Goal: Task Accomplishment & Management: Manage account settings

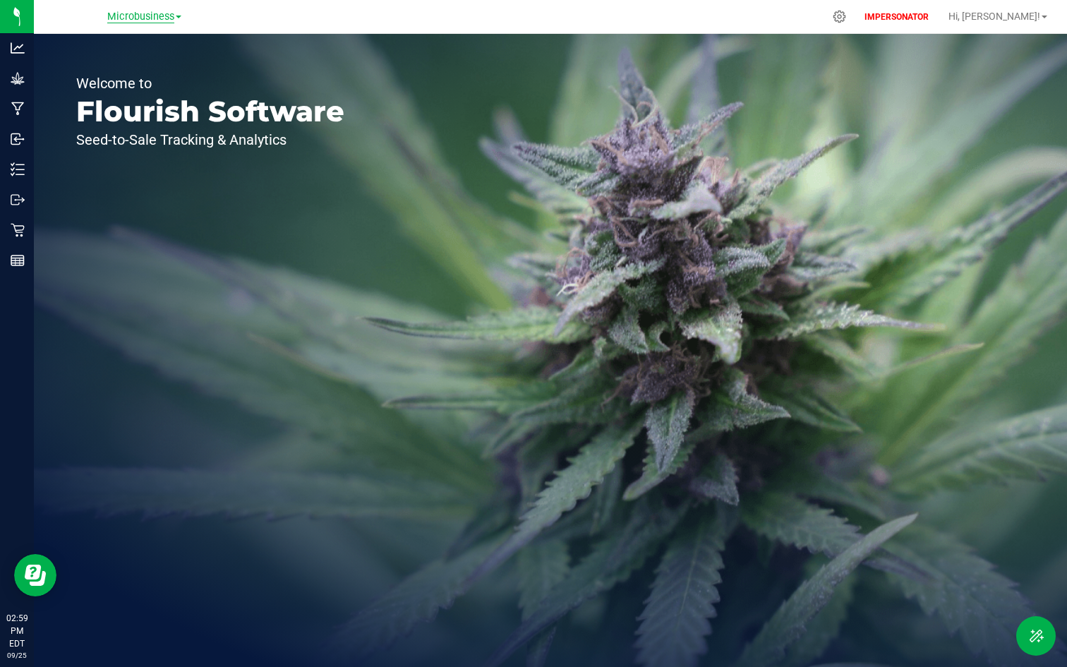
click at [140, 18] on span "Microbusiness" at bounding box center [140, 17] width 67 height 13
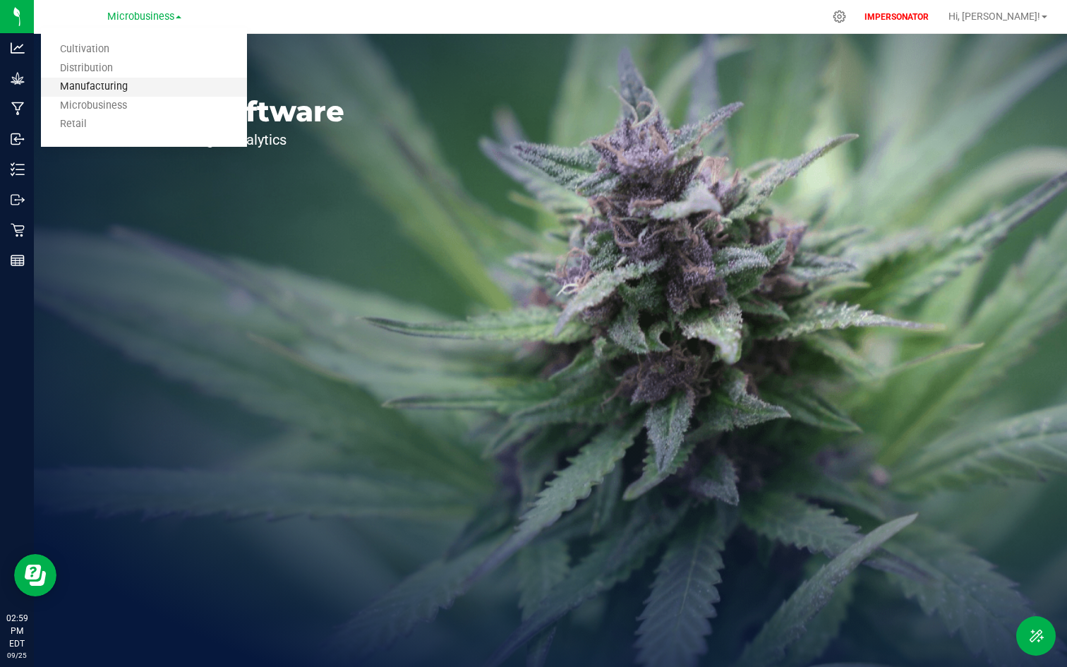
click at [106, 85] on link "Manufacturing" at bounding box center [144, 87] width 206 height 19
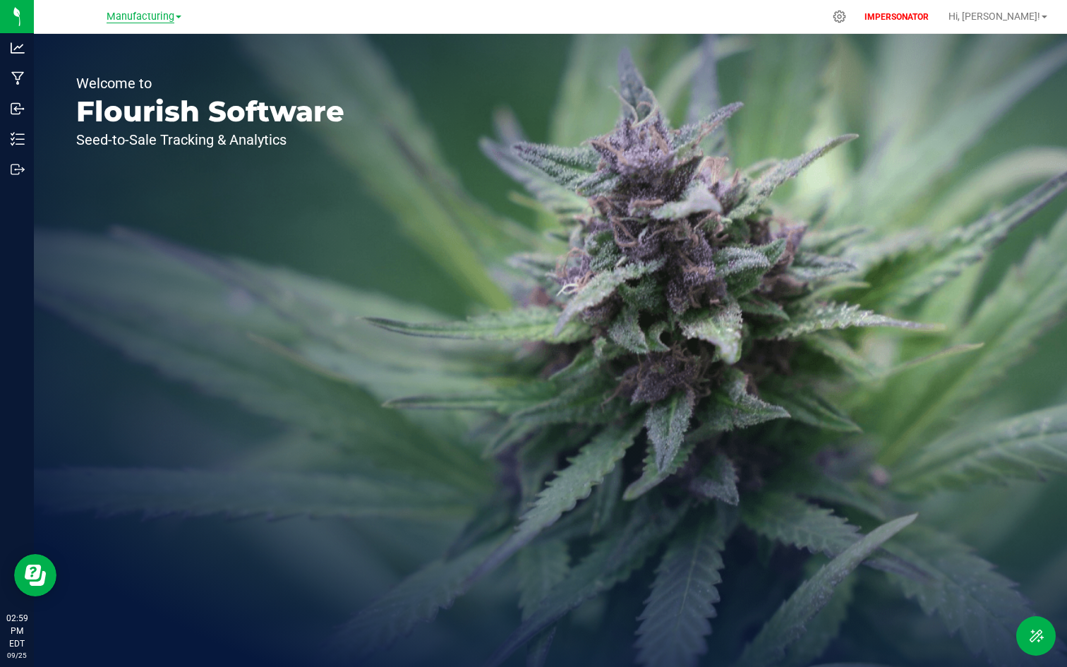
click at [145, 18] on span "Manufacturing" at bounding box center [141, 17] width 68 height 13
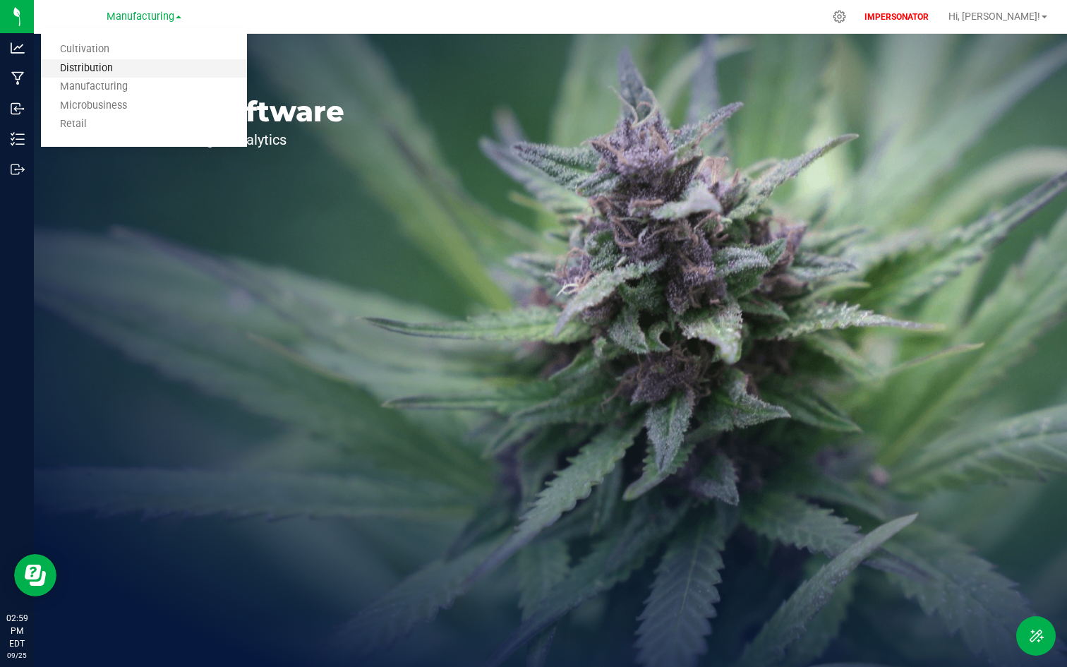
click at [121, 70] on link "Distribution" at bounding box center [144, 68] width 206 height 19
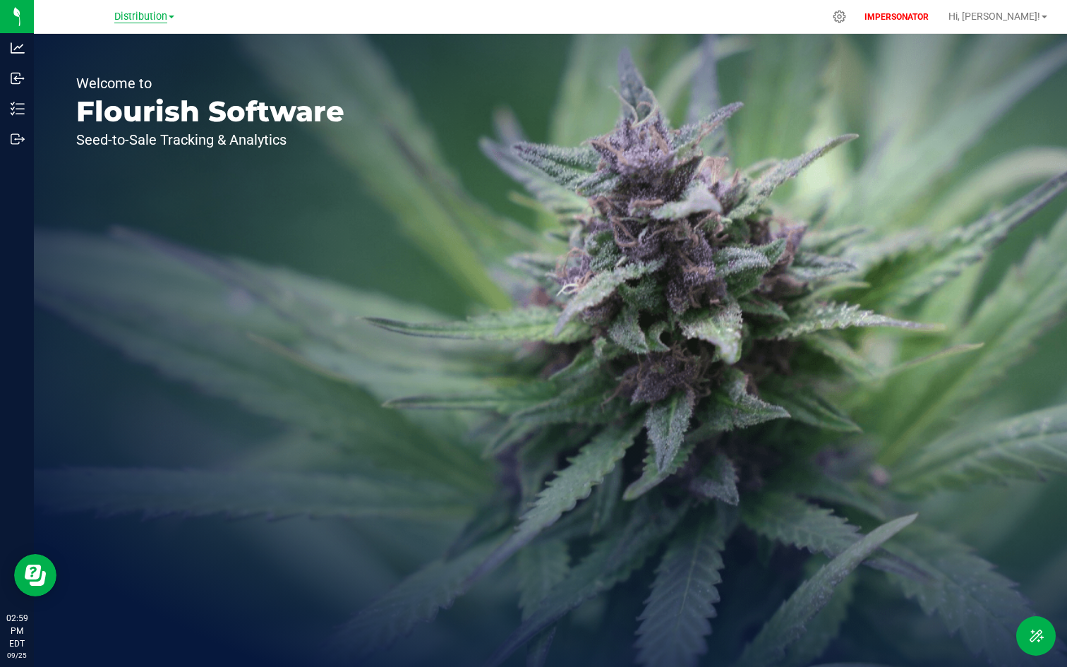
click at [133, 19] on span "Distribution" at bounding box center [140, 17] width 53 height 13
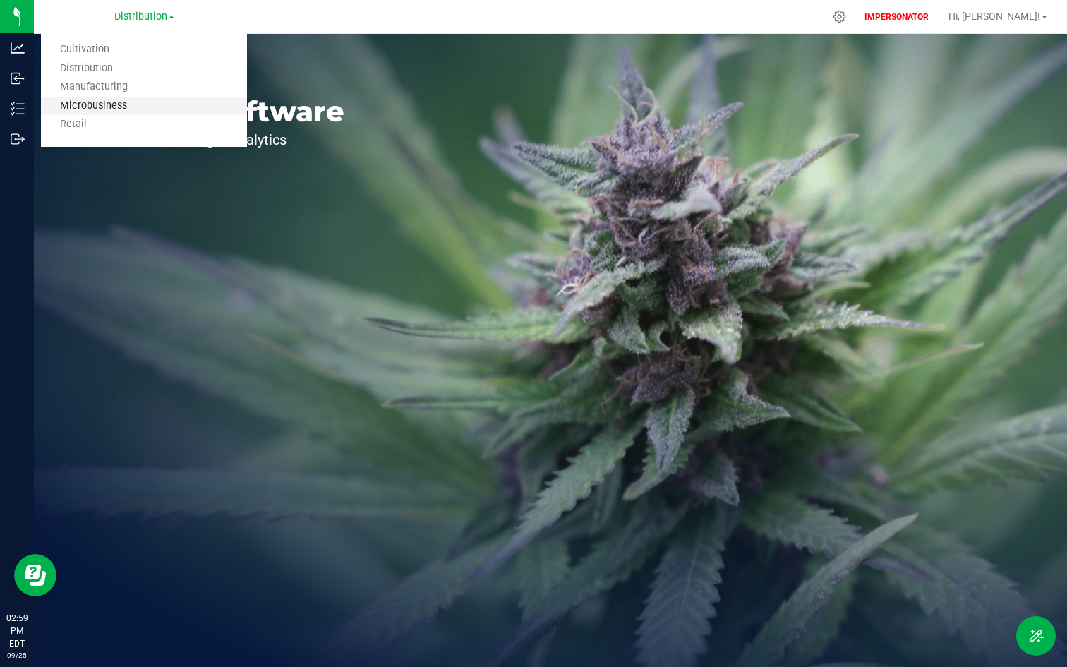
click at [124, 99] on link "Microbusiness" at bounding box center [144, 106] width 206 height 19
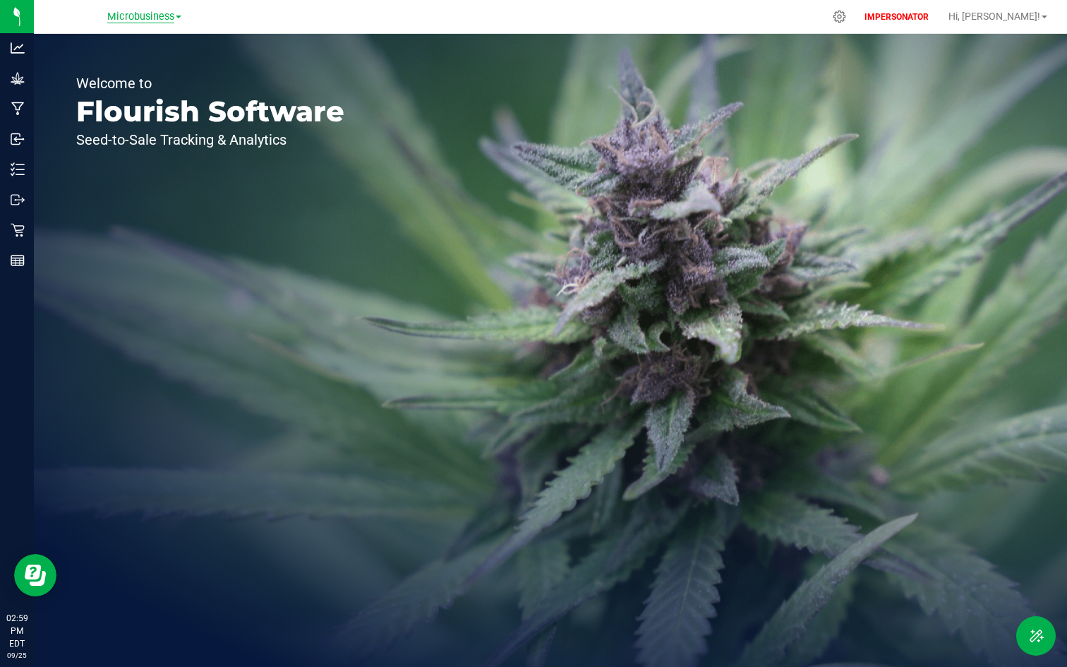
click at [121, 18] on span "Microbusiness" at bounding box center [140, 17] width 67 height 13
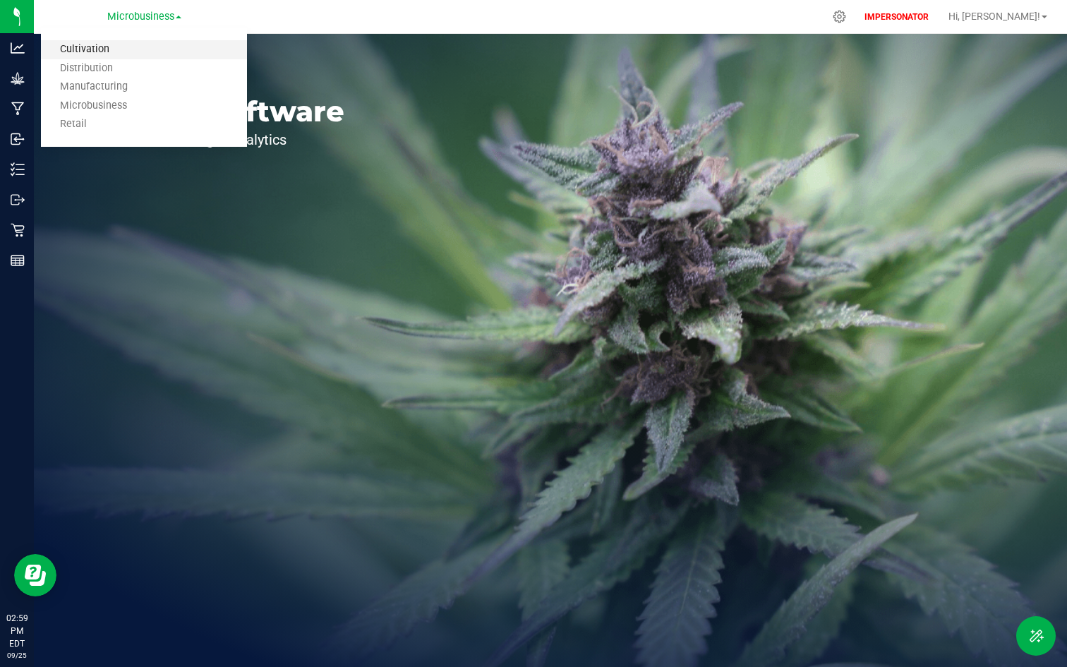
click at [95, 51] on link "Cultivation" at bounding box center [144, 49] width 206 height 19
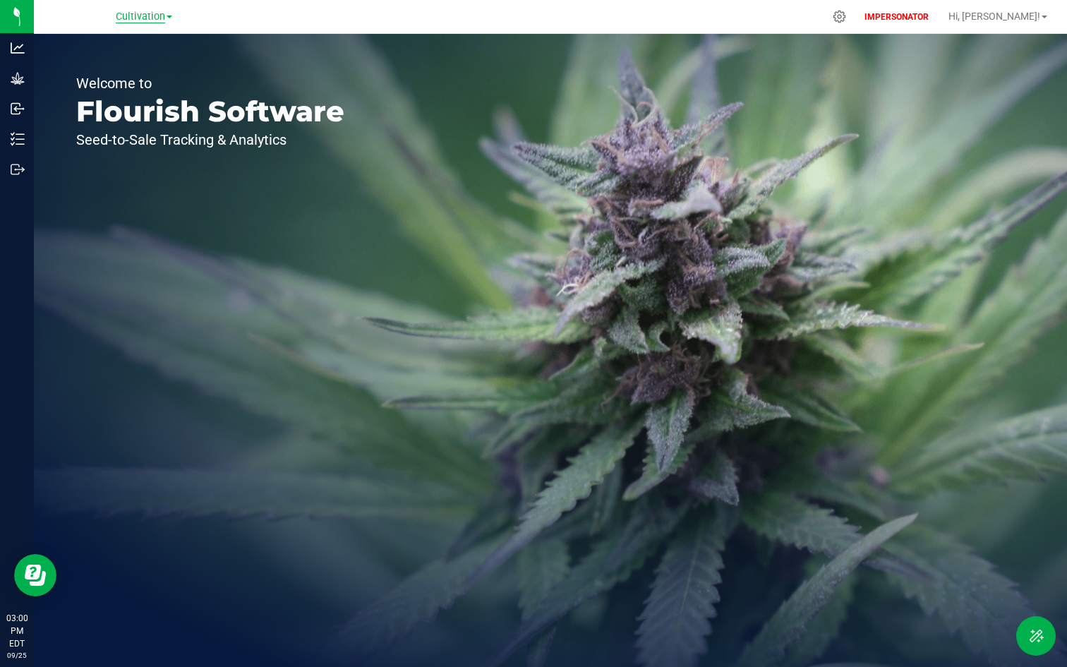
click at [128, 18] on span "Cultivation" at bounding box center [140, 17] width 49 height 13
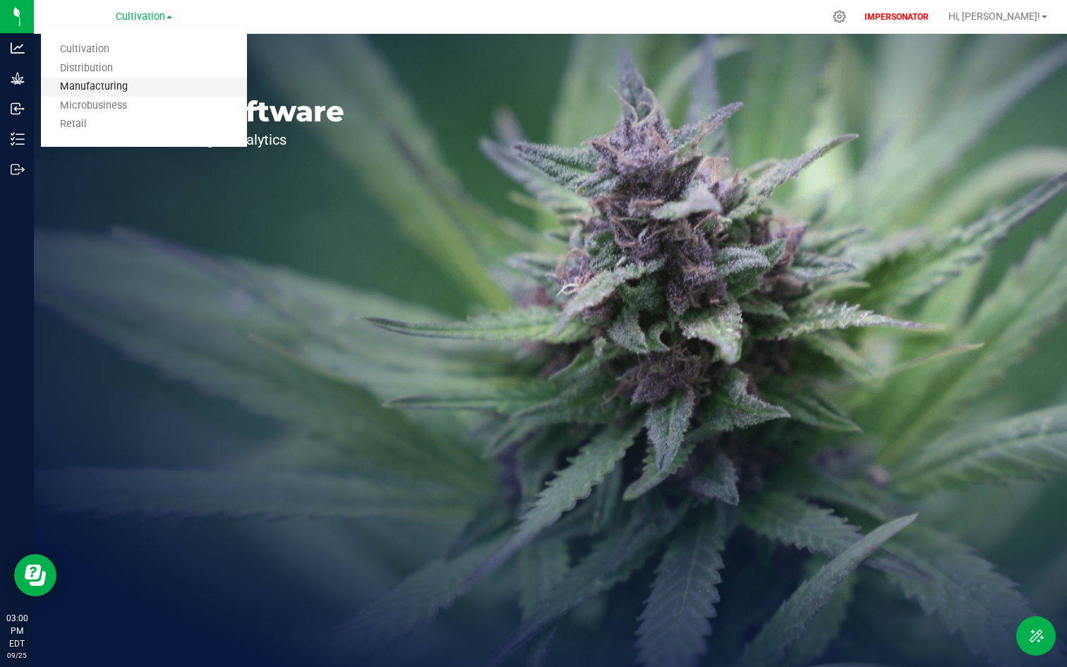
click at [105, 80] on link "Manufacturing" at bounding box center [144, 87] width 206 height 19
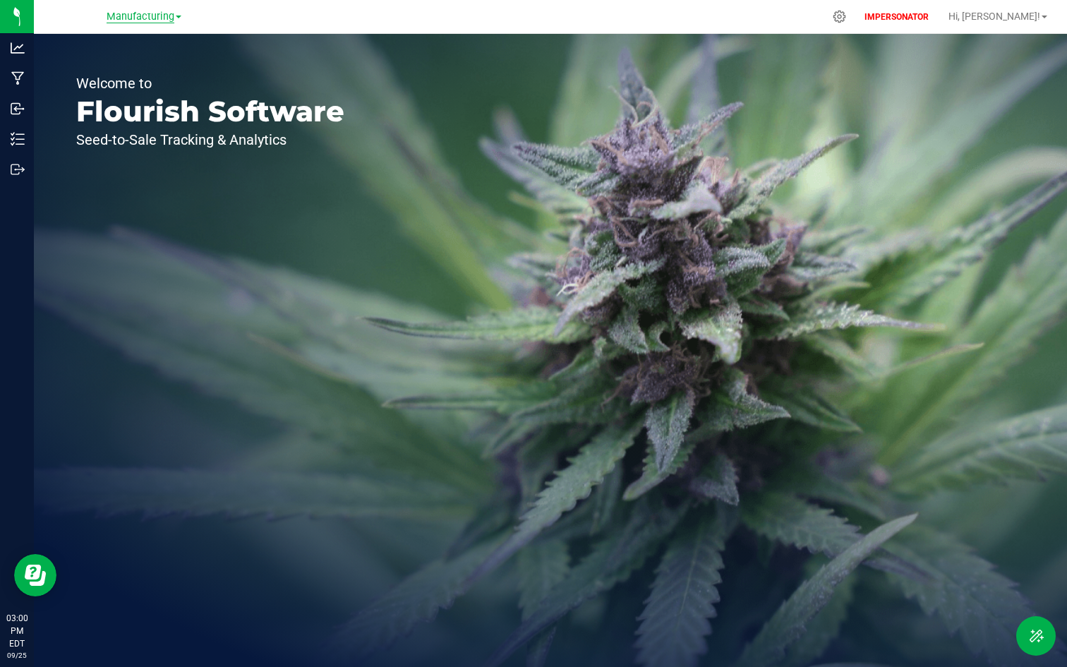
click at [142, 21] on span "Manufacturing" at bounding box center [141, 17] width 68 height 13
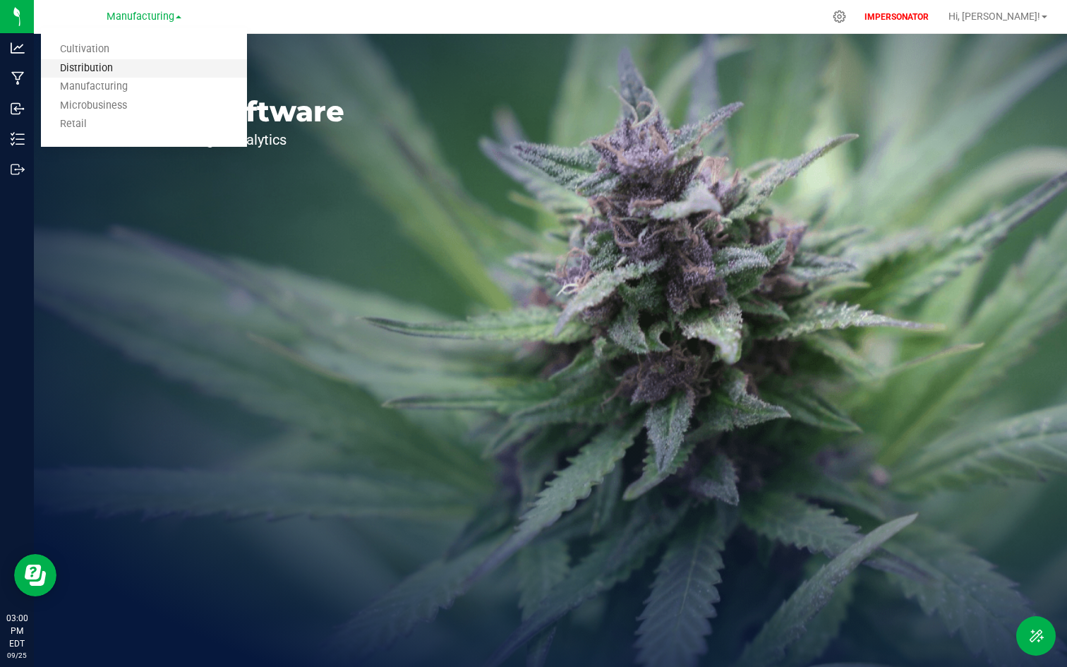
click at [112, 72] on link "Distribution" at bounding box center [144, 68] width 206 height 19
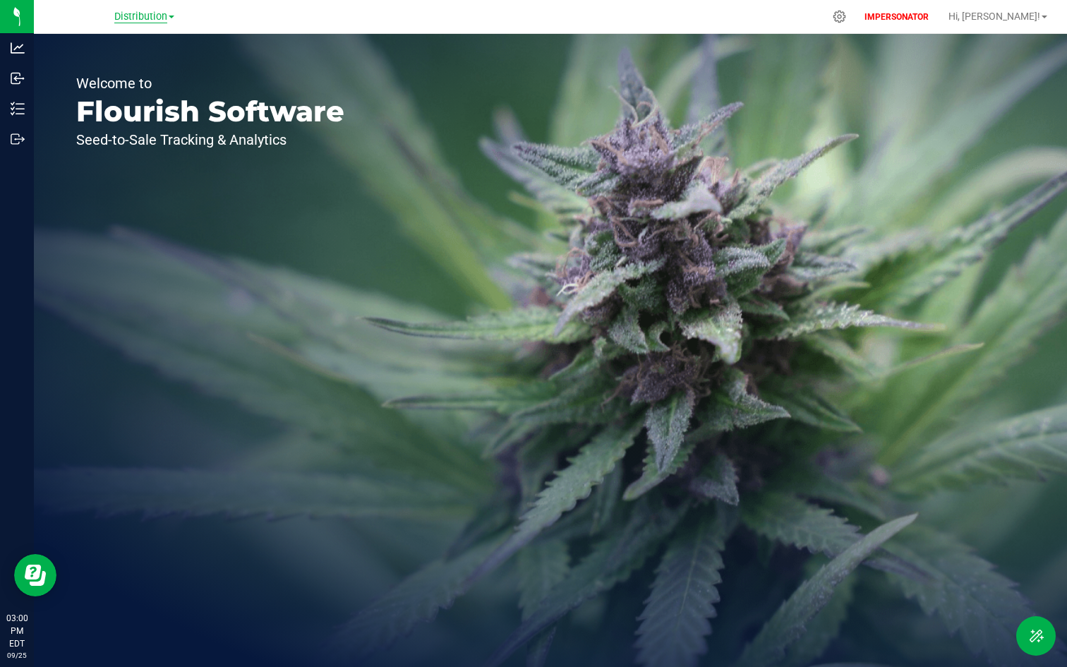
click at [143, 13] on span "Distribution" at bounding box center [140, 17] width 53 height 13
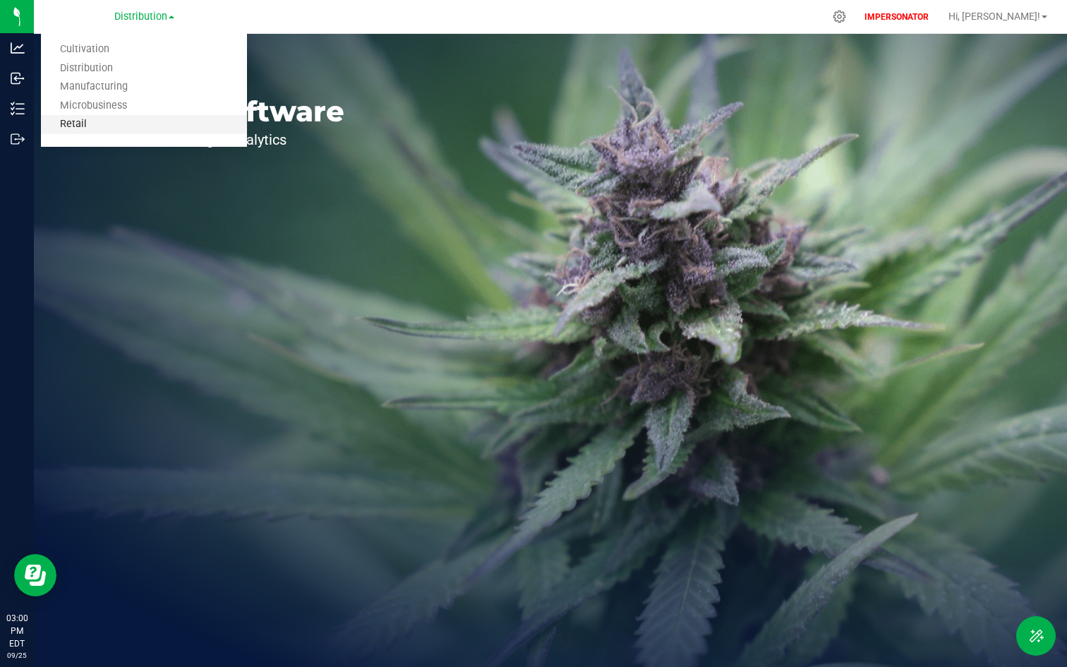
click at [86, 120] on link "Retail" at bounding box center [144, 124] width 206 height 19
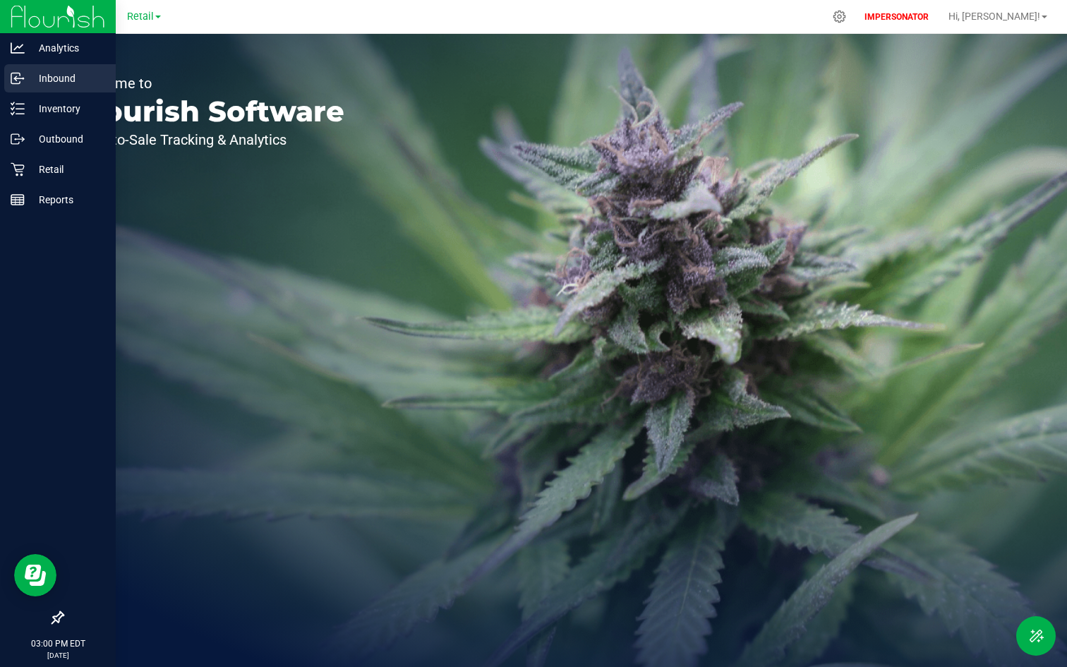
click at [62, 70] on p "Inbound" at bounding box center [67, 78] width 85 height 17
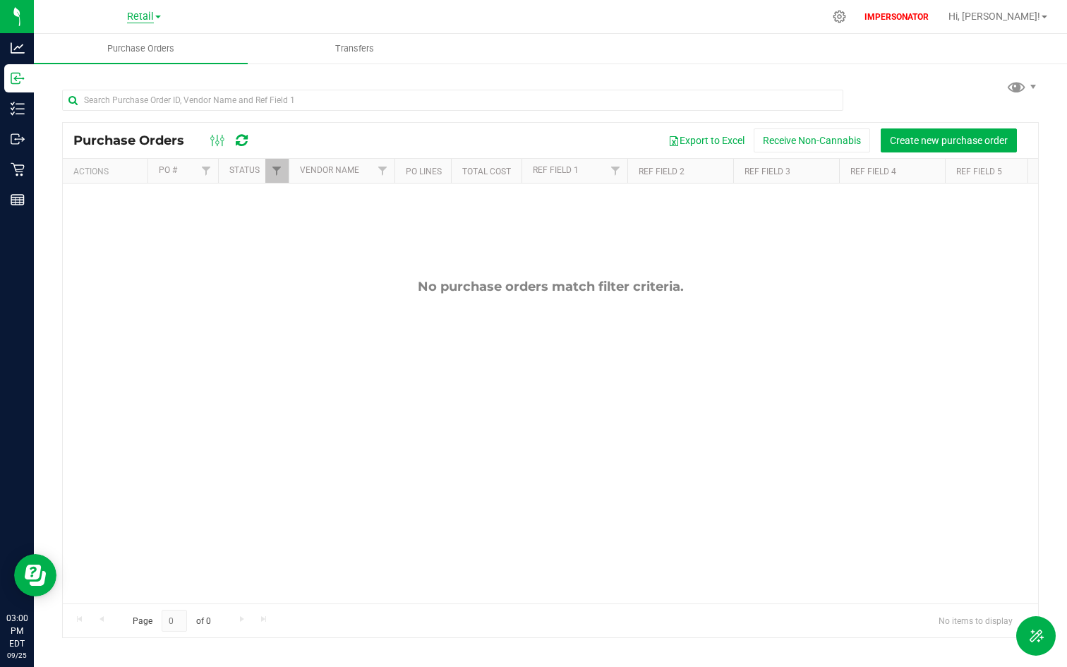
click at [147, 17] on span "Retail" at bounding box center [140, 17] width 27 height 13
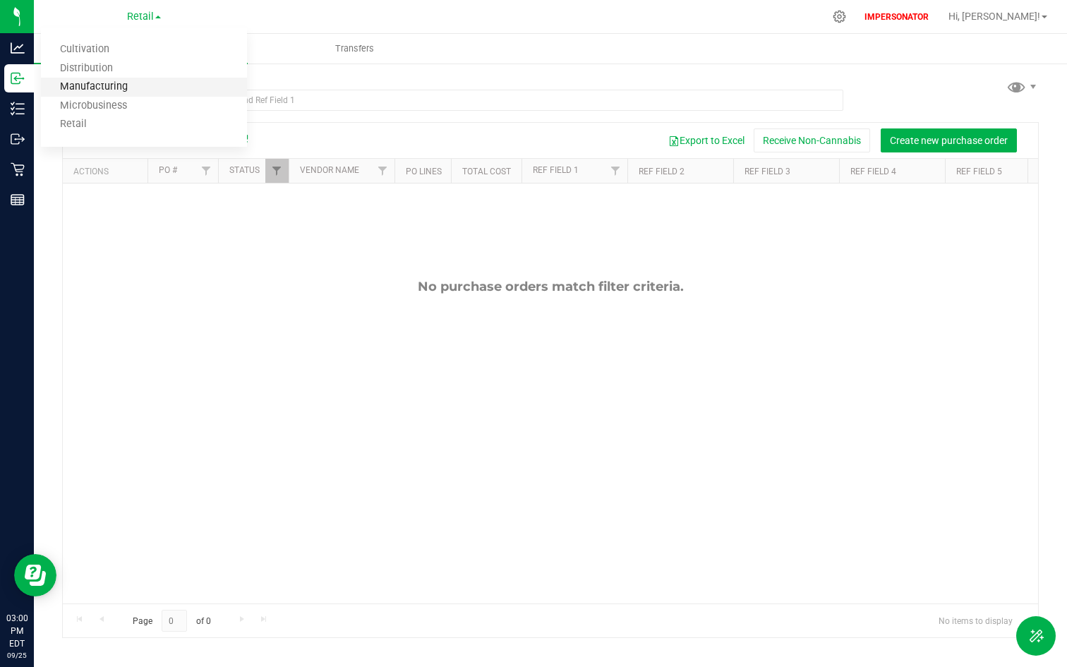
click at [114, 85] on link "Manufacturing" at bounding box center [144, 87] width 206 height 19
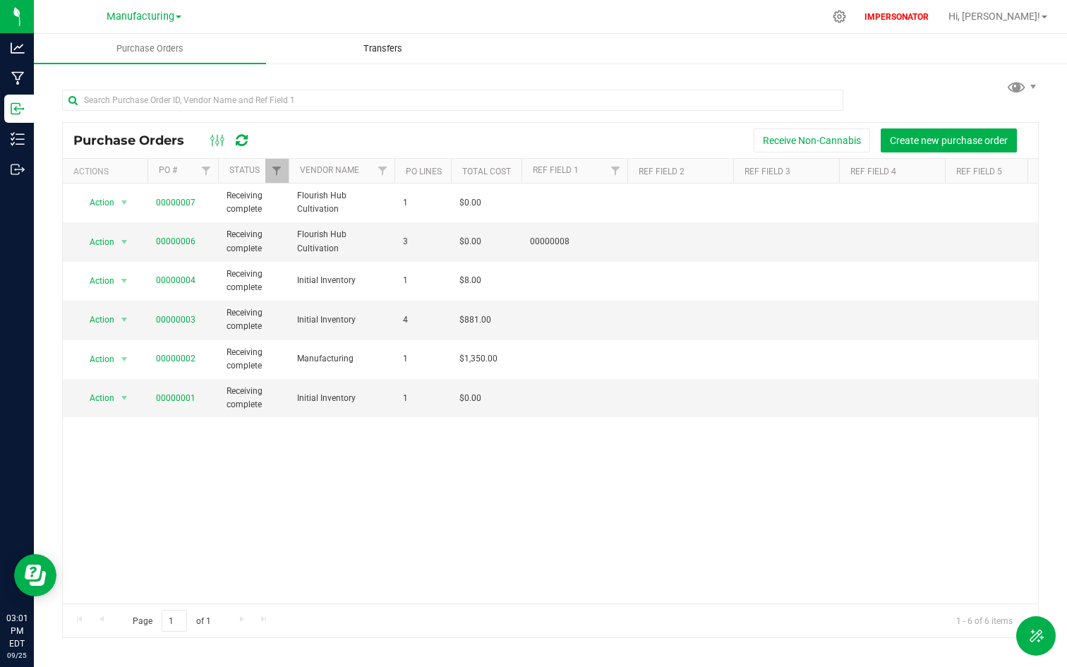
click at [382, 58] on uib-tab-heading "Transfers" at bounding box center [382, 49] width 231 height 28
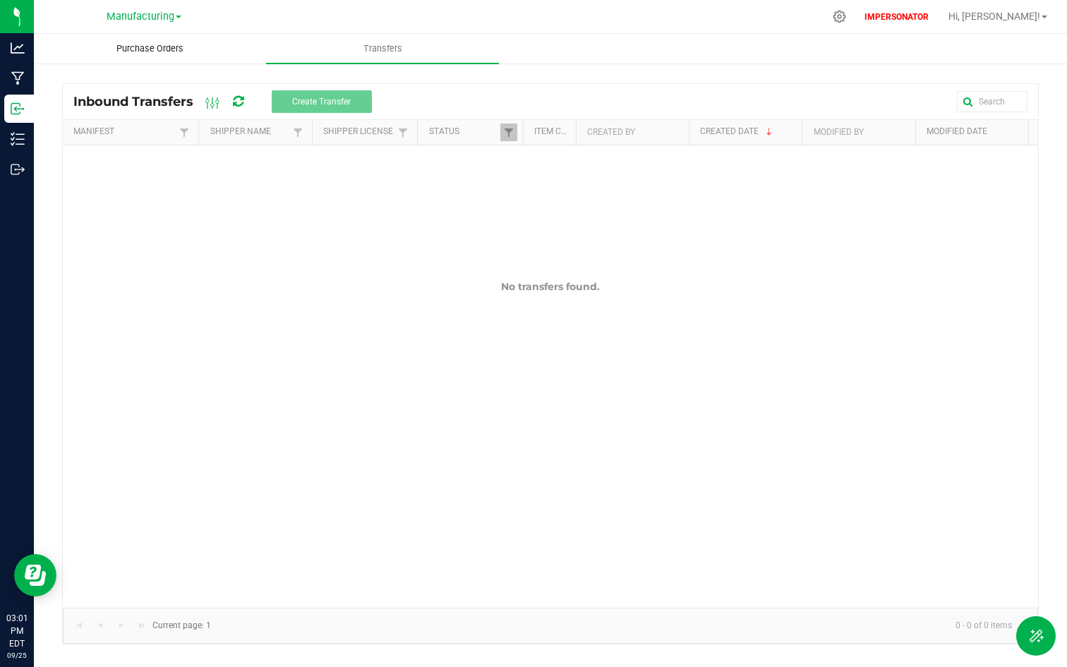
click at [167, 45] on span "Purchase Orders" at bounding box center [149, 48] width 105 height 13
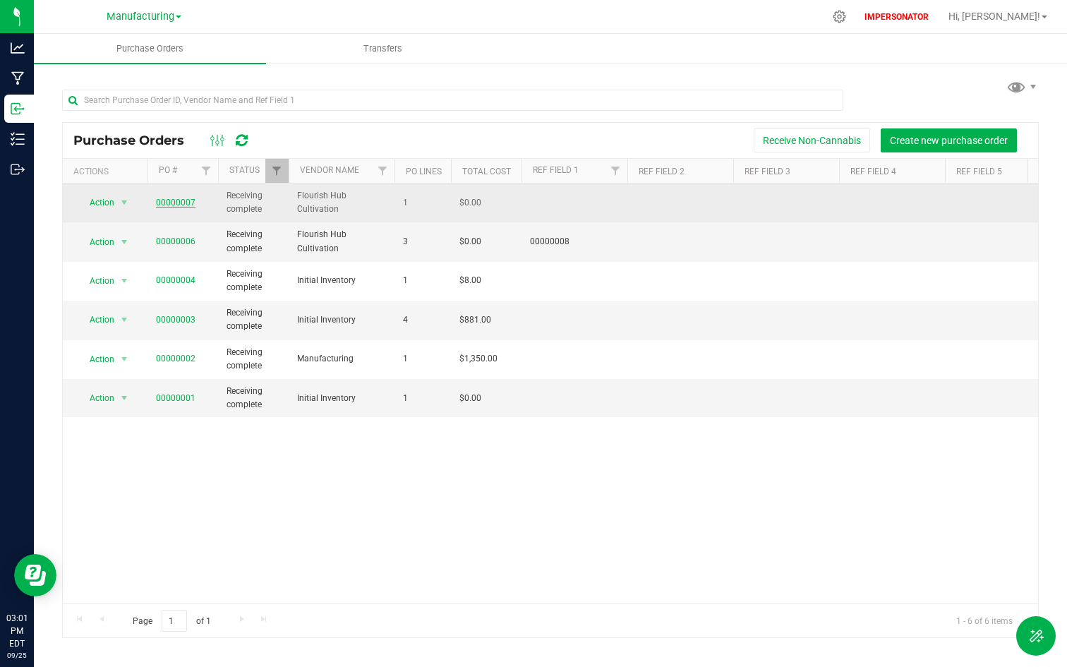
click at [162, 203] on link "00000007" at bounding box center [176, 203] width 40 height 10
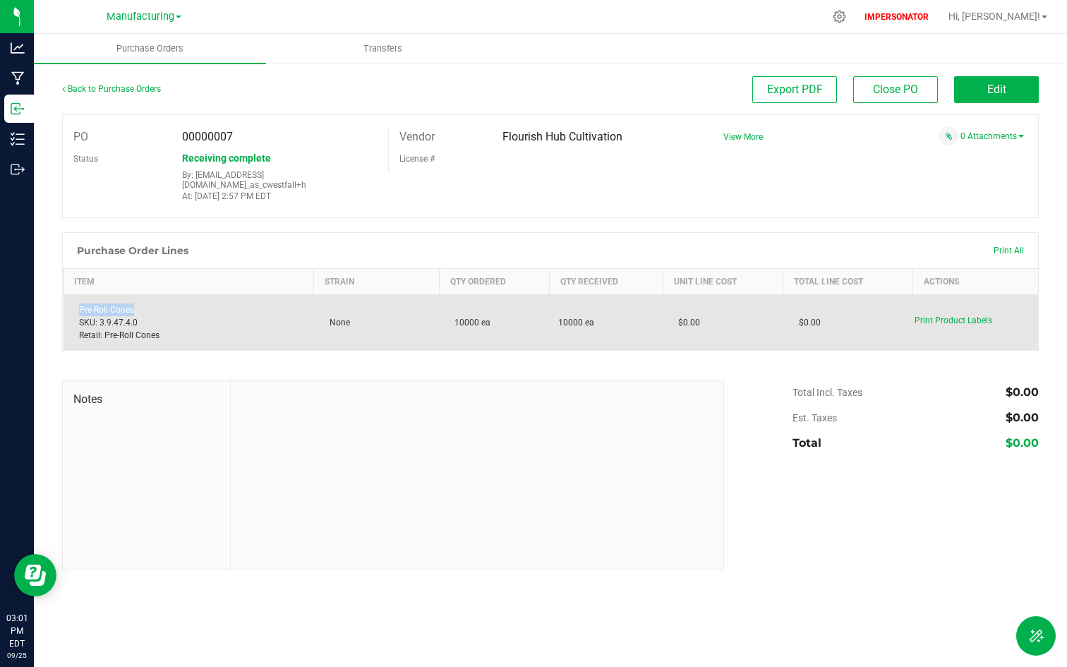
drag, startPoint x: 102, startPoint y: 299, endPoint x: 179, endPoint y: 299, distance: 77.6
click at [179, 303] on div "Pre-Roll Cones SKU: 3.9.47.4.0 Retail: Pre-Roll Cones" at bounding box center [189, 322] width 234 height 38
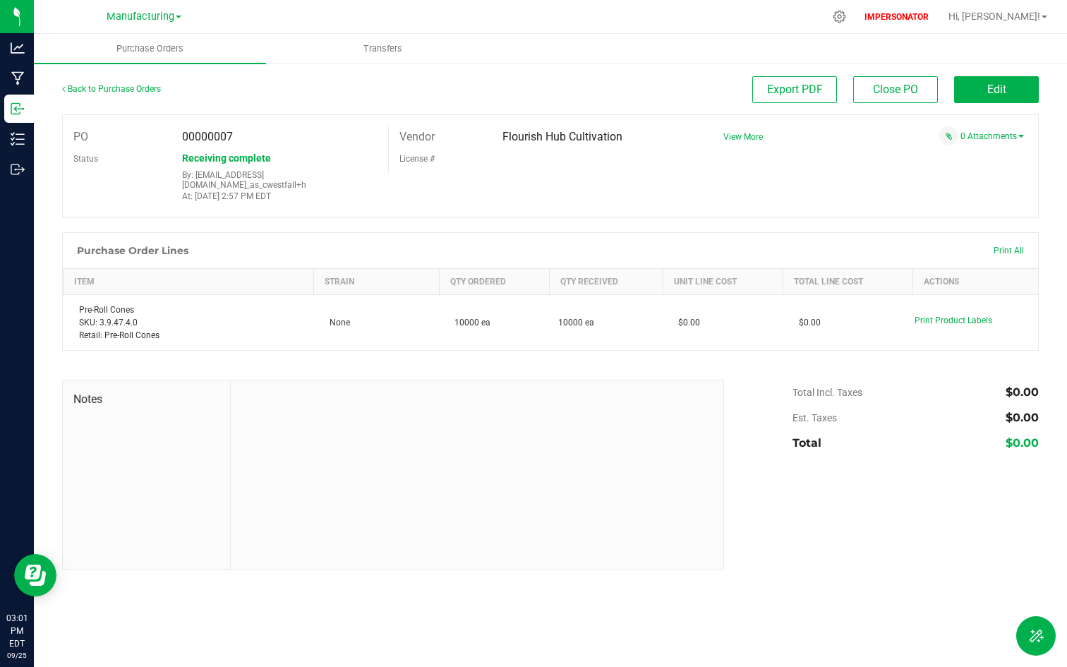
click at [136, 94] on div "Back to Purchase Orders" at bounding box center [184, 88] width 244 height 25
click at [142, 85] on link "Back to Purchase Orders" at bounding box center [111, 89] width 99 height 10
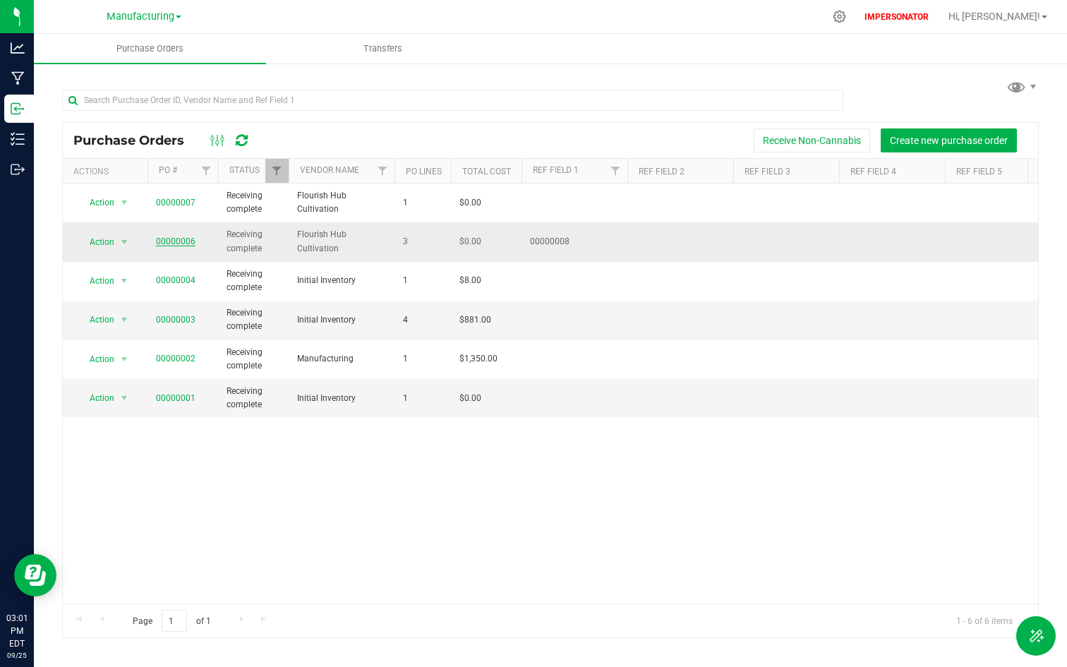
click at [178, 242] on link "00000006" at bounding box center [176, 241] width 40 height 10
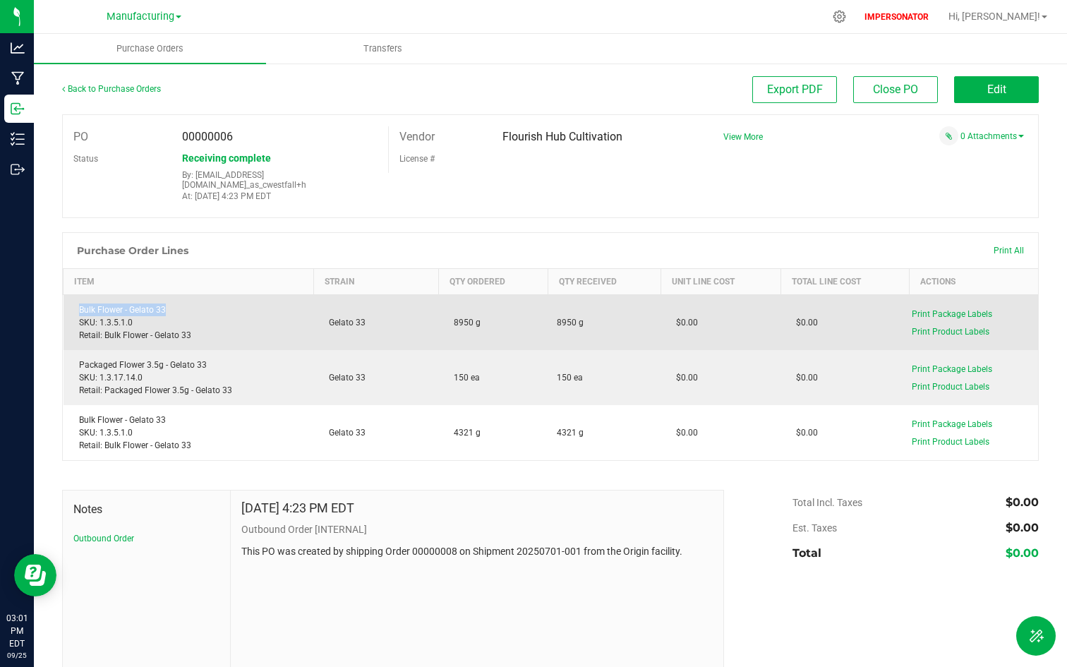
drag, startPoint x: 79, startPoint y: 296, endPoint x: 231, endPoint y: 296, distance: 151.7
click at [231, 303] on div "Bulk Flower - Gelato 33 SKU: 1.3.5.1.0 Retail: Bulk Flower - Gelato 33" at bounding box center [189, 322] width 234 height 38
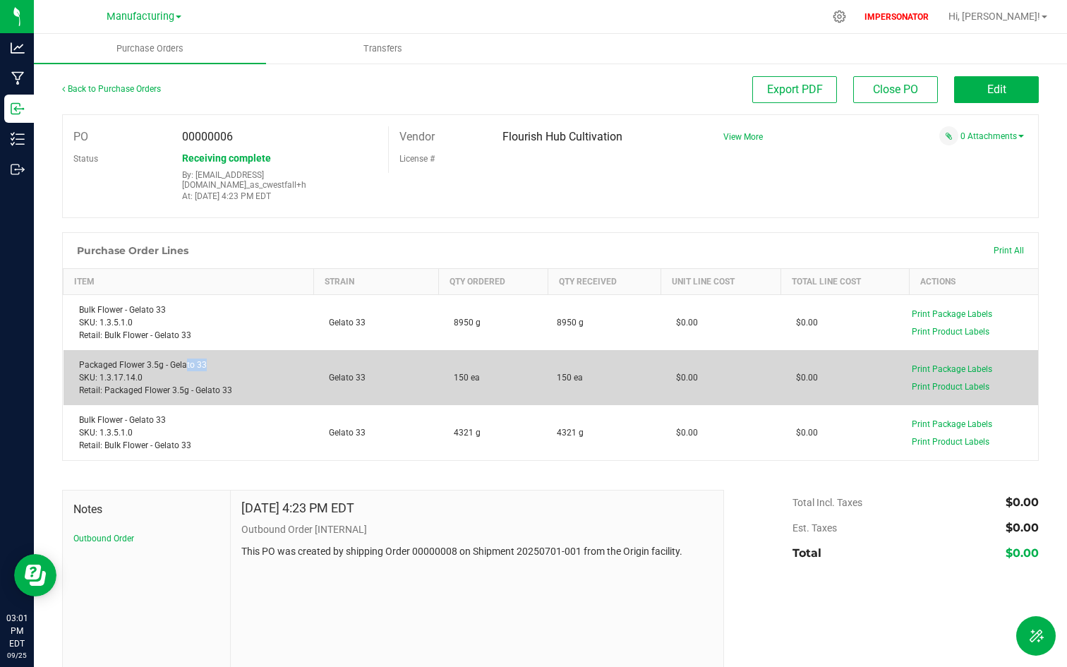
drag, startPoint x: 186, startPoint y: 358, endPoint x: 254, endPoint y: 361, distance: 68.5
click at [254, 361] on div "Packaged Flower 3.5g - Gelato 33 SKU: 1.3.17.14.0 Retail: Packaged Flower 3.5g …" at bounding box center [189, 377] width 234 height 38
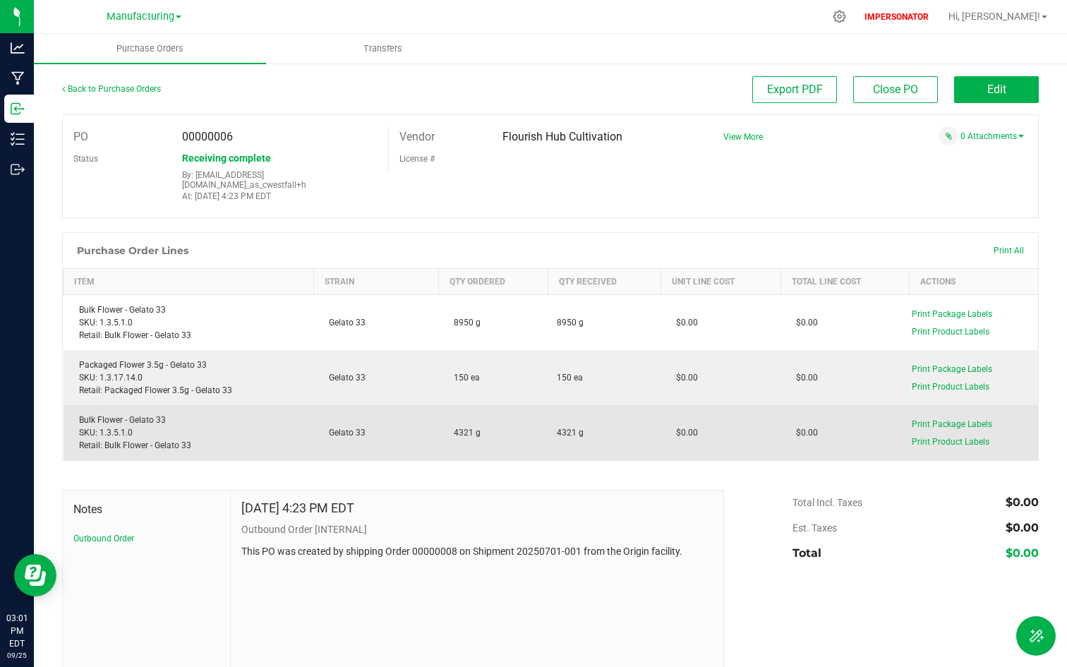
click at [209, 445] on td "Bulk Flower - Gelato 33 SKU: 1.3.5.1.0 Retail: Bulk Flower - Gelato 33" at bounding box center [189, 432] width 251 height 55
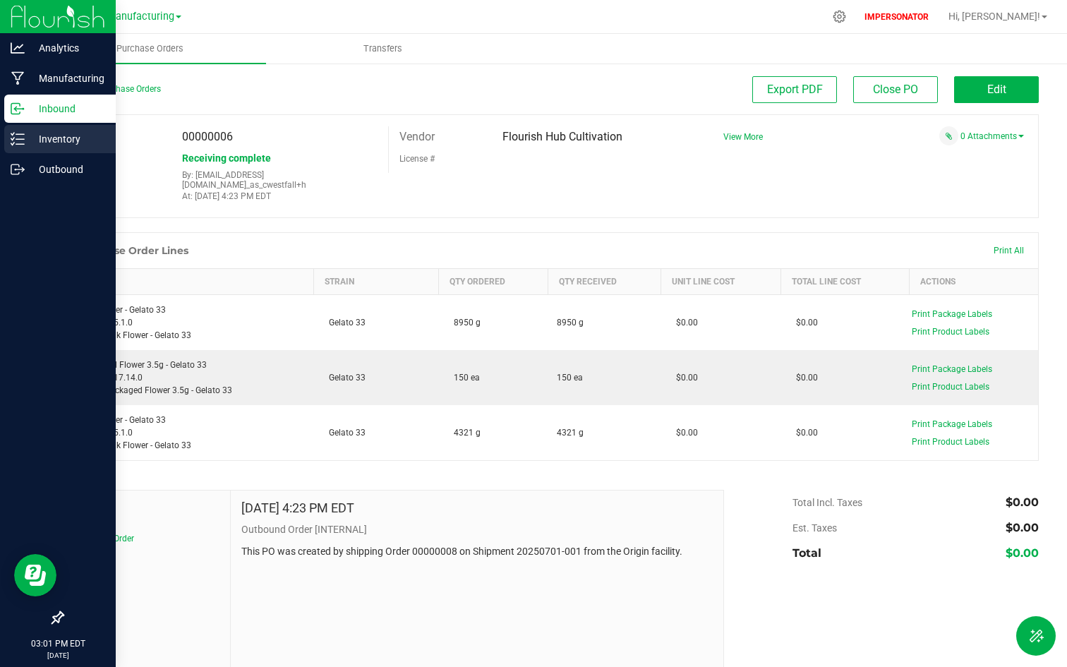
click at [35, 148] on div "Inventory" at bounding box center [59, 139] width 111 height 28
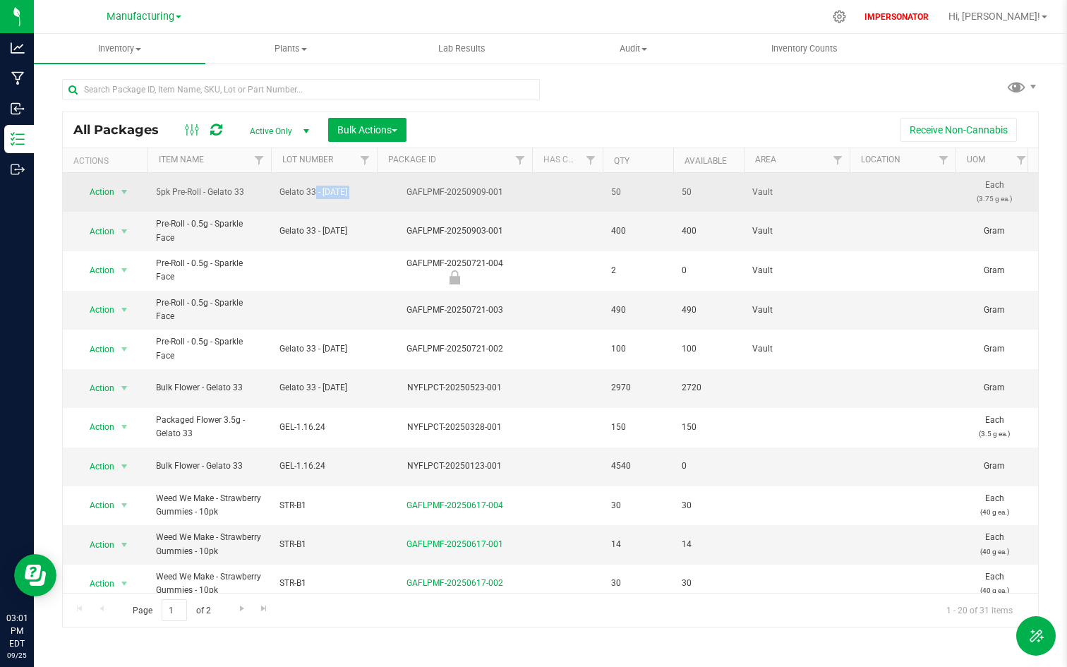
drag, startPoint x: 274, startPoint y: 188, endPoint x: 392, endPoint y: 191, distance: 118.6
drag, startPoint x: 409, startPoint y: 198, endPoint x: 525, endPoint y: 198, distance: 116.4
click at [525, 198] on div "GAFLPMF-20250909-001" at bounding box center [454, 192] width 159 height 13
drag, startPoint x: 607, startPoint y: 200, endPoint x: 677, endPoint y: 200, distance: 70.6
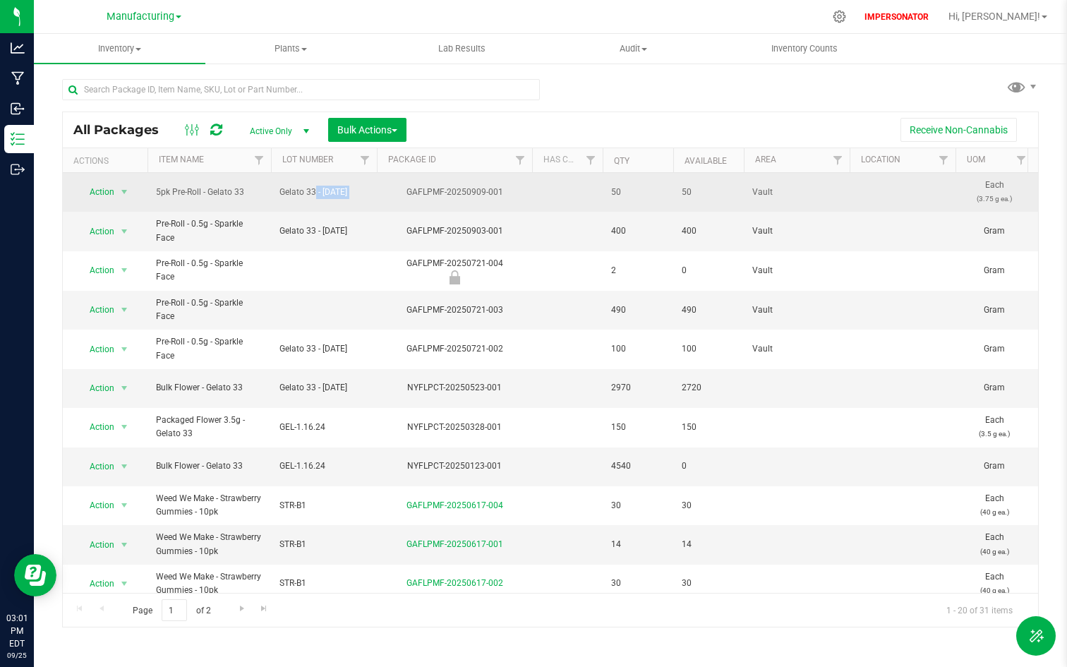
click at [749, 191] on td "Vault" at bounding box center [797, 192] width 106 height 39
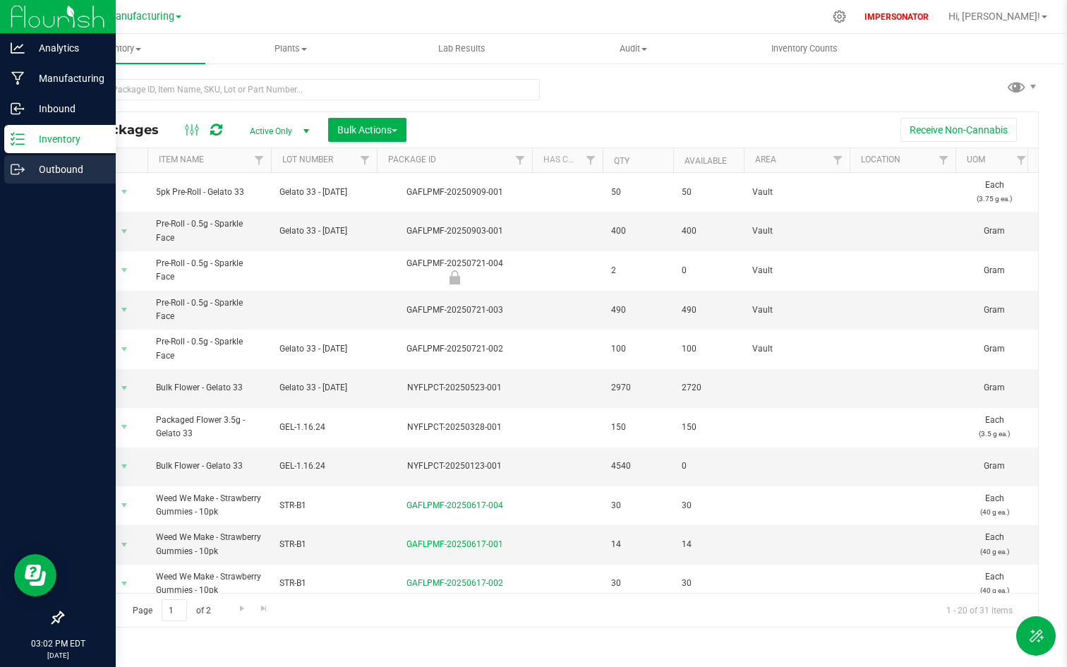
click at [25, 176] on p "Outbound" at bounding box center [67, 169] width 85 height 17
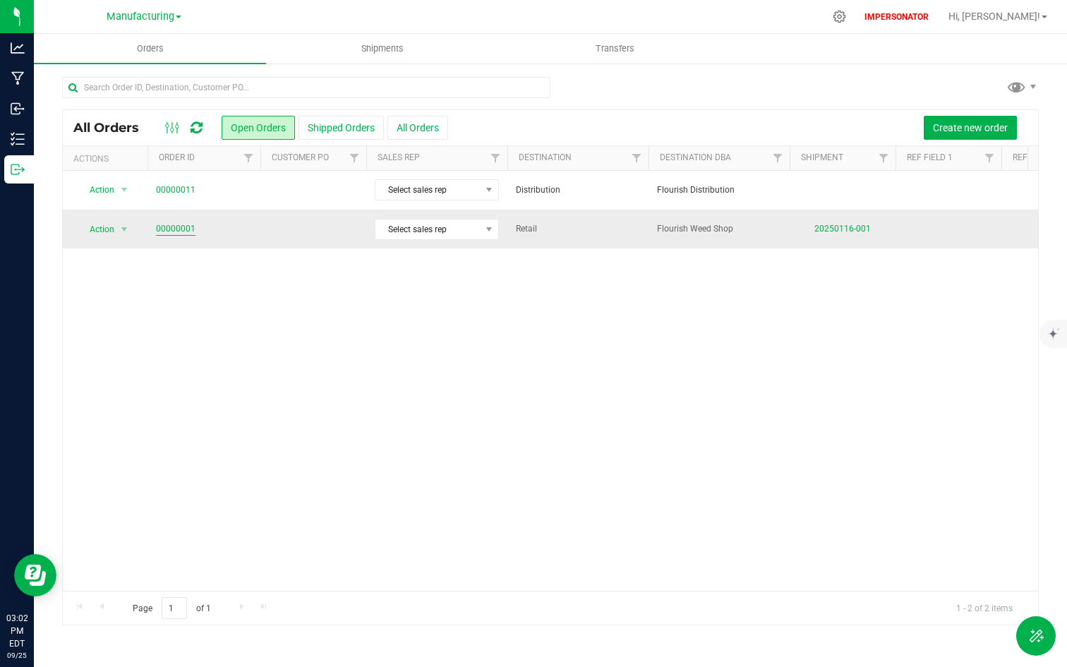
click at [171, 227] on link "00000001" at bounding box center [176, 228] width 40 height 13
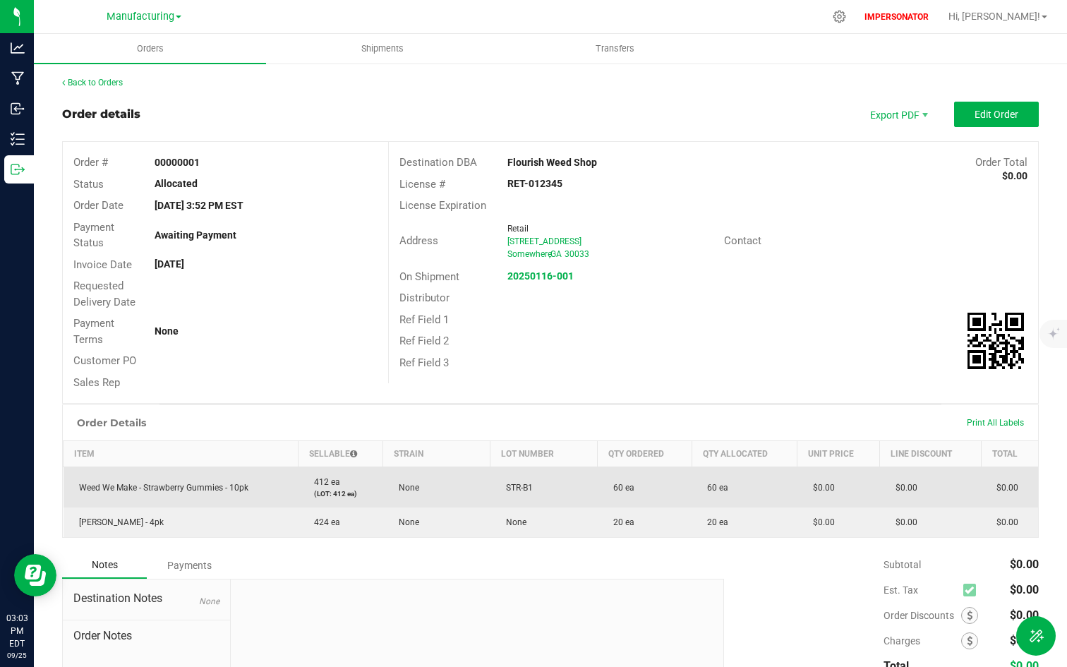
drag, startPoint x: 684, startPoint y: 488, endPoint x: 737, endPoint y: 485, distance: 53.0
click at [737, 485] on outbound-order-line-row "Weed We Make - Strawberry Gummies - 10pk 412 ea (LOT: 412 ea) None STR-B1 60 ea…" at bounding box center [551, 487] width 975 height 41
click at [737, 485] on td "60 ea" at bounding box center [745, 487] width 106 height 41
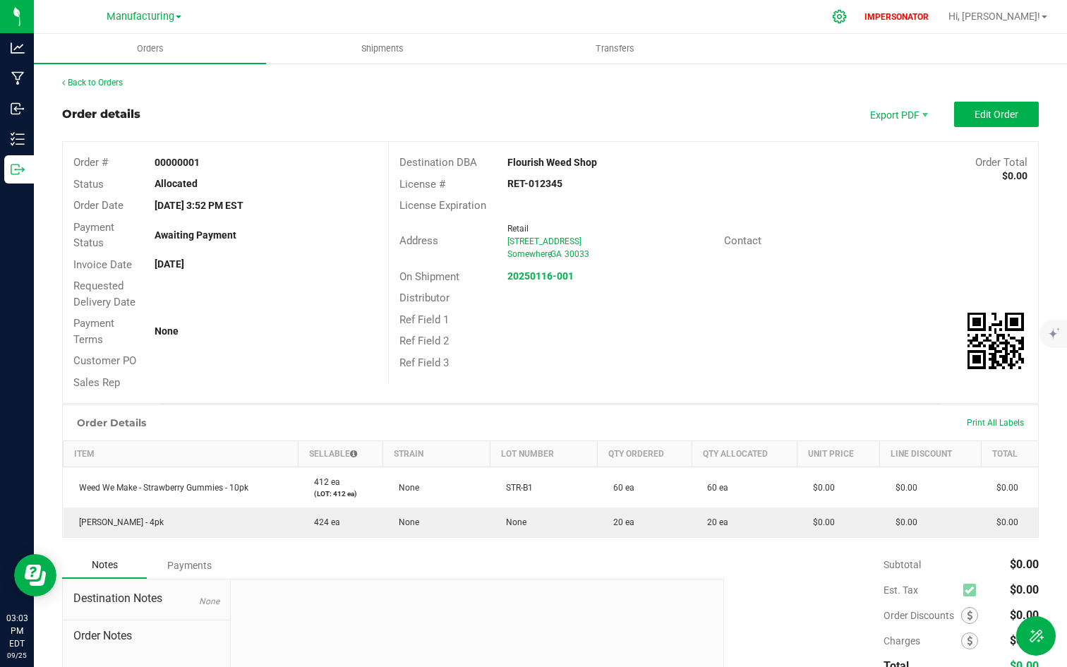
click at [847, 16] on icon at bounding box center [839, 16] width 15 height 15
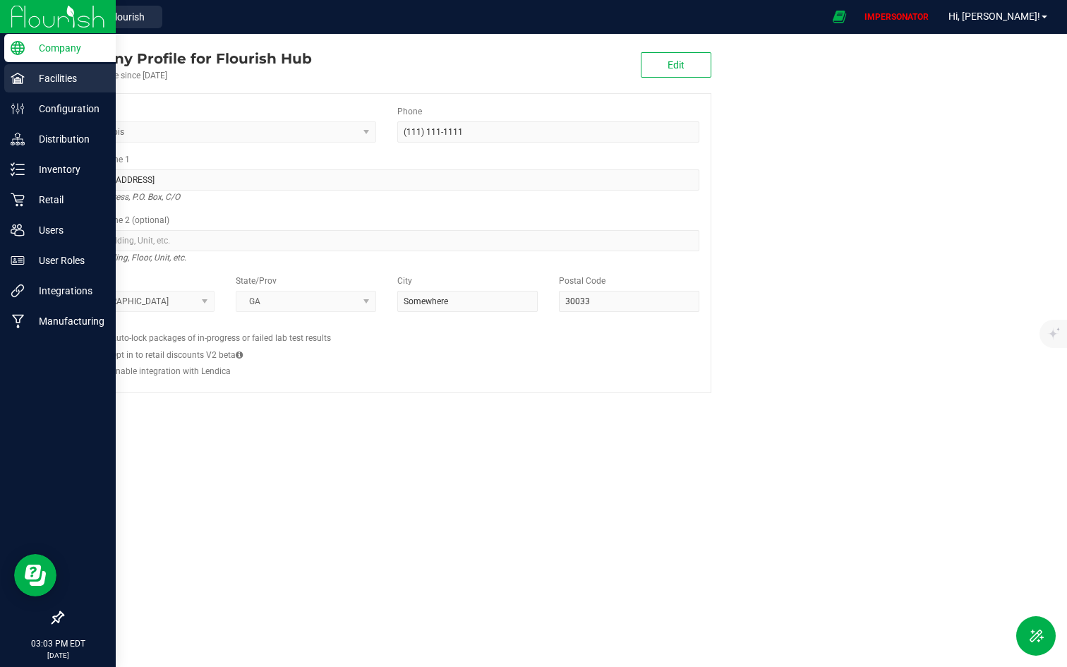
click at [53, 78] on p "Facilities" at bounding box center [67, 78] width 85 height 17
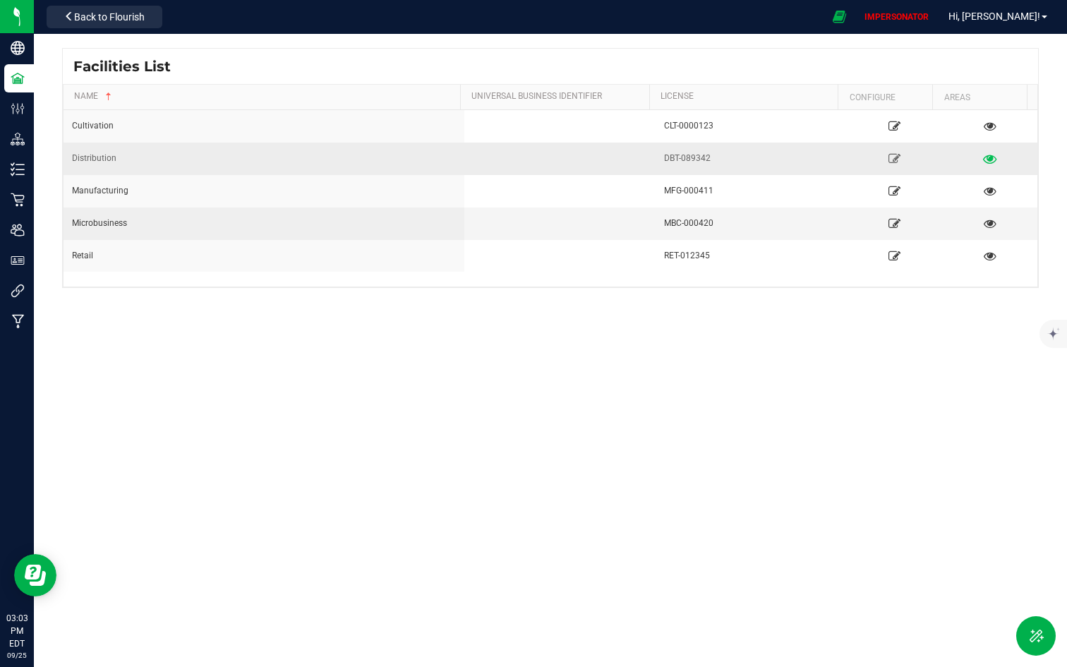
click at [958, 157] on icon at bounding box center [989, 158] width 13 height 10
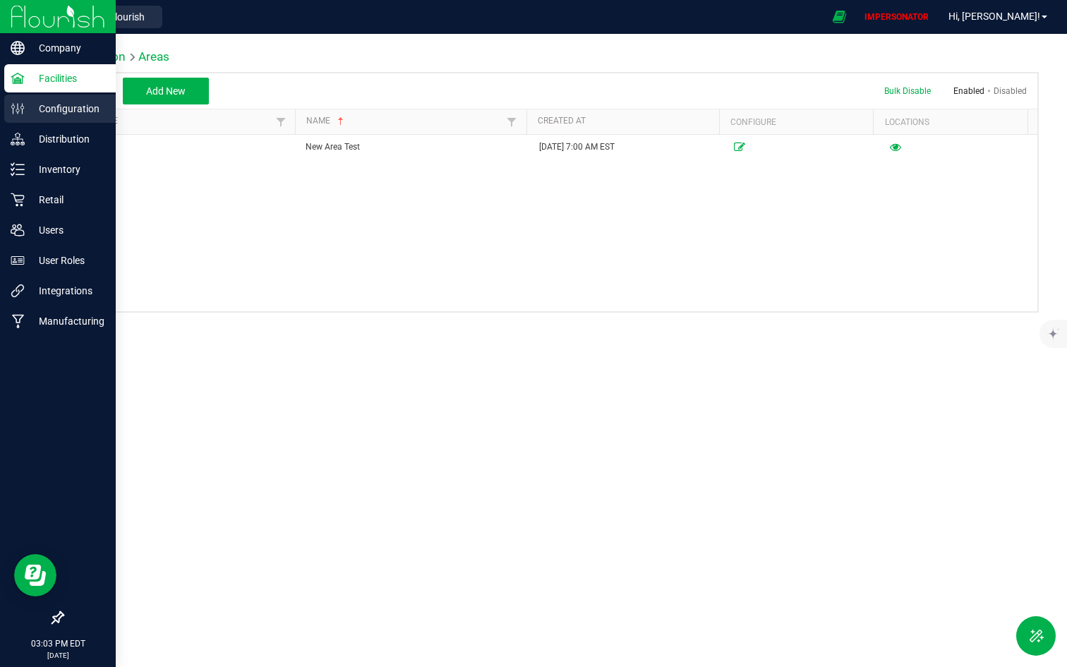
click at [34, 106] on p "Configuration" at bounding box center [67, 108] width 85 height 17
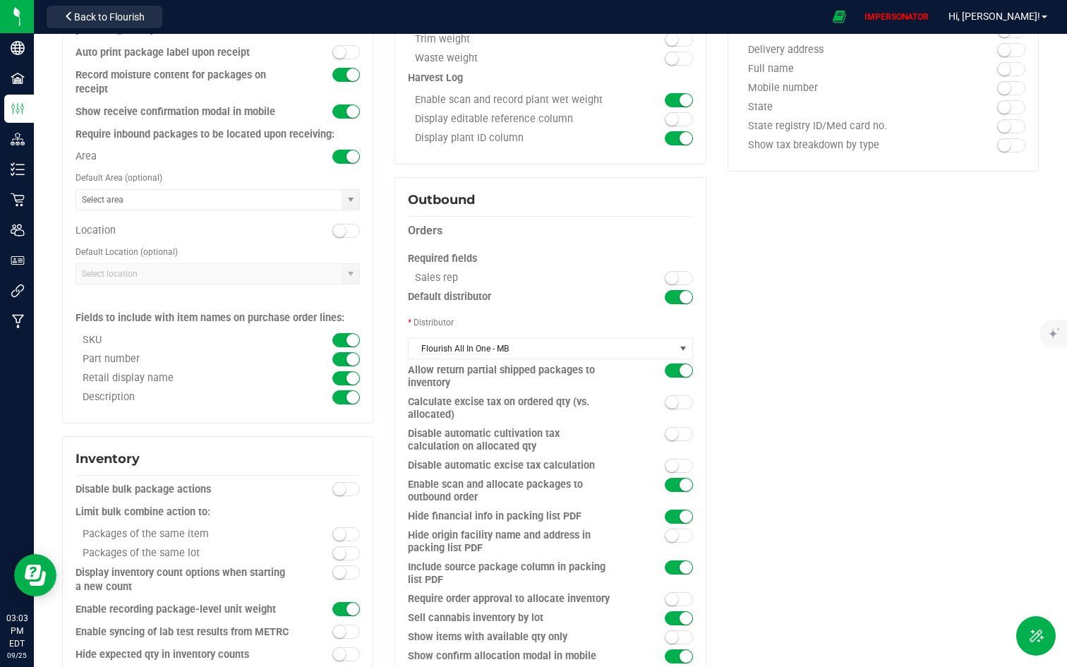
scroll to position [894, 0]
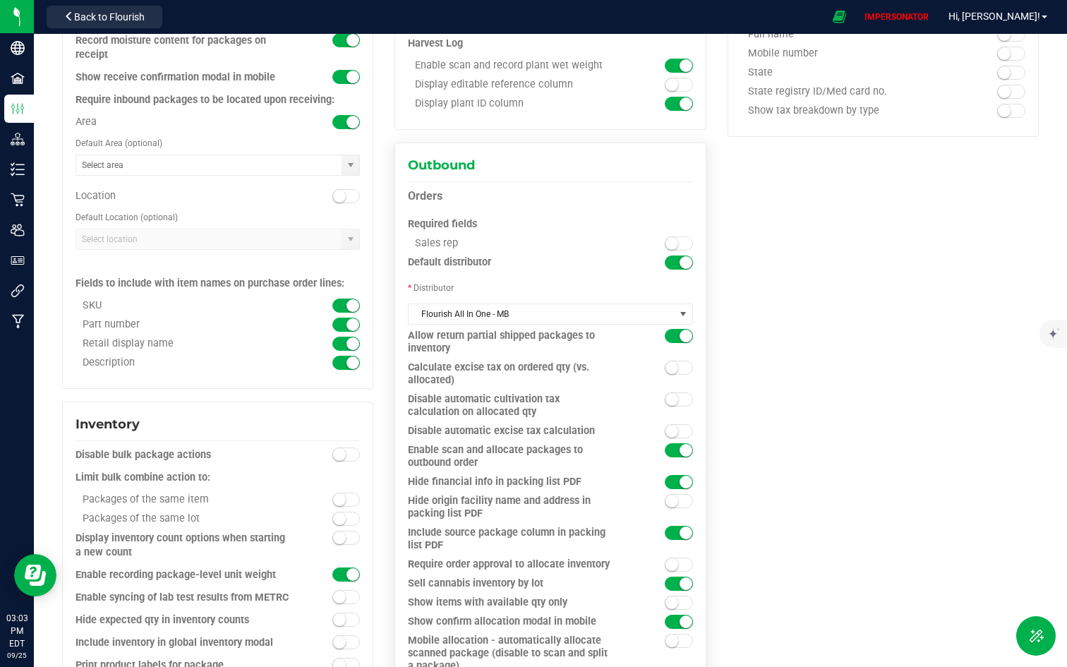
drag, startPoint x: 416, startPoint y: 242, endPoint x: 514, endPoint y: 243, distance: 98.1
click at [514, 243] on div "Sales rep" at bounding box center [514, 243] width 213 height 13
click at [671, 240] on span at bounding box center [679, 243] width 28 height 14
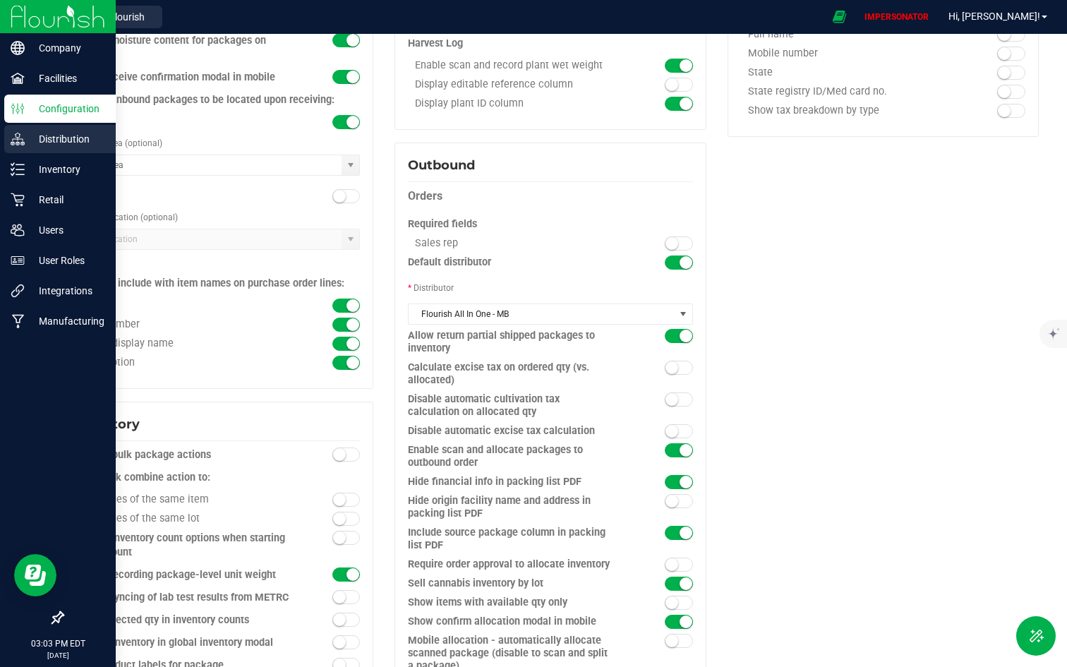
click at [42, 138] on p "Distribution" at bounding box center [67, 139] width 85 height 17
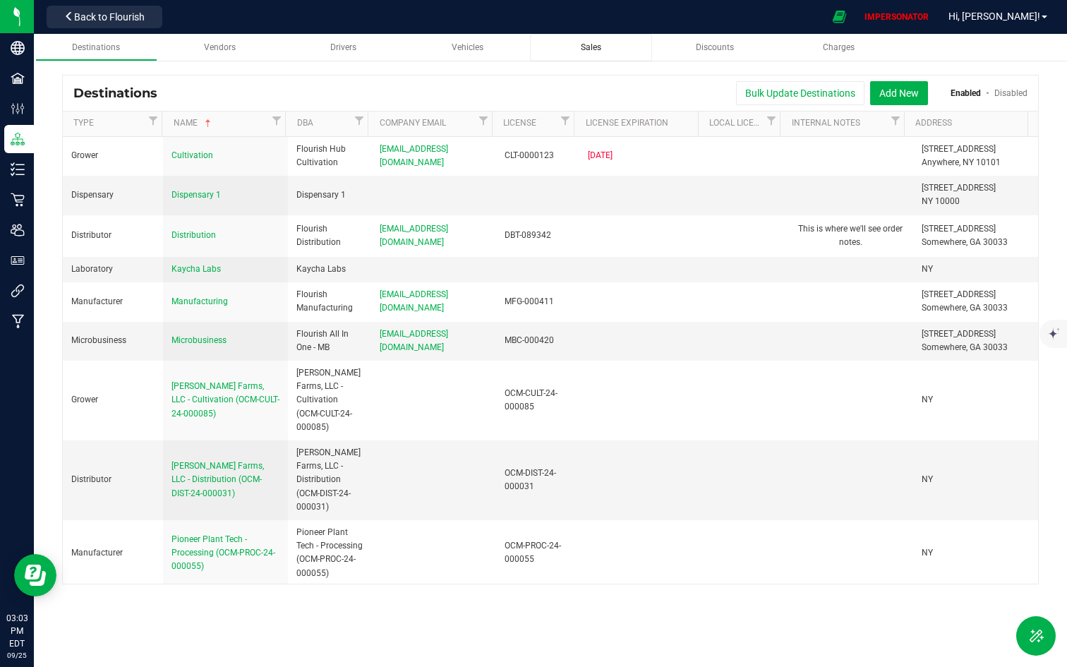
click at [594, 49] on span "Sales" at bounding box center [591, 47] width 20 height 10
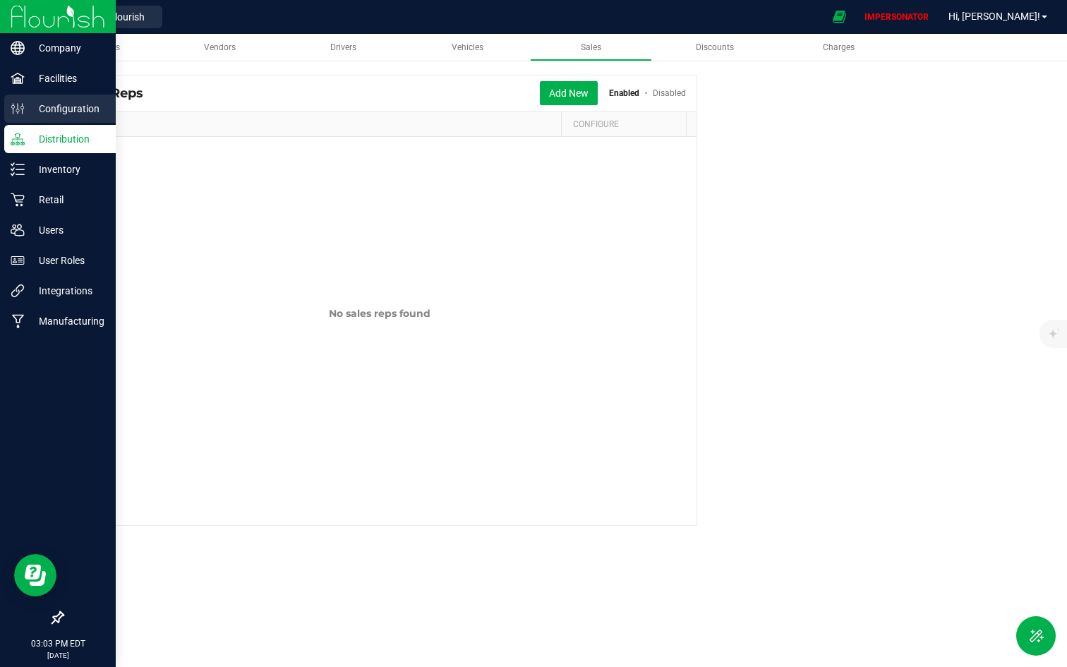
click at [25, 111] on p "Configuration" at bounding box center [67, 108] width 85 height 17
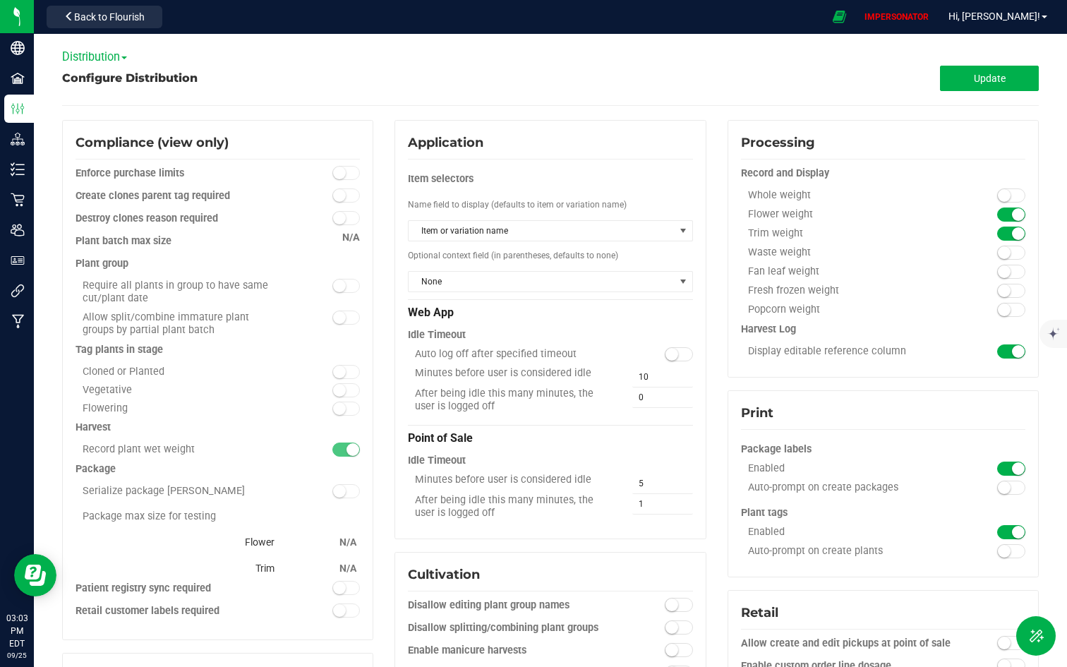
click at [85, 59] on span "Distribution" at bounding box center [94, 56] width 65 height 13
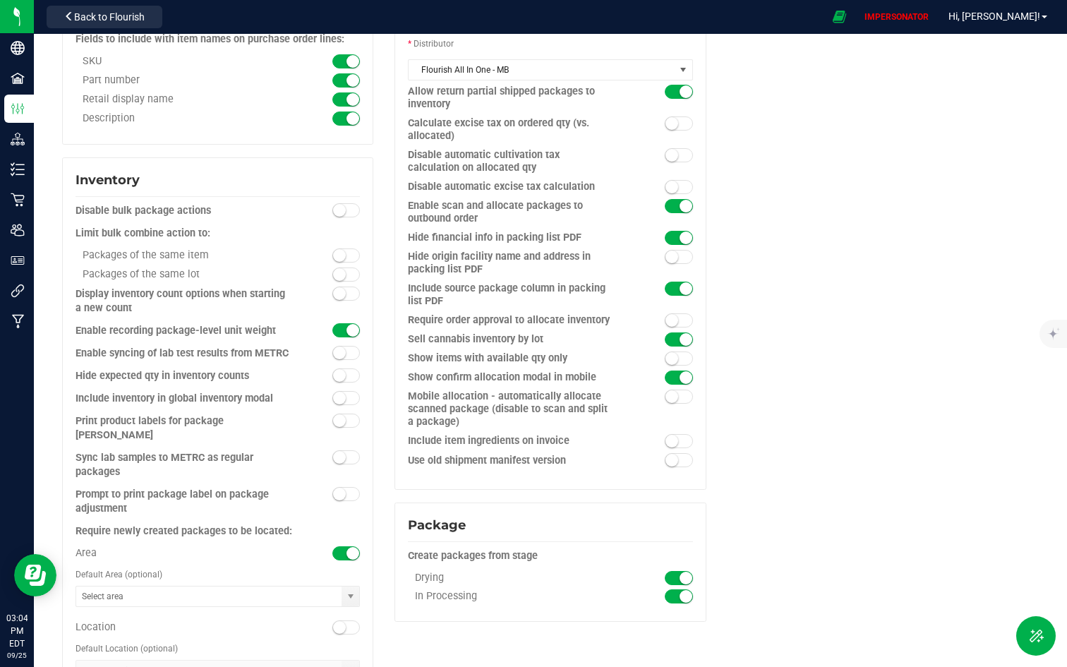
scroll to position [1142, 0]
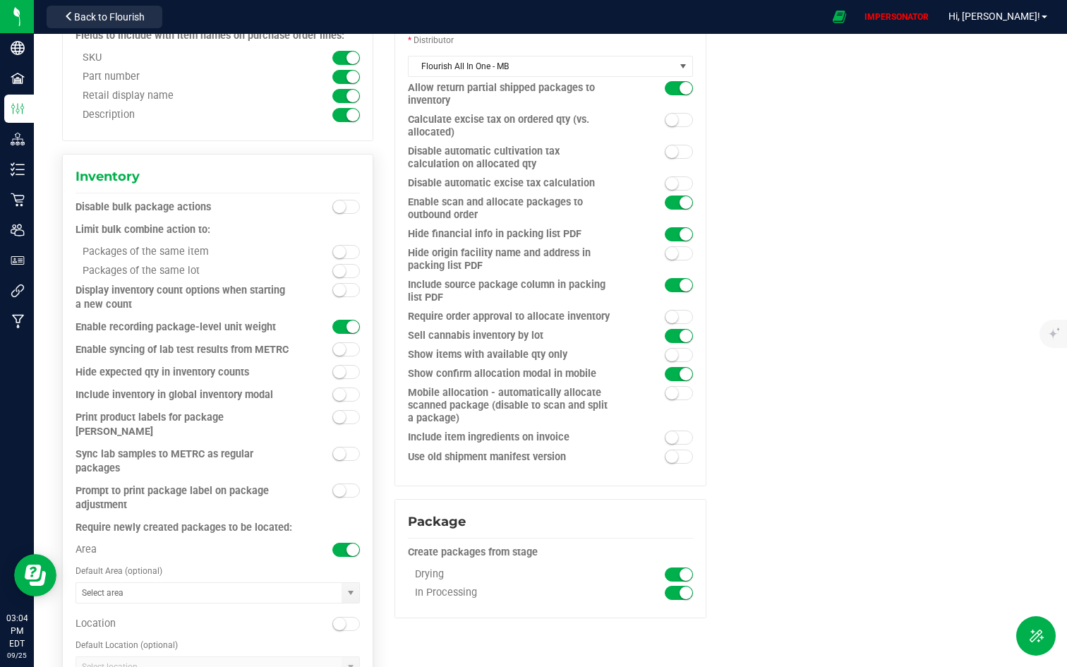
drag, startPoint x: 80, startPoint y: 380, endPoint x: 266, endPoint y: 383, distance: 186.3
click at [266, 380] on div "Hide expected qty in inventory counts" at bounding box center [182, 373] width 213 height 14
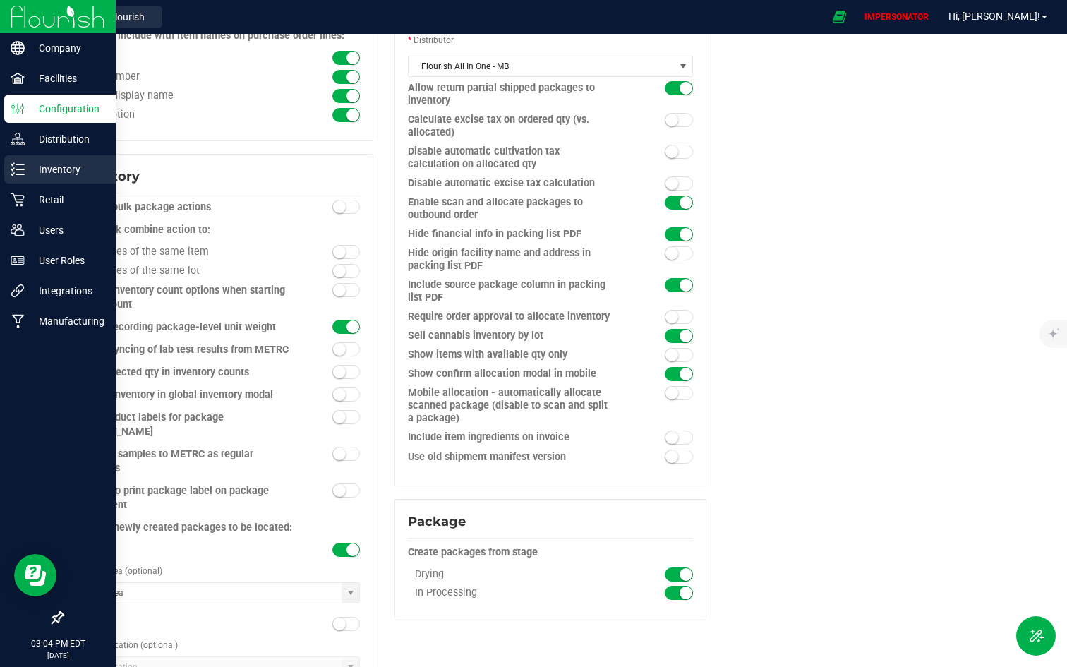
click at [32, 170] on p "Inventory" at bounding box center [67, 169] width 85 height 17
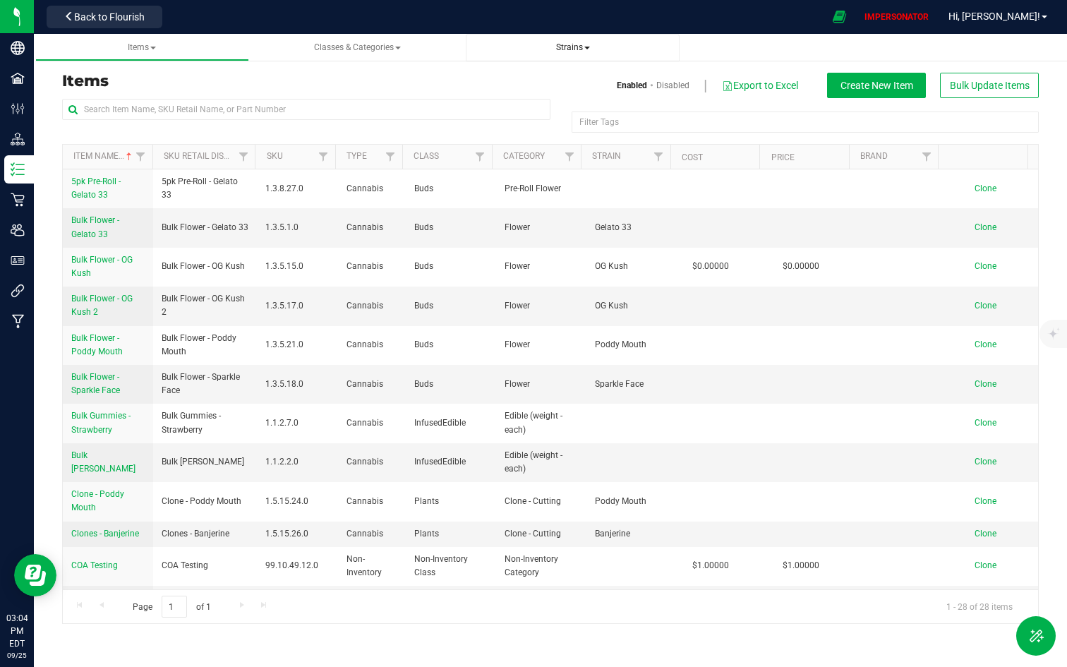
click at [574, 47] on span "Strains" at bounding box center [573, 47] width 34 height 10
click at [519, 81] on span "All strains" at bounding box center [508, 85] width 43 height 11
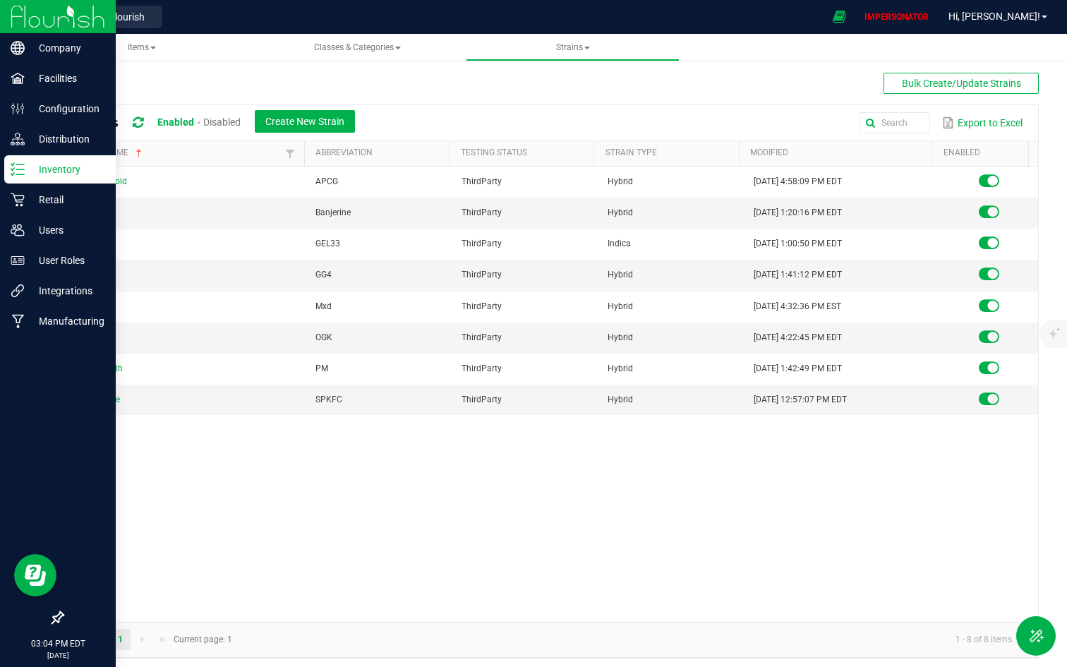
click at [17, 171] on icon at bounding box center [18, 169] width 14 height 14
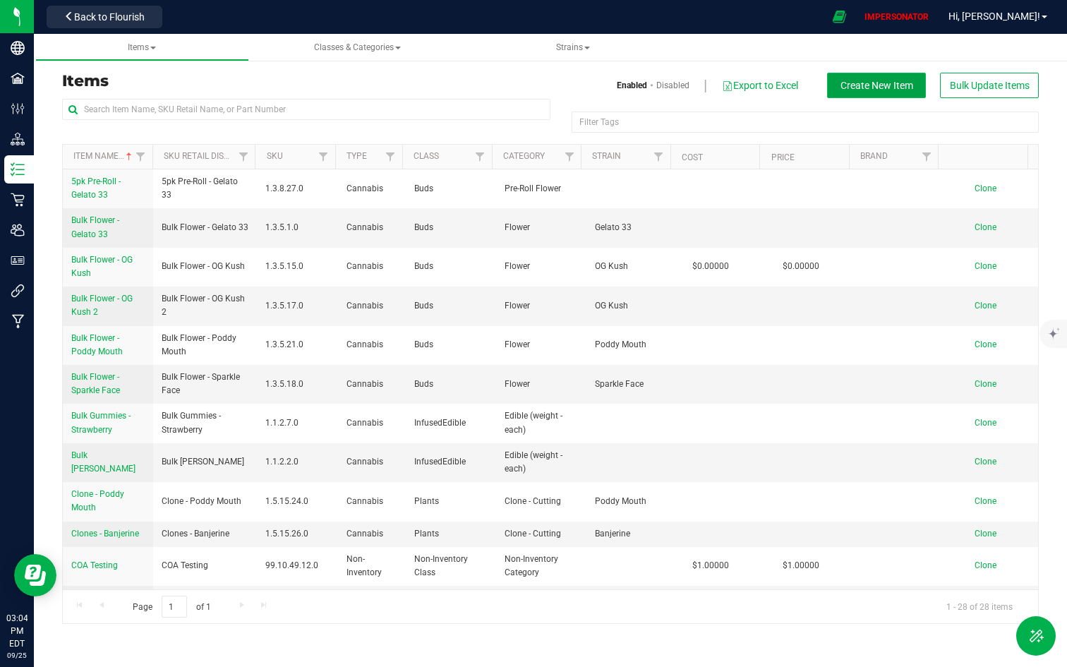
click at [867, 91] on button "Create New Item" at bounding box center [876, 85] width 99 height 25
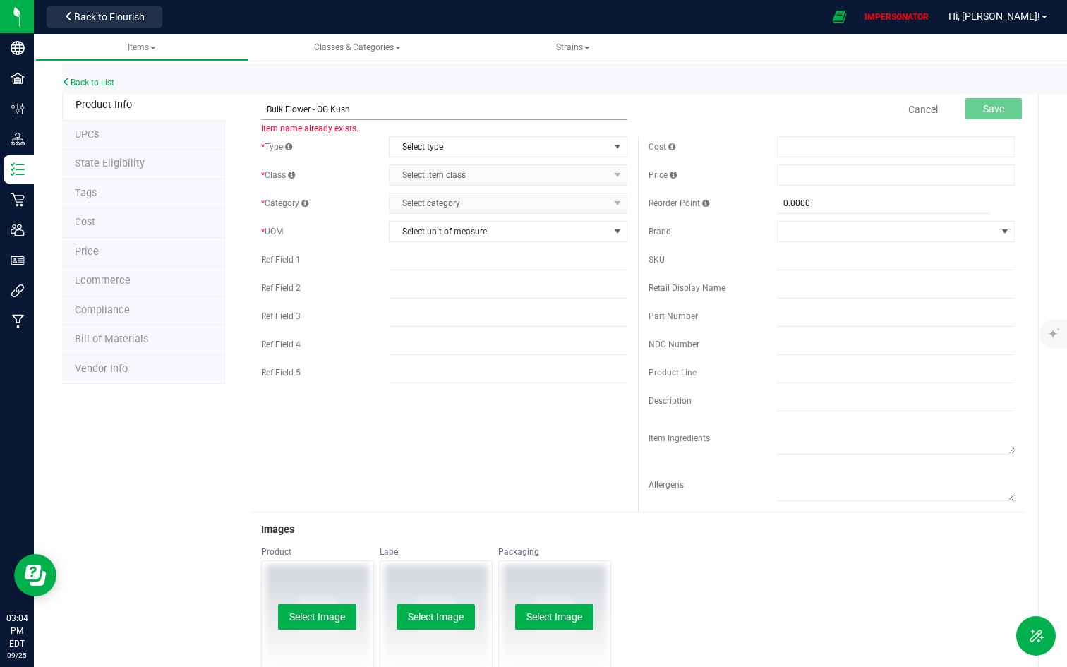
click at [365, 102] on input "Bulk Flower - OG Kush" at bounding box center [444, 109] width 366 height 21
click at [364, 114] on input "Bulk Flower - OG Kush" at bounding box center [444, 109] width 366 height 21
click at [565, 150] on span "Select type" at bounding box center [499, 147] width 219 height 20
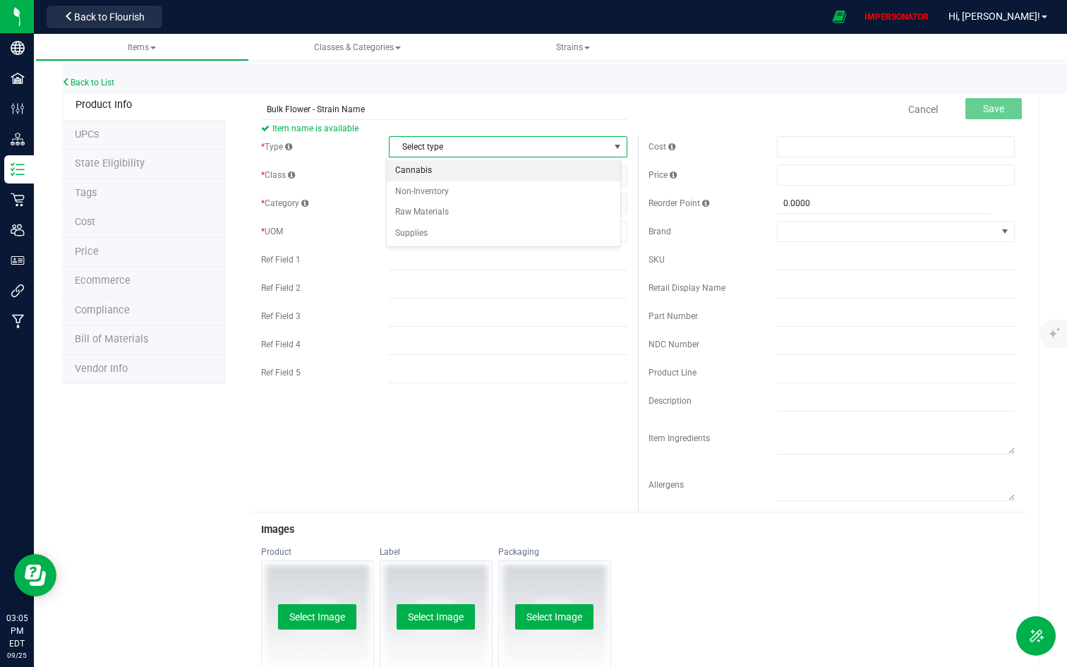
click at [408, 176] on li "Cannabis" at bounding box center [504, 170] width 234 height 21
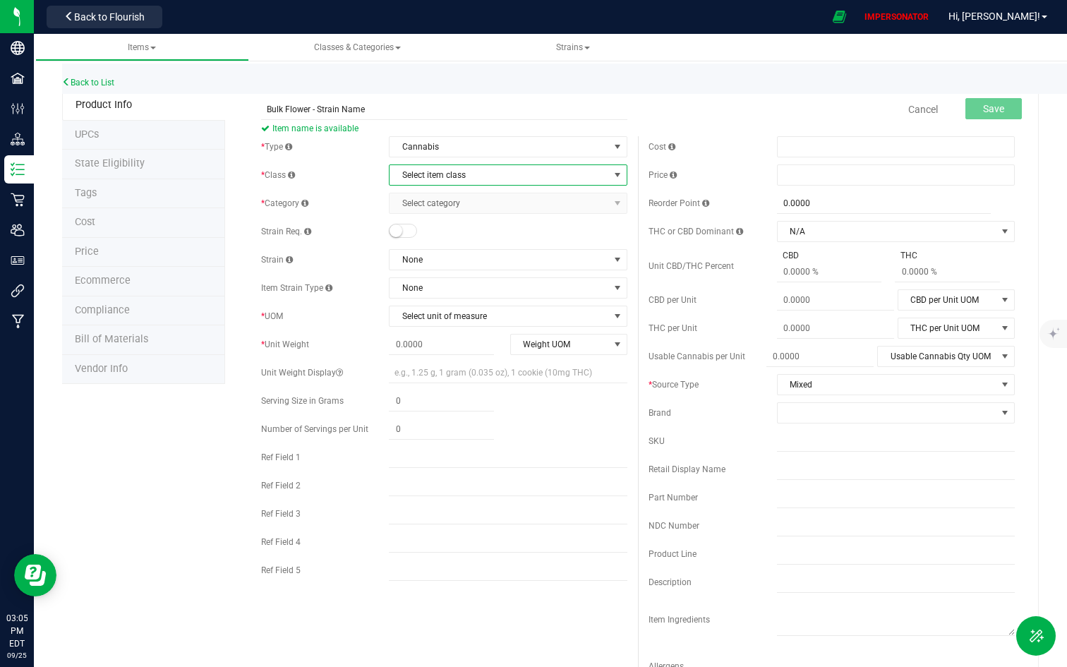
click at [466, 177] on span "Select item class" at bounding box center [499, 175] width 219 height 20
click at [413, 199] on li "Buds" at bounding box center [504, 198] width 234 height 21
click at [414, 201] on span "Select category" at bounding box center [499, 203] width 219 height 20
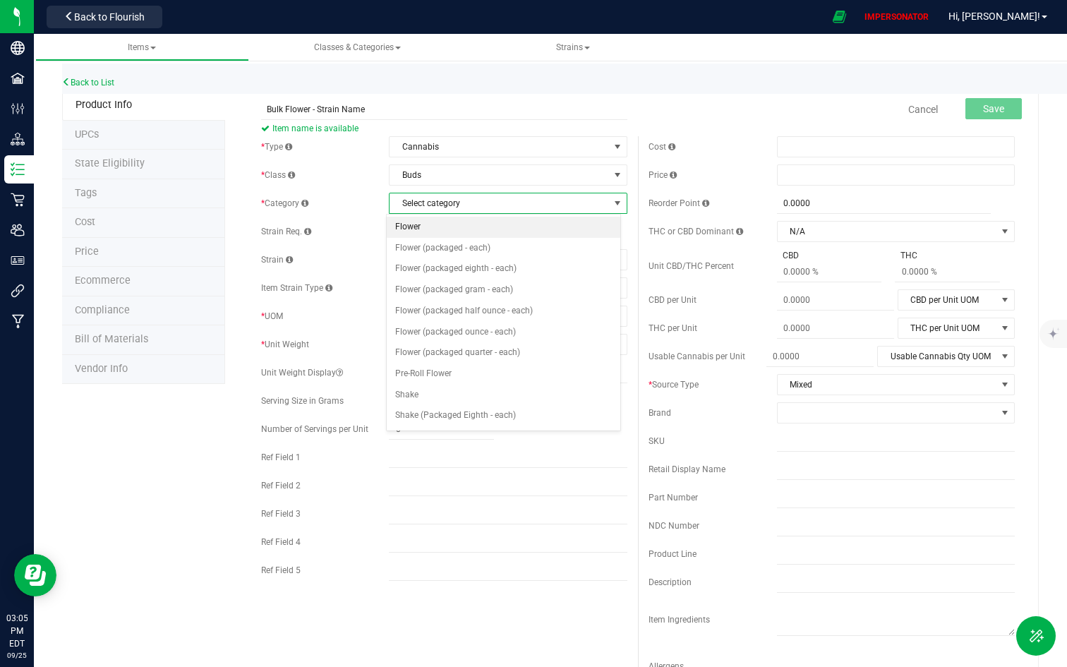
click at [414, 232] on li "Flower" at bounding box center [504, 227] width 234 height 21
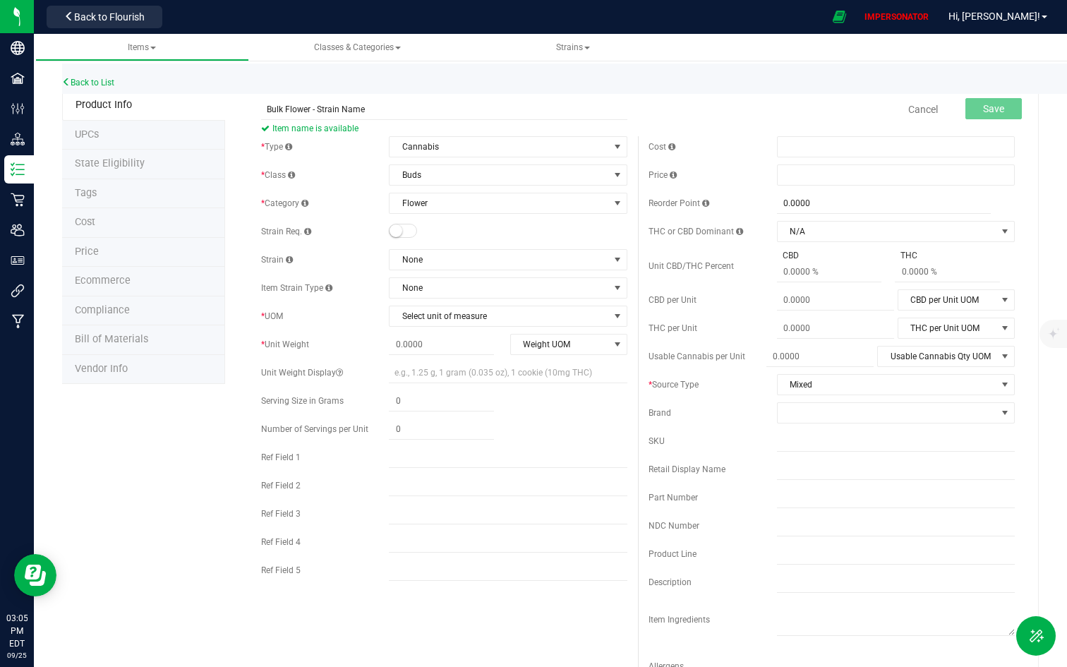
click at [398, 230] on small at bounding box center [396, 230] width 13 height 13
click at [462, 254] on span "None" at bounding box center [499, 260] width 219 height 20
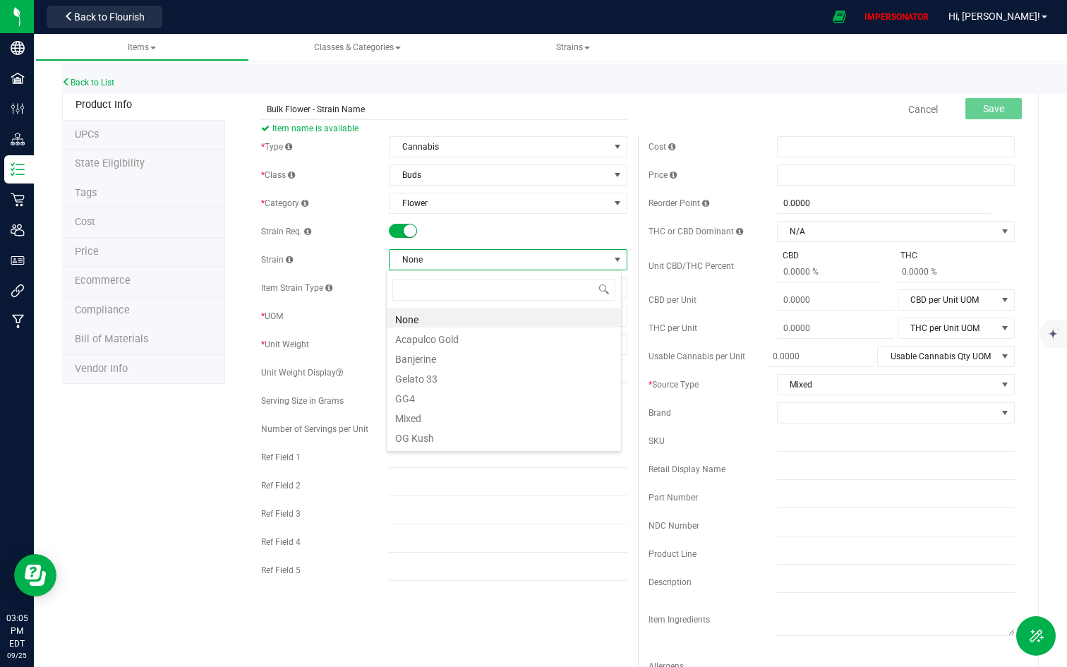
scroll to position [21, 235]
click at [418, 433] on li "OG Kush" at bounding box center [504, 436] width 234 height 20
click at [440, 263] on span "OG Kush" at bounding box center [499, 260] width 219 height 20
click at [336, 307] on div "* UOM Select unit of measure Select unit of measure Each Gram Kilogram Milligra…" at bounding box center [444, 316] width 366 height 21
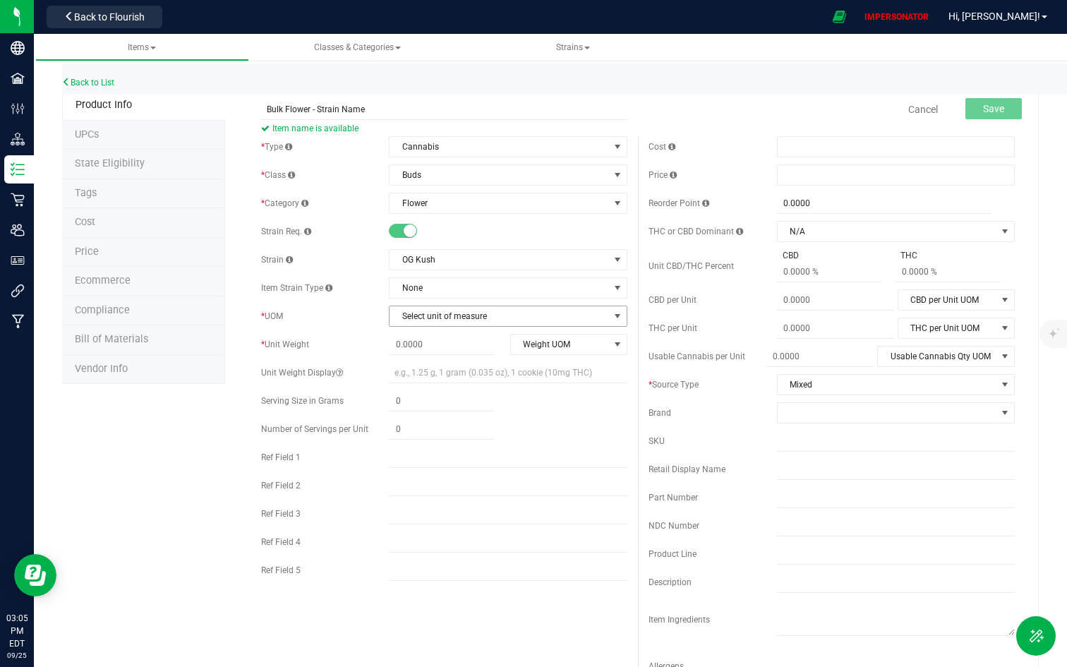
click at [413, 307] on span "Select unit of measure" at bounding box center [499, 316] width 219 height 20
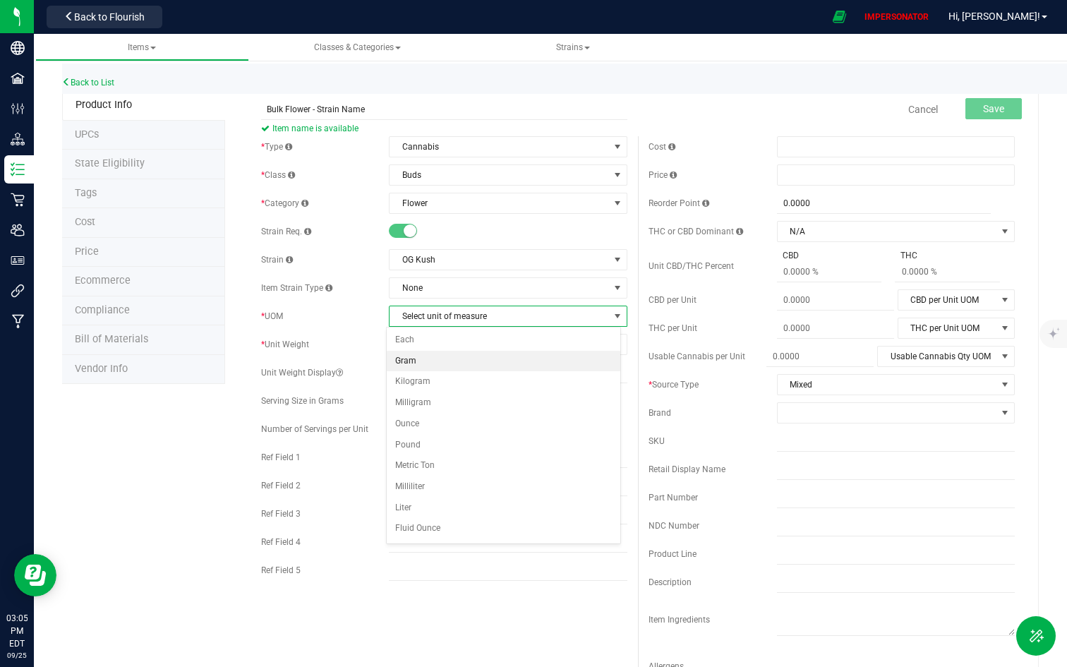
click at [415, 354] on li "Gram" at bounding box center [504, 361] width 234 height 21
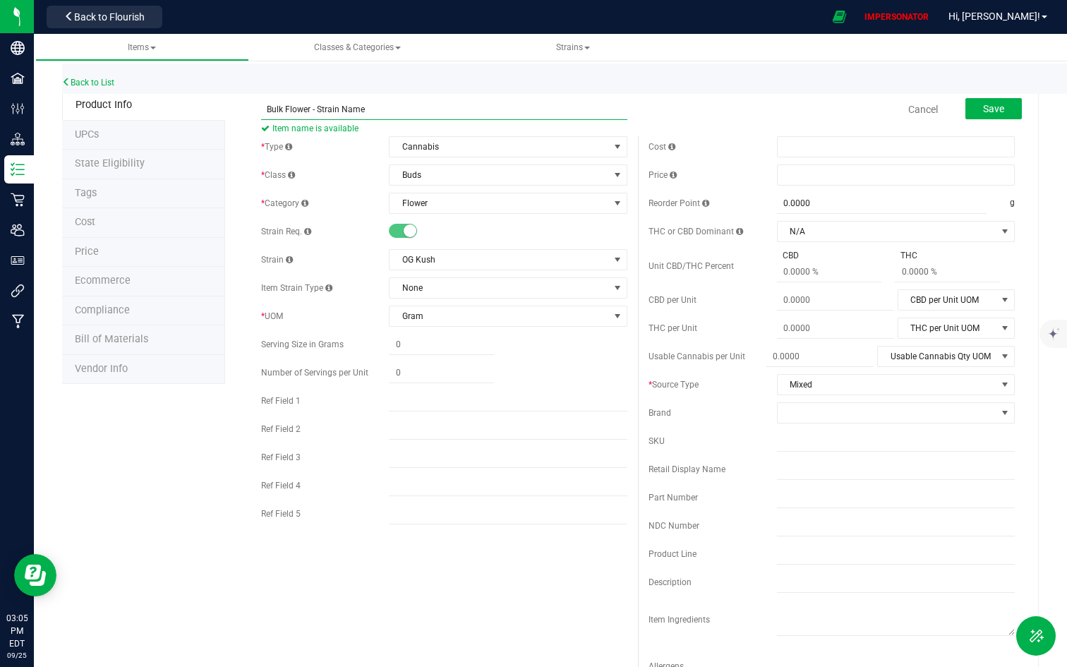
drag, startPoint x: 370, startPoint y: 107, endPoint x: 222, endPoint y: 107, distance: 147.5
click at [225, 107] on div "Bulk Flower - Strain Name Item name is available Cancel Save * Type Cannabis Se…" at bounding box center [632, 646] width 814 height 1113
click at [427, 320] on span "Gram" at bounding box center [499, 316] width 219 height 20
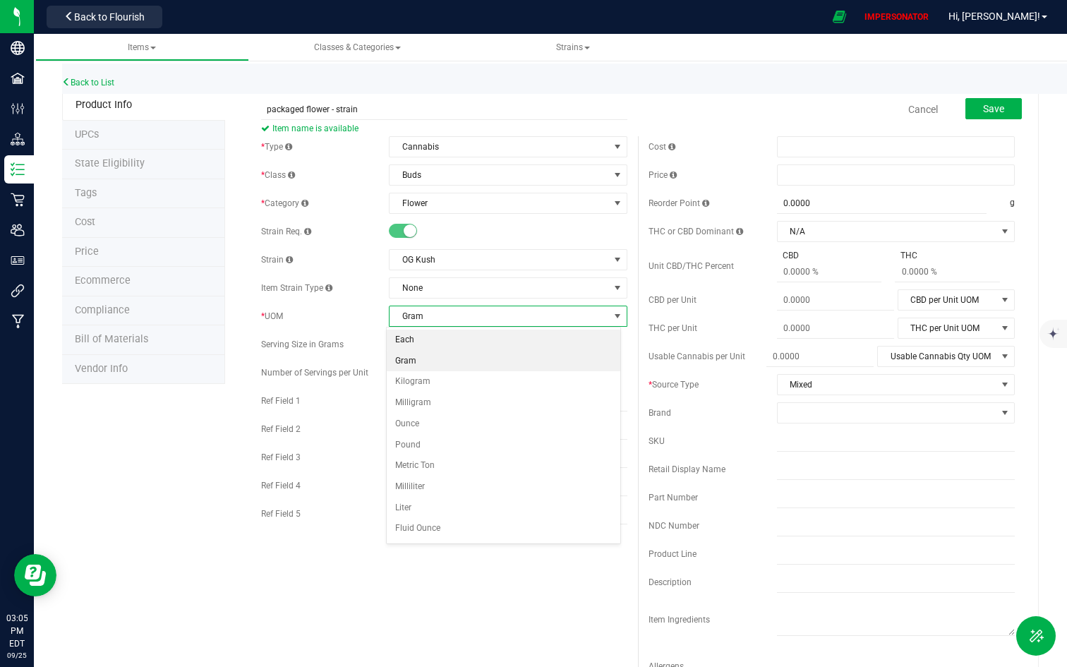
click at [423, 342] on li "Each" at bounding box center [504, 340] width 234 height 21
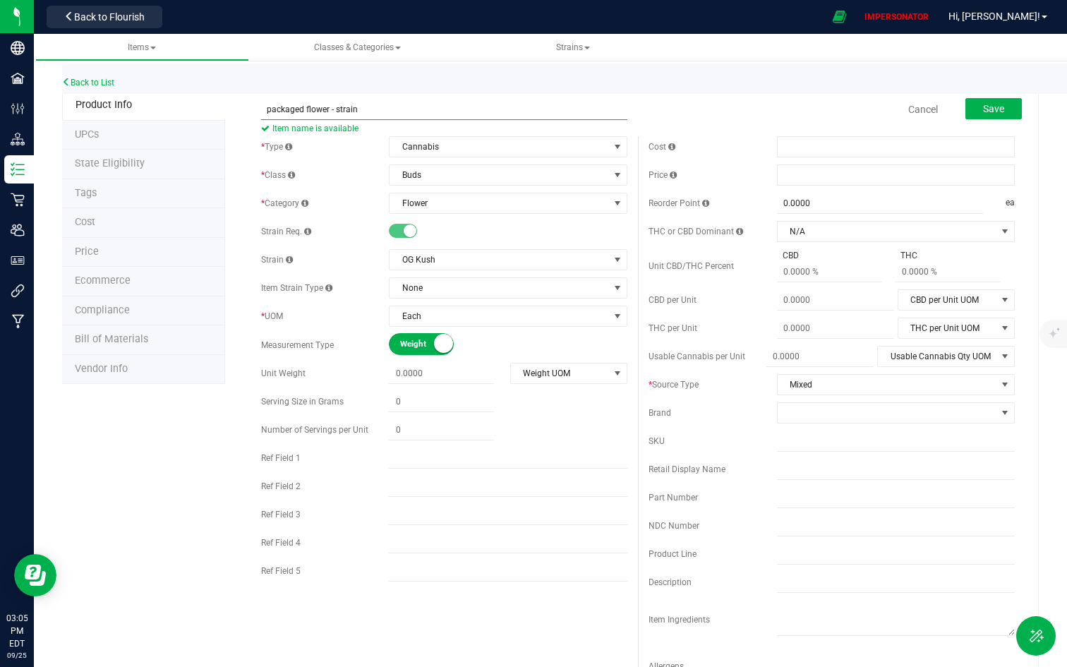
click at [401, 114] on input "packaged flower - strain" at bounding box center [444, 109] width 366 height 21
type input "packaged flower - strain - 3.5g"
click at [423, 376] on span at bounding box center [441, 373] width 105 height 20
type input "3.5"
type input "3.5000"
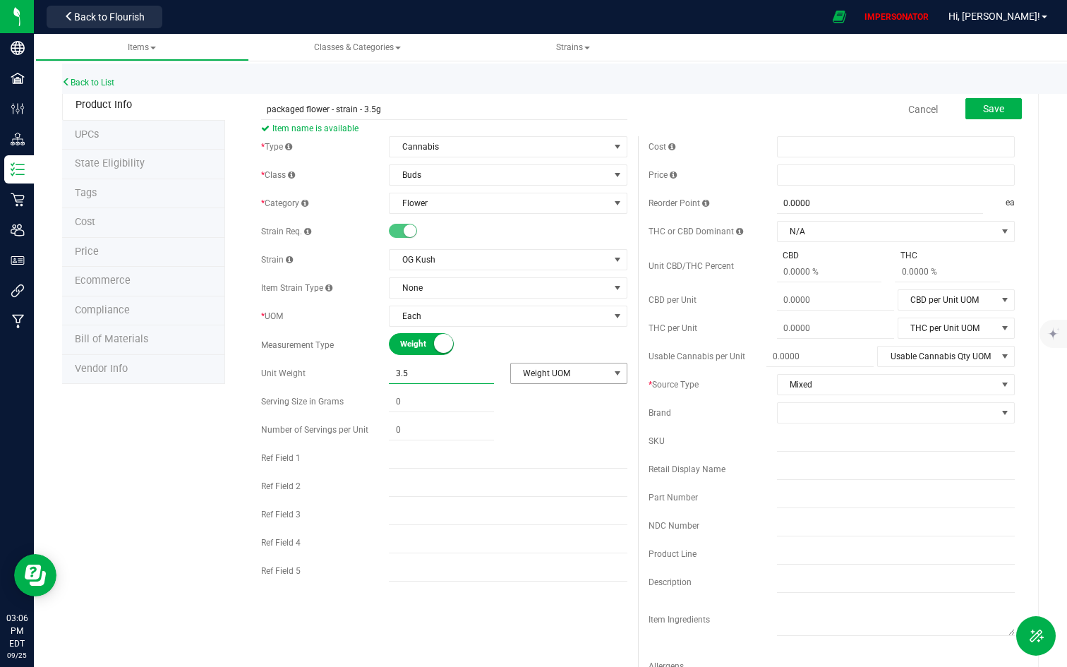
click at [565, 375] on span "Weight UOM" at bounding box center [560, 373] width 98 height 20
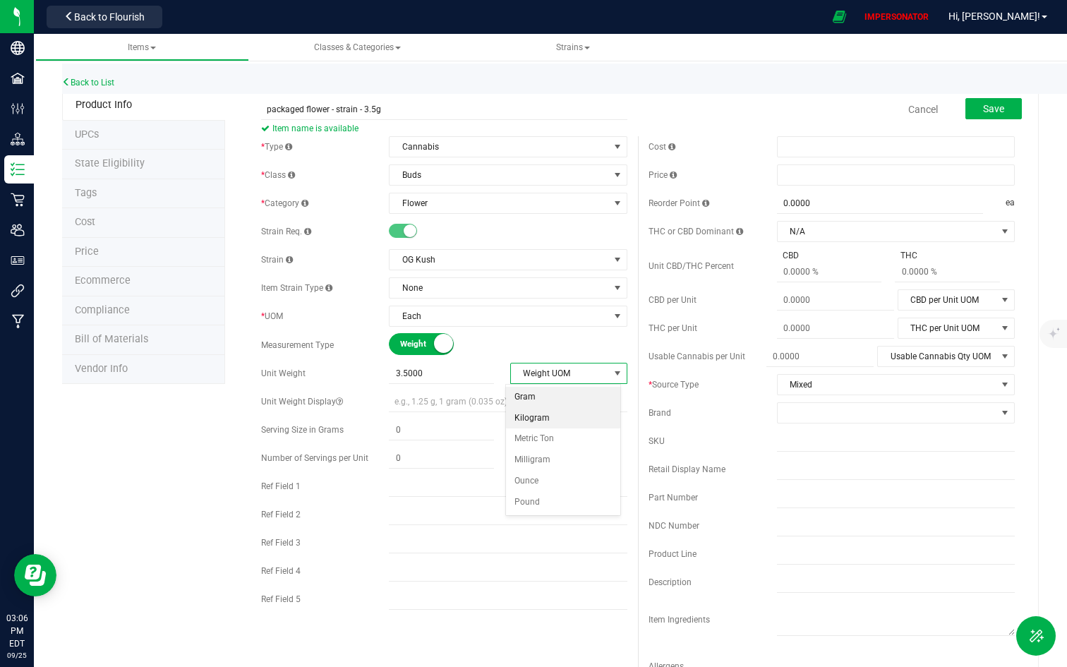
click at [547, 403] on li "Gram" at bounding box center [563, 397] width 114 height 21
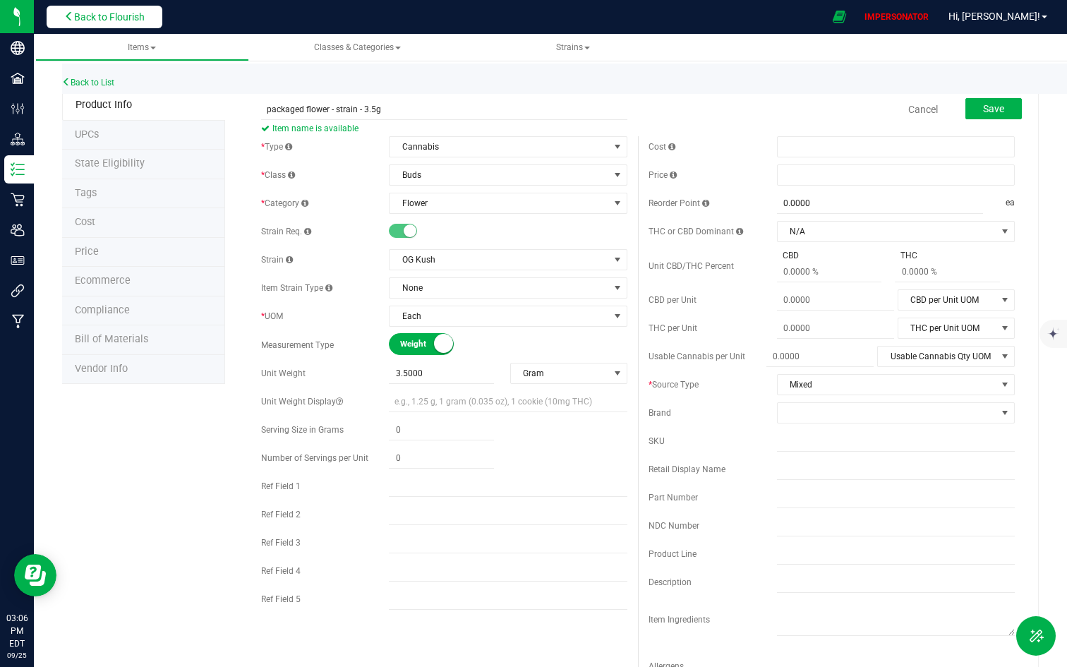
click at [91, 16] on span "Back to Flourish" at bounding box center [109, 16] width 71 height 11
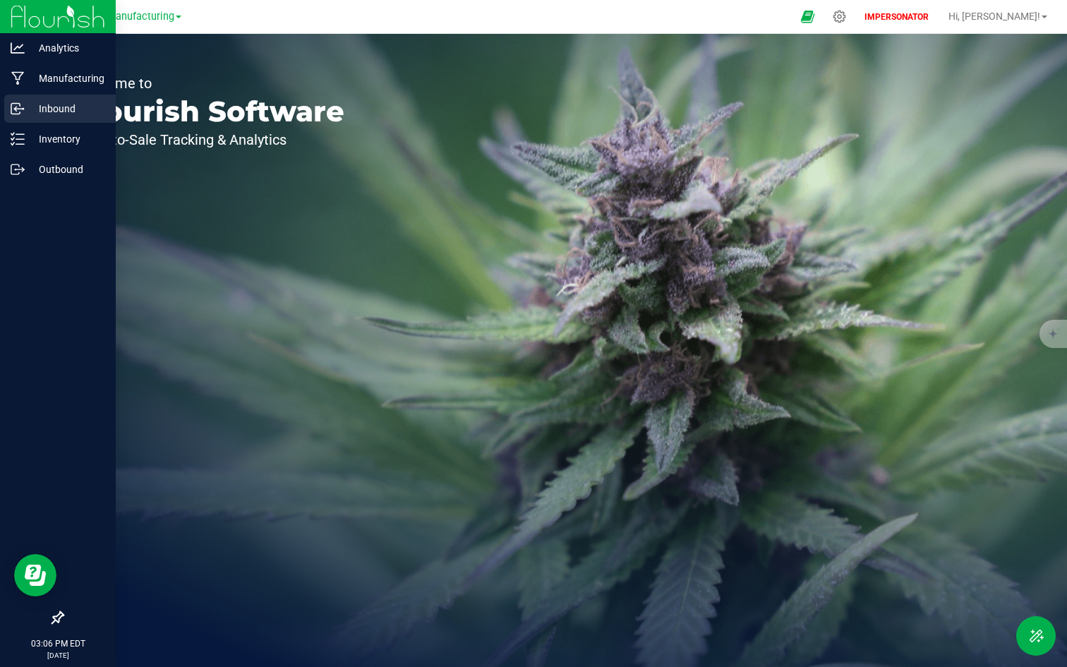
click at [52, 107] on p "Inbound" at bounding box center [67, 108] width 85 height 17
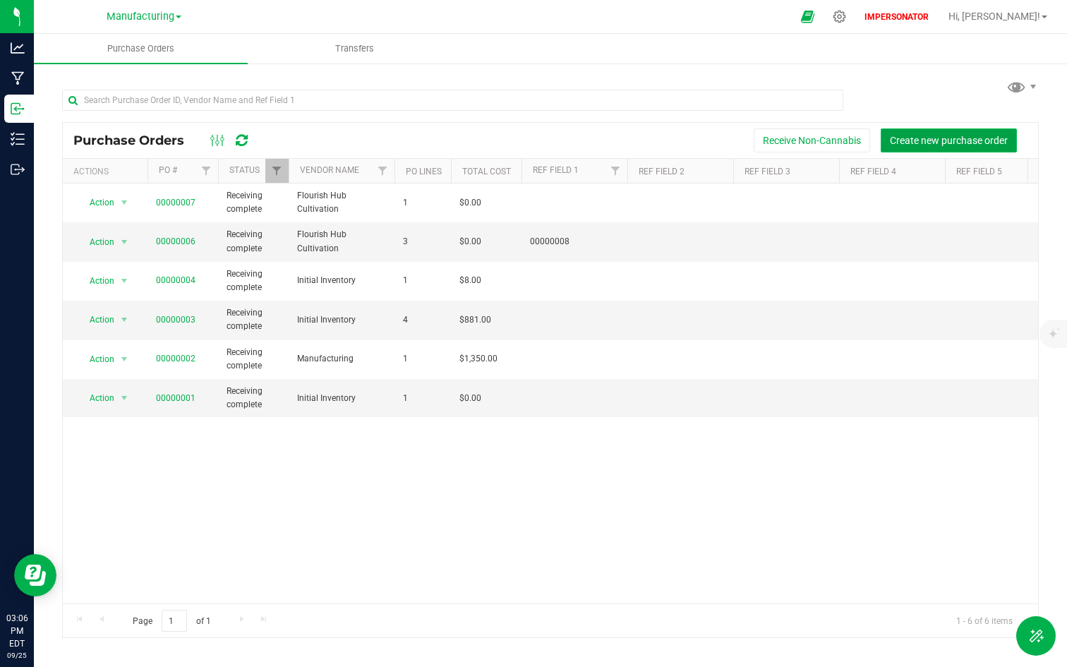
click at [934, 135] on span "Create new purchase order" at bounding box center [949, 140] width 118 height 11
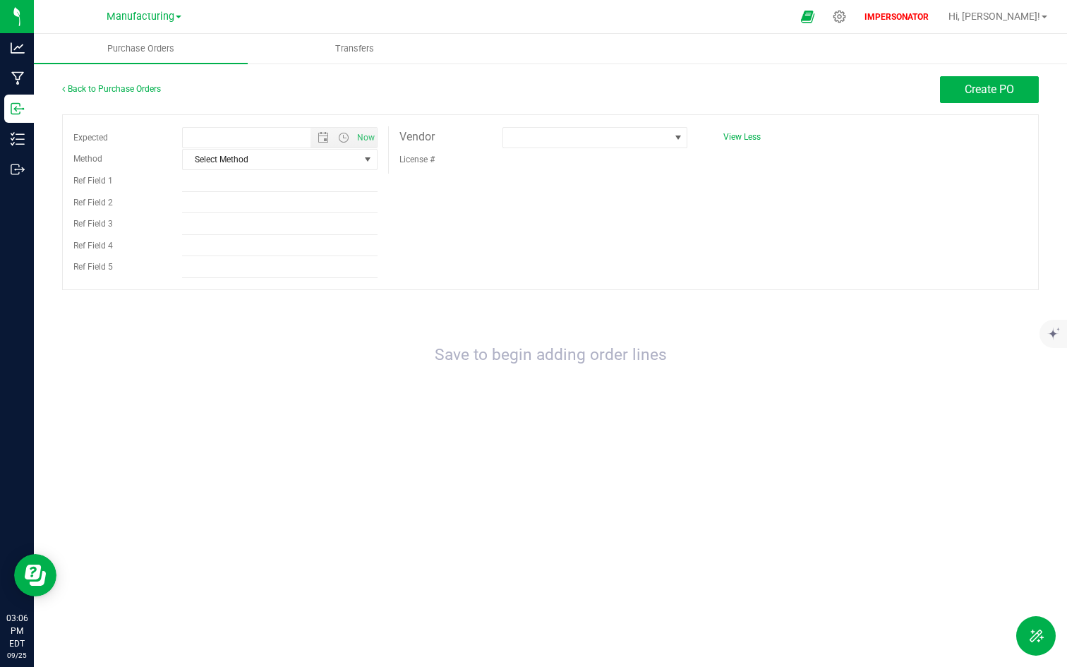
type input "[DATE] 3:06 PM"
click at [660, 135] on span at bounding box center [586, 138] width 166 height 20
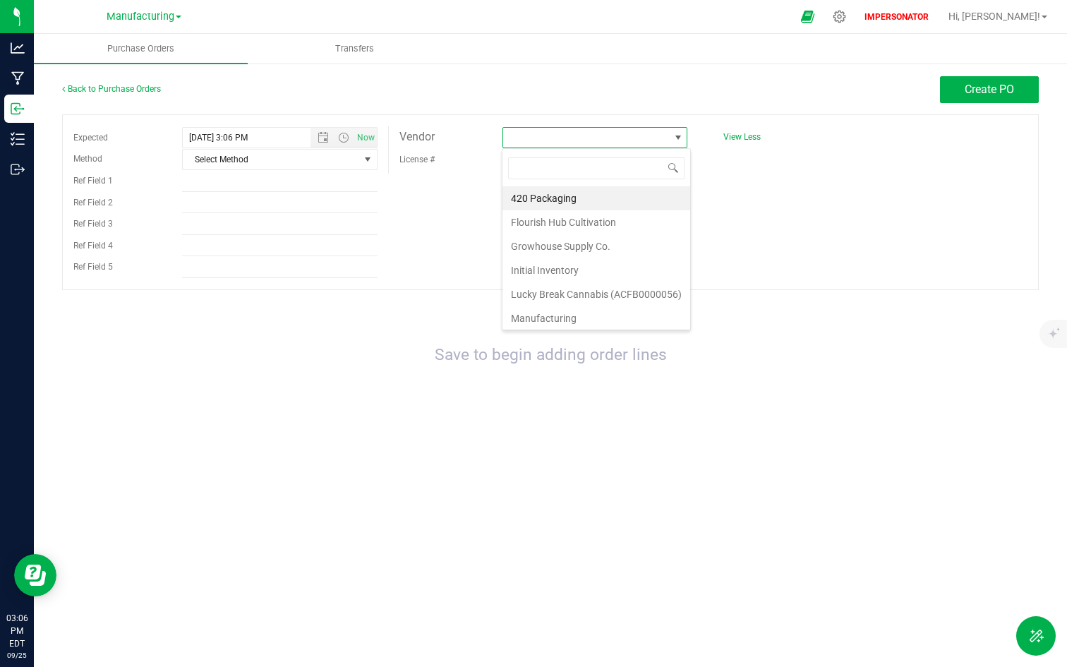
scroll to position [21, 186]
click at [846, 18] on icon at bounding box center [839, 16] width 13 height 13
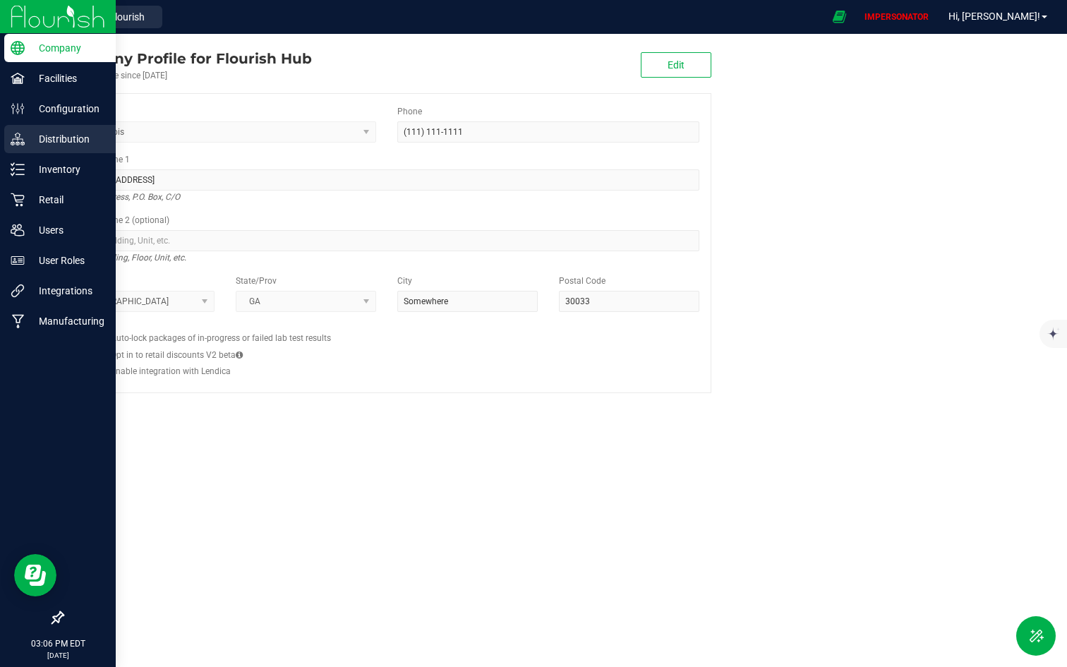
click at [52, 146] on p "Distribution" at bounding box center [67, 139] width 85 height 17
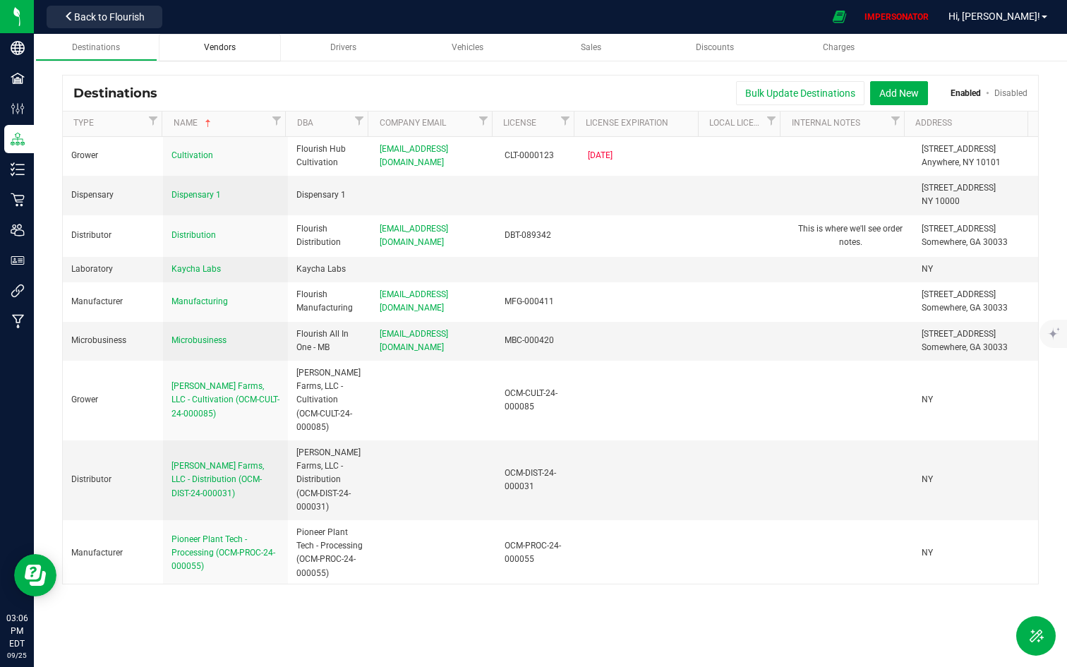
click at [207, 48] on span "Vendors" at bounding box center [220, 47] width 32 height 10
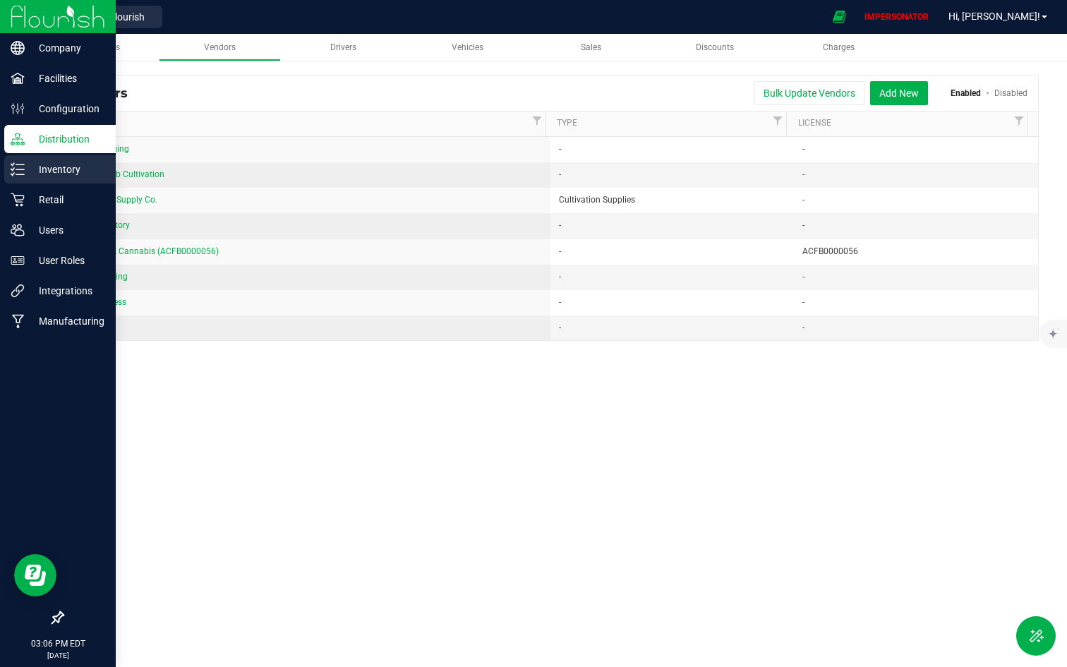
click at [26, 179] on div "Inventory" at bounding box center [59, 169] width 111 height 28
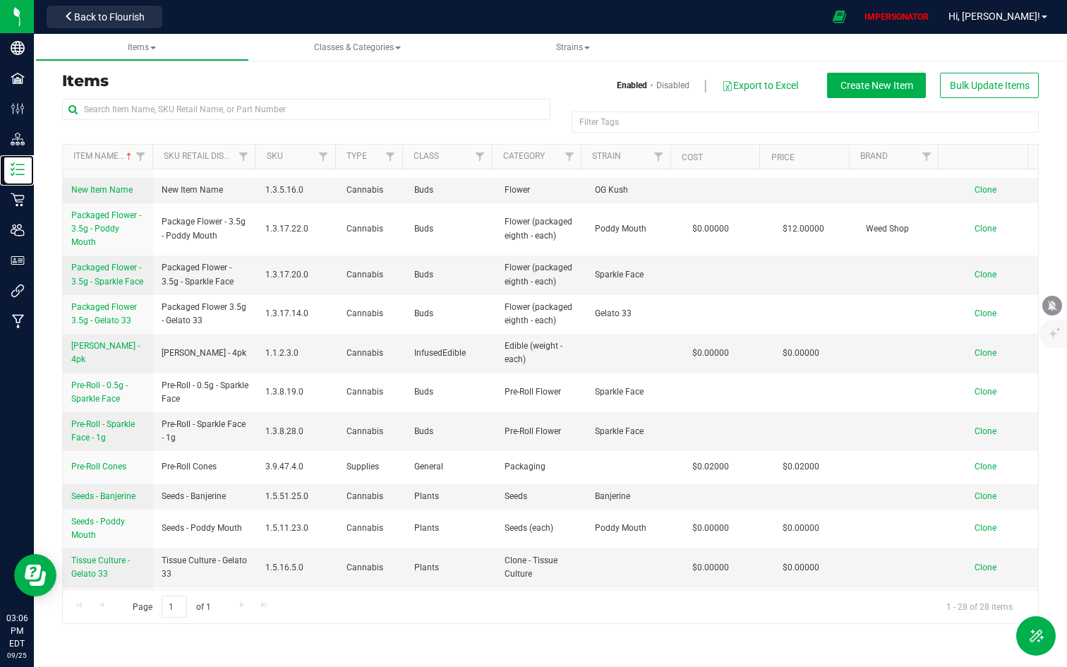
scroll to position [551, 0]
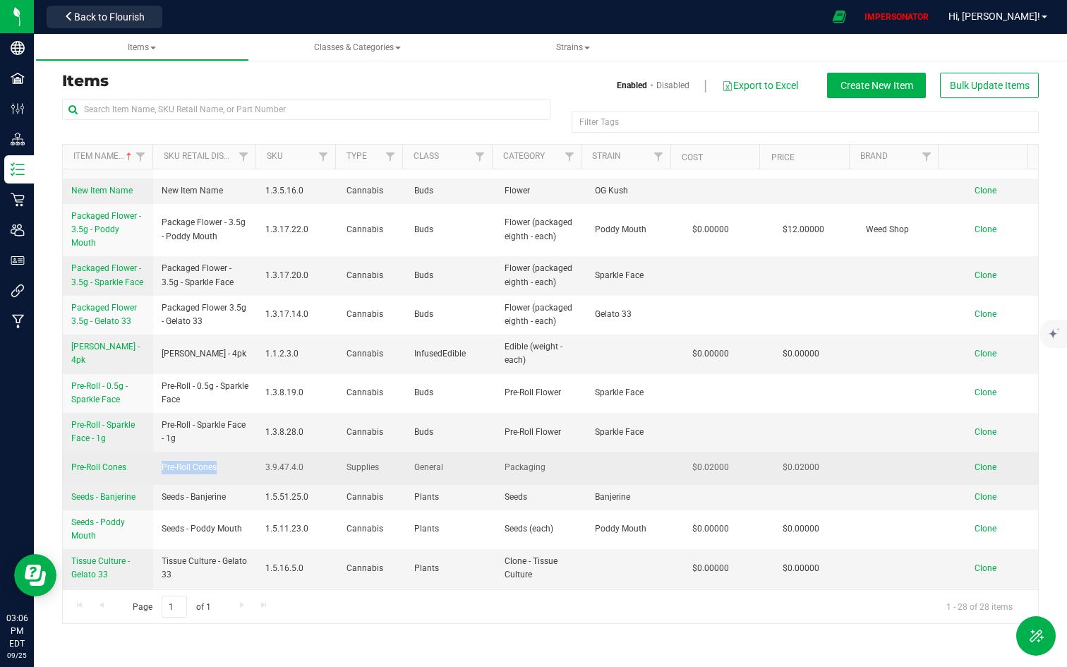
drag, startPoint x: 156, startPoint y: 470, endPoint x: 221, endPoint y: 470, distance: 64.9
click at [222, 470] on td "Pre-Roll Cones" at bounding box center [205, 468] width 104 height 32
drag, startPoint x: 342, startPoint y: 465, endPoint x: 404, endPoint y: 466, distance: 62.1
click at [404, 466] on tr "Pre-Roll Cones Pre-Roll Cones 3.9.47.4.0 Supplies General Packaging $0.02000 $0…" at bounding box center [550, 468] width 975 height 32
click at [354, 463] on span "Supplies" at bounding box center [371, 467] width 51 height 13
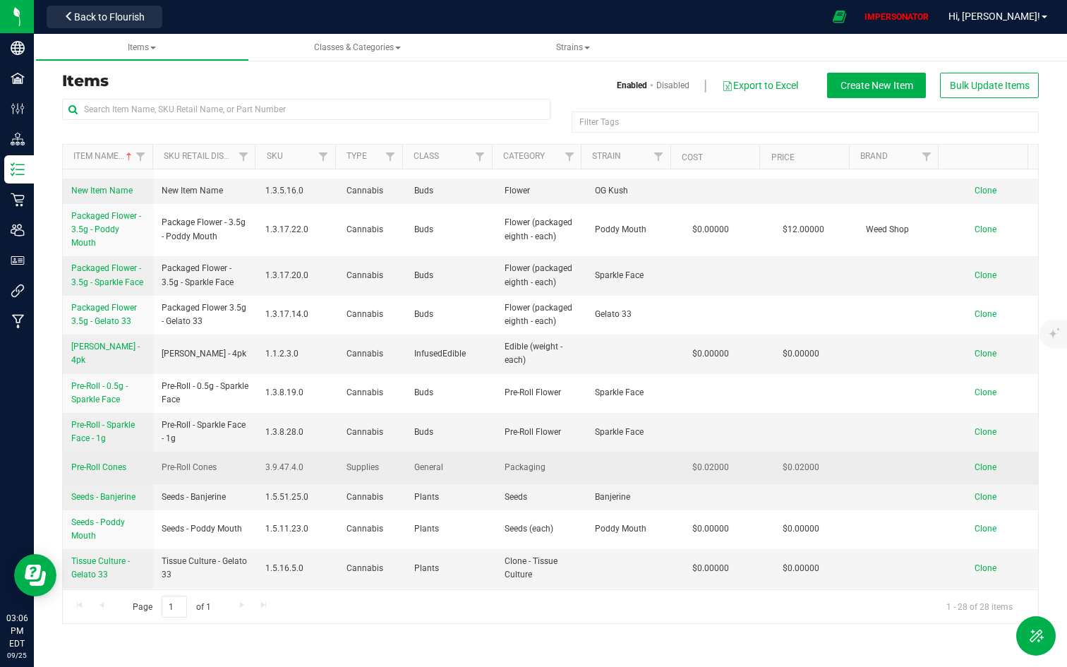
drag, startPoint x: 403, startPoint y: 467, endPoint x: 449, endPoint y: 466, distance: 45.9
click at [449, 466] on td "General" at bounding box center [451, 468] width 90 height 32
drag, startPoint x: 530, startPoint y: 466, endPoint x: 463, endPoint y: 466, distance: 67.0
click at [463, 466] on tr "Pre-Roll Cones Pre-Roll Cones 3.9.47.4.0 Supplies General Packaging $0.02000 $0…" at bounding box center [550, 468] width 975 height 32
click at [354, 462] on span "Supplies" at bounding box center [371, 467] width 51 height 13
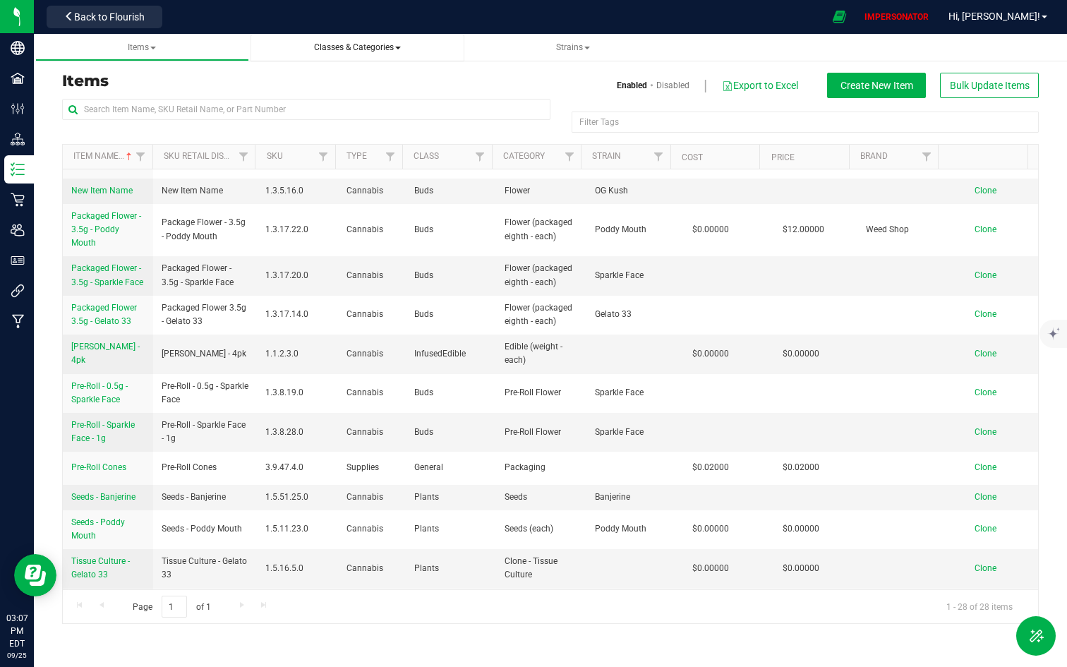
click at [377, 46] on span "Classes & Categories" at bounding box center [357, 47] width 87 height 10
click at [307, 99] on li "All categories" at bounding box center [357, 106] width 191 height 20
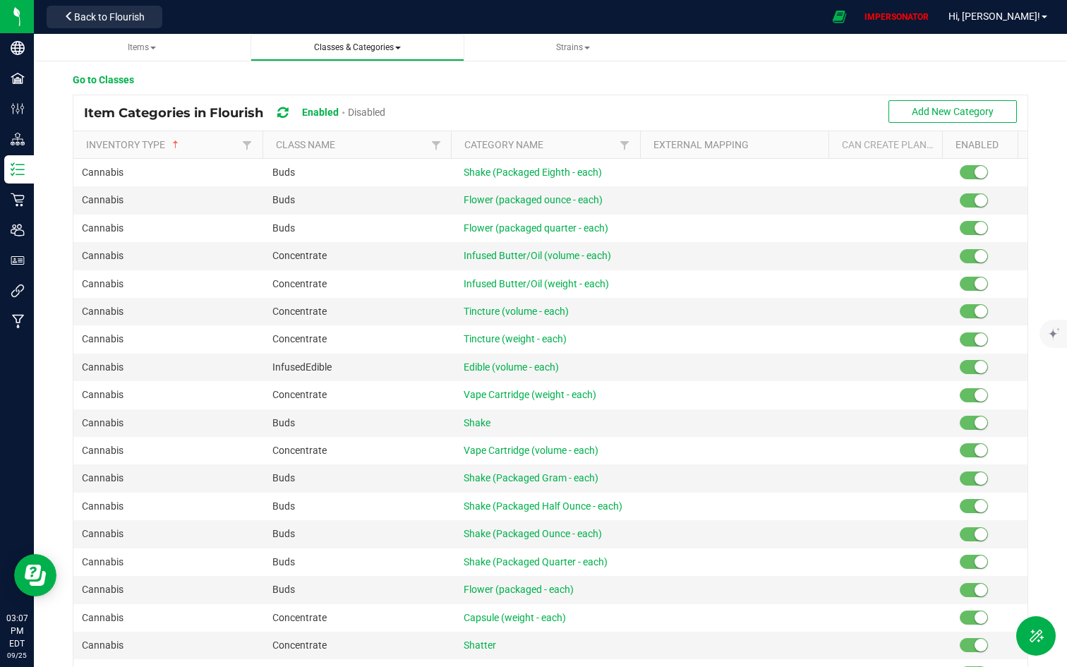
click at [359, 47] on span "Classes & Categories" at bounding box center [357, 47] width 87 height 10
click at [328, 82] on li "All classes" at bounding box center [357, 86] width 191 height 20
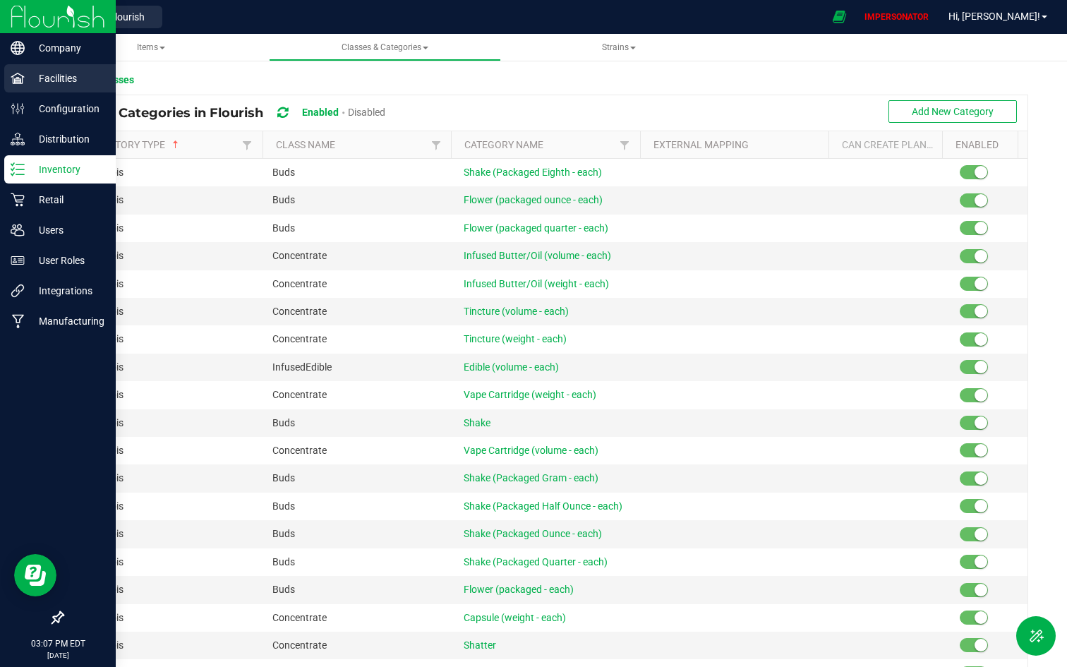
click at [37, 83] on p "Facilities" at bounding box center [67, 78] width 85 height 17
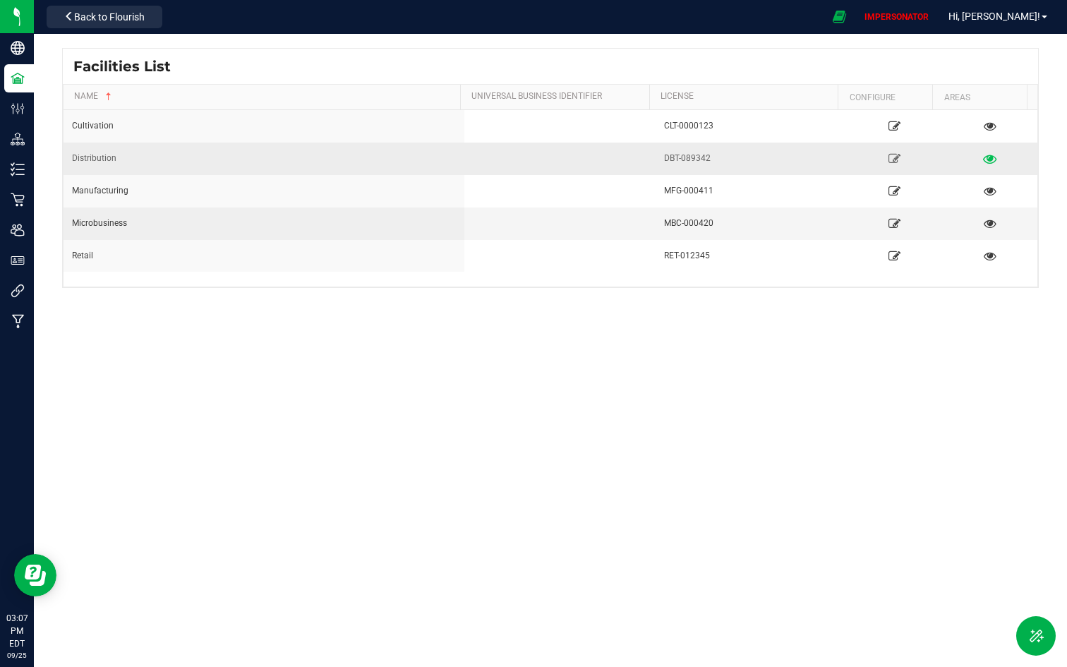
click at [983, 157] on icon at bounding box center [989, 158] width 13 height 10
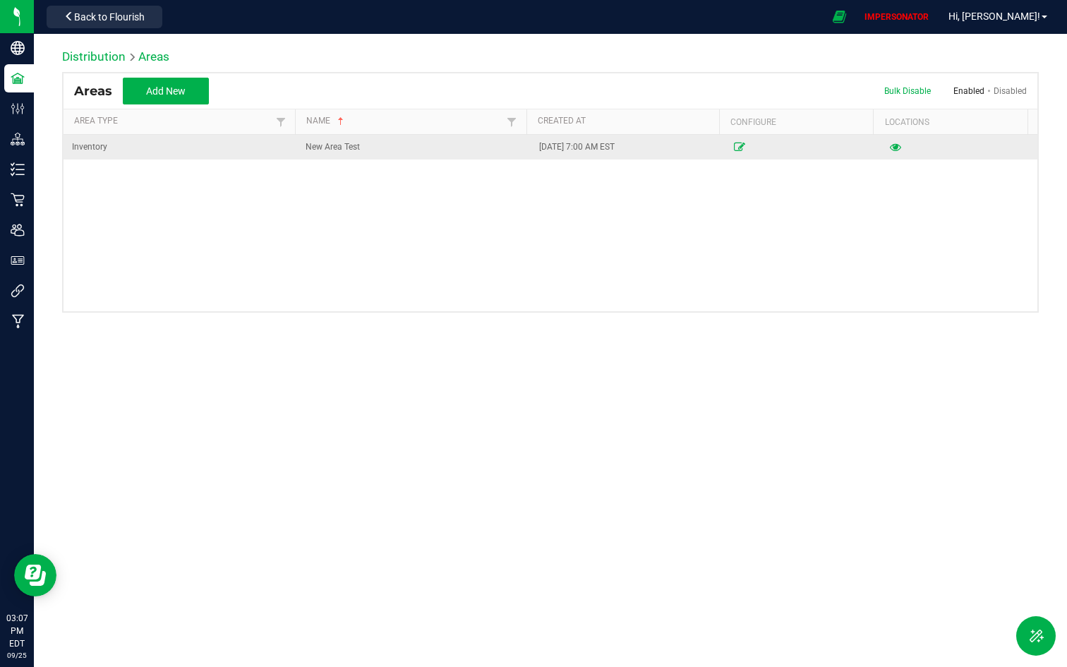
click at [84, 145] on span "Inventory" at bounding box center [89, 147] width 35 height 10
drag, startPoint x: 84, startPoint y: 145, endPoint x: 135, endPoint y: 143, distance: 51.5
click at [135, 143] on div "Inventory" at bounding box center [180, 146] width 217 height 13
drag, startPoint x: 363, startPoint y: 147, endPoint x: 289, endPoint y: 150, distance: 74.2
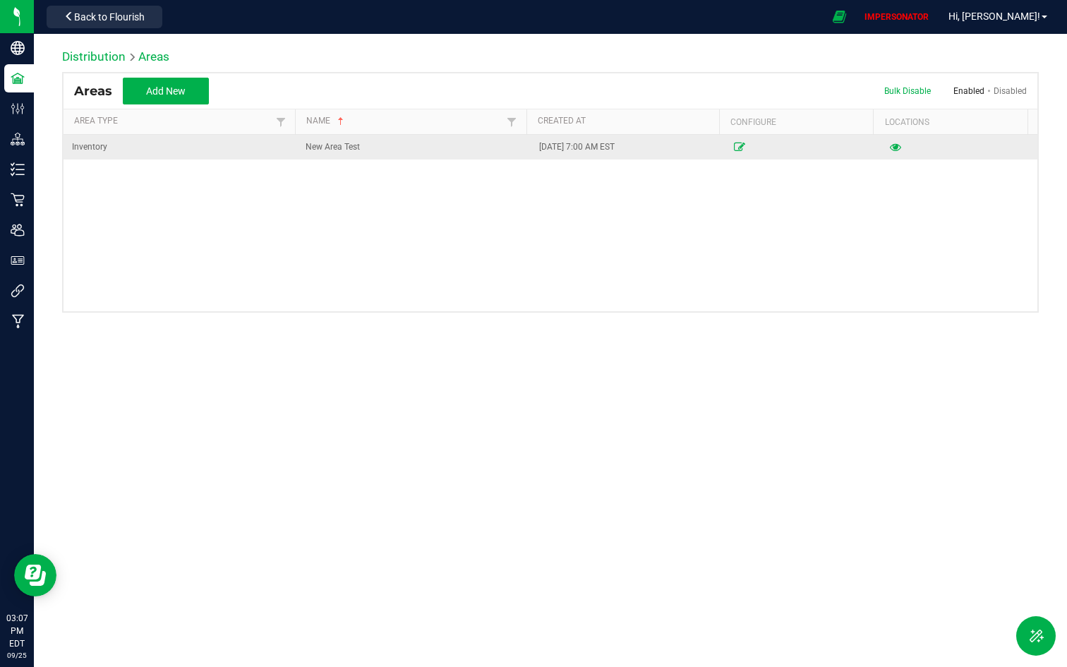
click at [289, 150] on tr "Inventory New Area Test 02/13/2025 7:00 AM EST" at bounding box center [551, 147] width 974 height 25
click at [890, 145] on icon at bounding box center [895, 147] width 11 height 8
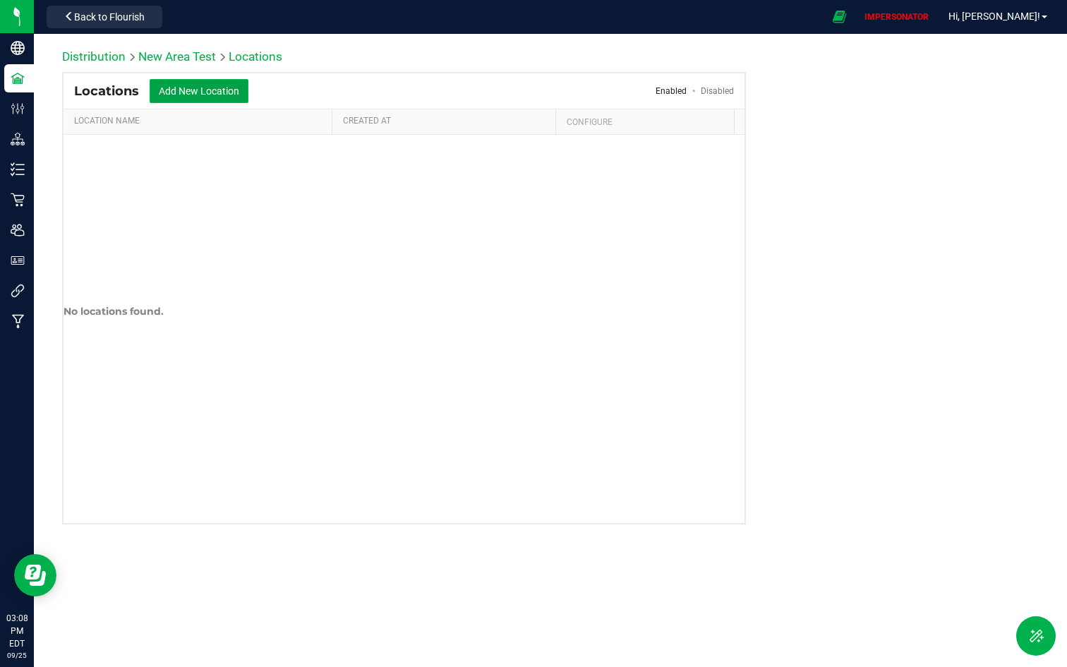
click at [213, 95] on button "Add New Location" at bounding box center [199, 91] width 99 height 24
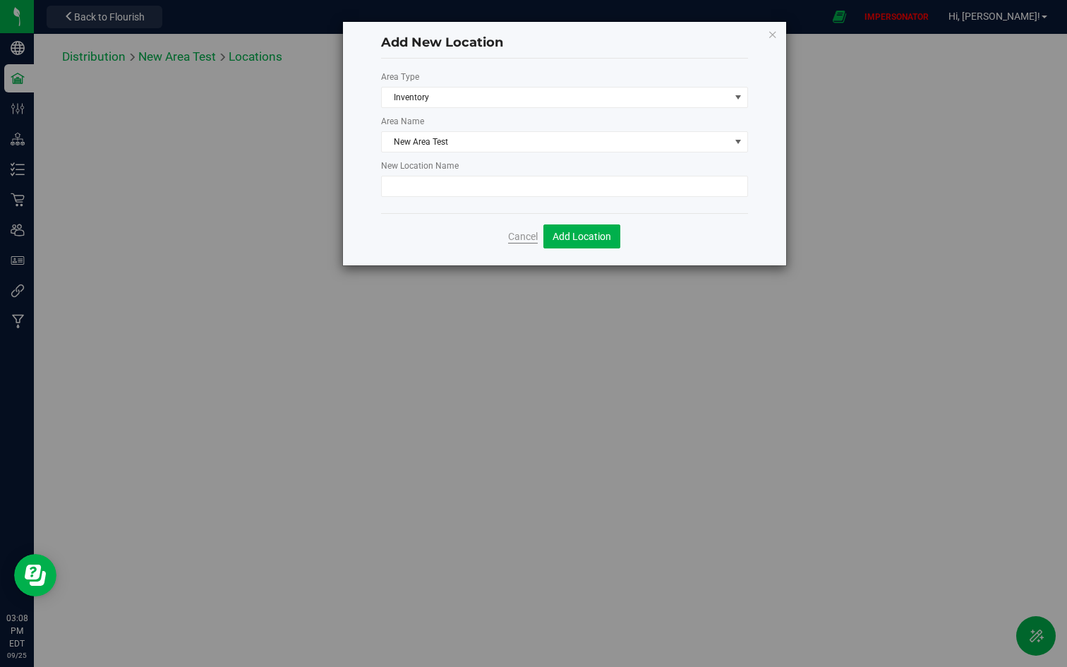
click at [513, 234] on span "Cancel" at bounding box center [523, 236] width 30 height 11
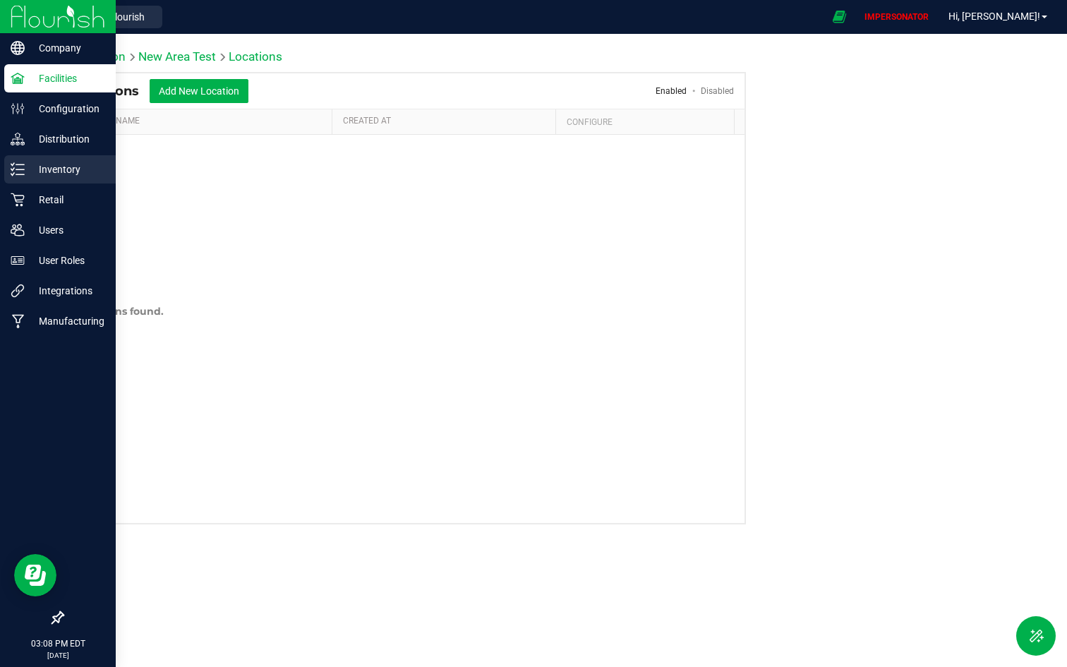
click at [23, 164] on line at bounding box center [20, 164] width 8 height 0
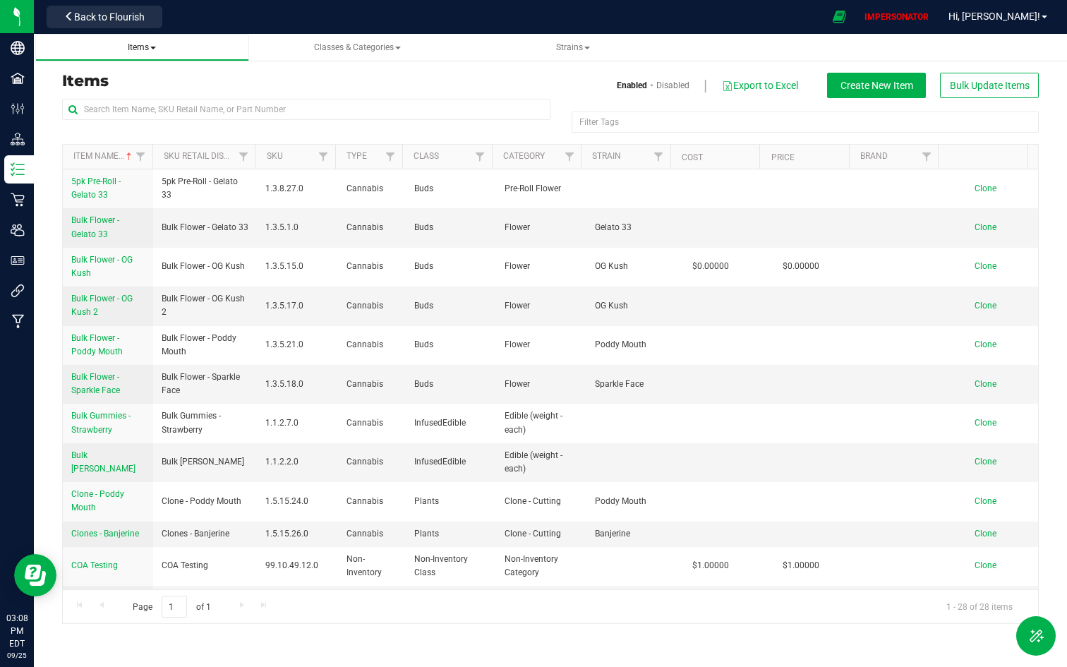
click at [133, 43] on span "Items" at bounding box center [142, 47] width 28 height 10
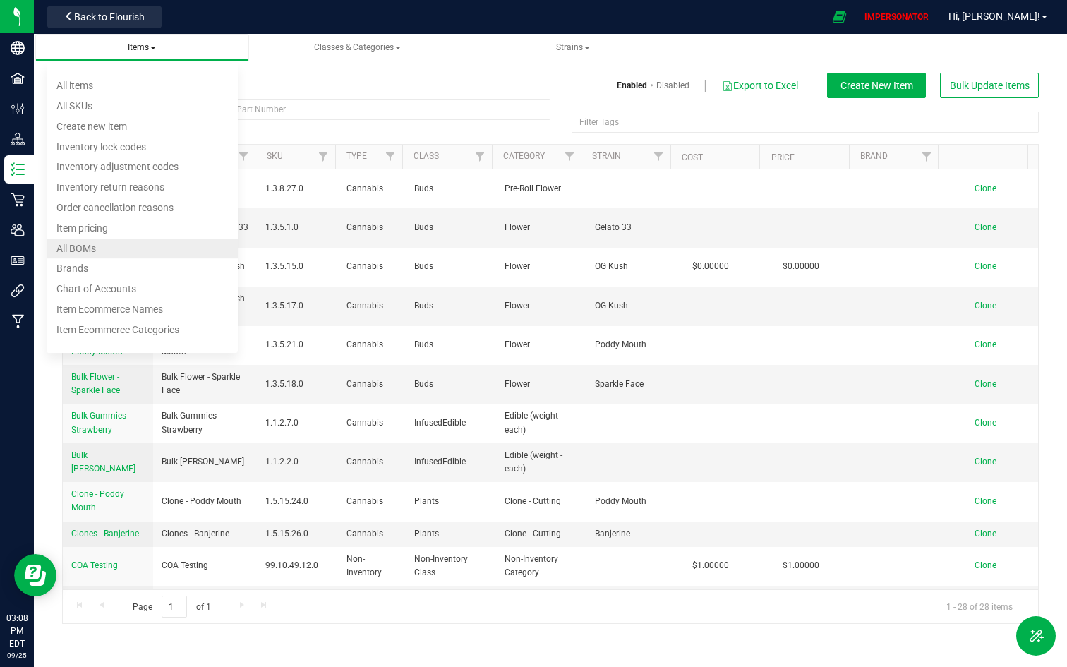
click at [113, 246] on li "All BOMs" at bounding box center [142, 249] width 191 height 20
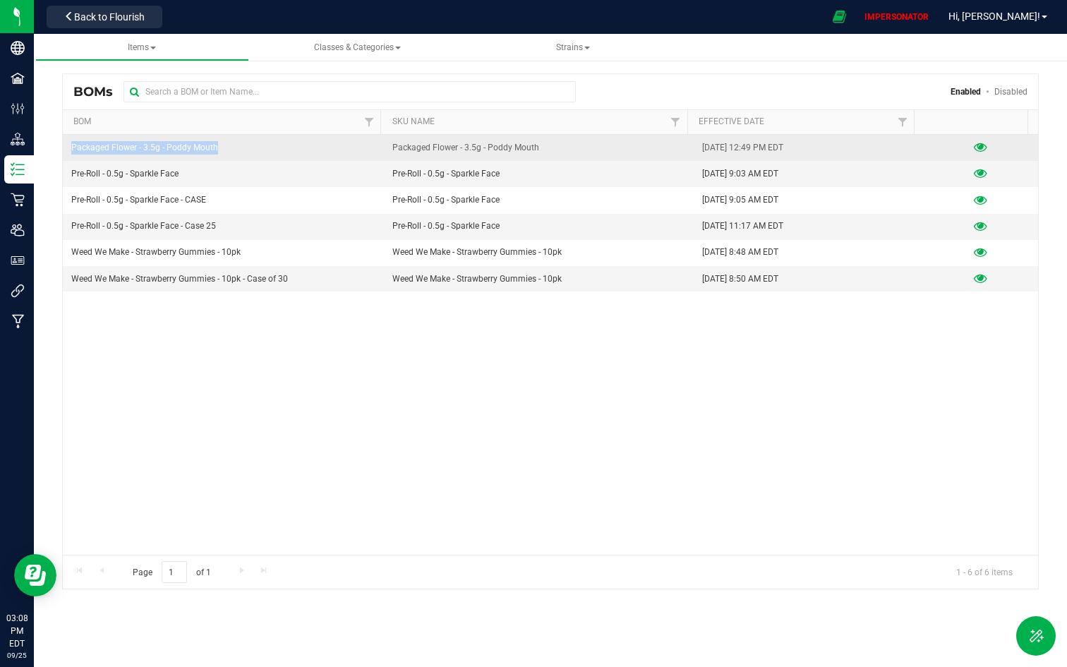
drag, startPoint x: 69, startPoint y: 150, endPoint x: 302, endPoint y: 150, distance: 232.9
click at [302, 150] on td "Packaged Flower - 3.5g - Poddy Mouth" at bounding box center [223, 148] width 321 height 26
click at [974, 146] on icon at bounding box center [980, 148] width 13 height 10
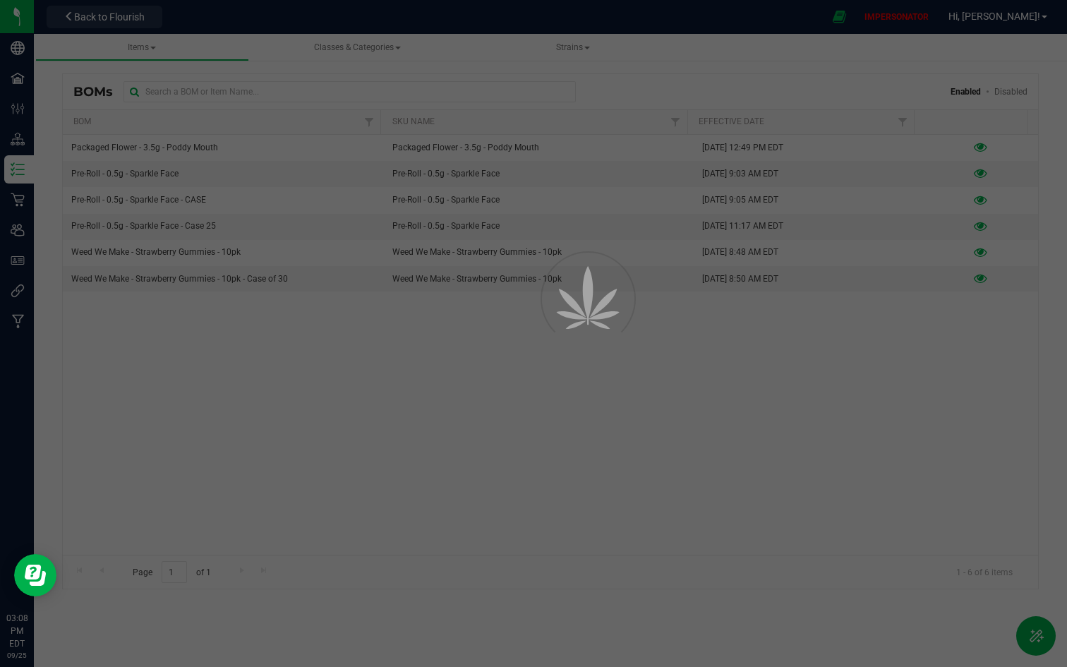
select select "6"
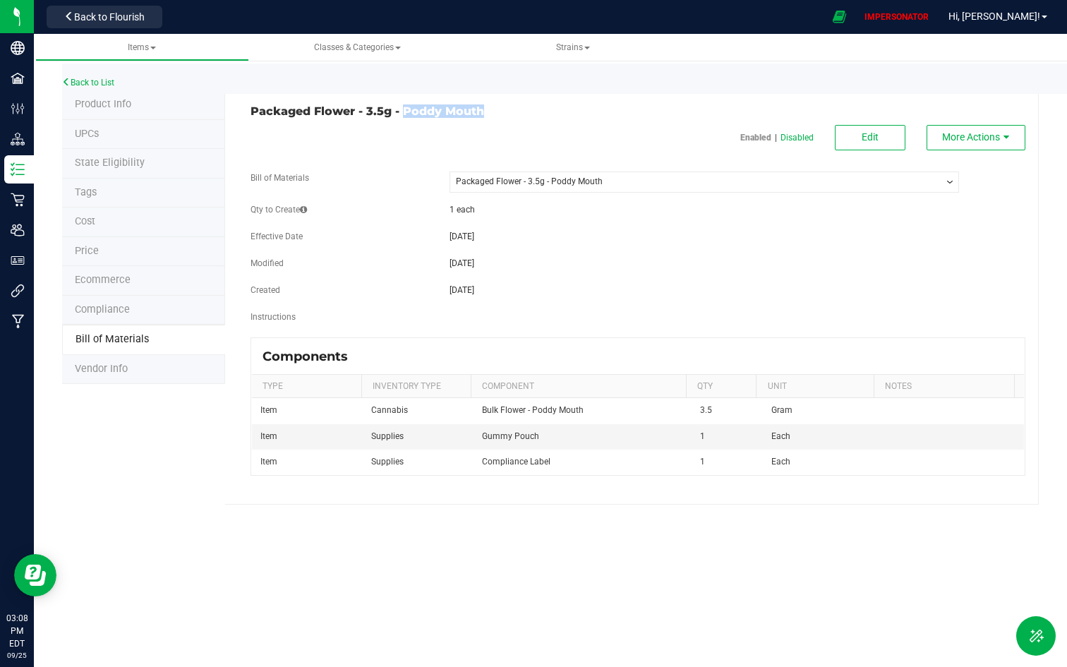
drag, startPoint x: 401, startPoint y: 110, endPoint x: 589, endPoint y: 110, distance: 187.7
click at [589, 110] on h3 "Packaged Flower - 3.5g - Poddy Mouth" at bounding box center [439, 111] width 377 height 13
drag, startPoint x: 448, startPoint y: 210, endPoint x: 499, endPoint y: 210, distance: 50.8
click at [499, 210] on div "1 each" at bounding box center [704, 209] width 531 height 13
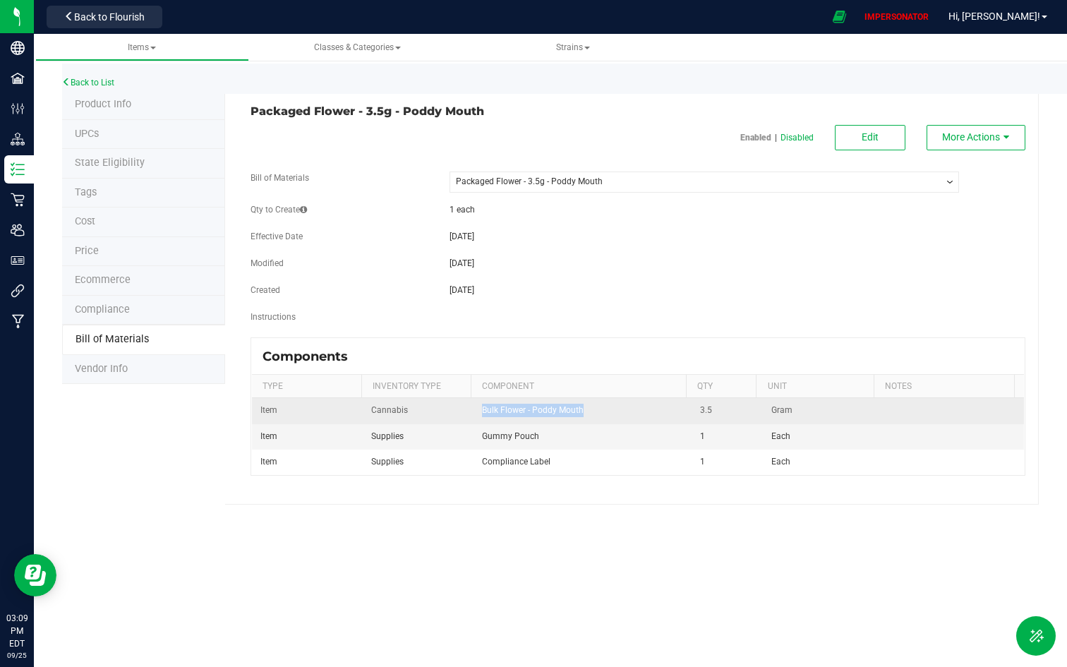
drag, startPoint x: 472, startPoint y: 416, endPoint x: 618, endPoint y: 416, distance: 146.1
click at [618, 416] on td "Bulk Flower - Poddy Mouth" at bounding box center [582, 410] width 218 height 25
drag, startPoint x: 710, startPoint y: 413, endPoint x: 693, endPoint y: 413, distance: 16.9
click at [693, 413] on td "3.5" at bounding box center [727, 410] width 71 height 25
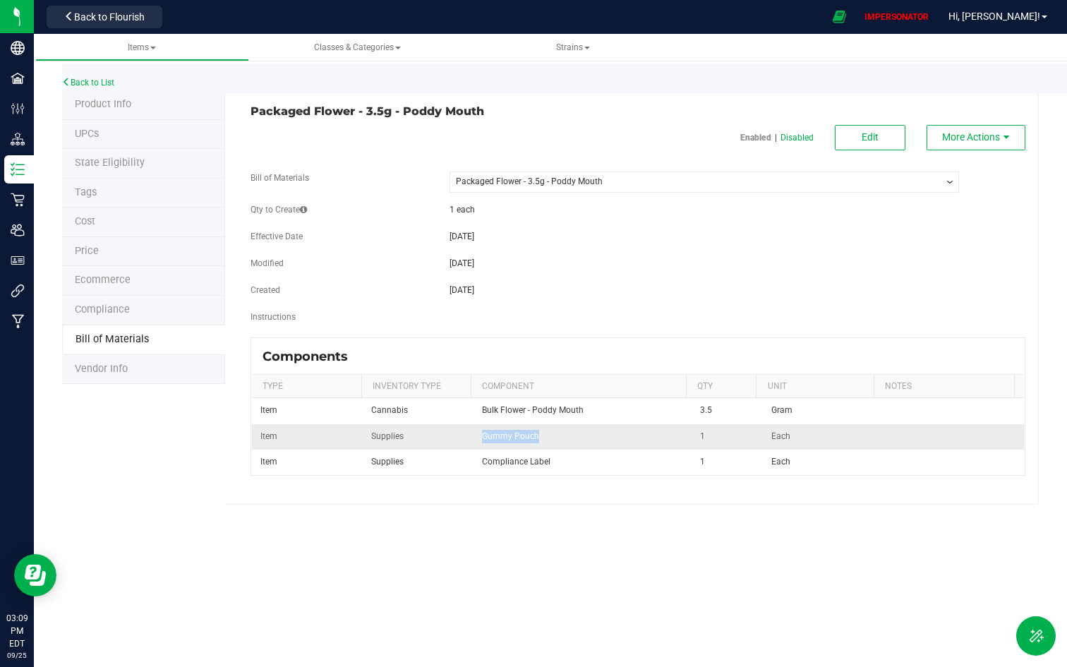
drag, startPoint x: 478, startPoint y: 437, endPoint x: 544, endPoint y: 437, distance: 66.3
click at [544, 437] on td "Gummy Pouch" at bounding box center [582, 436] width 218 height 25
drag, startPoint x: 481, startPoint y: 439, endPoint x: 549, endPoint y: 439, distance: 67.7
click at [549, 439] on td "Gummy Pouch" at bounding box center [582, 436] width 218 height 25
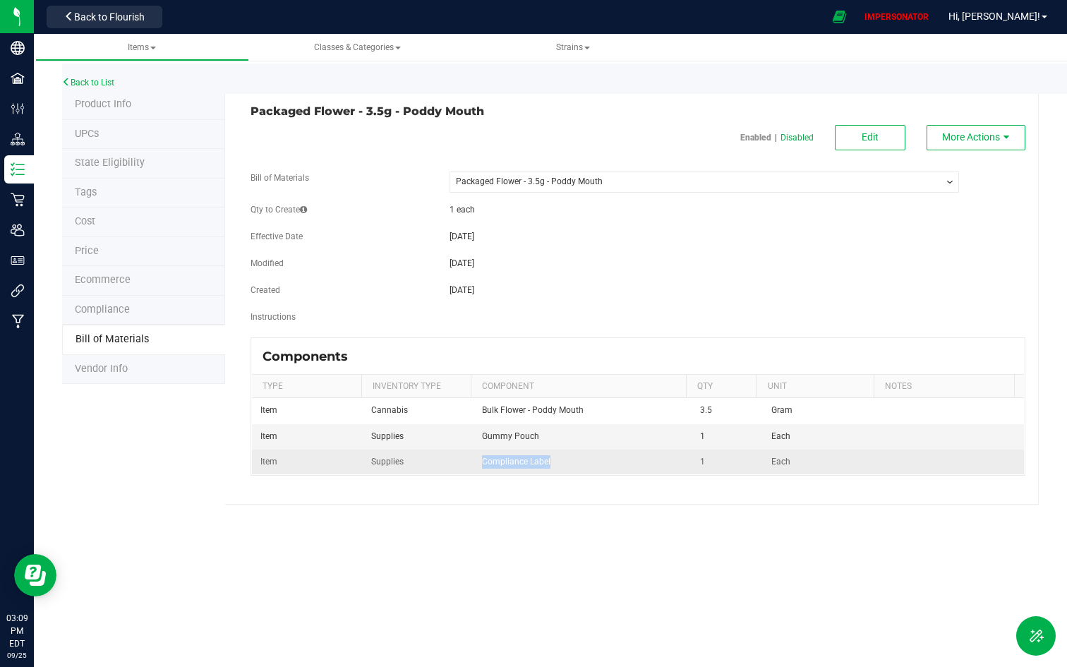
drag, startPoint x: 461, startPoint y: 461, endPoint x: 620, endPoint y: 461, distance: 159.5
click at [620, 461] on tr "Item Supplies Compliance Label 1 Each" at bounding box center [638, 462] width 772 height 25
click at [620, 461] on td "Compliance Label" at bounding box center [582, 462] width 218 height 25
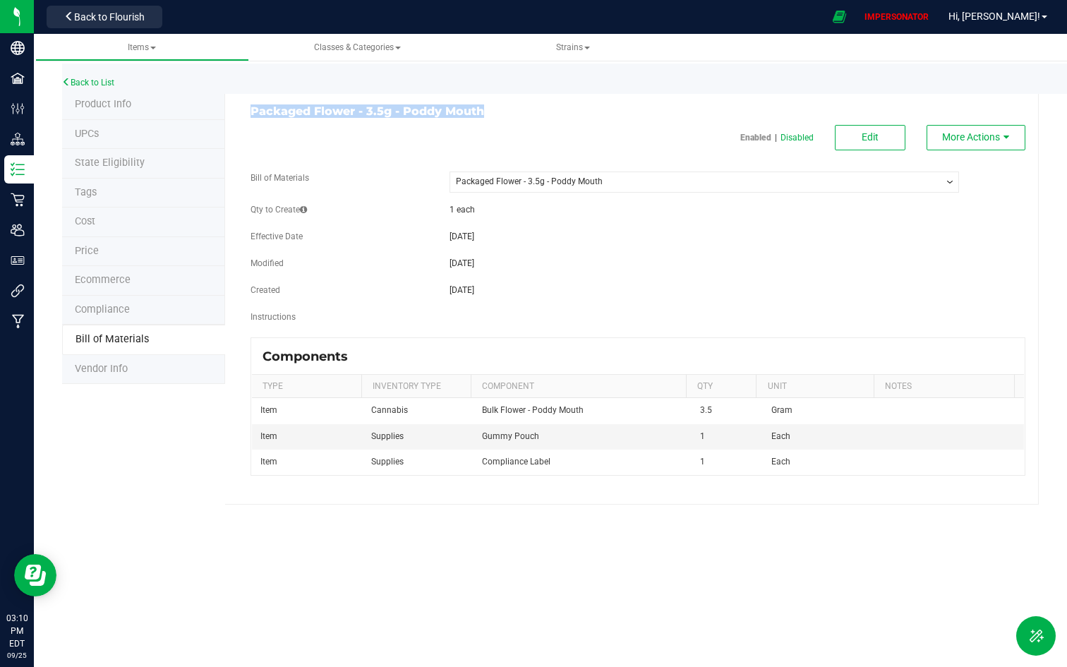
drag, startPoint x: 243, startPoint y: 109, endPoint x: 579, endPoint y: 112, distance: 335.2
click at [579, 112] on div "Packaged Flower - 3.5g - Poddy Mouth" at bounding box center [439, 111] width 398 height 13
click at [998, 138] on span "More Actions" at bounding box center [971, 136] width 58 height 11
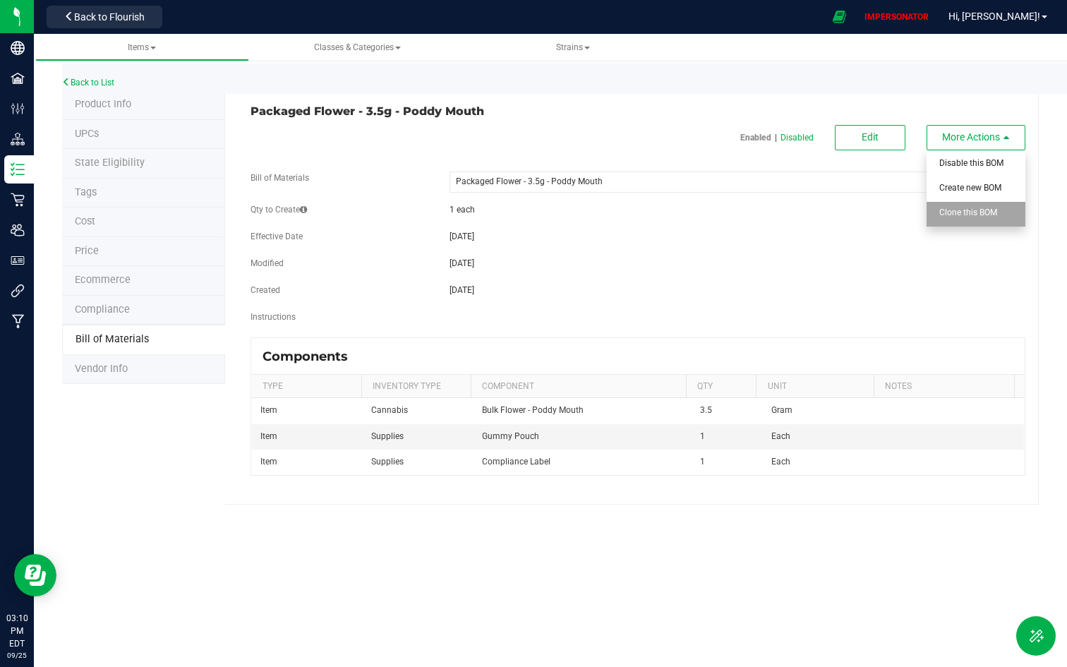
click at [968, 213] on span "Clone this BOM" at bounding box center [968, 212] width 58 height 10
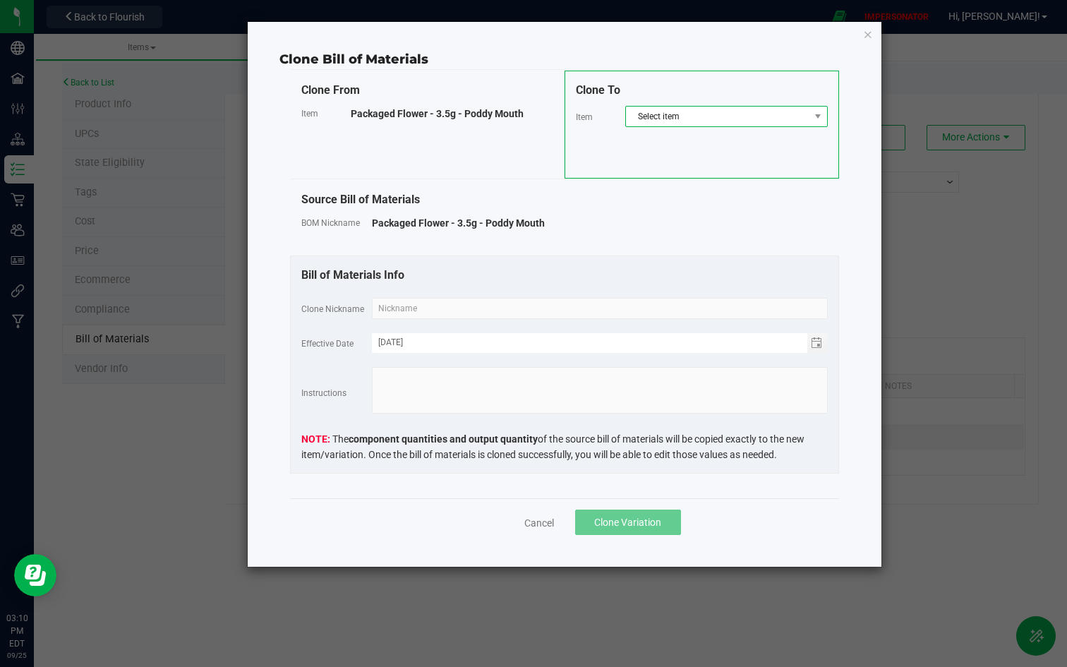
click at [675, 116] on span "Select item" at bounding box center [717, 117] width 183 height 20
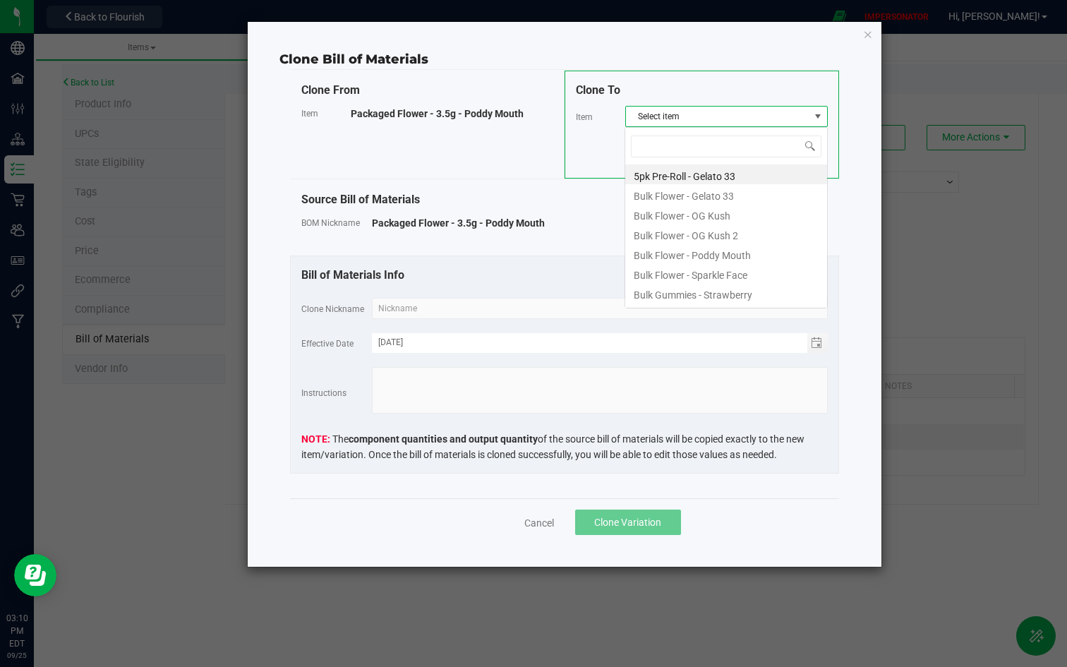
scroll to position [21, 203]
type input "pack"
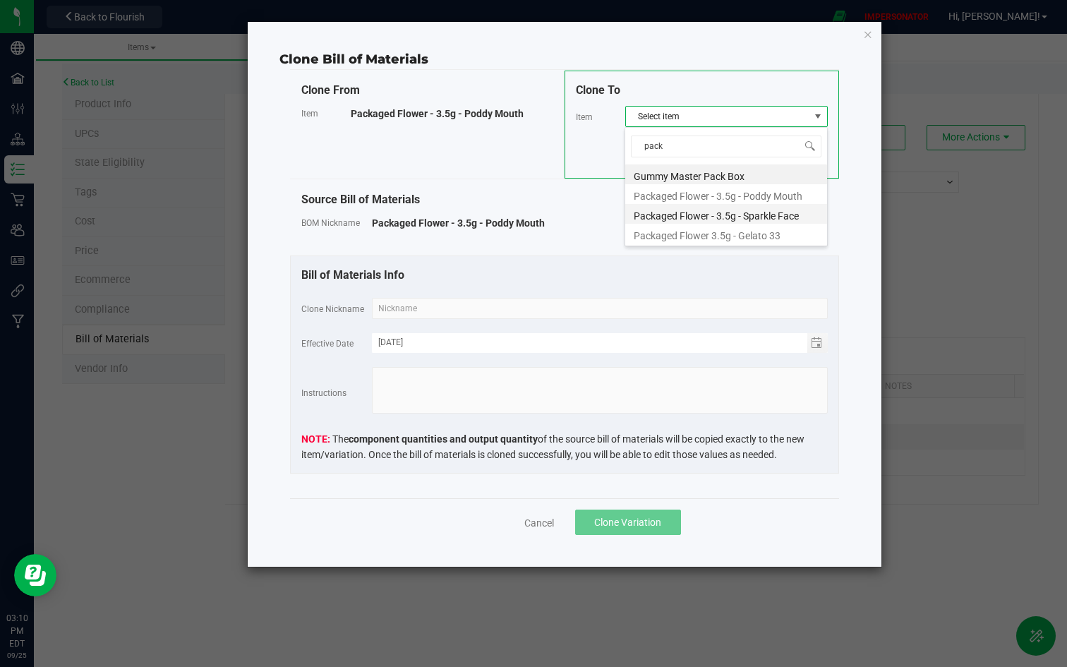
click at [725, 210] on li "Packaged Flower - 3.5g - Sparkle Face" at bounding box center [726, 214] width 202 height 20
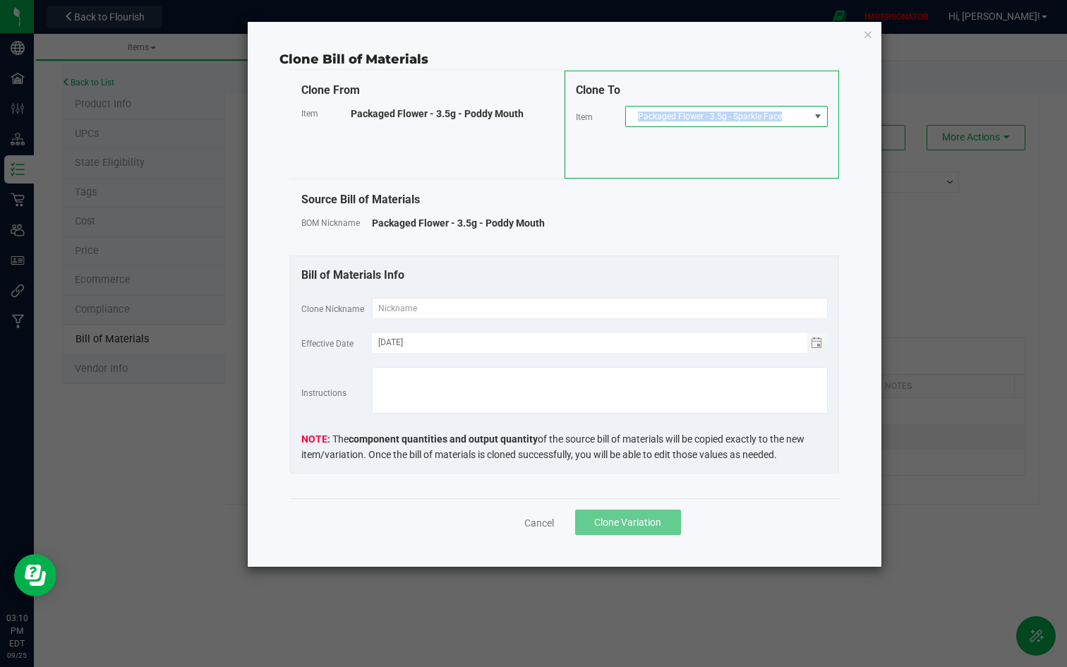
copy span "Packaged Flower - 3.5g - Sparkle Face"
drag, startPoint x: 634, startPoint y: 114, endPoint x: 785, endPoint y: 119, distance: 151.1
click at [785, 119] on span "Packaged Flower - 3.5g - Sparkle Face" at bounding box center [717, 117] width 183 height 20
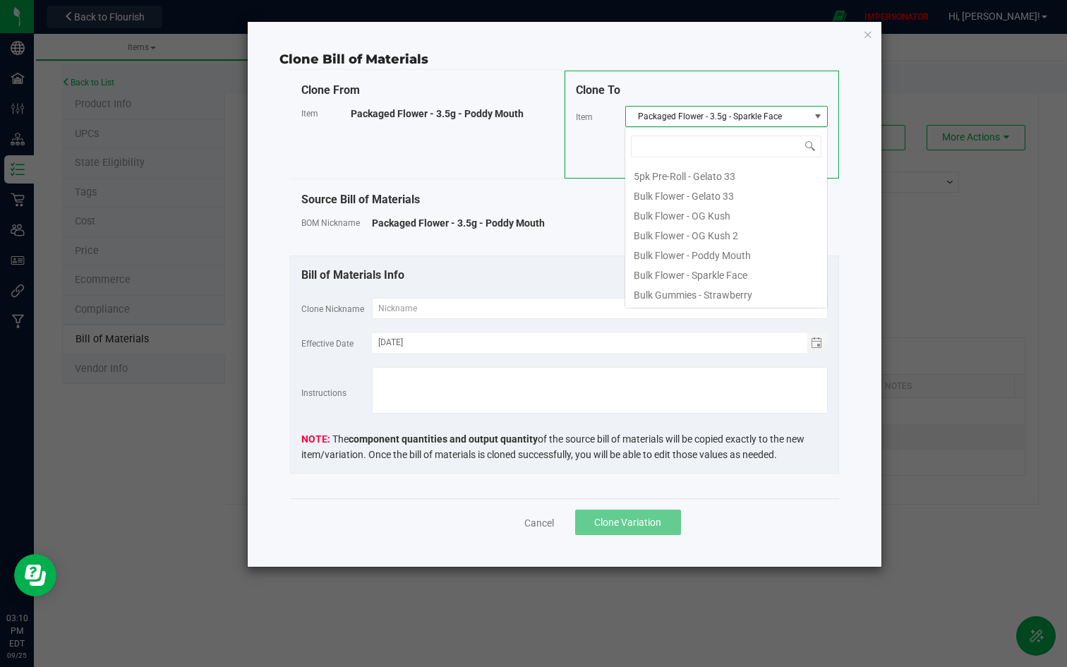
scroll to position [215, 0]
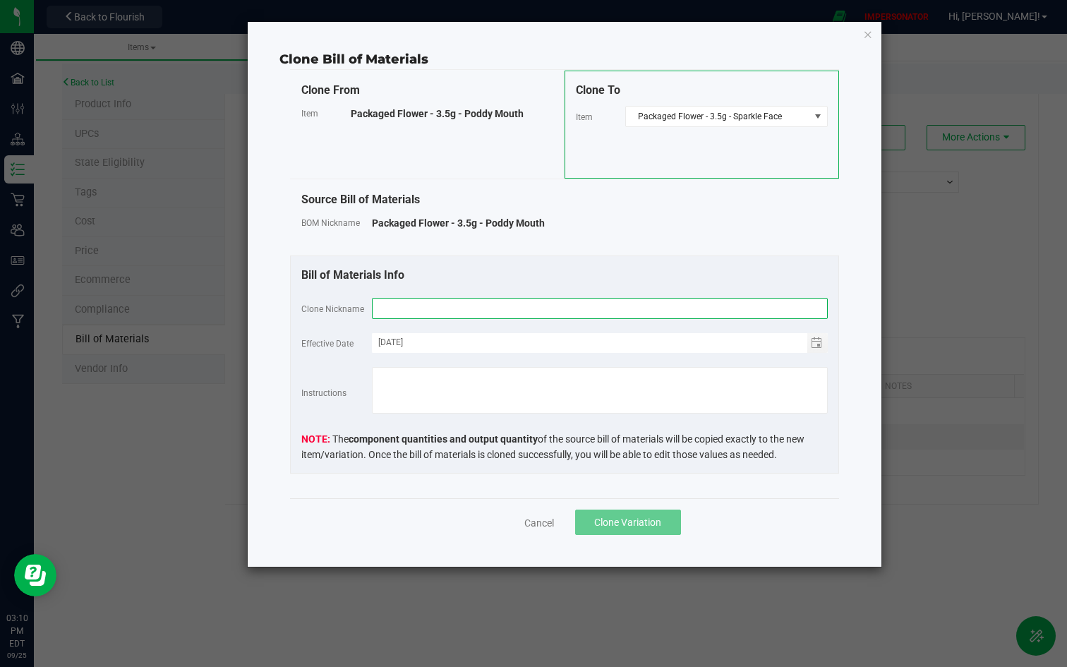
click at [431, 311] on input "text" at bounding box center [600, 308] width 456 height 21
paste input "Packaged Flower - 3.5g - Sparkle Face"
type input "Packaged Flower - 3.5g - Sparkle Face"
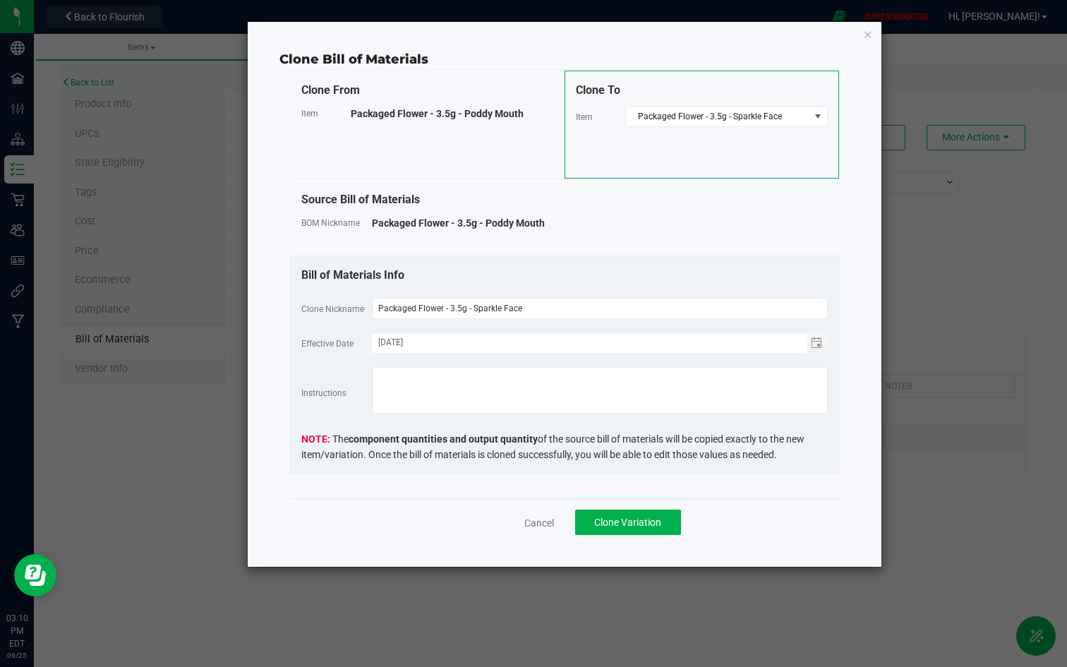
click at [511, 267] on div "Bill of Materials Info" at bounding box center [564, 275] width 526 height 17
click at [604, 522] on span "Clone Variation" at bounding box center [627, 522] width 67 height 11
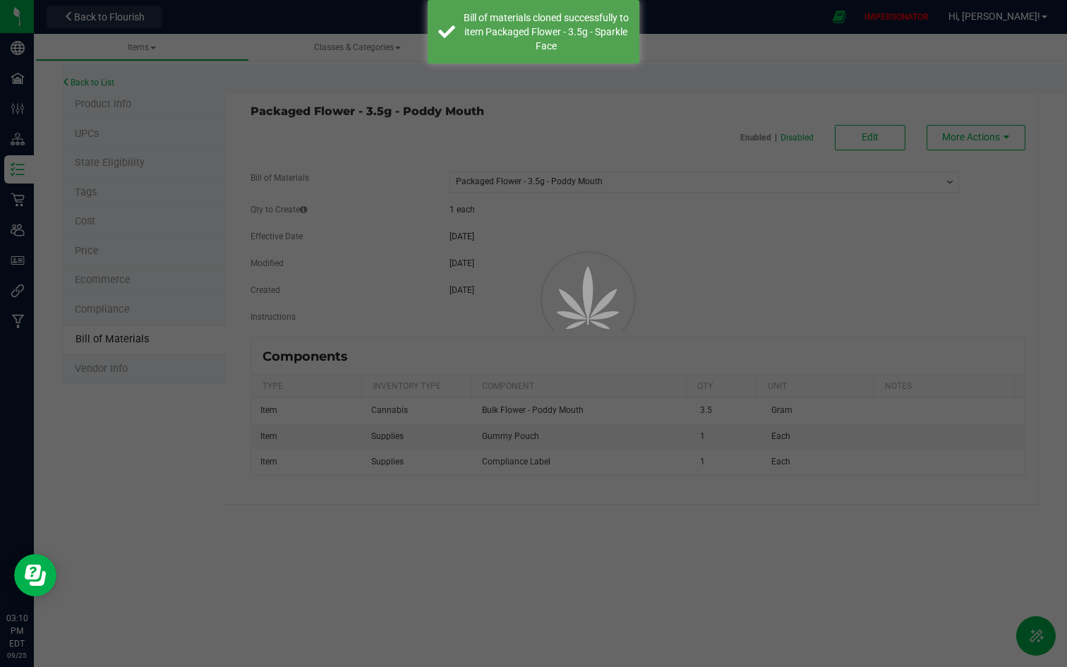
select select "6"
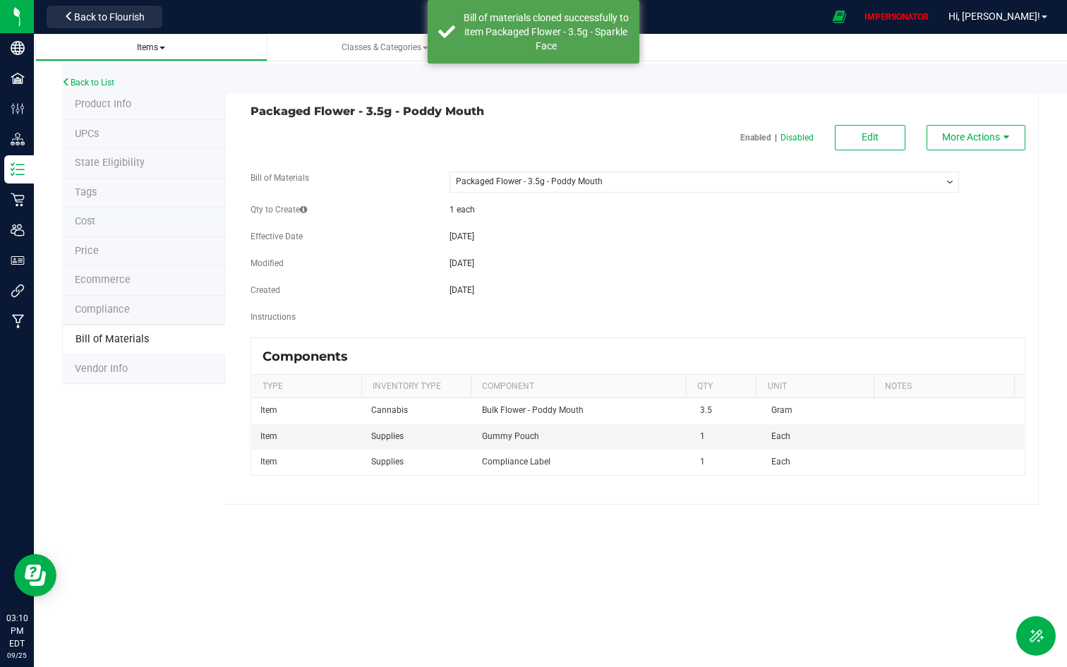
click at [138, 48] on span "Items" at bounding box center [151, 47] width 28 height 10
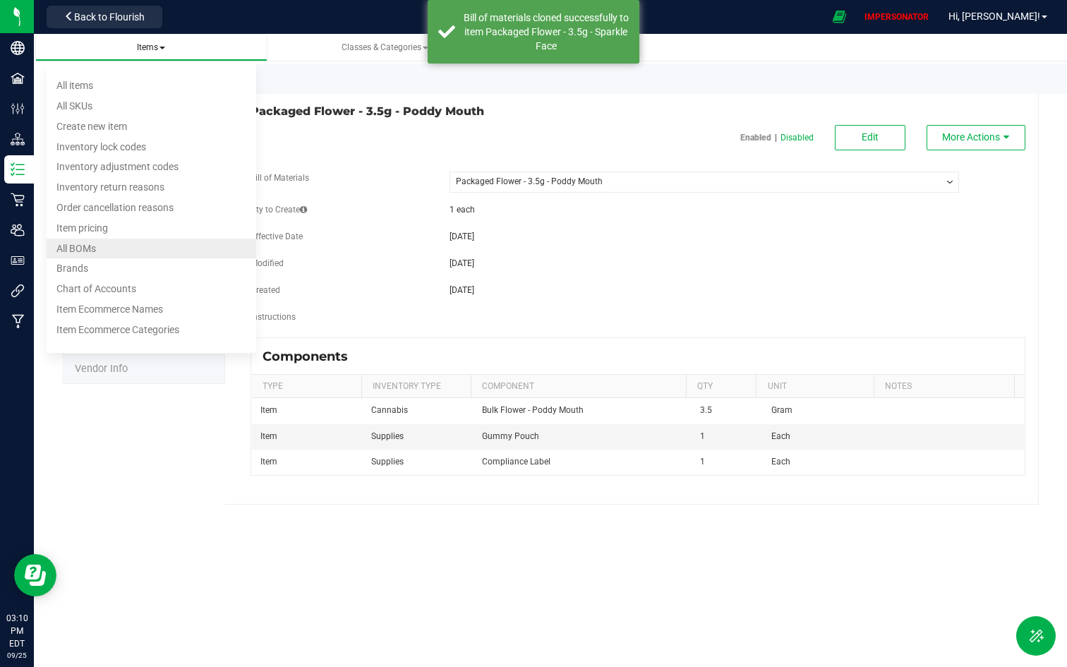
click at [79, 243] on span "All BOMs" at bounding box center [76, 248] width 40 height 11
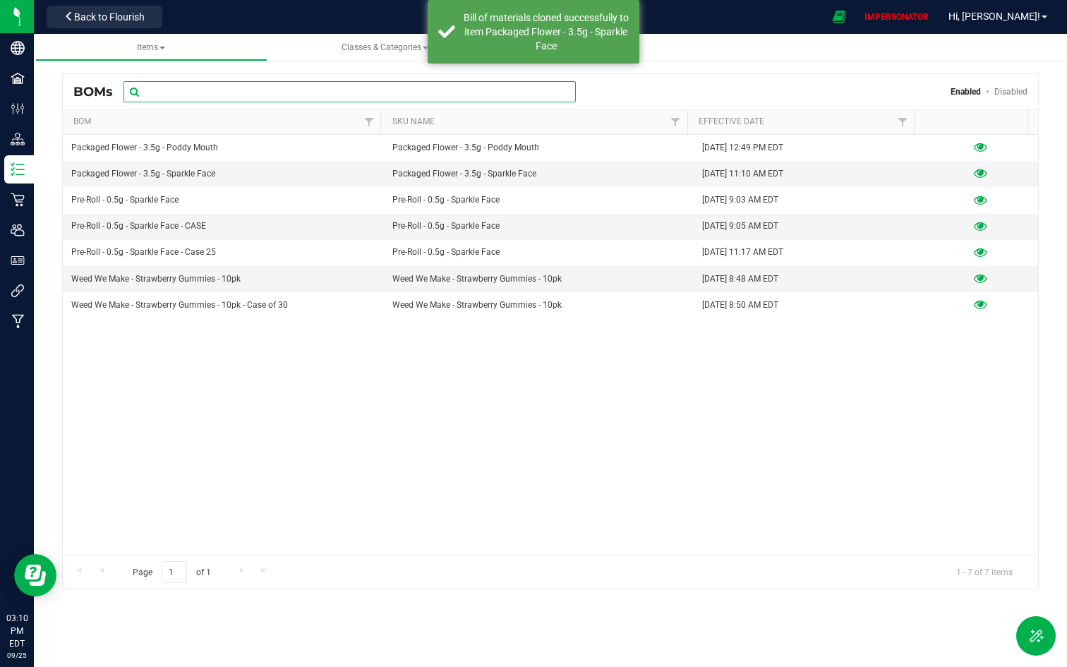
click at [354, 90] on input "text" at bounding box center [349, 91] width 452 height 21
paste input "Packaged Flower - 3.5g - Sparkle Face"
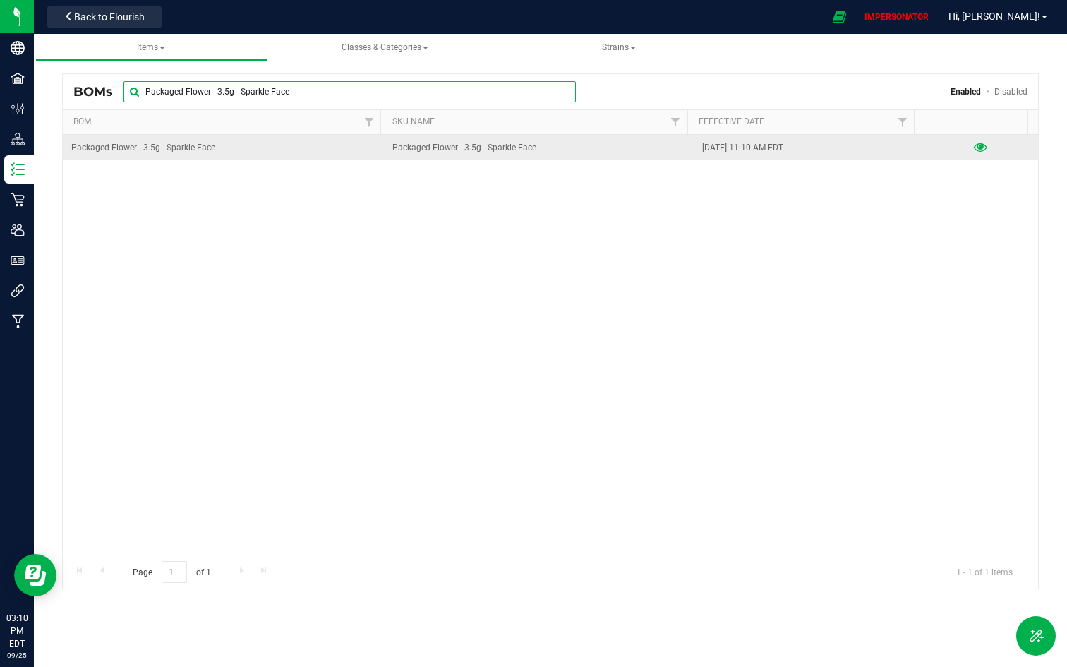
type input "Packaged Flower - 3.5g - Sparkle Face"
click at [974, 147] on icon at bounding box center [980, 148] width 13 height 10
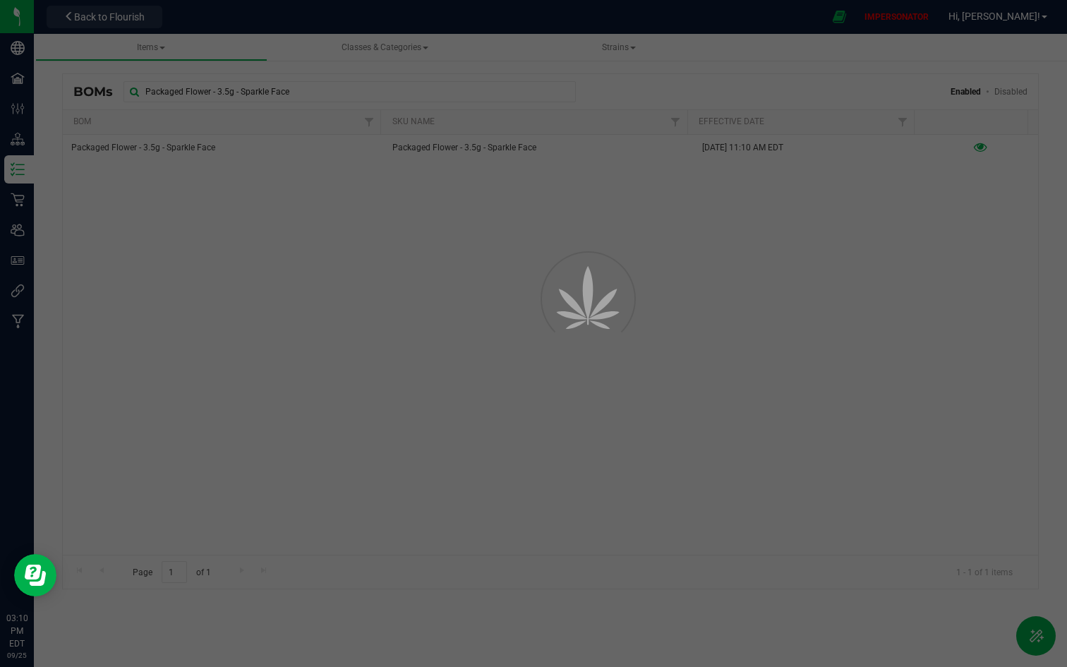
select select "7"
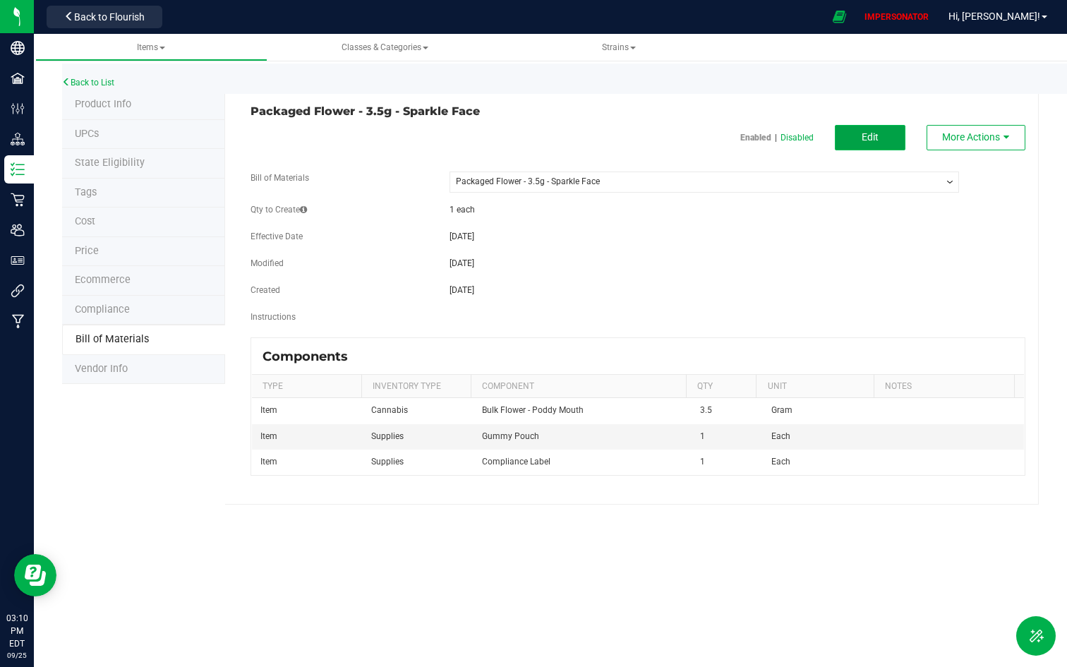
click at [855, 149] on button "Edit" at bounding box center [870, 137] width 71 height 25
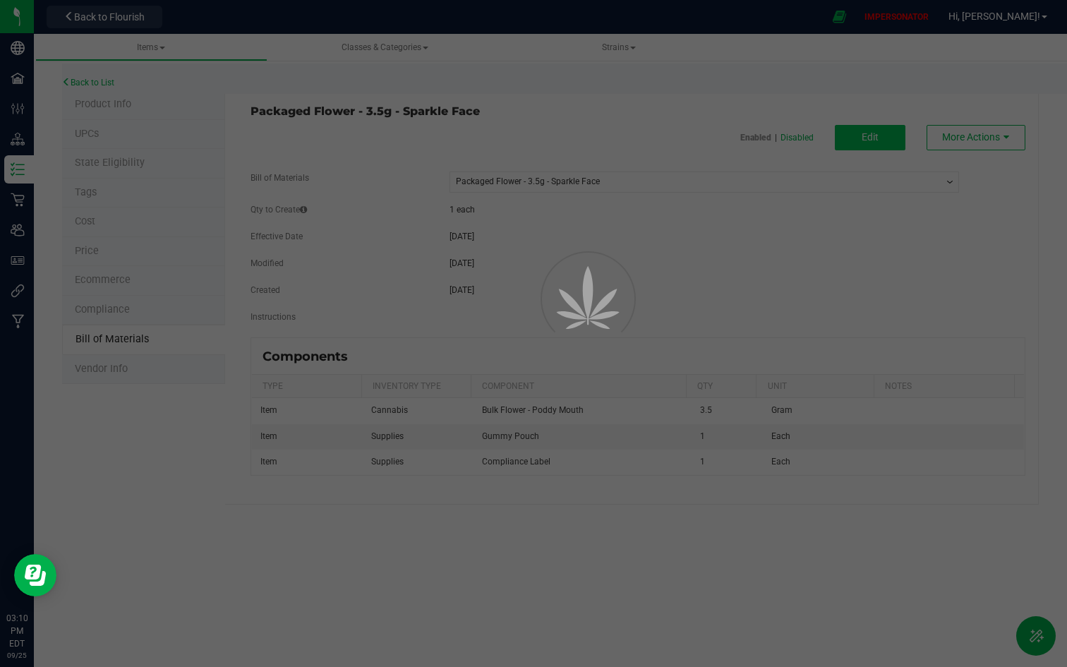
select select "7"
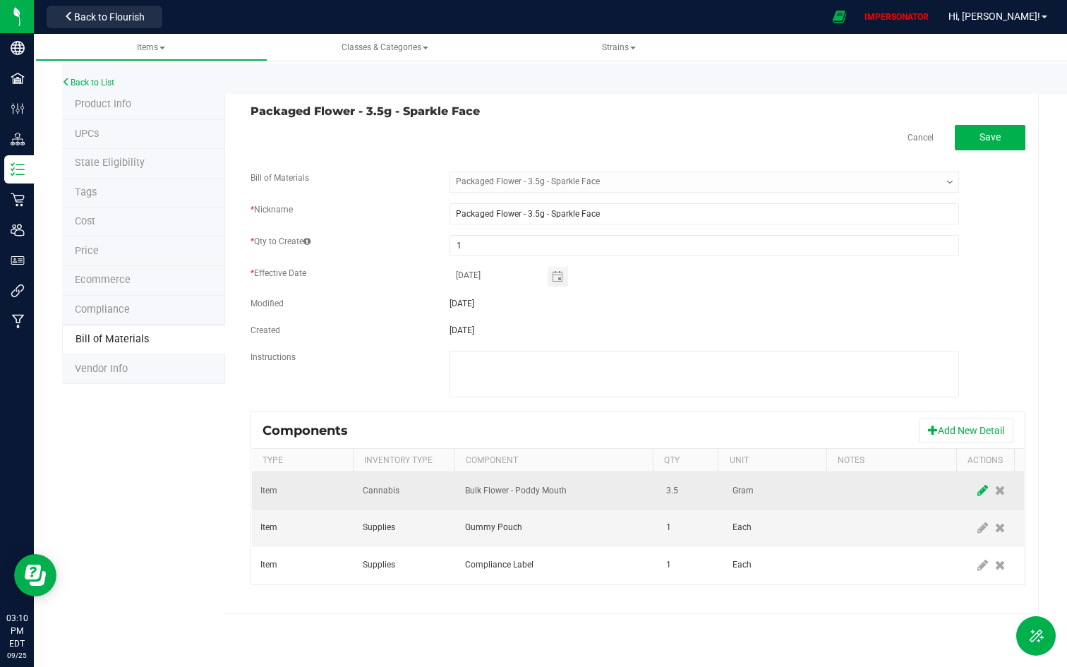
click at [978, 488] on icon at bounding box center [982, 490] width 11 height 13
click at [591, 493] on span "Bulk Flower - Poddy Mouth" at bounding box center [548, 491] width 165 height 20
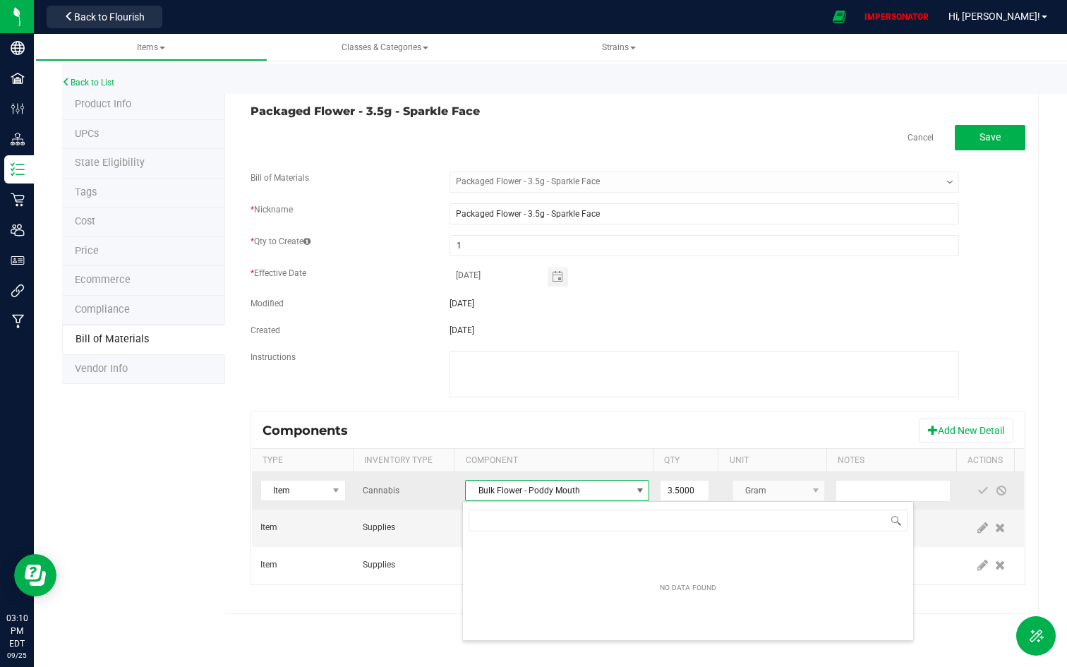
scroll to position [21, 181]
type input "n"
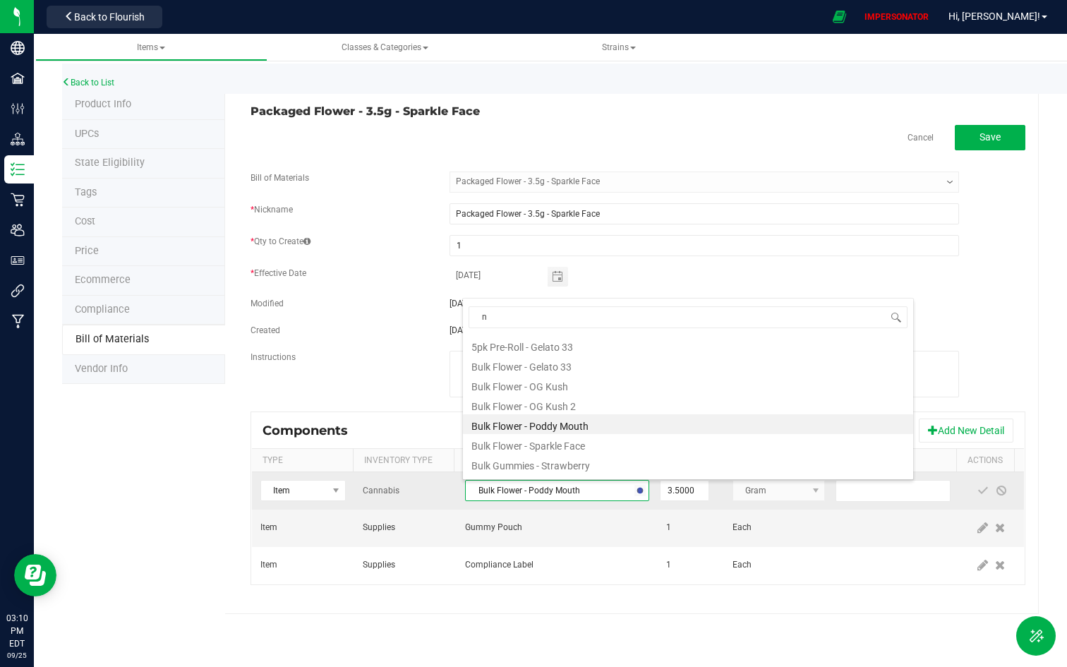
scroll to position [0, 0]
type input "bulk"
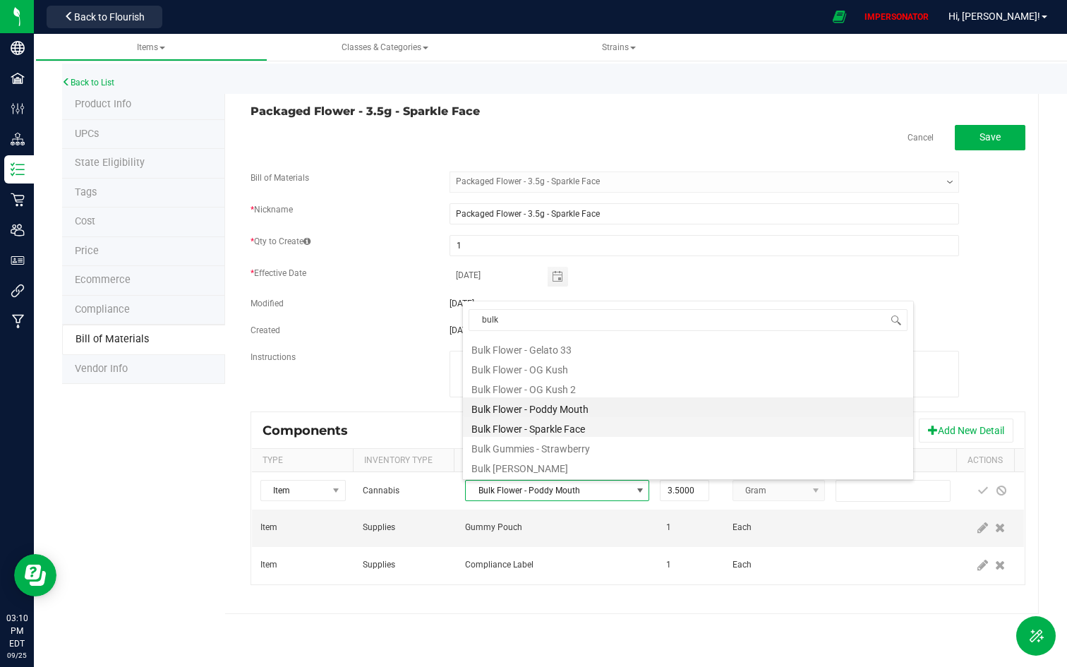
click at [560, 430] on li "Bulk Flower - Sparkle Face" at bounding box center [688, 427] width 450 height 20
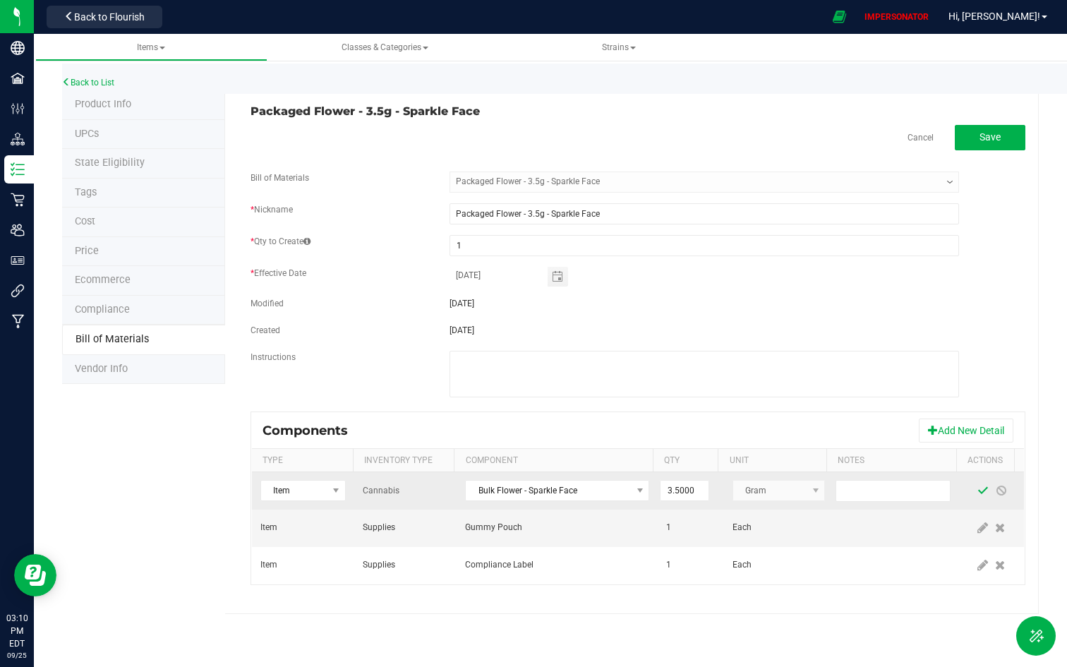
click at [977, 490] on span at bounding box center [982, 490] width 11 height 11
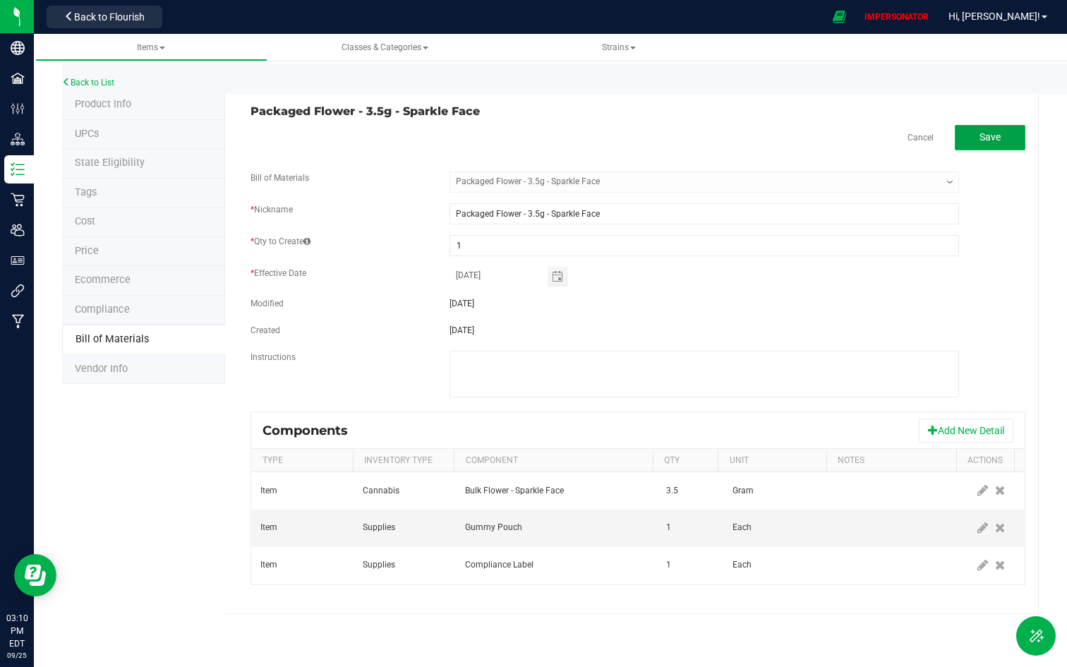
click at [994, 131] on span "Save" at bounding box center [989, 136] width 21 height 11
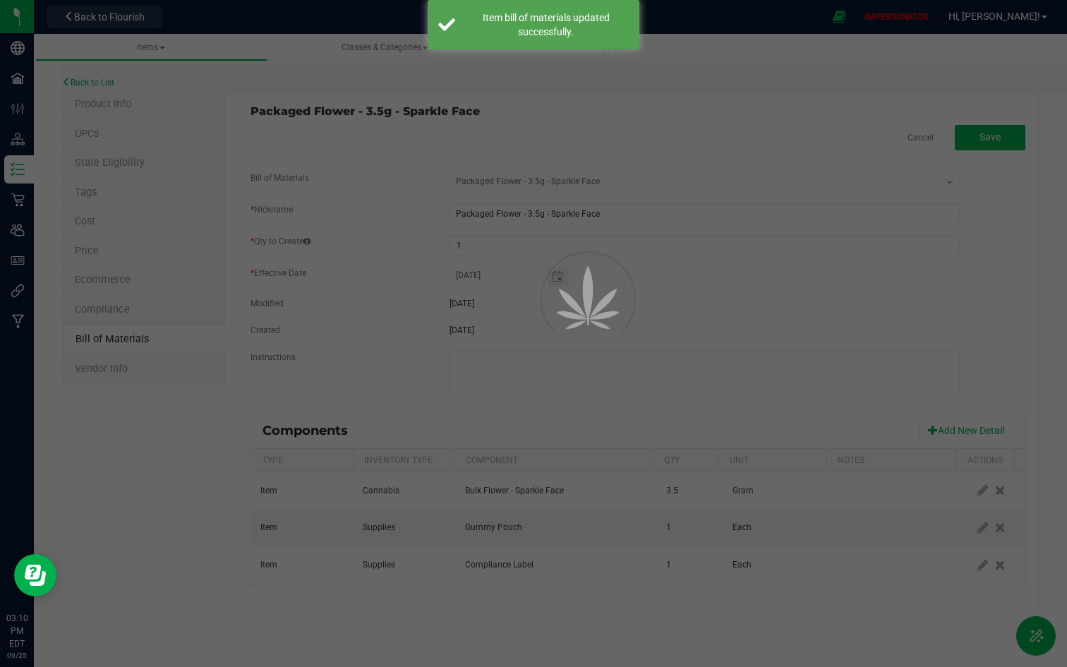
select select "7"
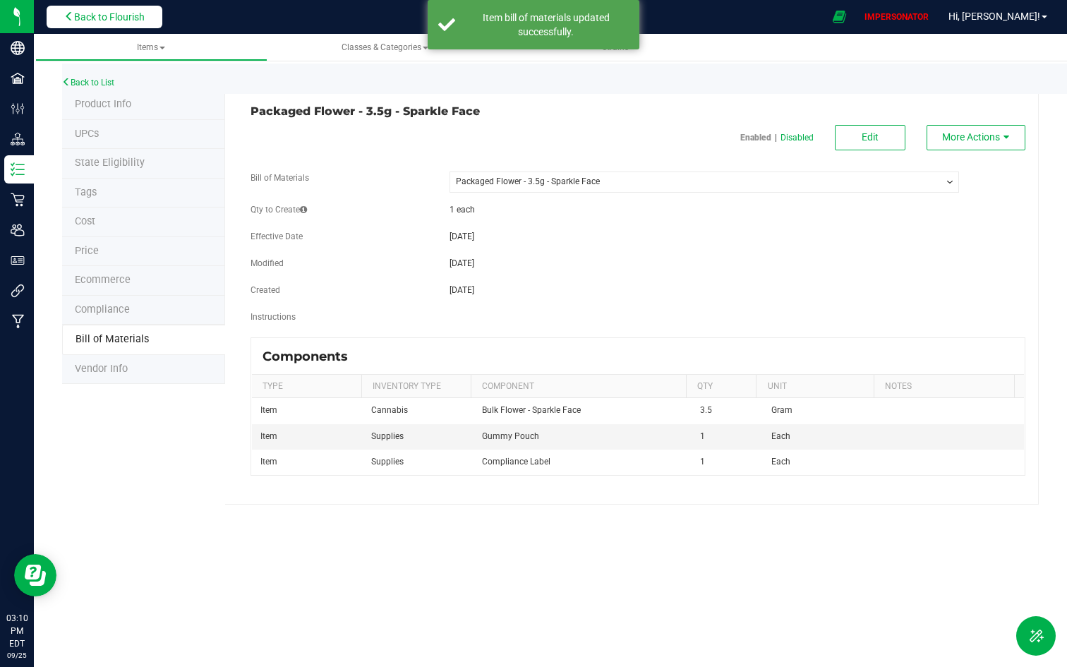
click at [104, 25] on button "Back to Flourish" at bounding box center [105, 17] width 116 height 23
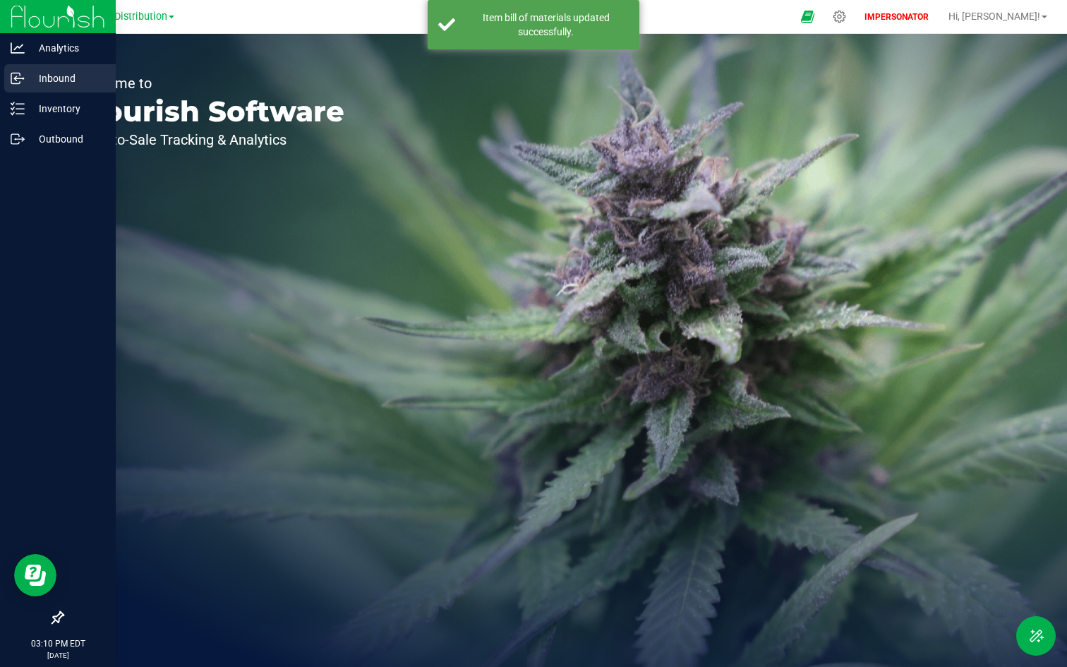
click at [52, 85] on p "Inbound" at bounding box center [67, 78] width 85 height 17
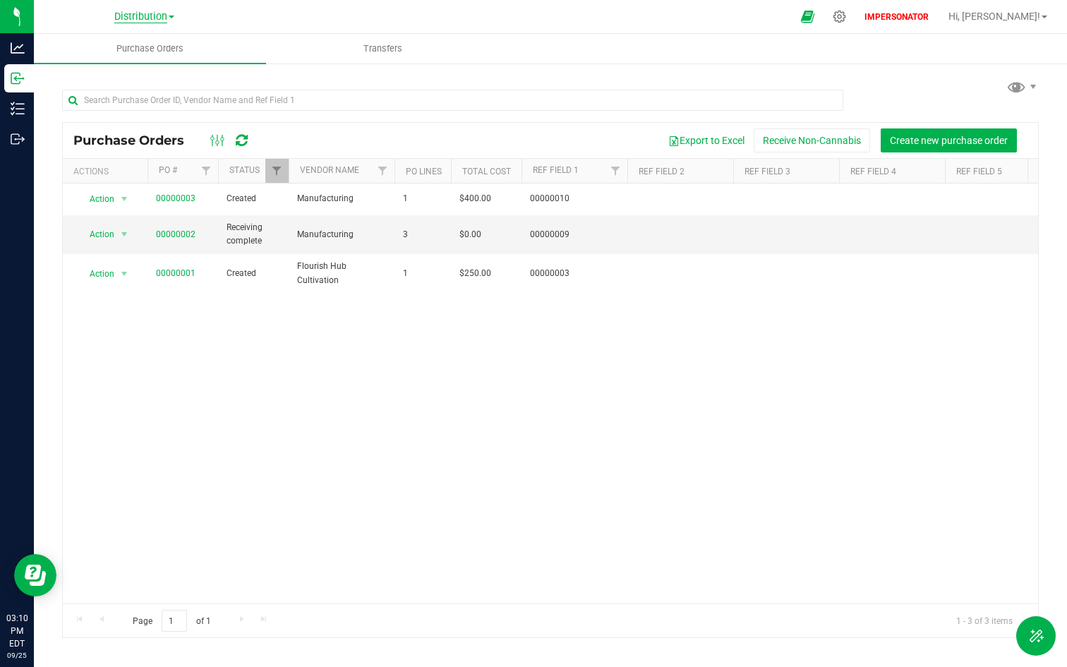
click at [148, 16] on span "Distribution" at bounding box center [140, 17] width 53 height 13
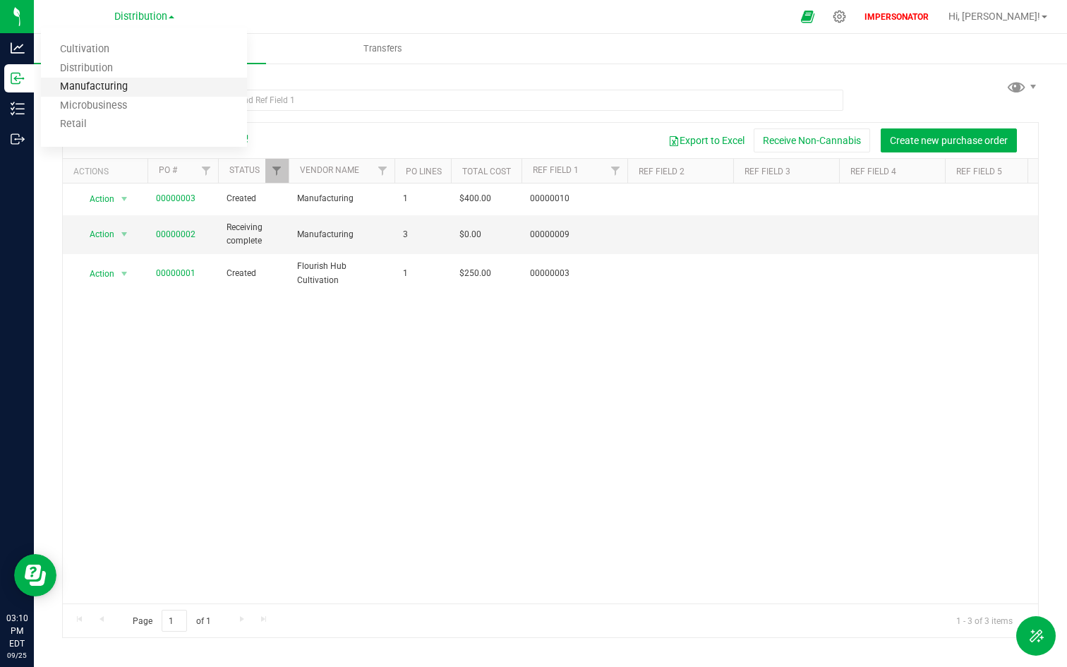
click at [118, 83] on link "Manufacturing" at bounding box center [144, 87] width 206 height 19
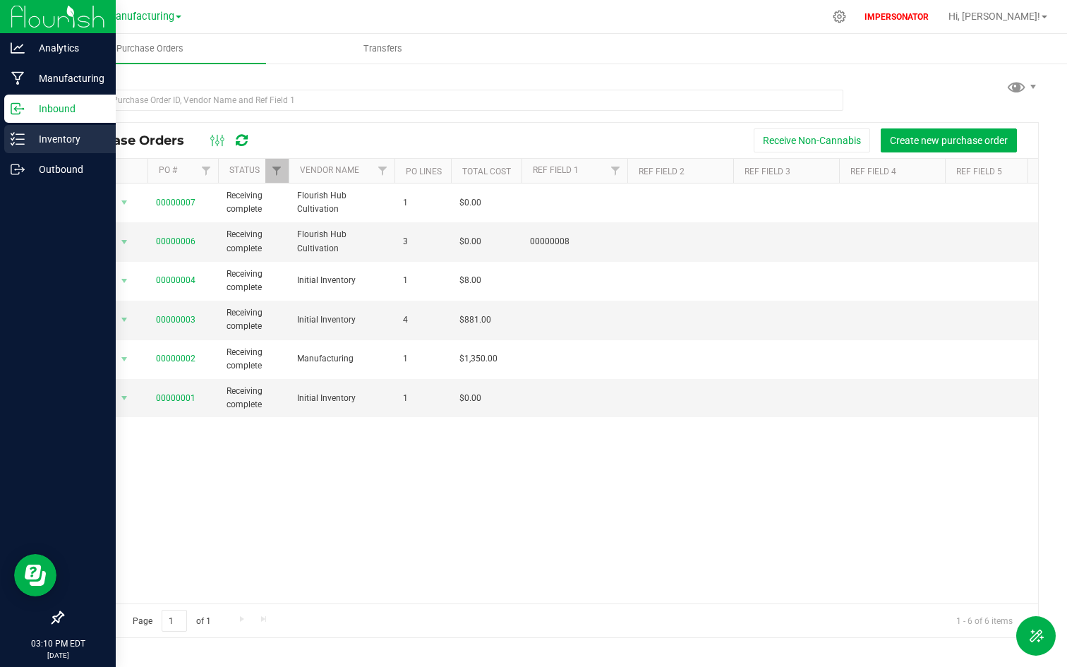
click at [59, 142] on p "Inventory" at bounding box center [67, 139] width 85 height 17
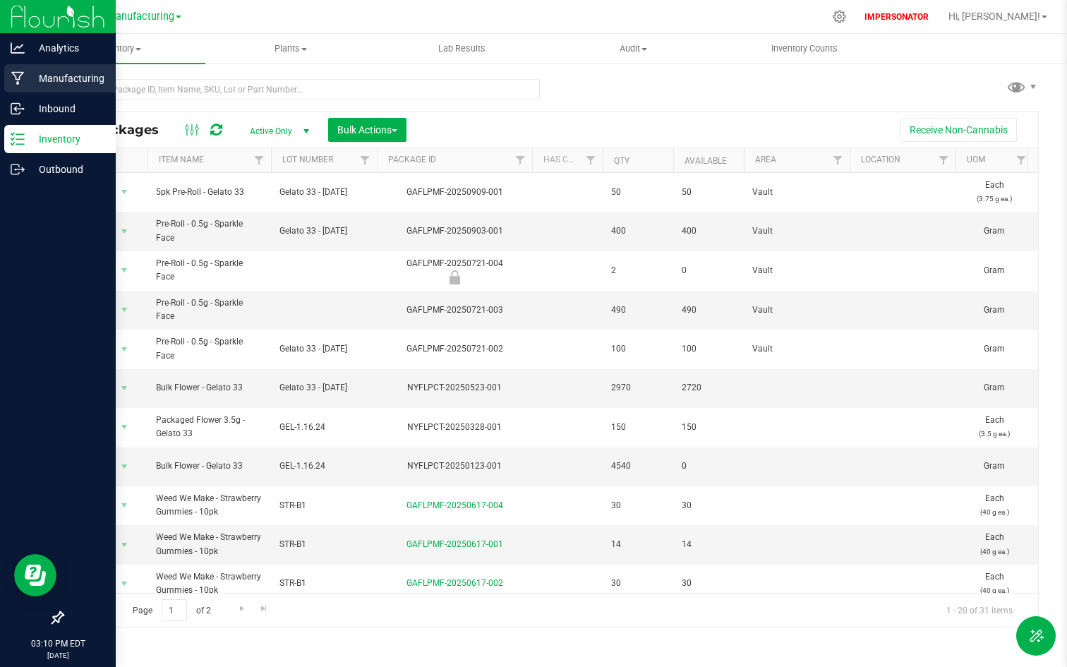
click at [37, 78] on p "Manufacturing" at bounding box center [67, 78] width 85 height 17
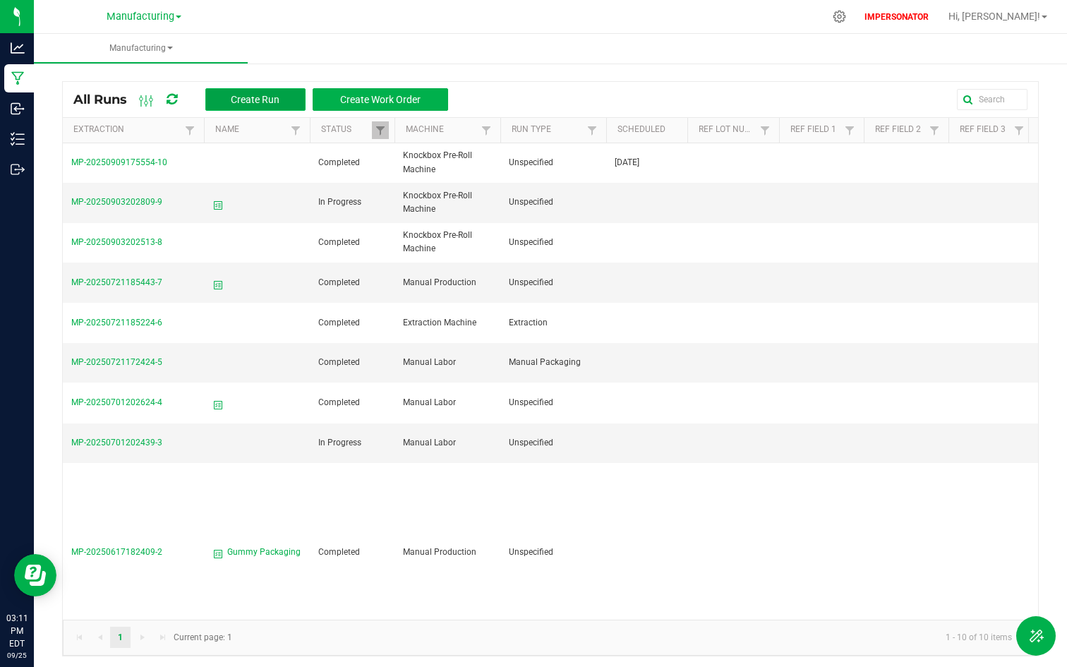
click at [255, 92] on button "Create Run" at bounding box center [255, 99] width 100 height 23
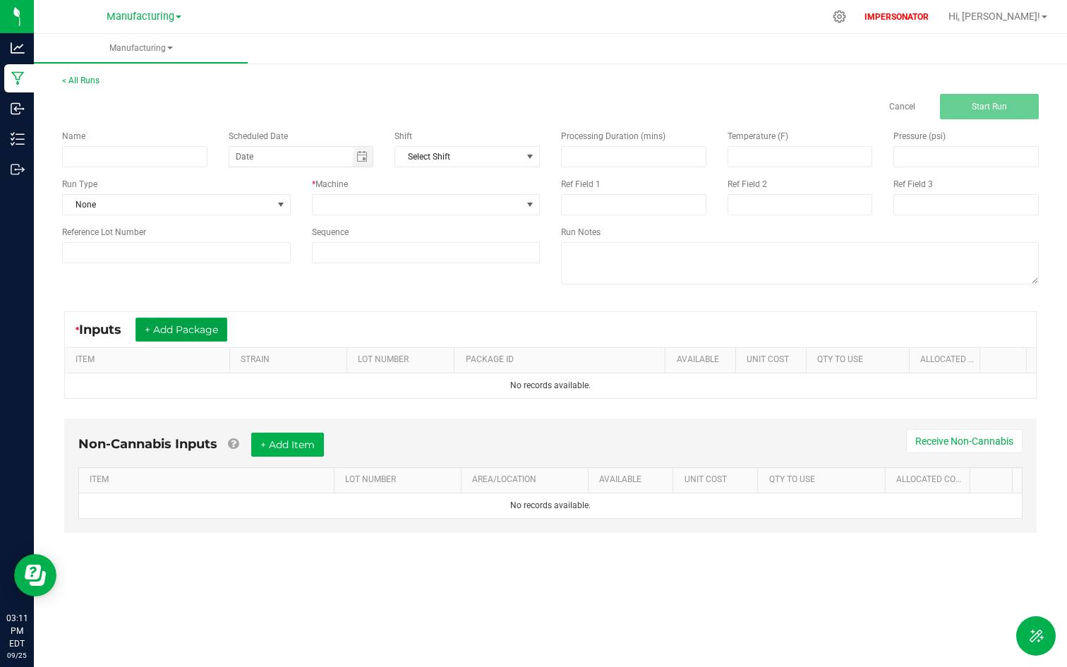
click at [197, 322] on button "+ Add Package" at bounding box center [181, 330] width 92 height 24
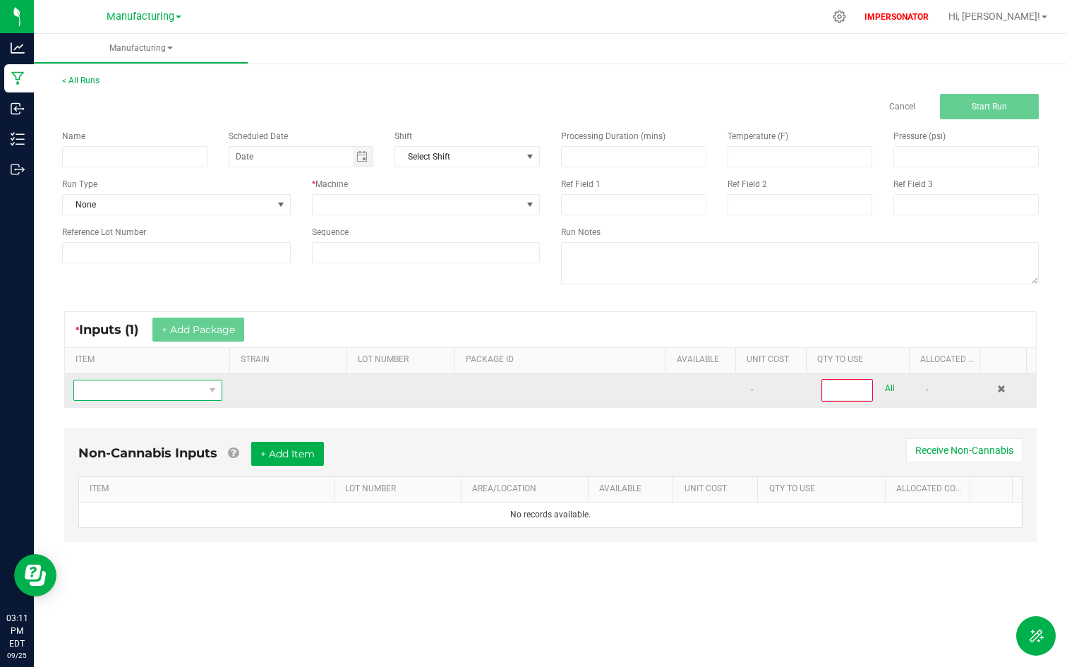
click at [166, 399] on span "NO DATA FOUND" at bounding box center [139, 390] width 130 height 20
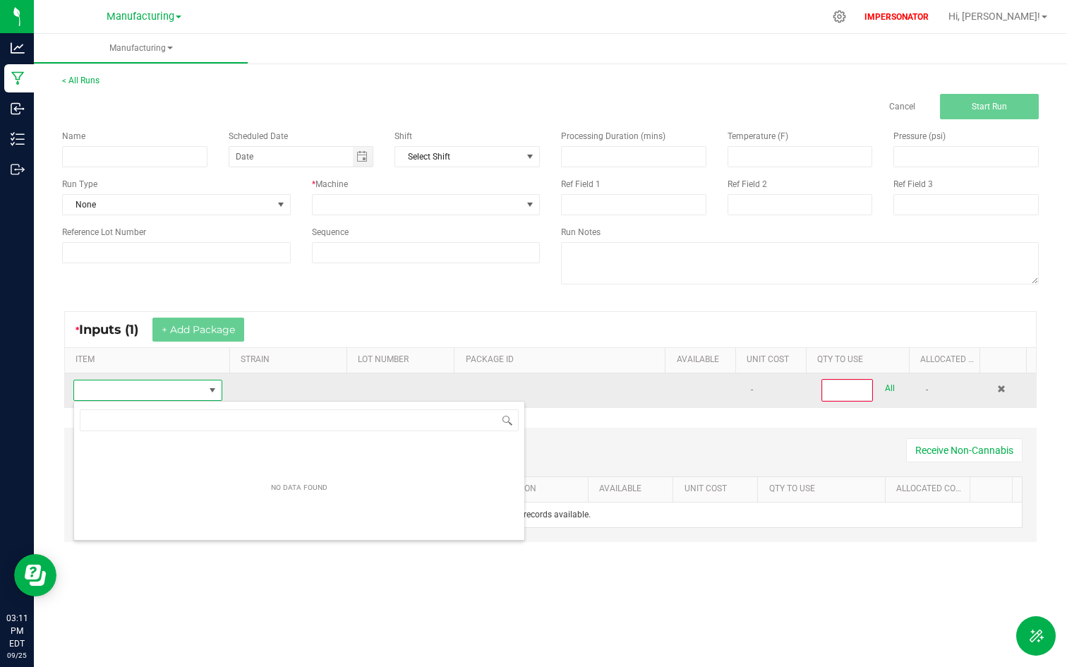
scroll to position [21, 145]
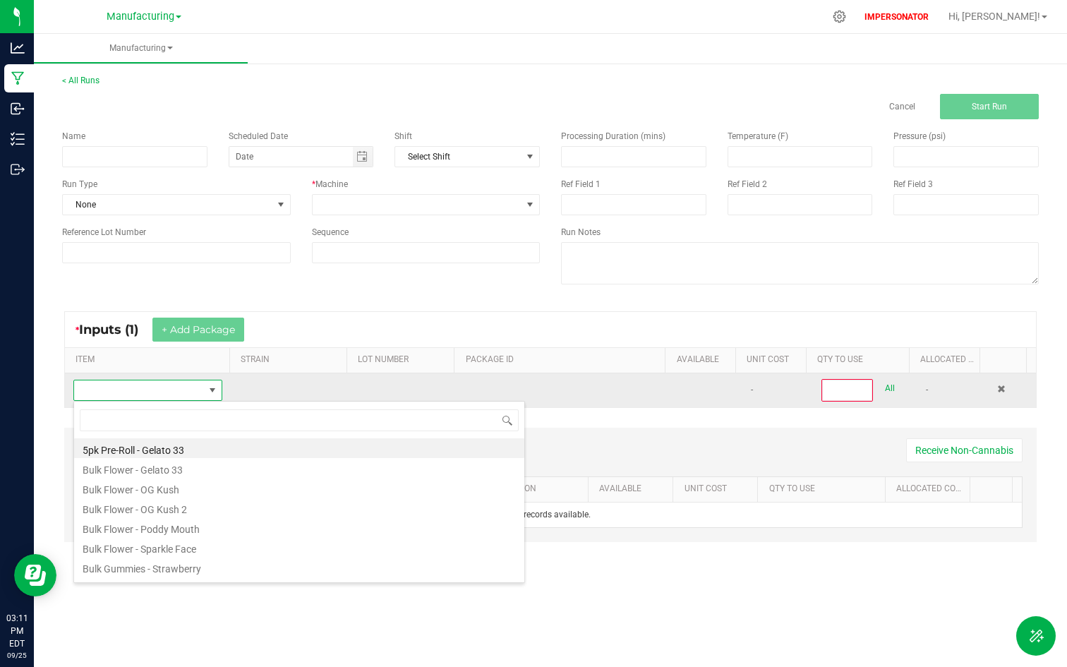
click at [263, 378] on td at bounding box center [290, 390] width 119 height 34
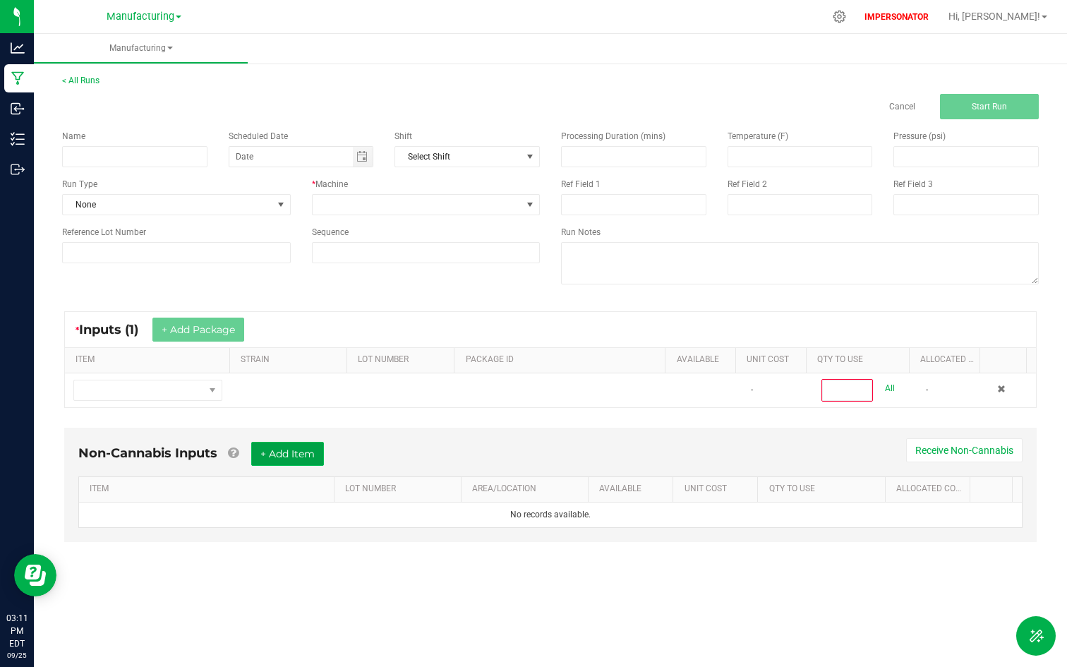
click at [279, 452] on button "+ Add Item" at bounding box center [287, 454] width 73 height 24
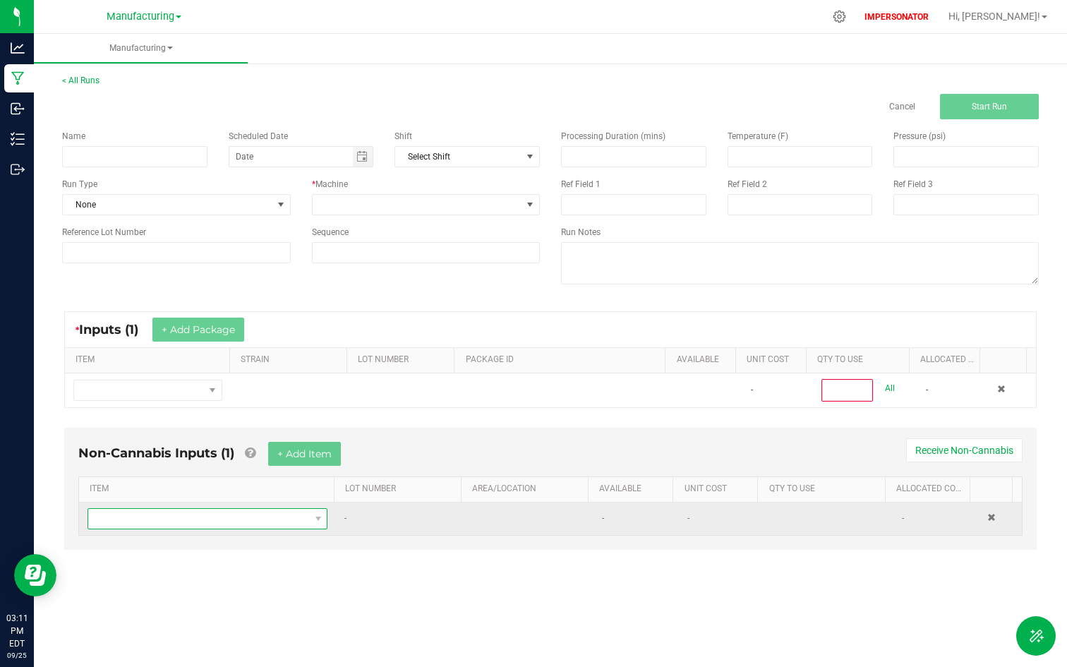
click at [169, 513] on span "NO DATA FOUND" at bounding box center [198, 519] width 221 height 20
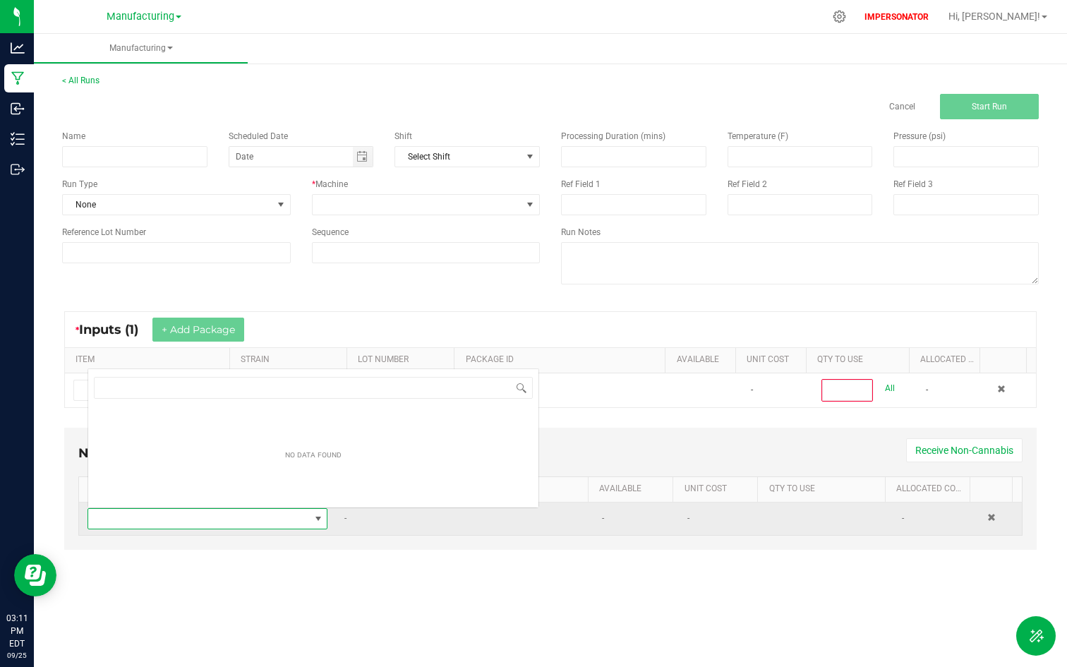
scroll to position [21, 234]
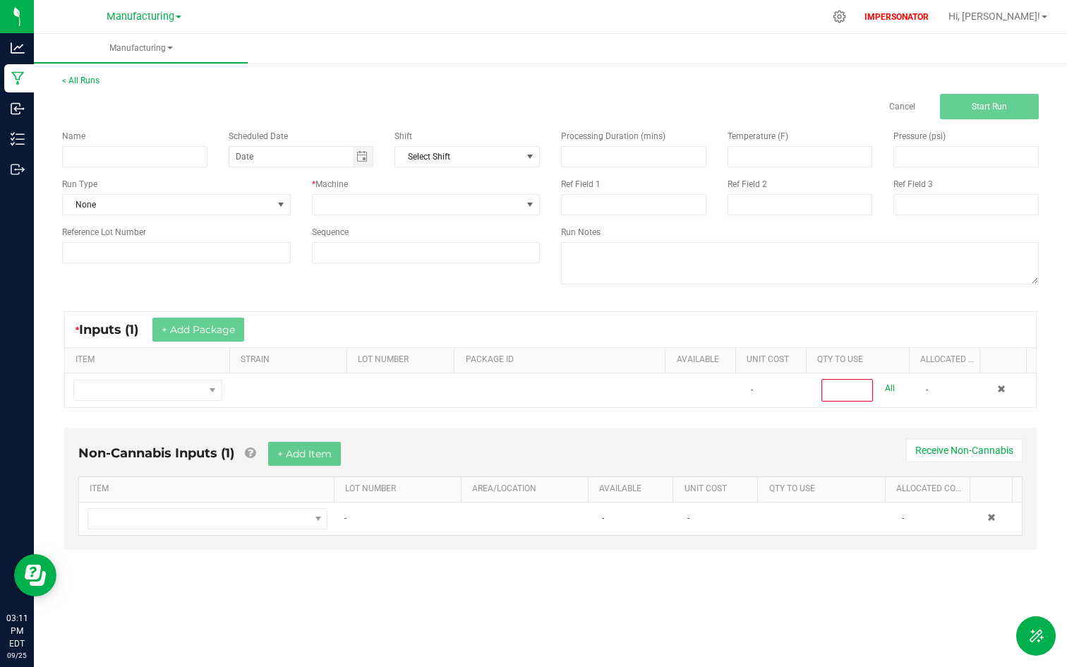
click at [416, 565] on div "Non-Cannabis Inputs (1) + Add Item Receive Non-Cannabis ITEM LOT NUMBER AREA/LO…" at bounding box center [551, 499] width 998 height 156
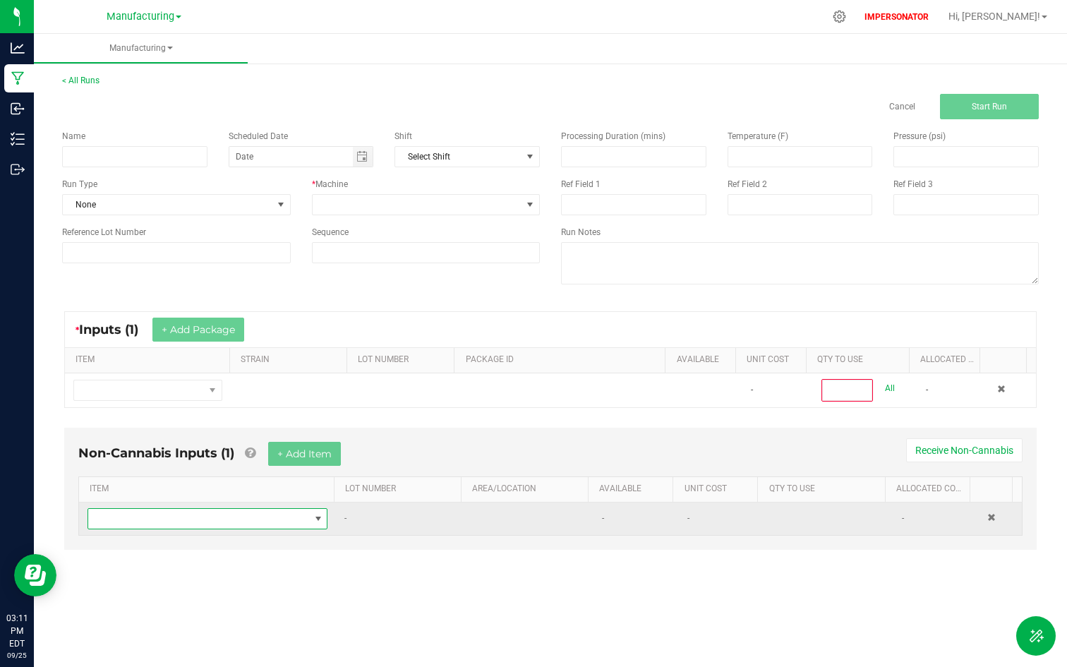
click at [284, 512] on span "NO DATA FOUND" at bounding box center [198, 519] width 221 height 20
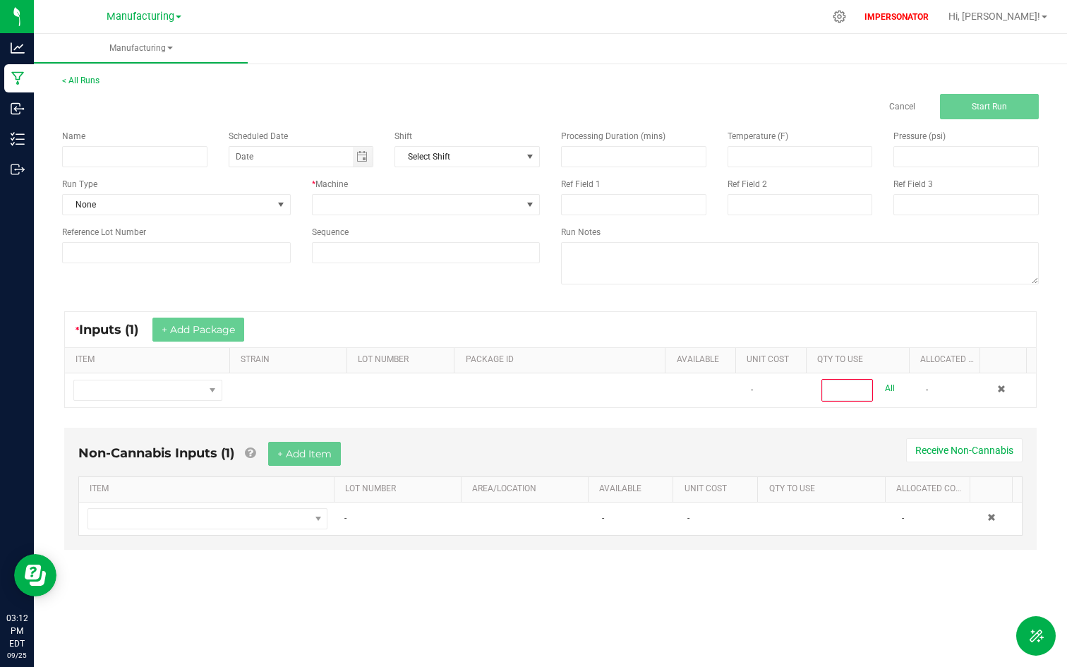
click at [198, 557] on div "Non-Cannabis Inputs (1) + Add Item Receive Non-Cannabis ITEM LOT NUMBER AREA/LO…" at bounding box center [551, 499] width 998 height 156
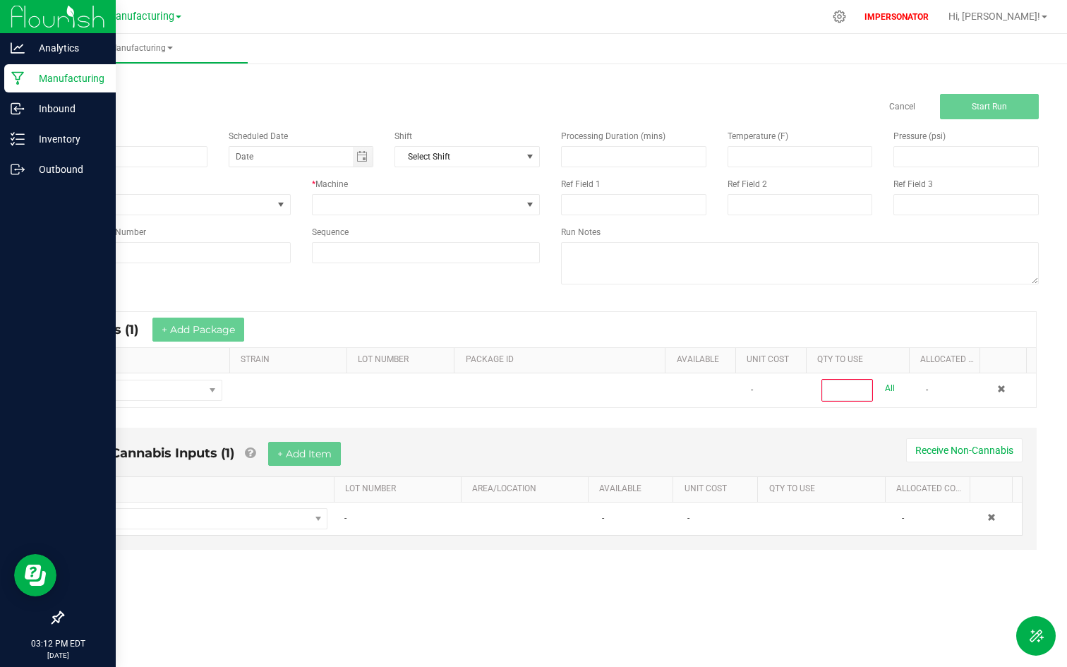
click at [77, 83] on p "Manufacturing" at bounding box center [67, 78] width 85 height 17
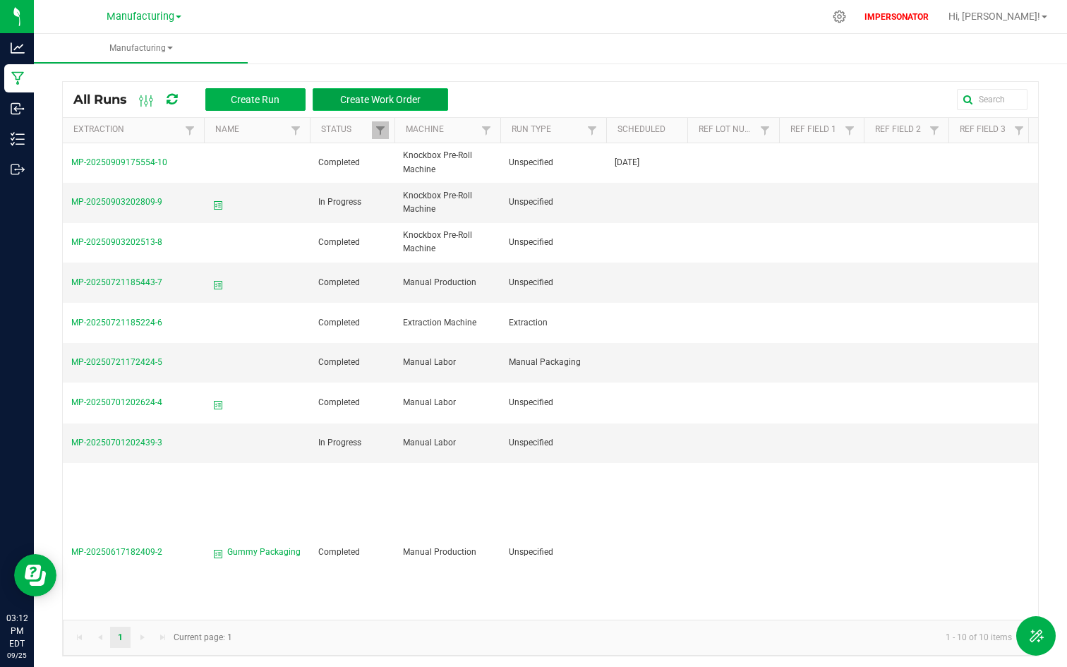
click at [380, 102] on span "Create Work Order" at bounding box center [380, 99] width 80 height 11
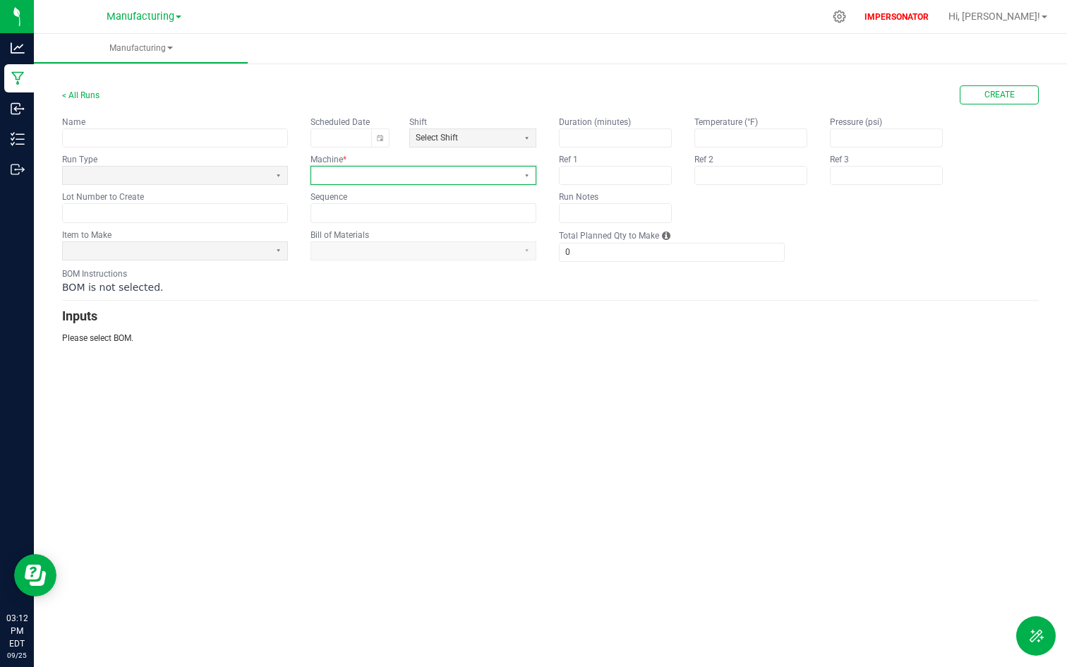
click at [366, 181] on span at bounding box center [414, 176] width 207 height 18
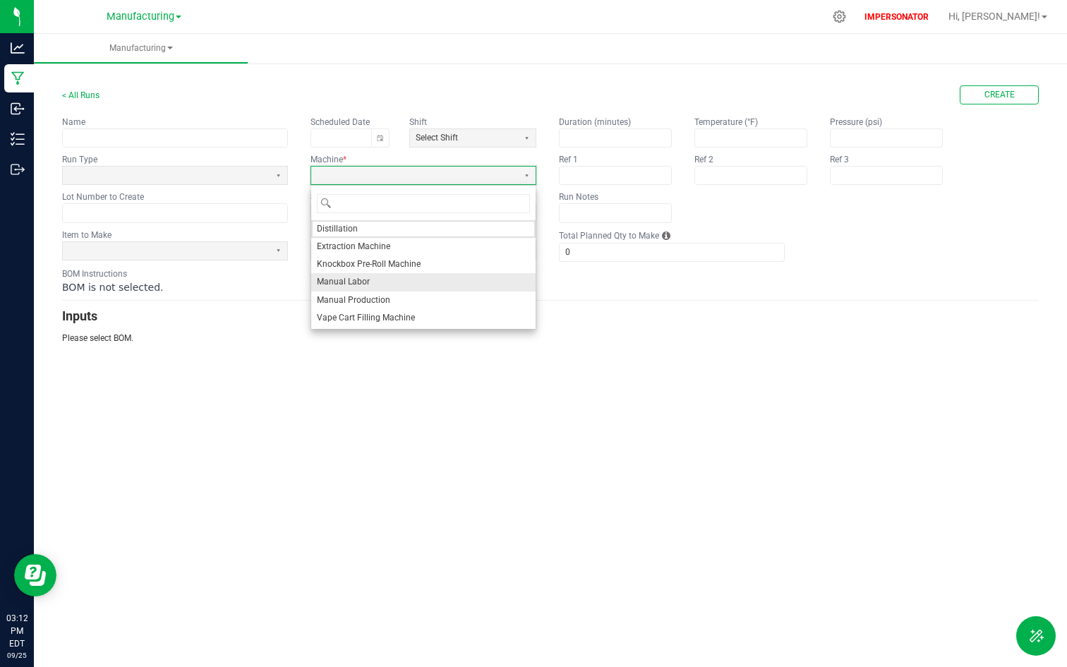
click at [347, 284] on span "Manual Labor" at bounding box center [343, 282] width 53 height 12
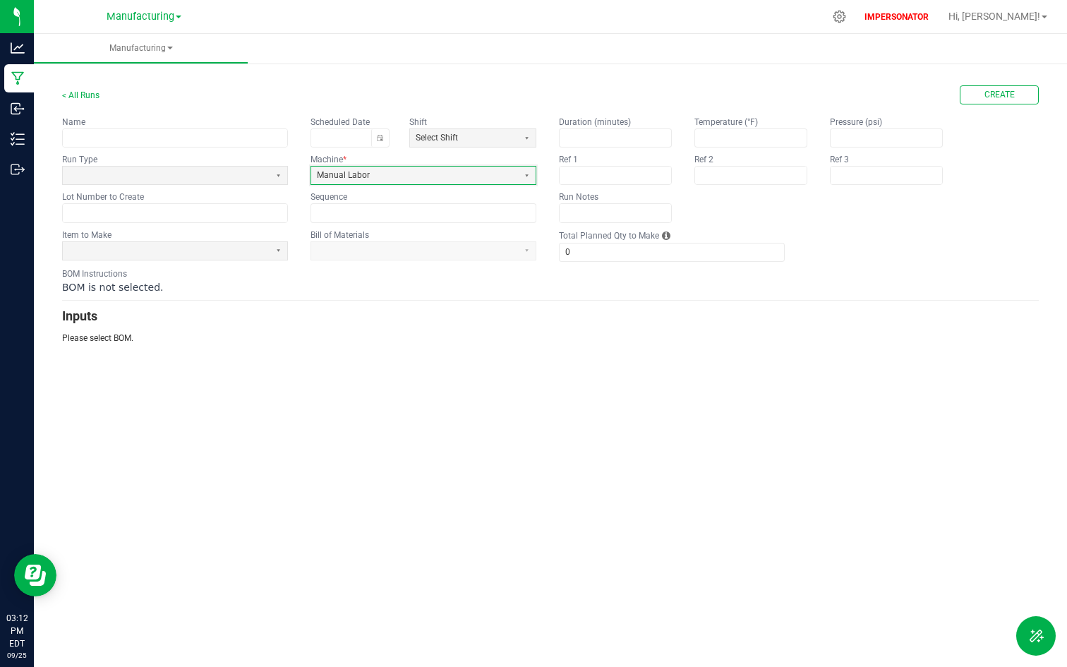
click at [406, 162] on app-input-label "Machine *" at bounding box center [423, 159] width 226 height 13
click at [427, 177] on span "Manual Labor" at bounding box center [414, 175] width 195 height 12
click at [217, 260] on kendo-formfield "Item to Make" at bounding box center [175, 245] width 226 height 33
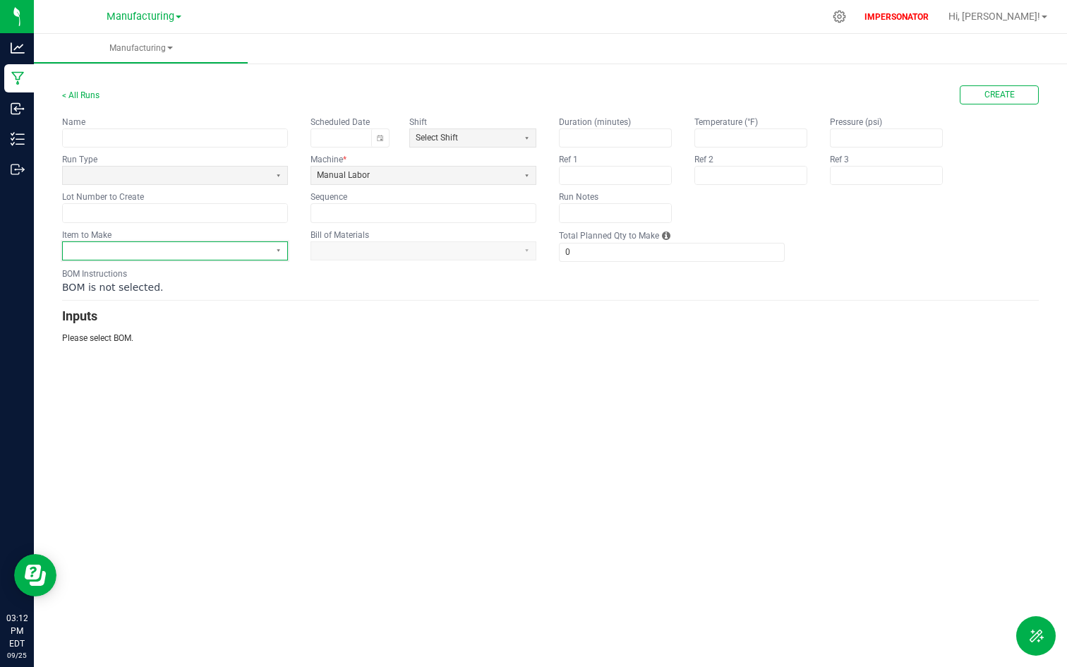
click at [217, 258] on span at bounding box center [166, 251] width 207 height 18
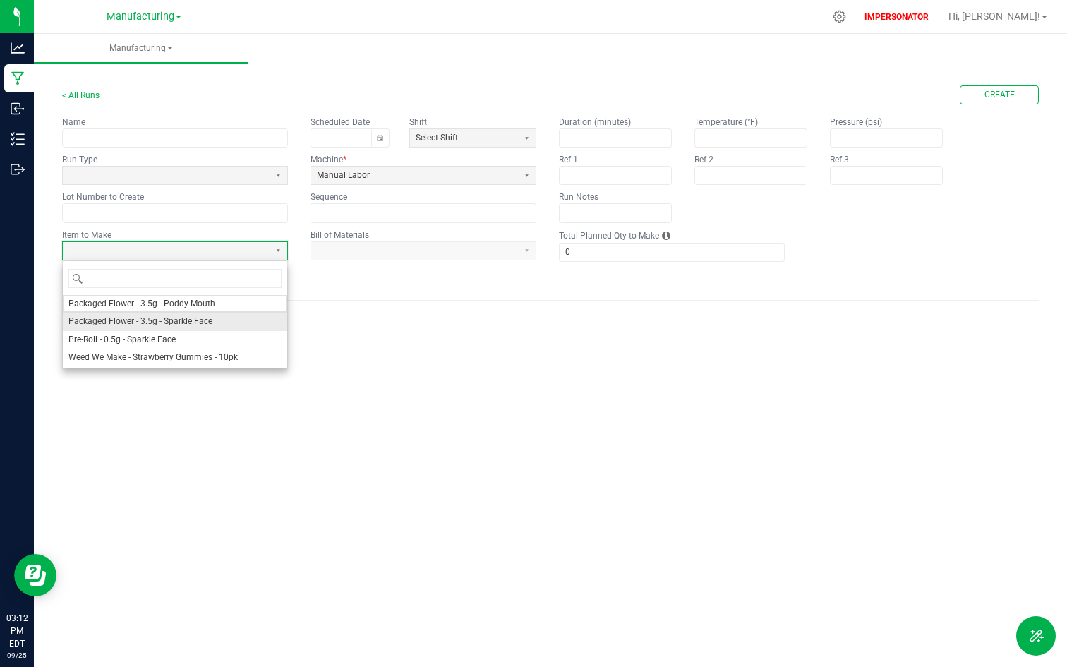
click at [146, 324] on span "Packaged Flower - 3.5g - Sparkle Face" at bounding box center [140, 321] width 144 height 12
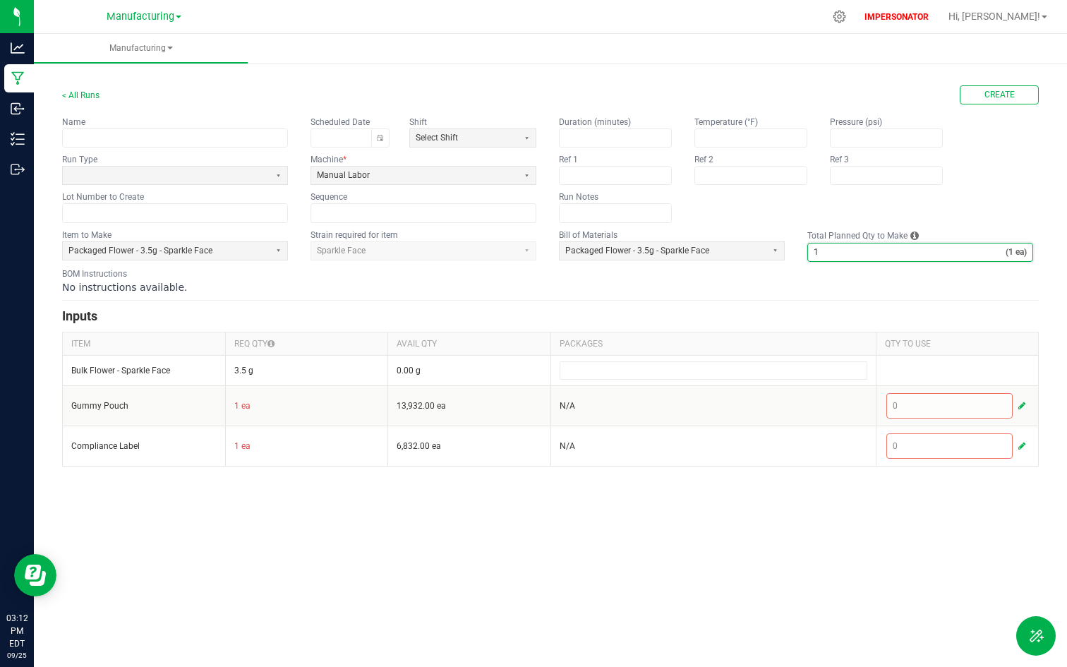
click at [856, 258] on input "1" at bounding box center [907, 252] width 198 height 18
type input "300"
click at [839, 285] on div "No instructions available." at bounding box center [550, 287] width 977 height 14
click at [1011, 95] on span "Create" at bounding box center [999, 95] width 30 height 12
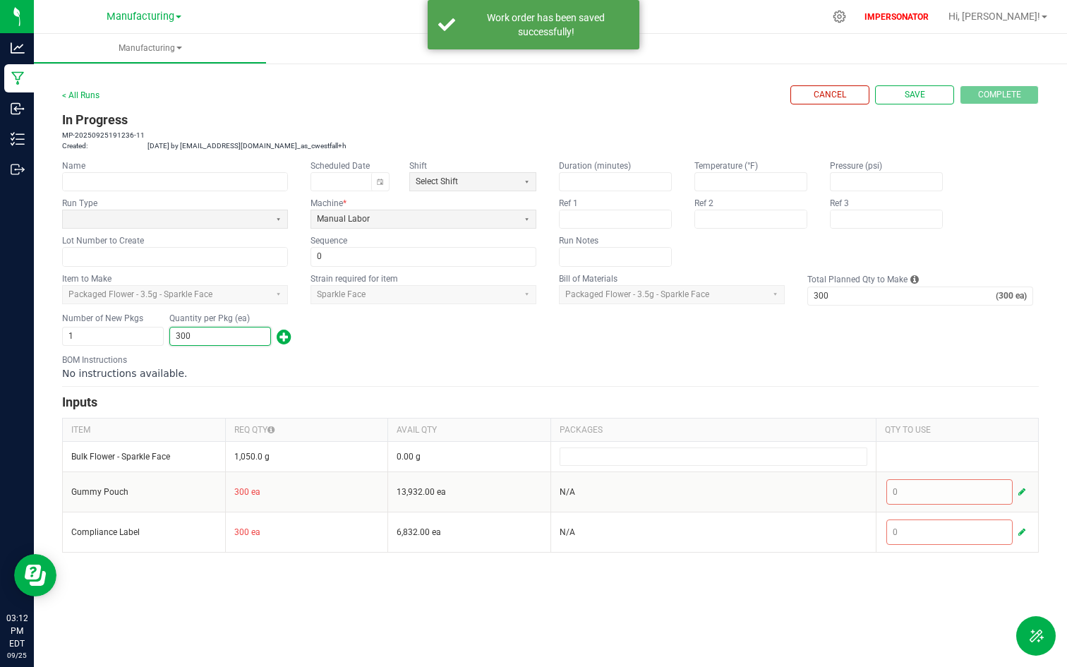
click at [200, 343] on input "300" at bounding box center [220, 336] width 100 height 18
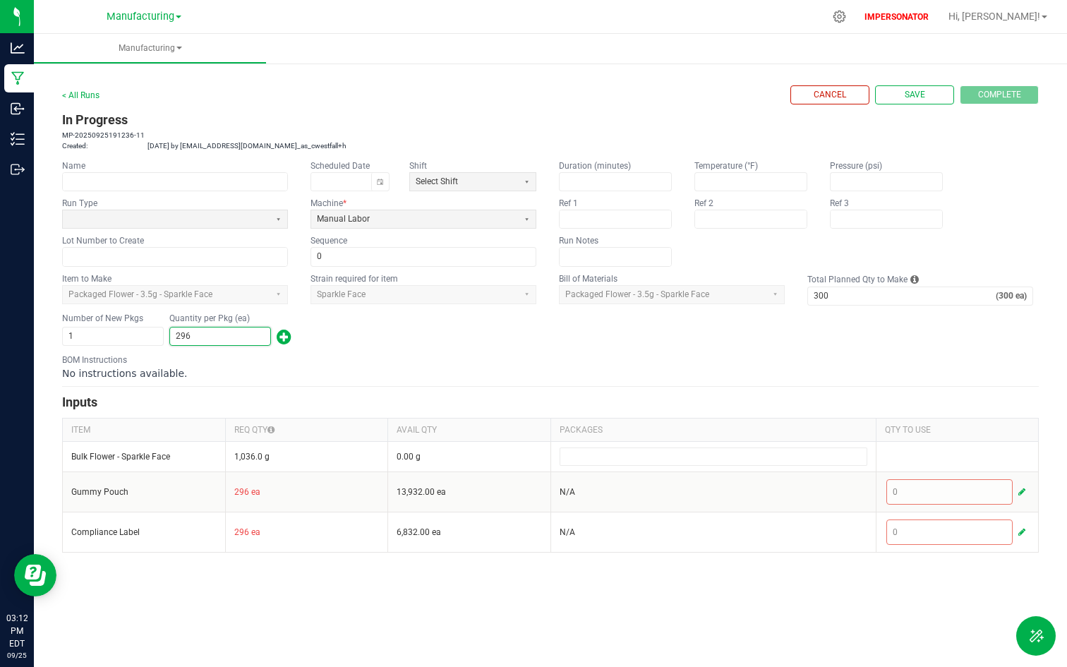
type input "296"
click at [356, 382] on form "< All Runs Cancel Save Complete In Progress MP-20250925191236-11 Created: Sep 2…" at bounding box center [550, 318] width 977 height 467
click at [225, 340] on input "296" at bounding box center [220, 336] width 100 height 18
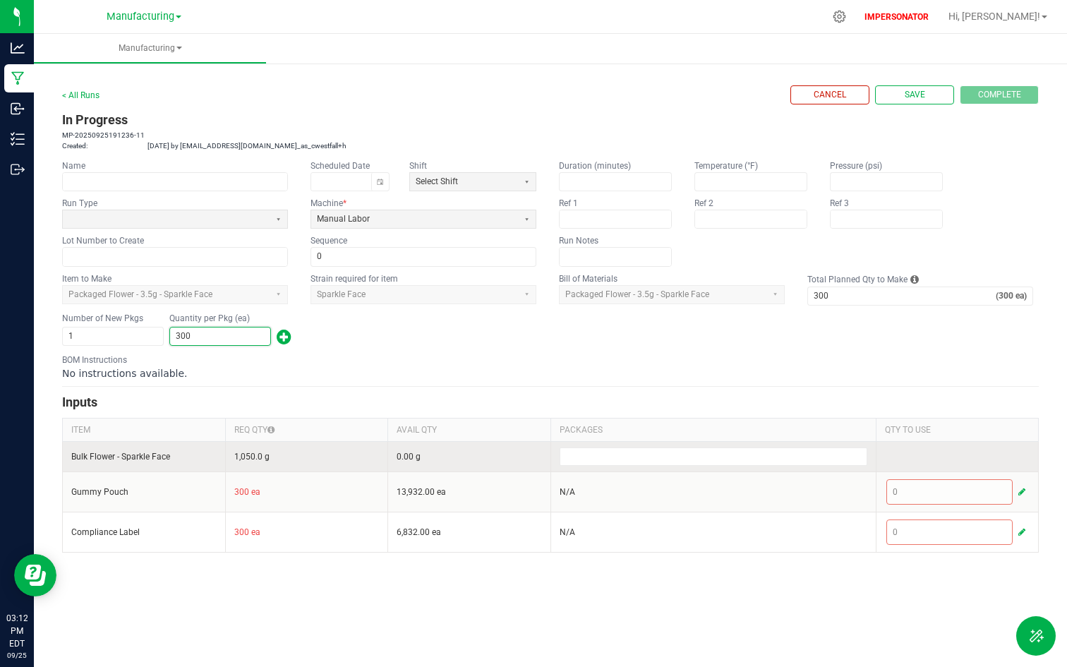
type input "300"
click at [244, 448] on td "1,050.0 g" at bounding box center [306, 456] width 163 height 30
drag, startPoint x: 231, startPoint y: 461, endPoint x: 318, endPoint y: 461, distance: 86.1
click at [318, 461] on td "1,050.0 g" at bounding box center [306, 456] width 163 height 30
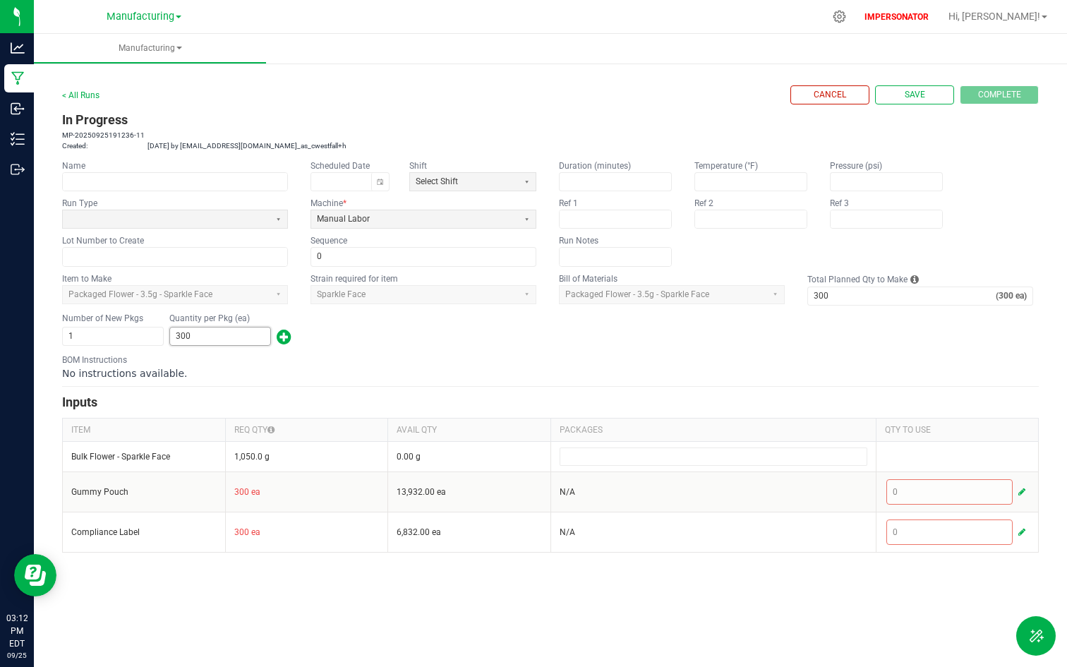
click at [210, 339] on input "300" at bounding box center [220, 336] width 100 height 18
click at [833, 303] on input "300" at bounding box center [902, 296] width 188 height 18
click at [850, 328] on div "Number of New Pkgs 1 Quantity per Pkg (ea) 298" at bounding box center [550, 329] width 977 height 37
click at [200, 336] on input "298" at bounding box center [220, 336] width 100 height 18
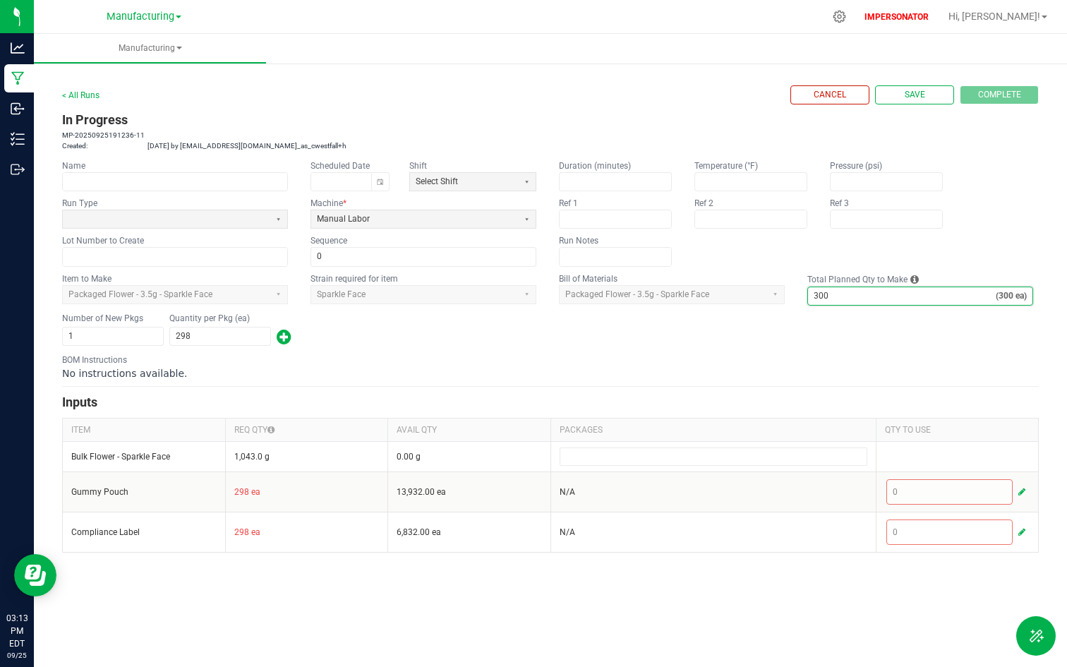
click at [850, 296] on input "300" at bounding box center [902, 296] width 188 height 18
click at [191, 337] on input "298" at bounding box center [220, 336] width 100 height 18
type input "300"
click at [526, 380] on form "< All Runs Cancel Save Complete In Progress MP-20250925191236-11 Created: Sep 2…" at bounding box center [550, 318] width 977 height 467
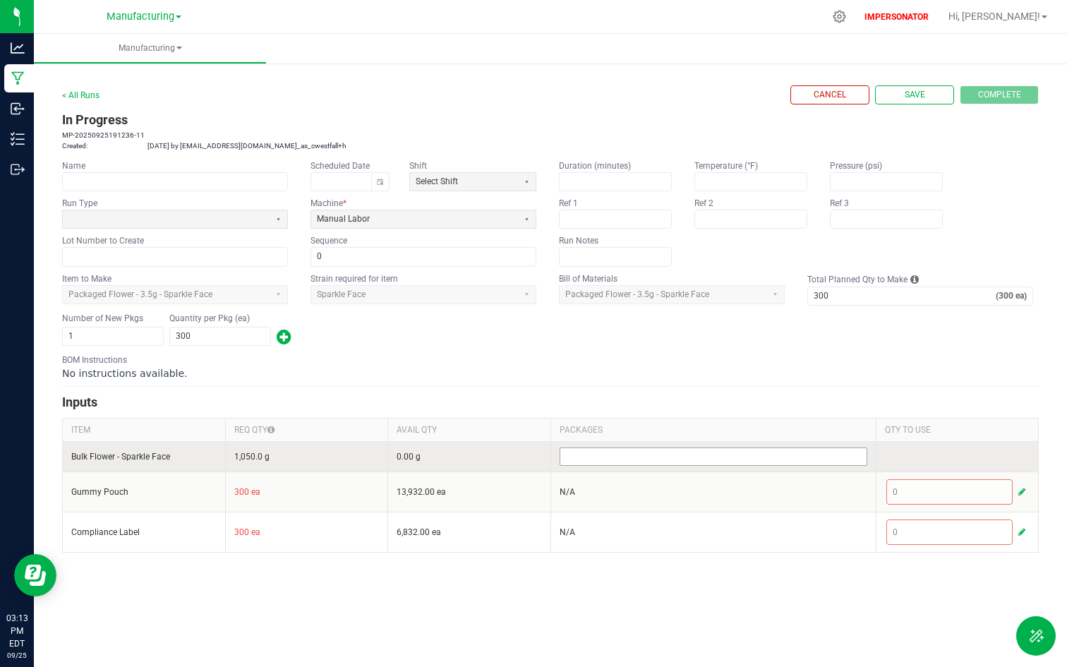
click at [723, 457] on input at bounding box center [713, 456] width 306 height 17
drag, startPoint x: 418, startPoint y: 459, endPoint x: 392, endPoint y: 458, distance: 25.4
click at [392, 458] on td "0.00 g" at bounding box center [469, 456] width 163 height 30
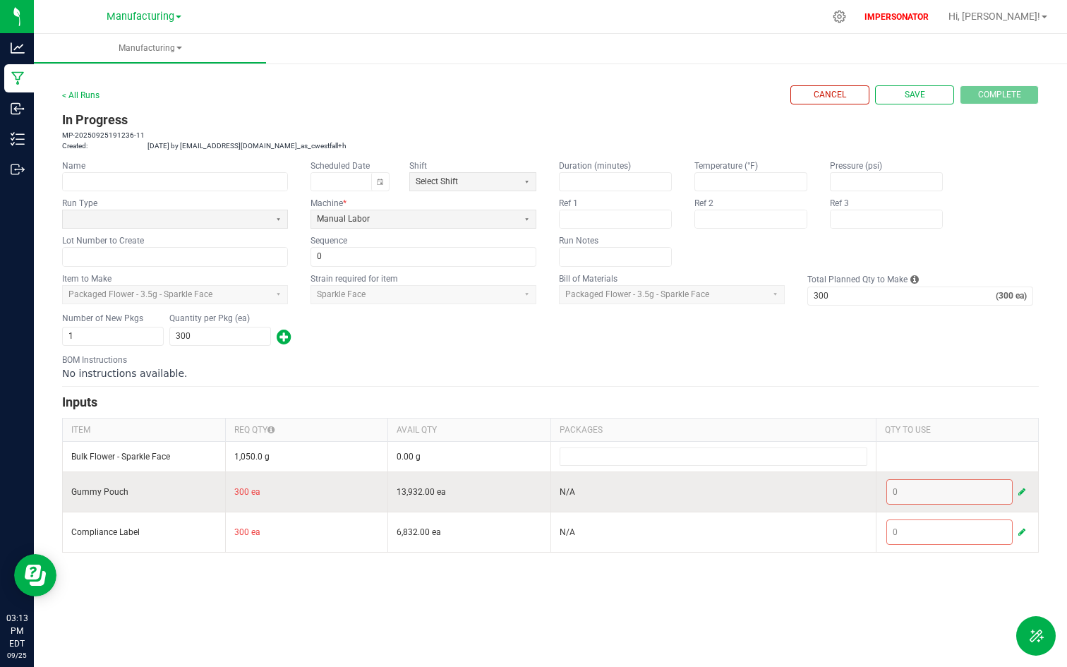
click at [900, 491] on div "0" at bounding box center [957, 491] width 143 height 25
click at [951, 482] on div "0" at bounding box center [957, 491] width 143 height 25
click at [1021, 494] on span "button" at bounding box center [1021, 491] width 7 height 11
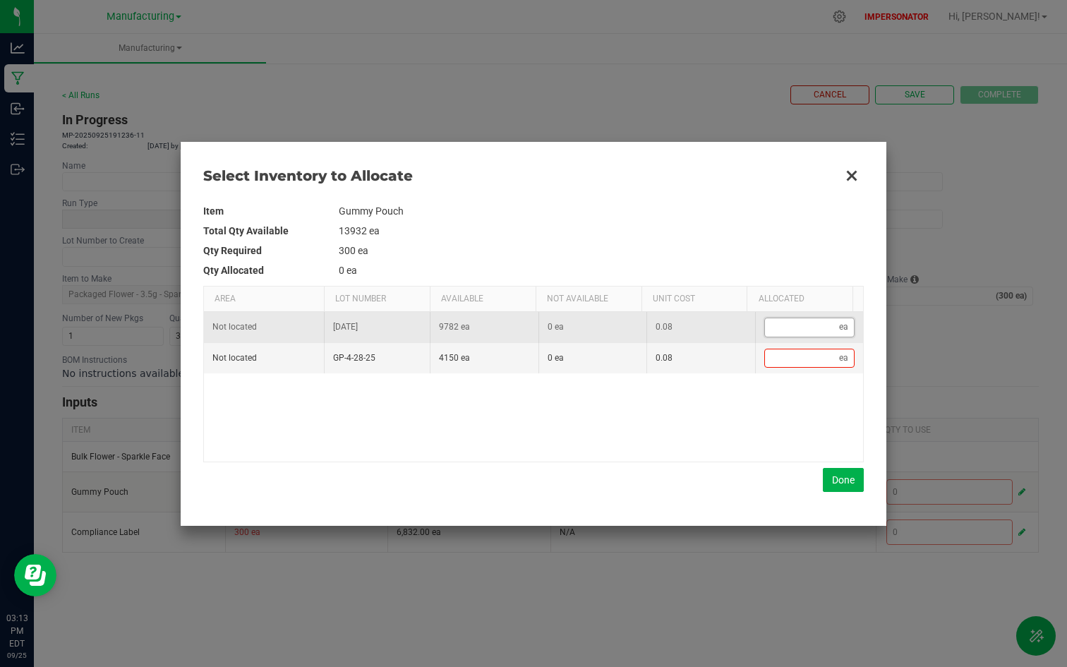
click at [792, 331] on input "Data table" at bounding box center [802, 327] width 75 height 18
type input "3"
type input "30"
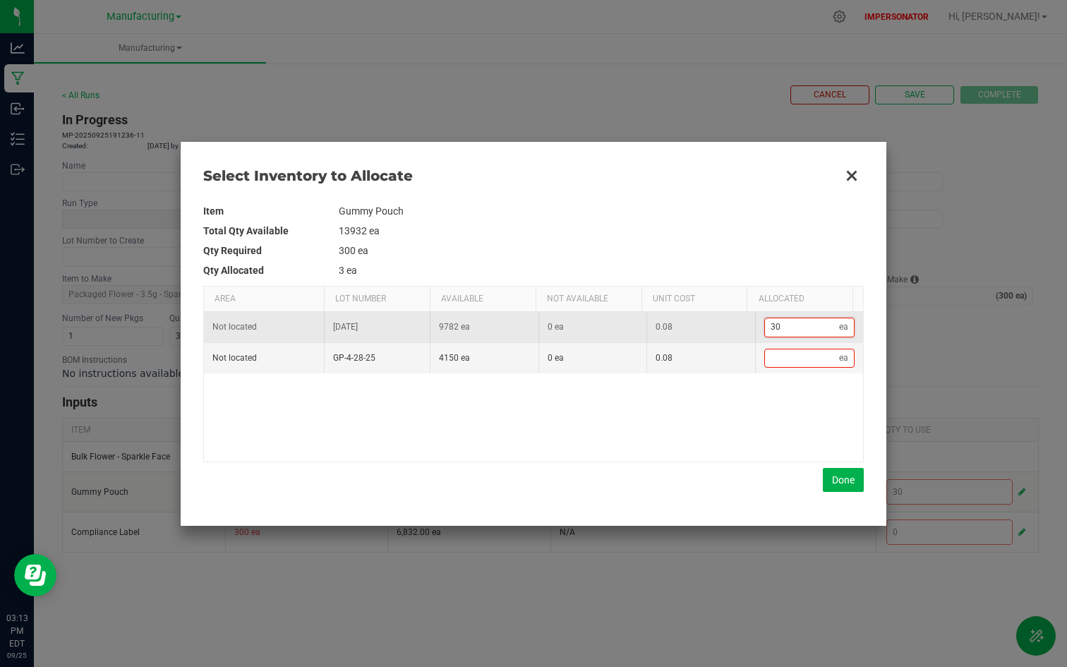
type input "300"
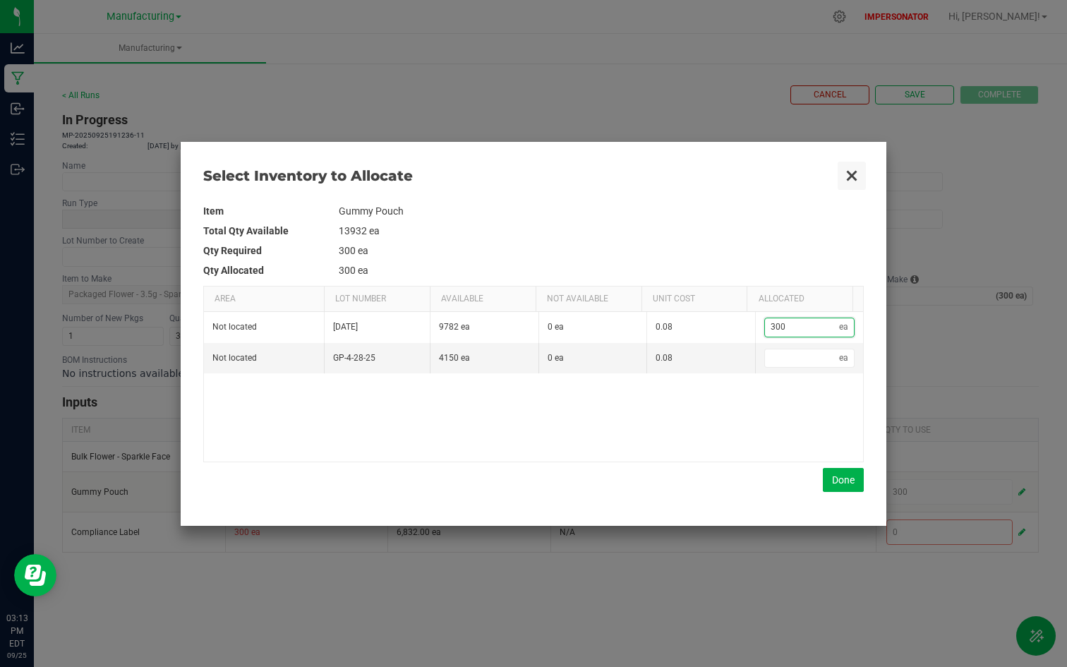
type input "300"
click at [855, 173] on button "Close" at bounding box center [852, 176] width 30 height 30
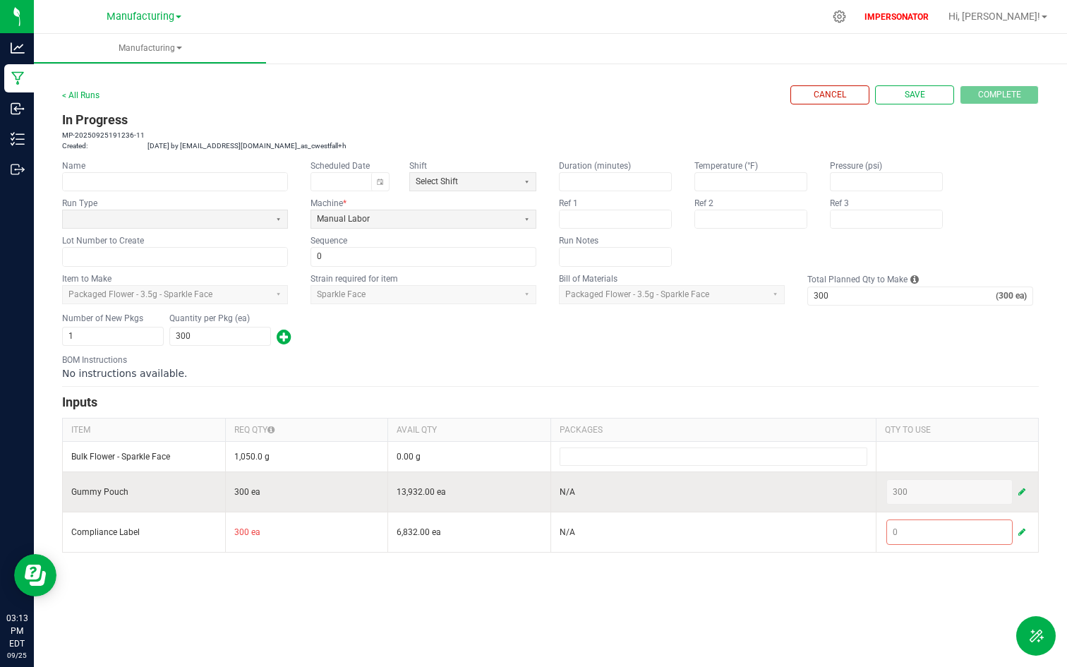
click at [927, 493] on div "300" at bounding box center [957, 491] width 143 height 25
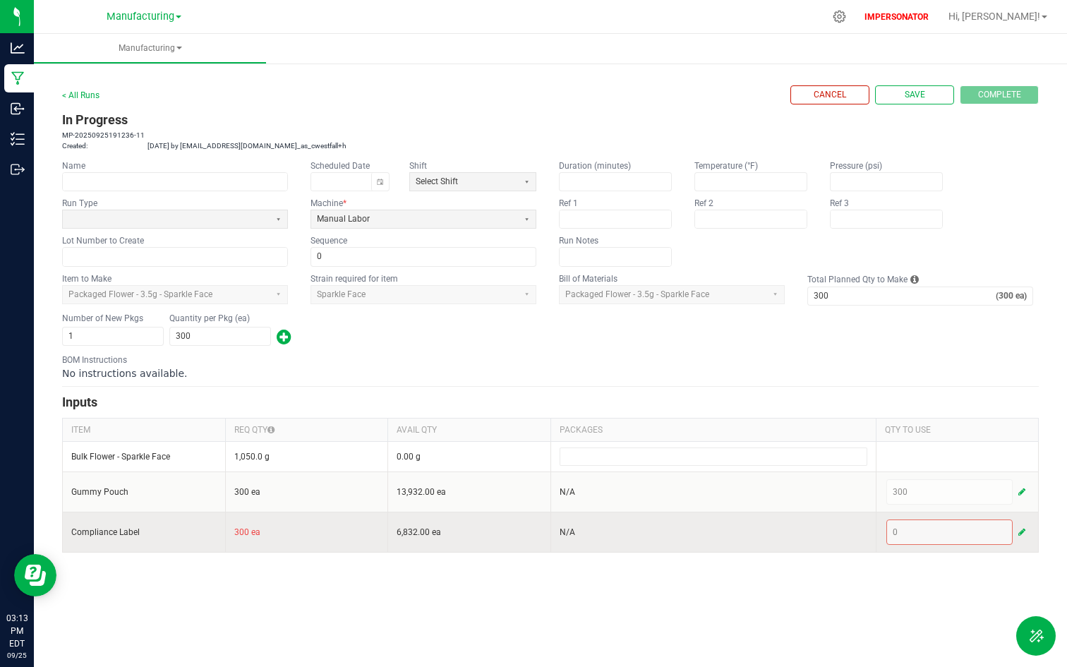
click at [916, 531] on div "0" at bounding box center [957, 531] width 143 height 25
click at [1025, 531] on span "button" at bounding box center [1021, 531] width 7 height 11
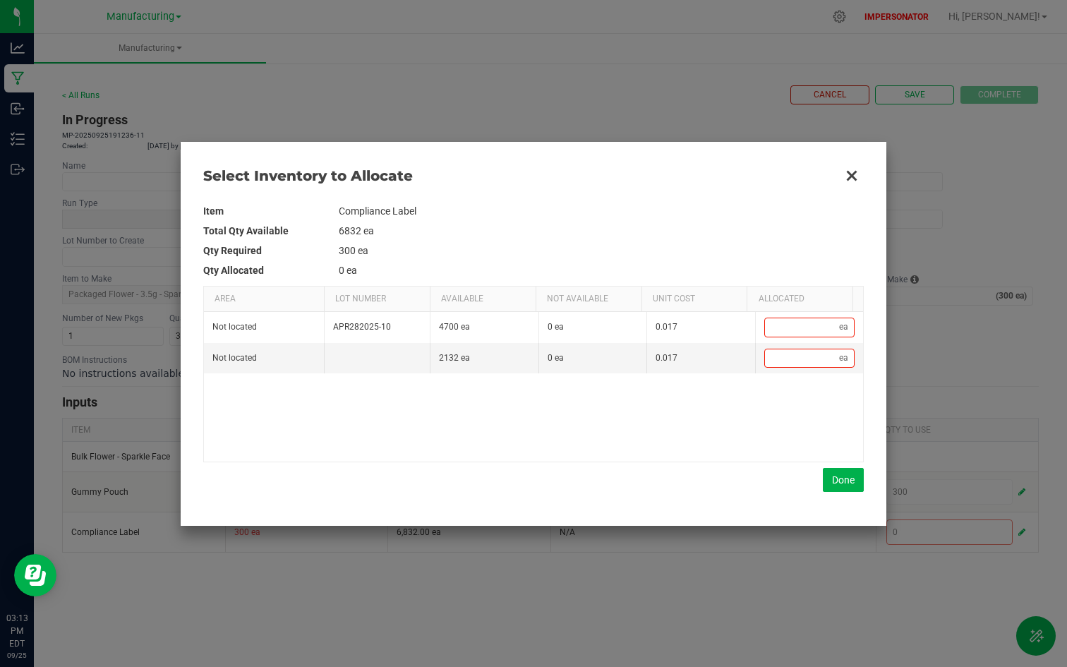
drag, startPoint x: 343, startPoint y: 207, endPoint x: 479, endPoint y: 208, distance: 136.2
click at [479, 208] on td "Compliance Label" at bounding box center [601, 211] width 525 height 20
click at [479, 209] on td "Compliance Label" at bounding box center [601, 211] width 525 height 20
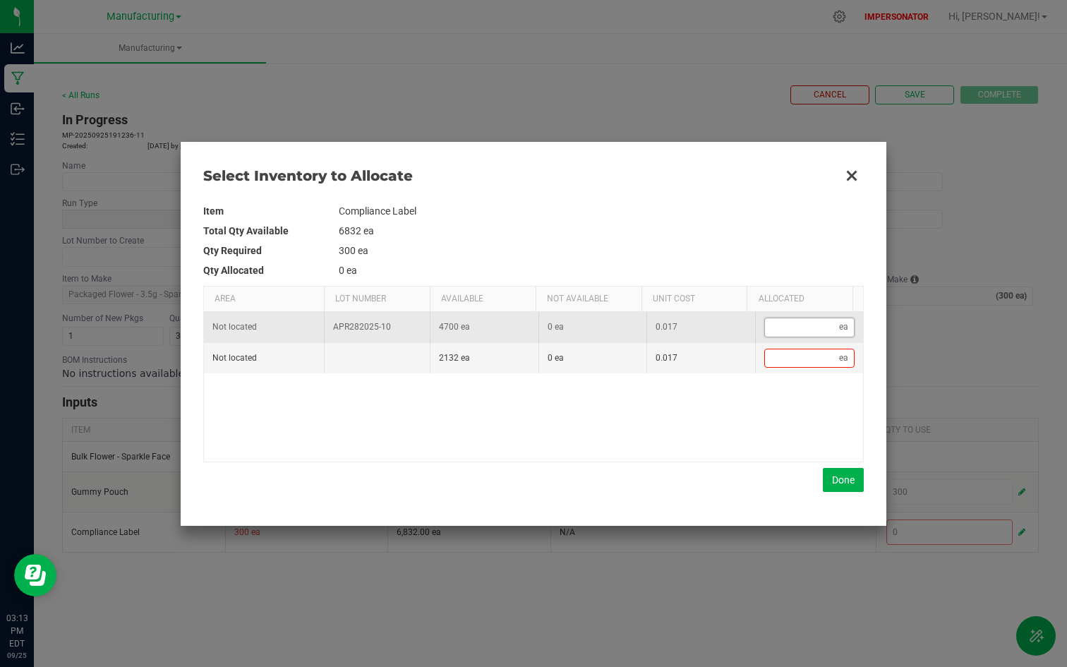
click at [802, 324] on input "Data table" at bounding box center [802, 327] width 75 height 18
type input "3"
type input "30"
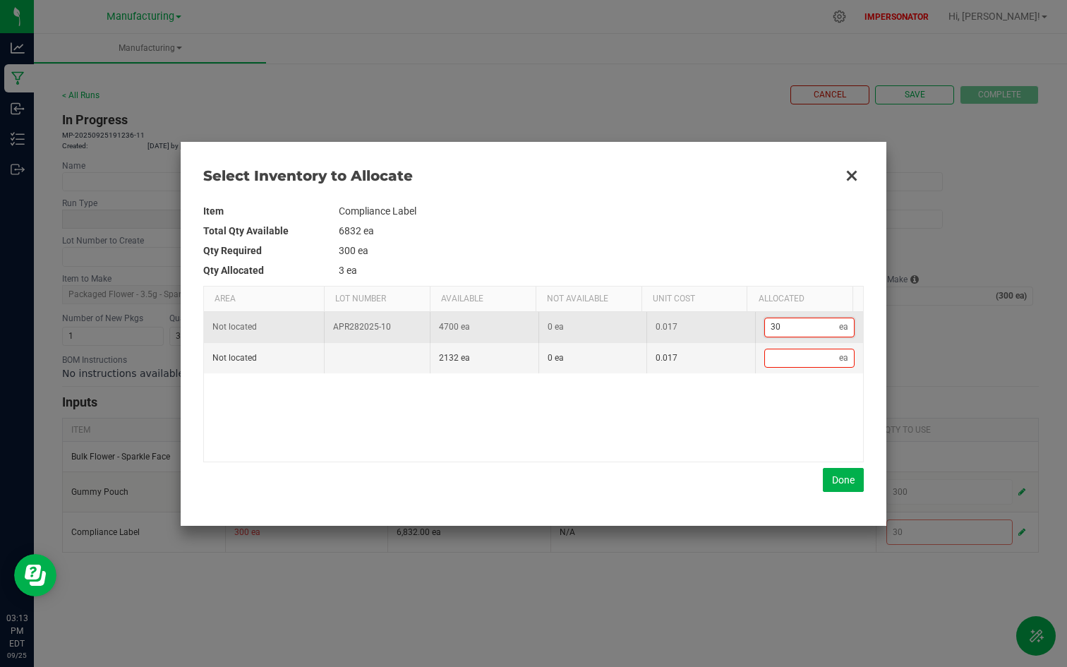
type input "300"
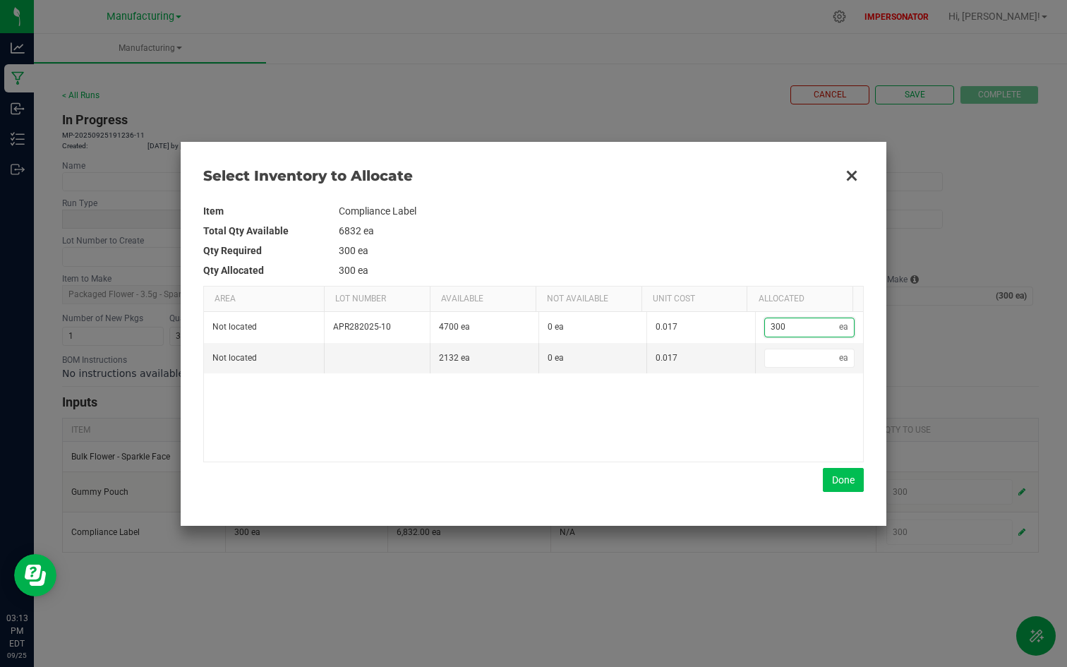
type input "300"
click at [827, 487] on button "Done" at bounding box center [843, 480] width 41 height 24
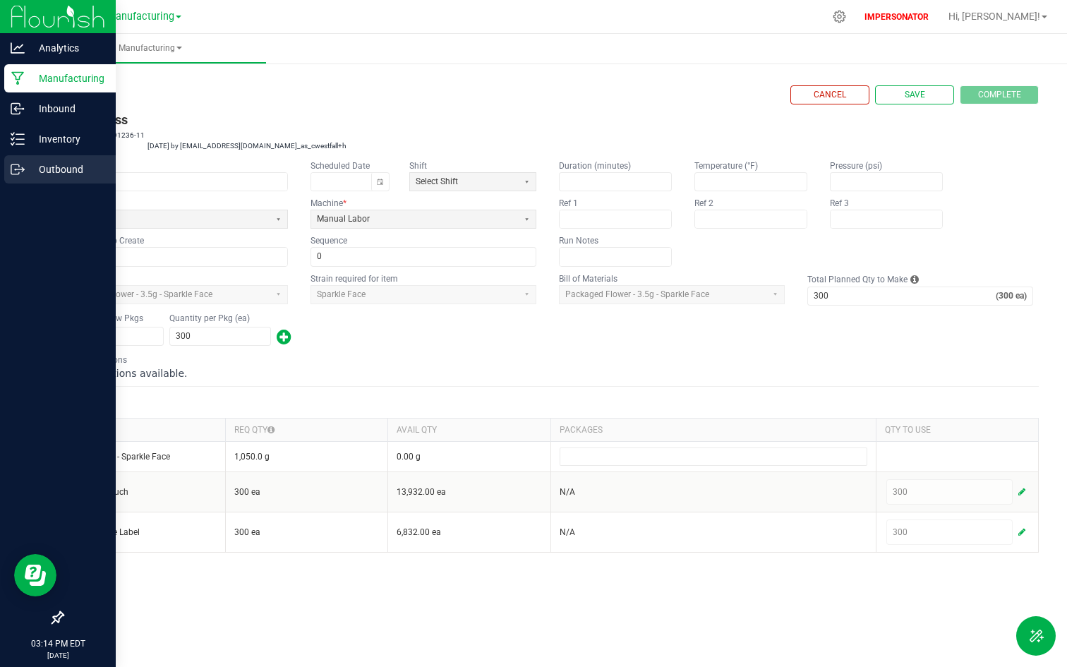
click at [47, 176] on p "Outbound" at bounding box center [67, 169] width 85 height 17
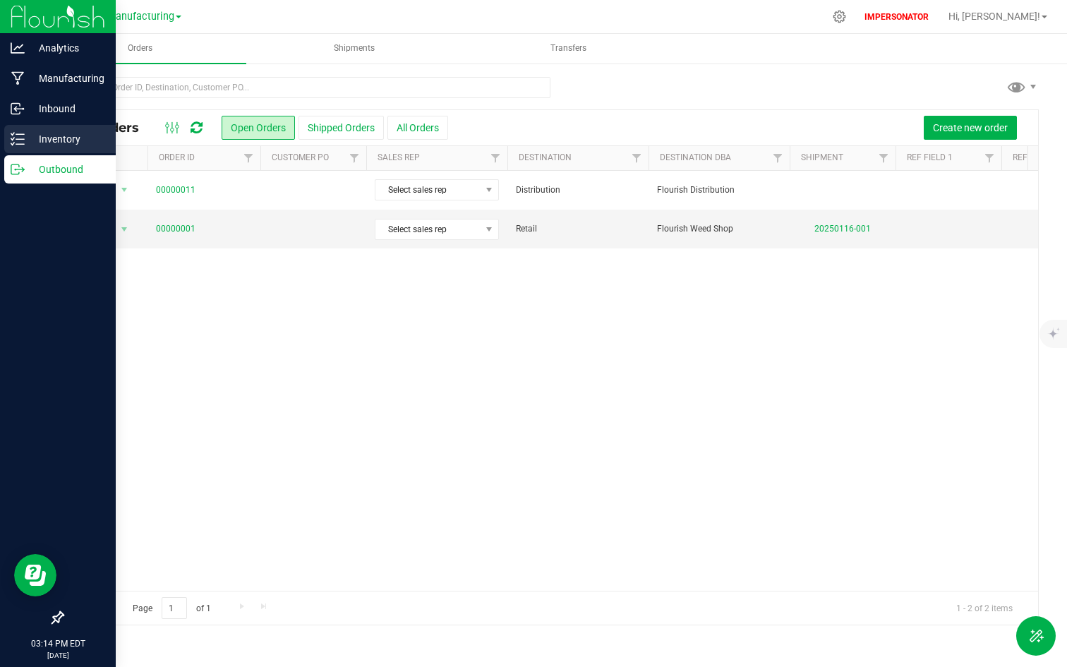
click at [47, 138] on p "Inventory" at bounding box center [67, 139] width 85 height 17
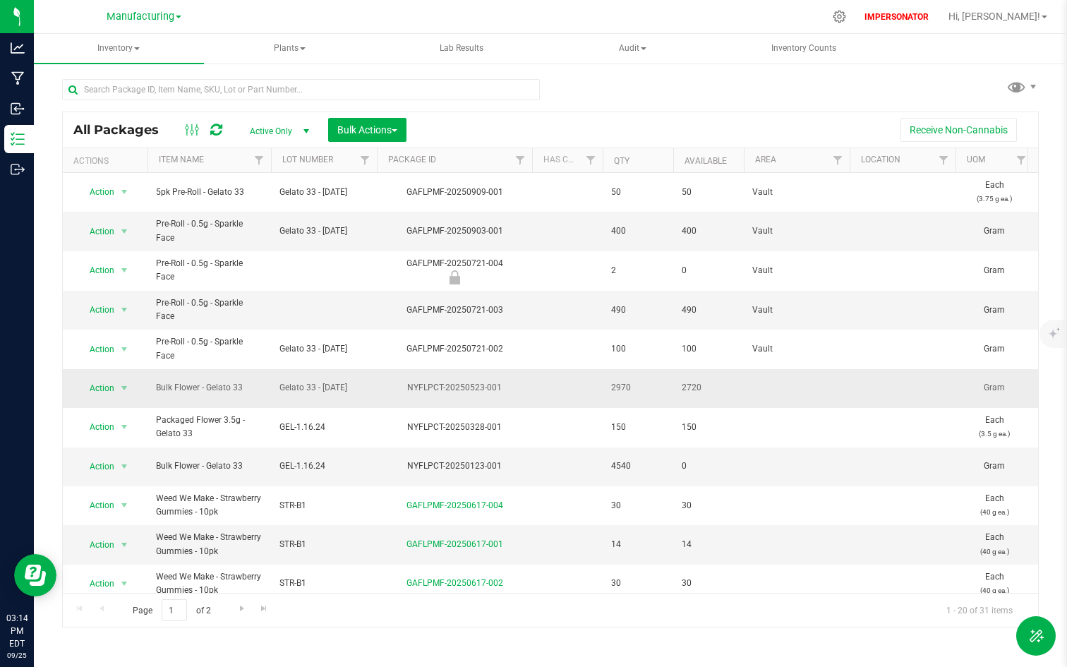
drag, startPoint x: 153, startPoint y: 390, endPoint x: 253, endPoint y: 390, distance: 100.2
click at [253, 390] on td "Bulk Flower - Gelato 33" at bounding box center [208, 388] width 123 height 39
drag, startPoint x: 608, startPoint y: 384, endPoint x: 660, endPoint y: 379, distance: 51.7
click at [659, 379] on td "2970" at bounding box center [638, 388] width 71 height 39
click at [529, 373] on td "NYFLPCT-20250523-001" at bounding box center [454, 388] width 155 height 39
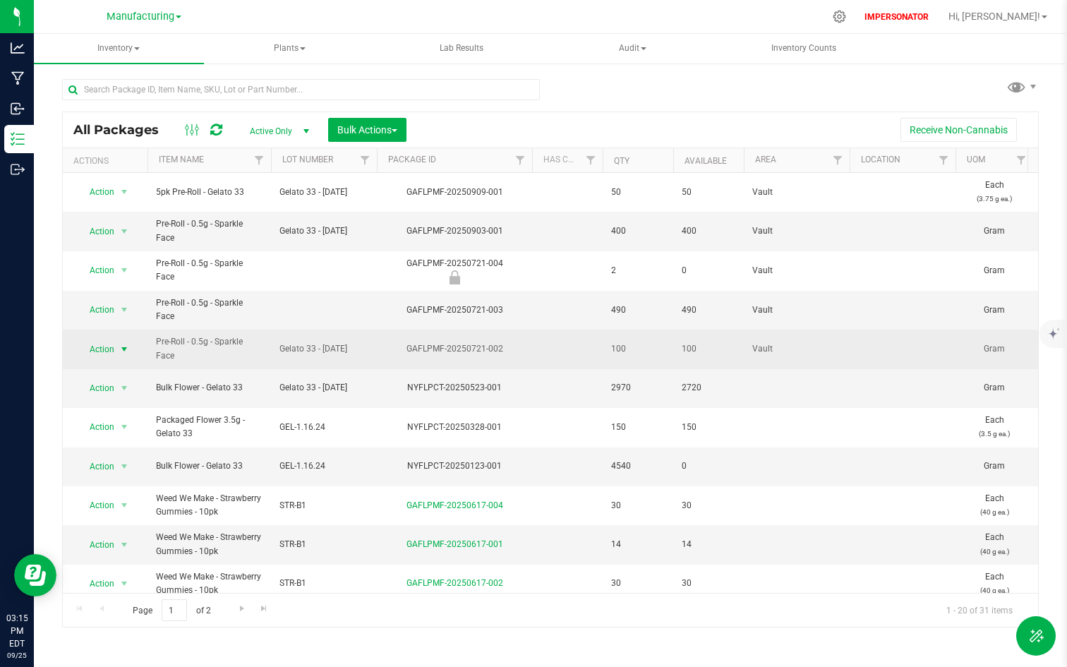
click at [94, 345] on span "Action" at bounding box center [96, 349] width 38 height 20
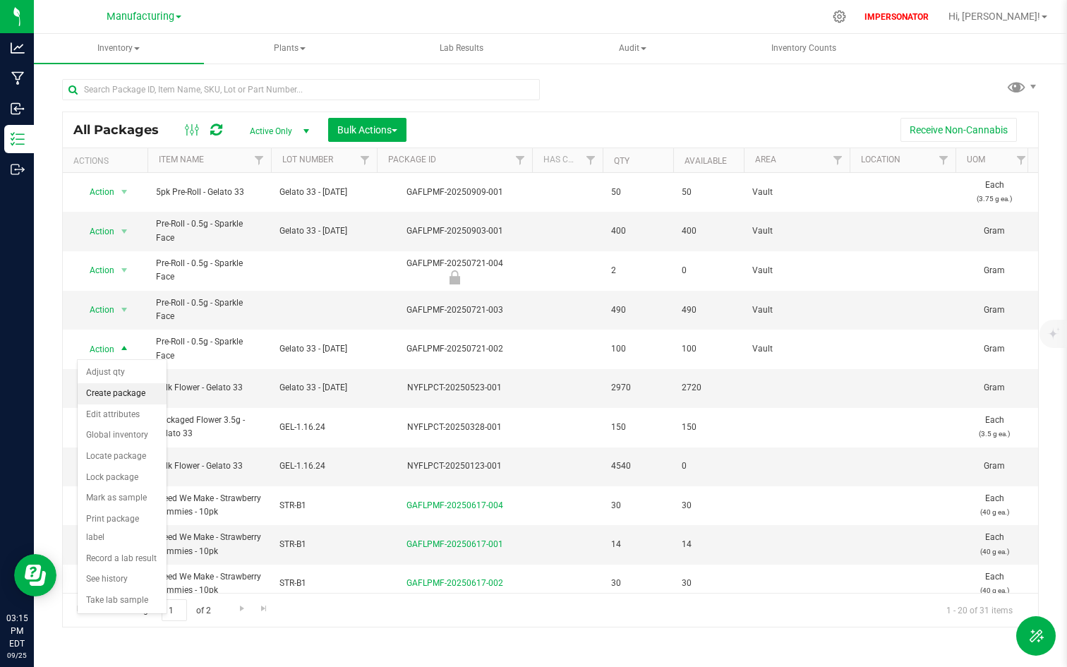
click at [108, 392] on li "Create package" at bounding box center [122, 393] width 89 height 21
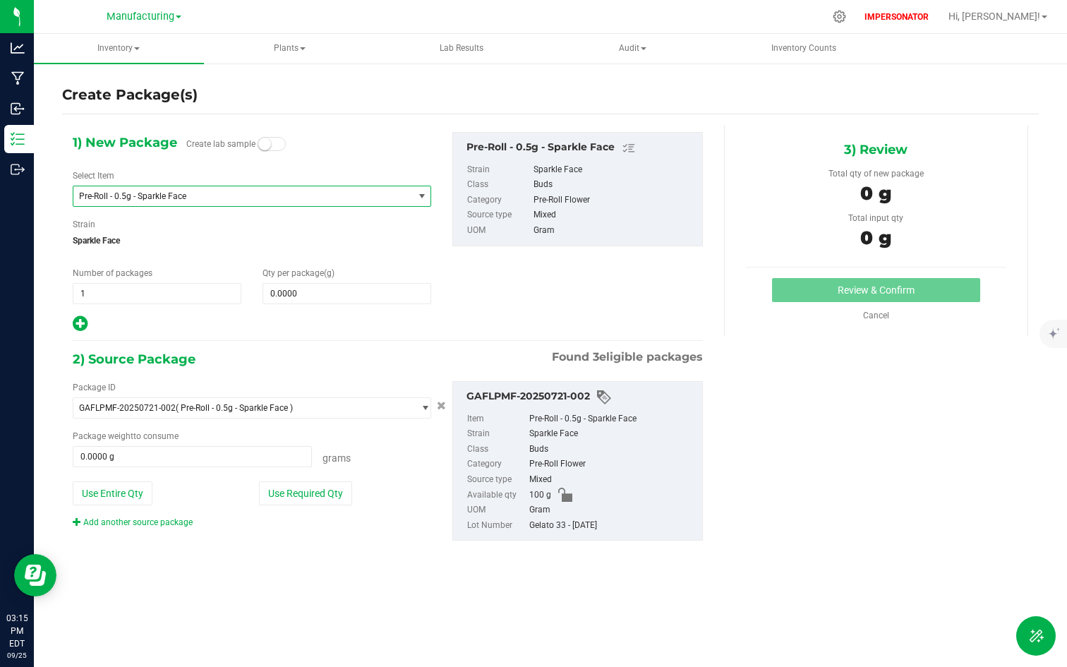
click at [193, 190] on span "Pre-Roll - 0.5g - Sparkle Face" at bounding box center [242, 196] width 339 height 20
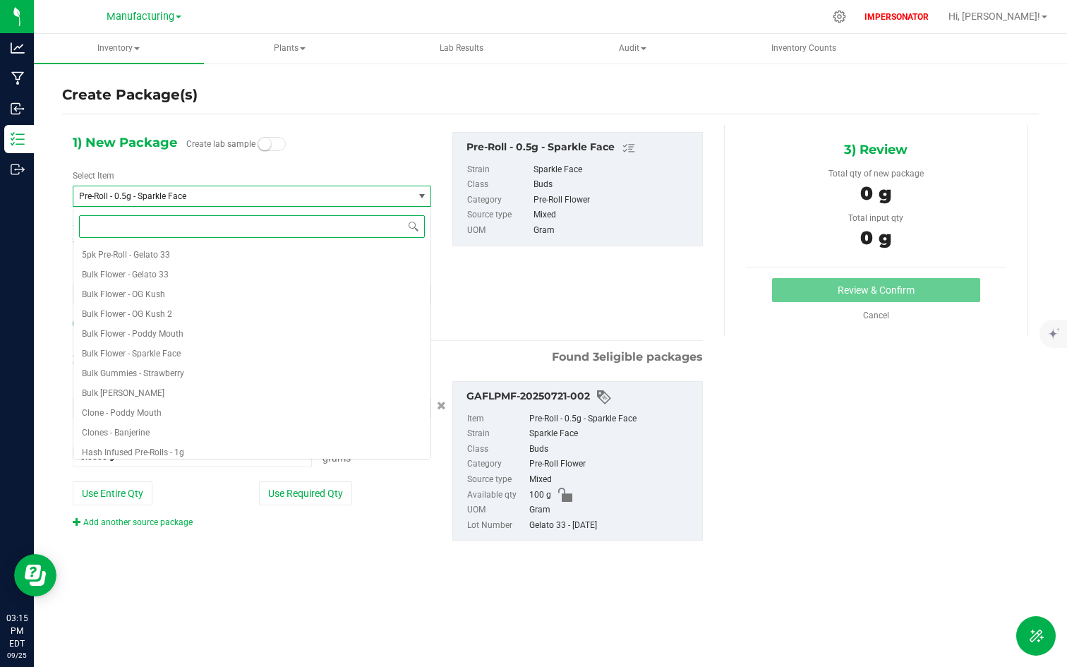
scroll to position [243, 0]
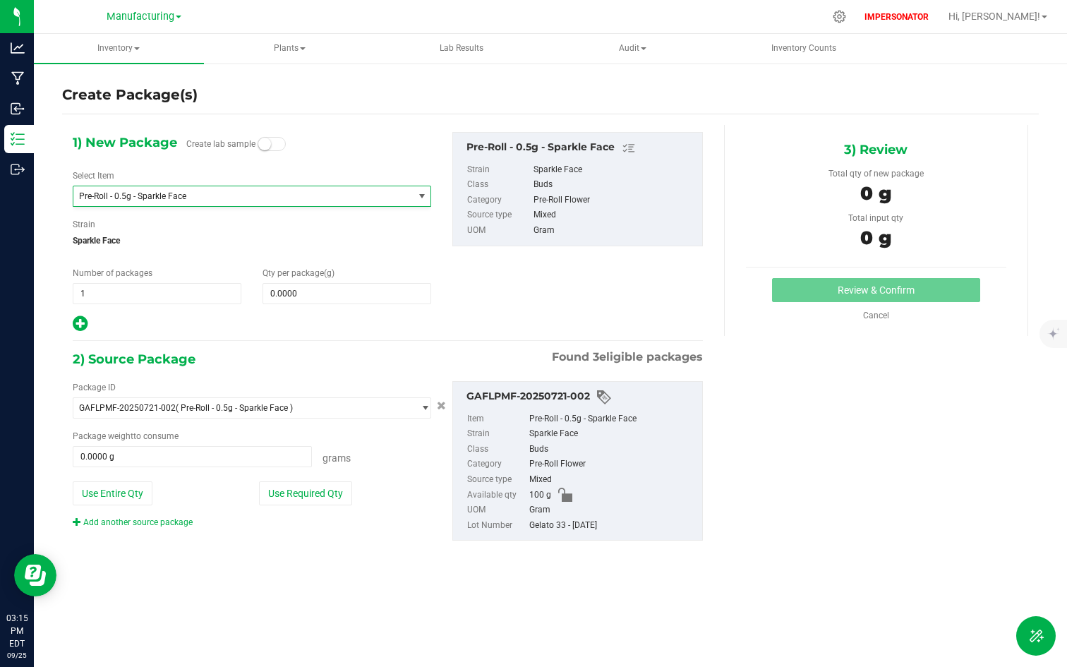
click at [285, 165] on div "1) New Package Create lab sample Select Item Pre-Roll - 0.5g - Sparkle Face 5pk…" at bounding box center [252, 232] width 380 height 201
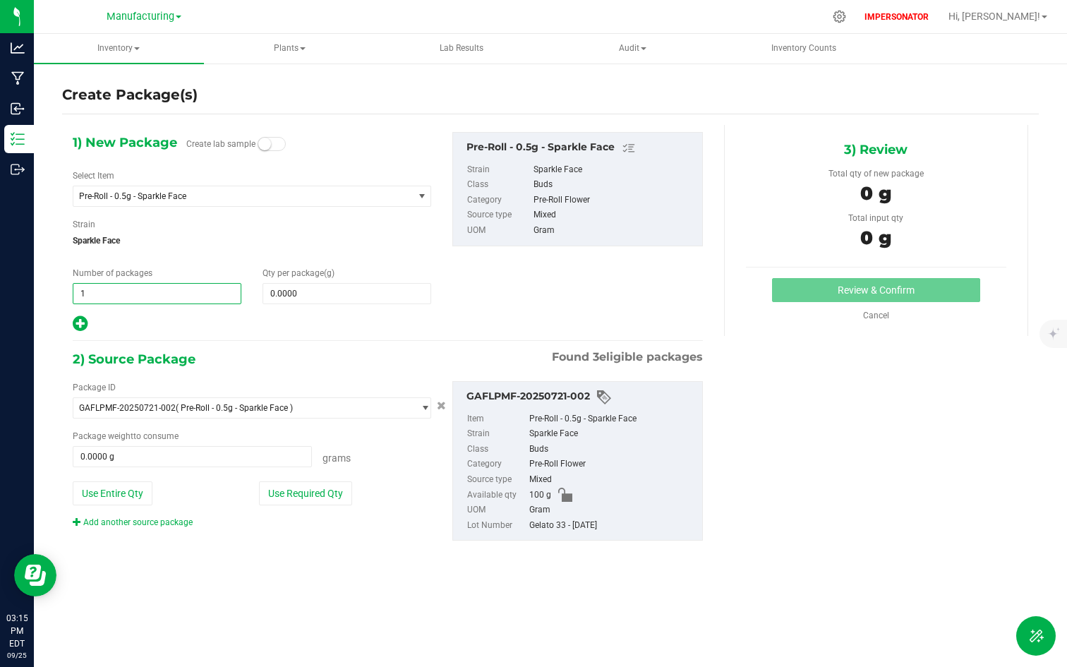
click at [135, 303] on span "1 1" at bounding box center [157, 293] width 169 height 21
type input "4"
click at [294, 287] on span at bounding box center [347, 293] width 169 height 21
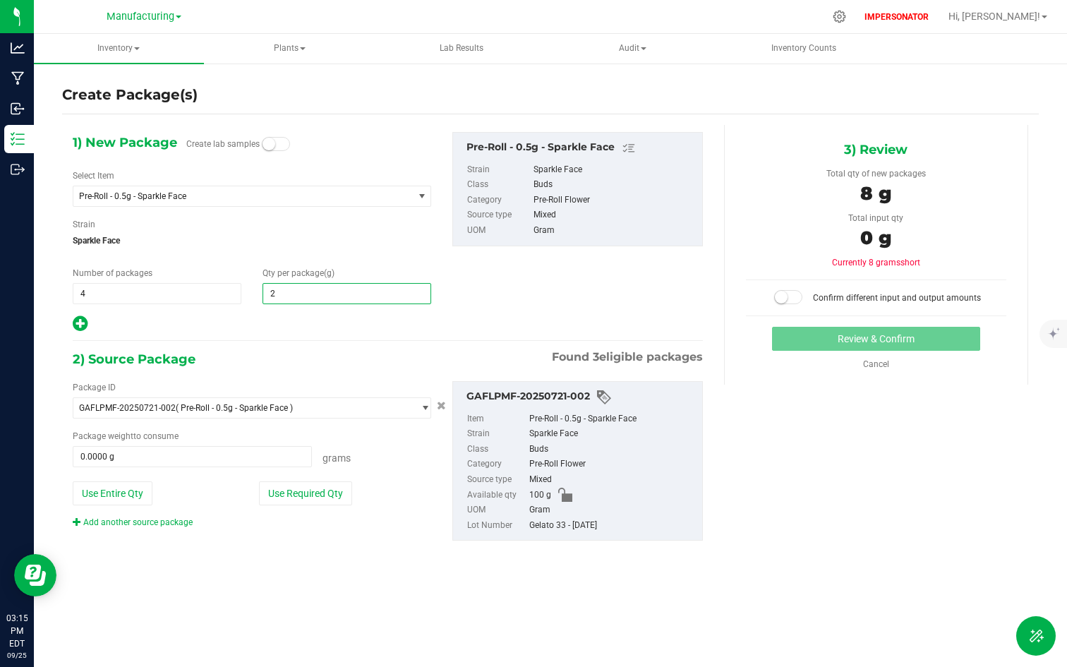
type input "25"
type input "25.0000"
click at [385, 239] on span "Sparkle Face" at bounding box center [252, 240] width 358 height 21
click at [302, 488] on button "Use Required Qty" at bounding box center [305, 493] width 93 height 24
type input "100.0000 g"
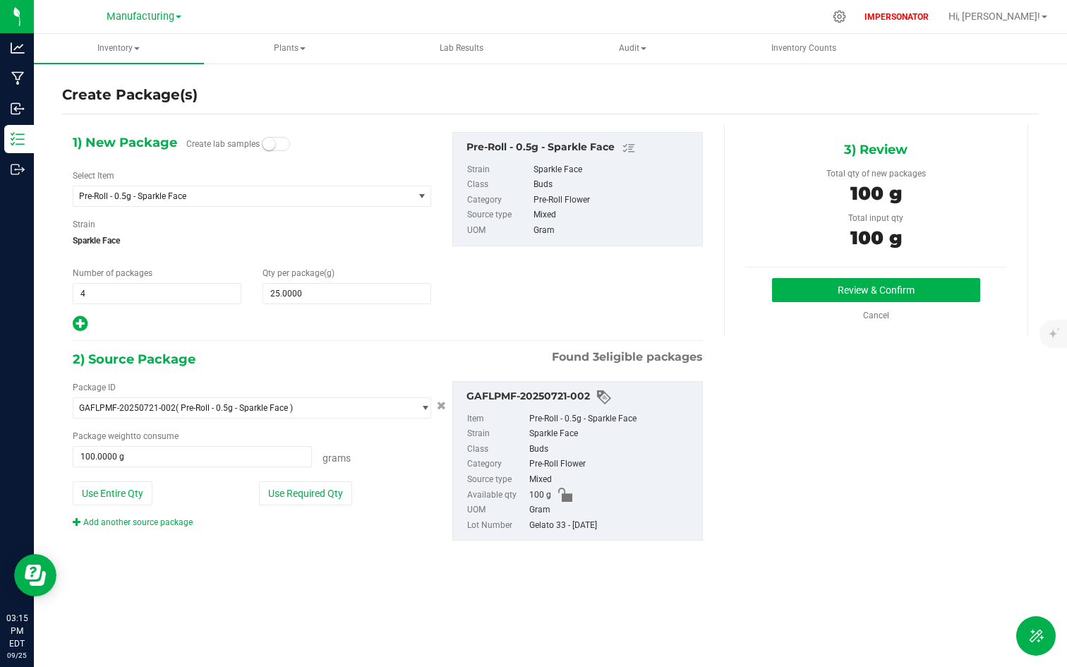
click at [797, 473] on div "1) New Package Create lab samples Select Item Pre-Roll - 0.5g - Sparkle Face 5p…" at bounding box center [550, 348] width 977 height 446
click at [829, 290] on button "Review & Confirm" at bounding box center [876, 290] width 208 height 24
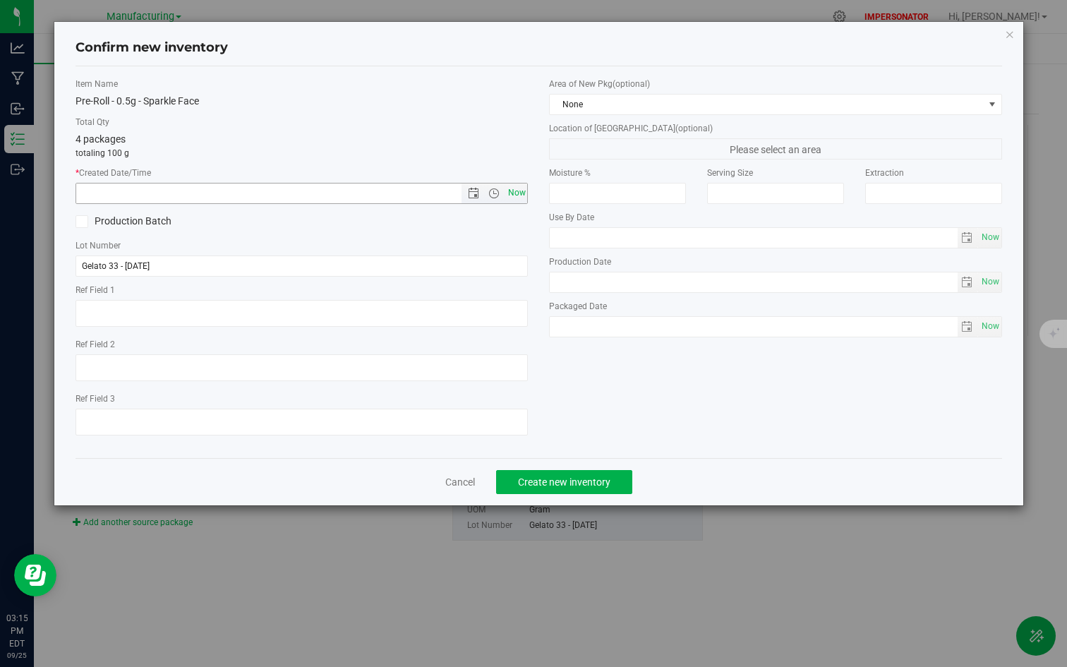
click at [516, 189] on span "Now" at bounding box center [517, 193] width 24 height 20
type input "9/25/2025 3:15 PM"
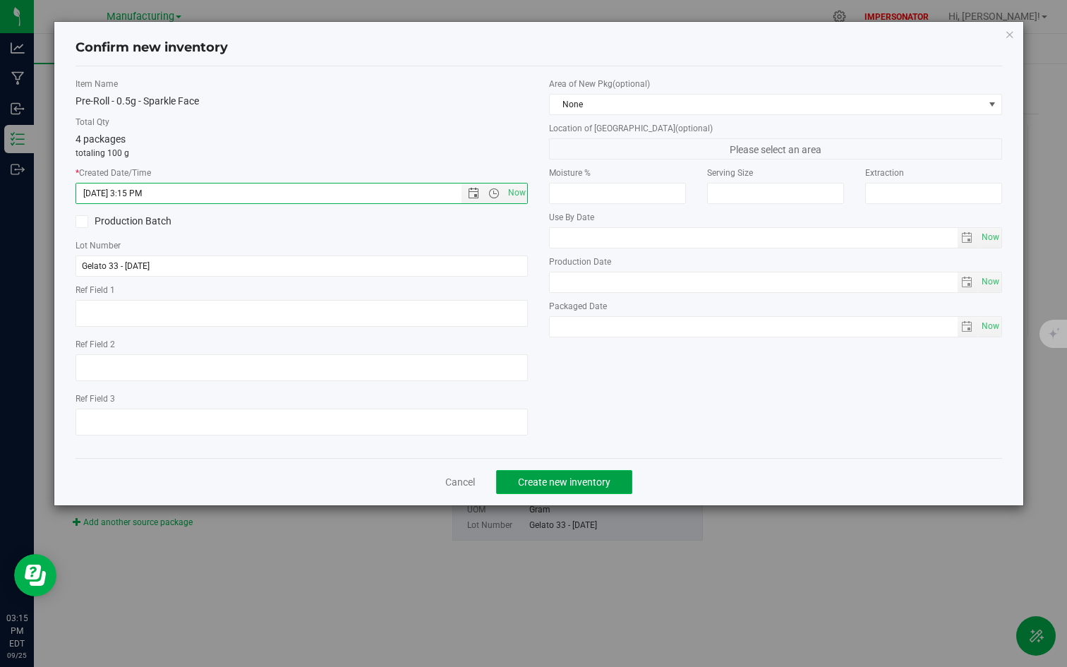
click at [537, 482] on span "Create new inventory" at bounding box center [564, 481] width 92 height 11
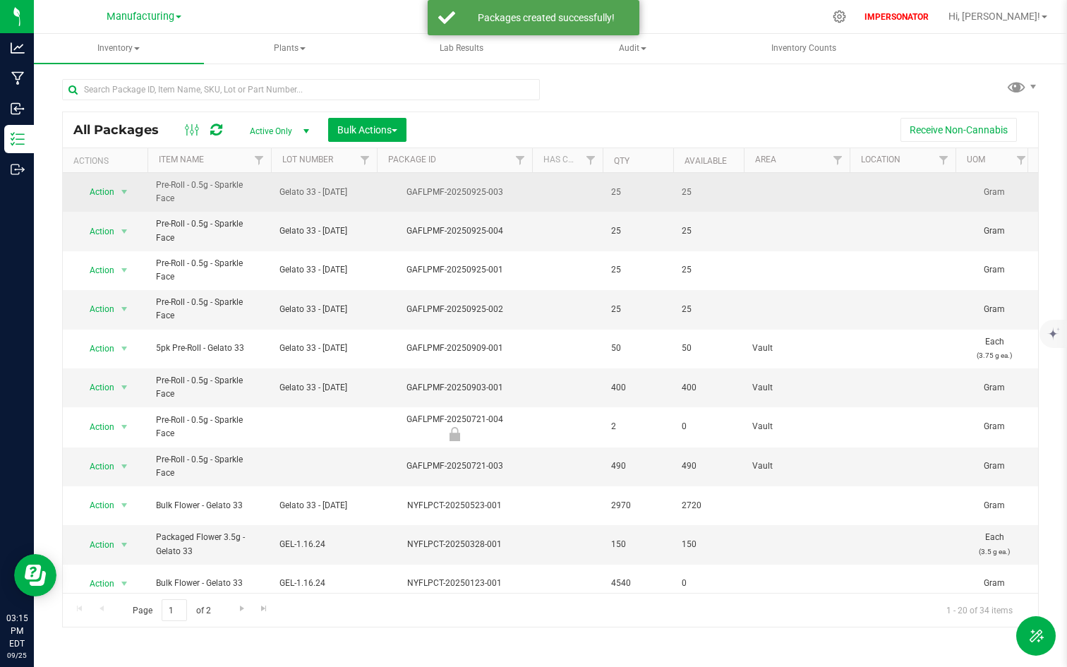
click at [638, 195] on span "25" at bounding box center [638, 192] width 54 height 13
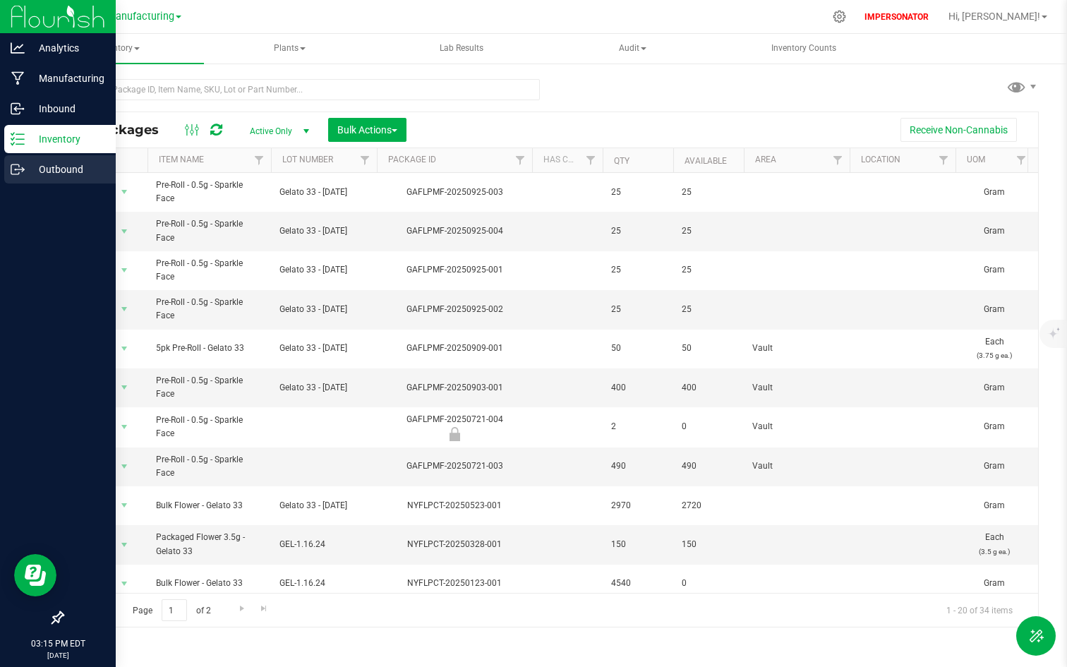
click at [45, 182] on div "Outbound" at bounding box center [59, 169] width 111 height 28
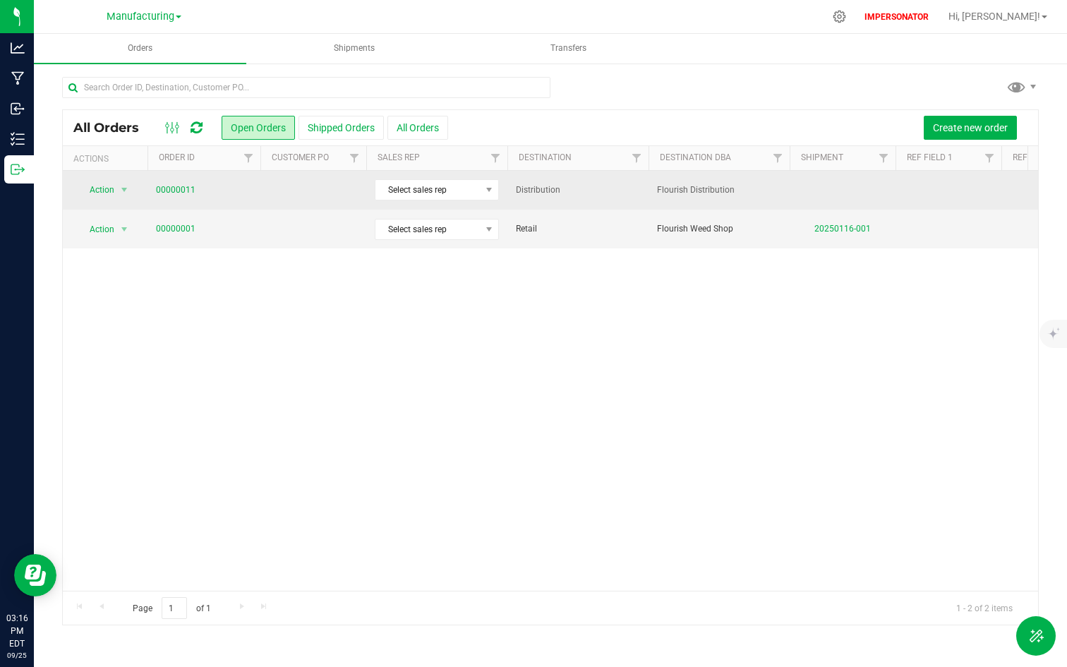
click at [179, 182] on td "00000011" at bounding box center [203, 190] width 113 height 39
click at [175, 191] on link "00000011" at bounding box center [176, 189] width 40 height 13
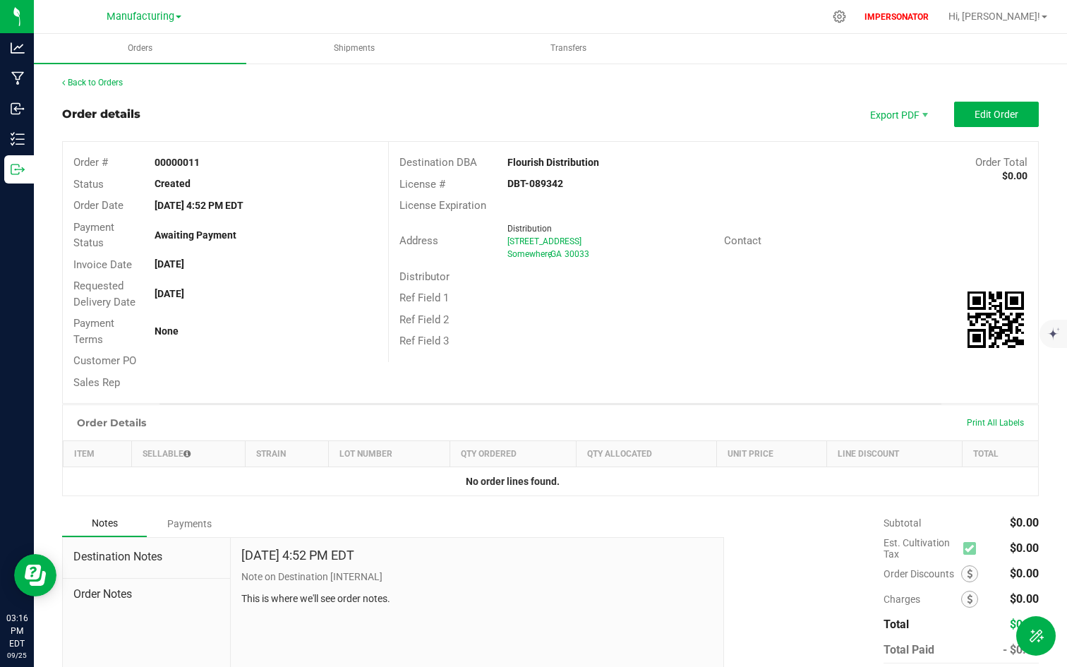
drag, startPoint x: 603, startPoint y: 168, endPoint x: 506, endPoint y: 168, distance: 96.7
click at [506, 168] on div "Flourish Distribution" at bounding box center [632, 162] width 270 height 15
click at [989, 115] on span "Edit Order" at bounding box center [997, 114] width 44 height 11
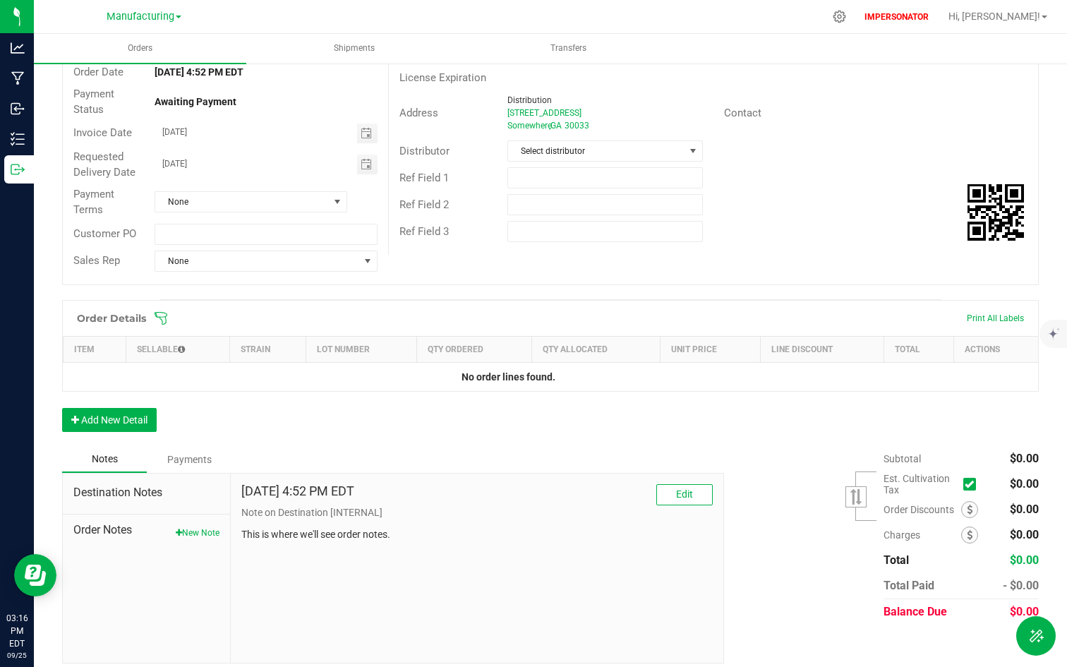
scroll to position [143, 0]
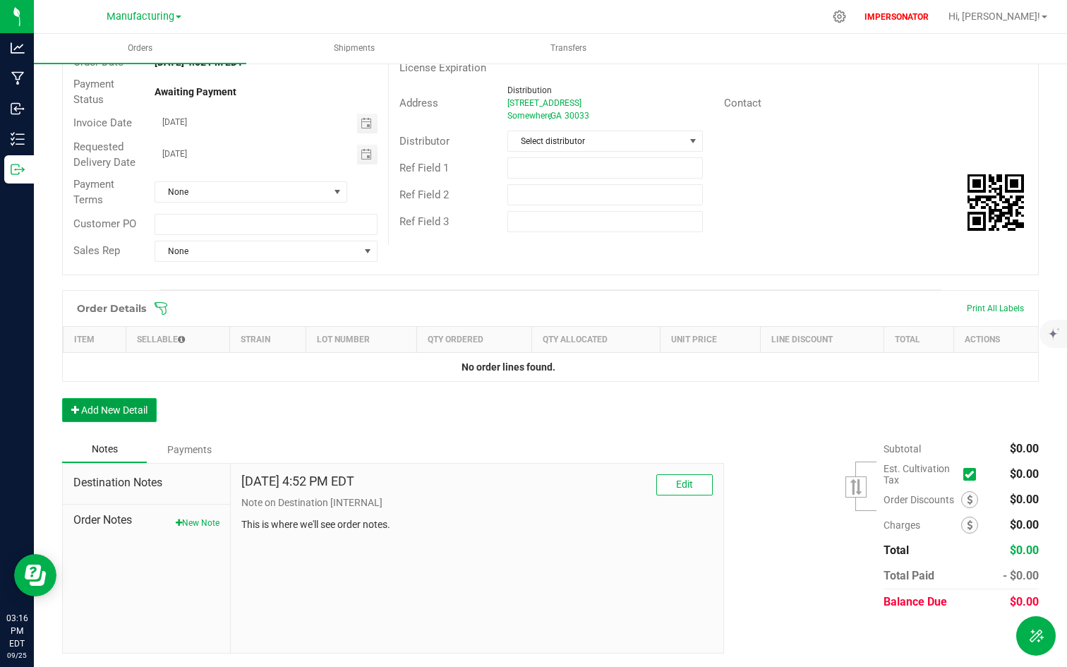
click at [109, 411] on button "Add New Detail" at bounding box center [109, 410] width 95 height 24
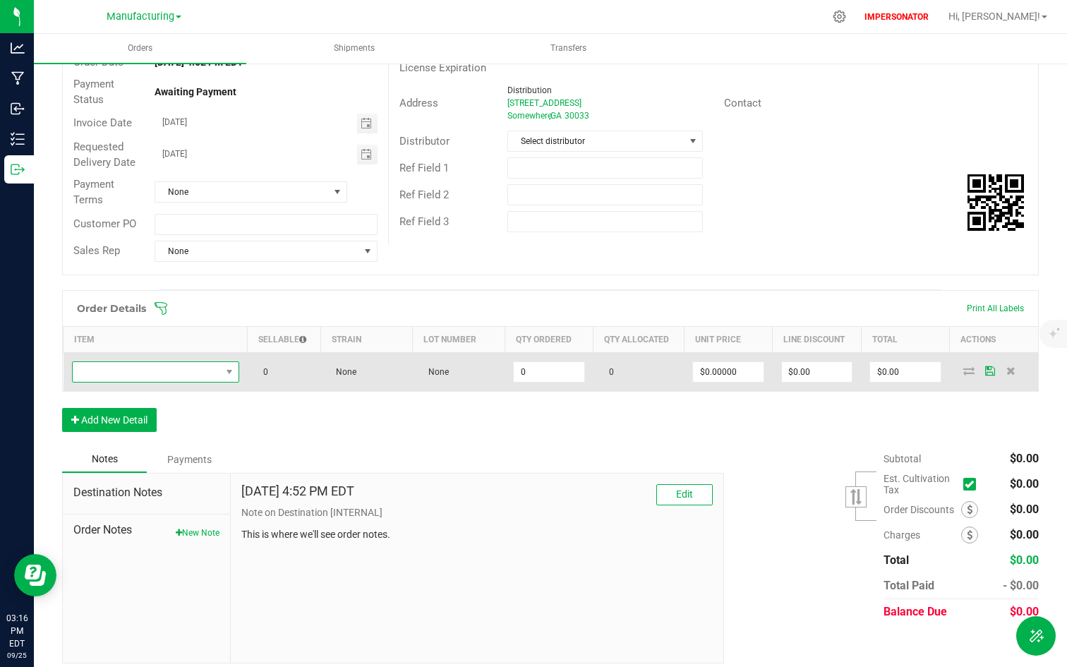
click at [162, 362] on span "NO DATA FOUND" at bounding box center [147, 372] width 148 height 20
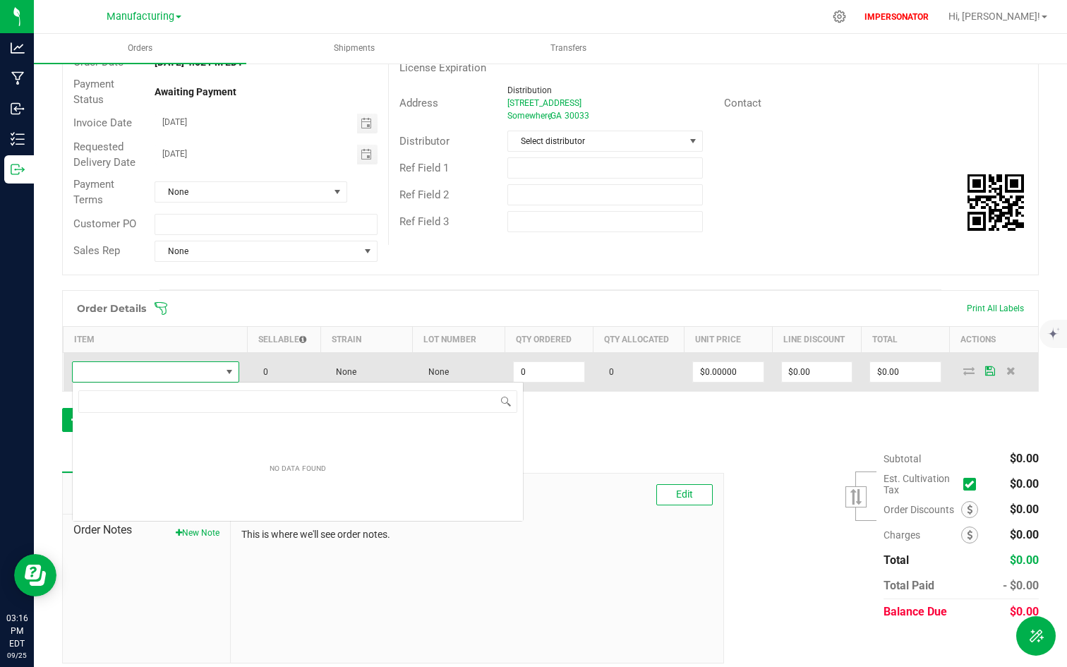
scroll to position [21, 165]
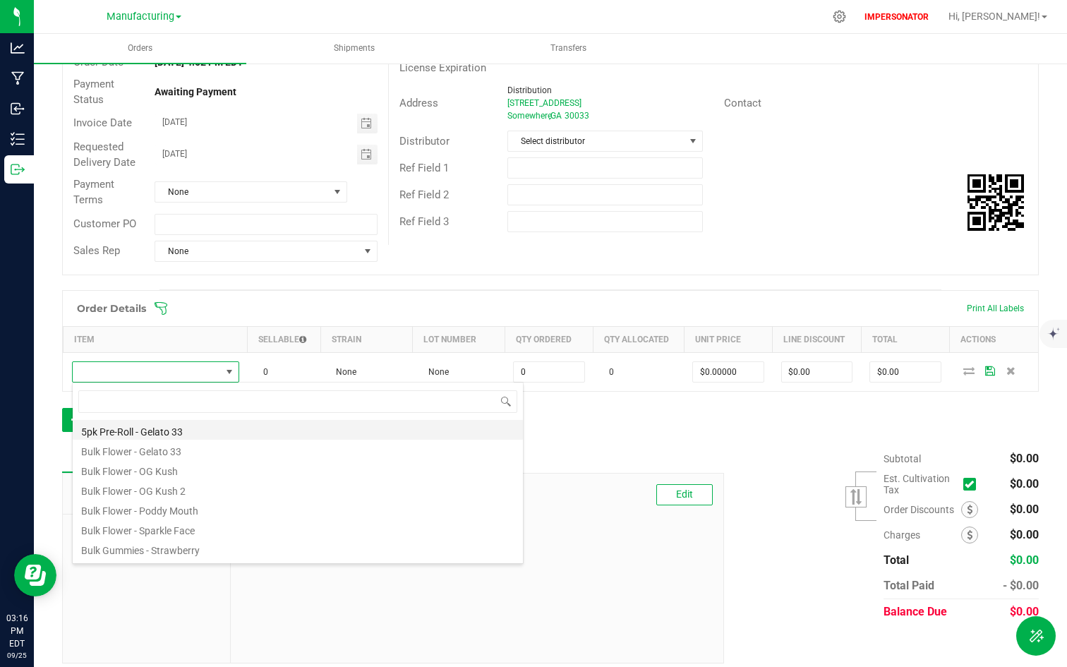
click at [134, 433] on li "5pk Pre-Roll - Gelato 33" at bounding box center [298, 430] width 450 height 20
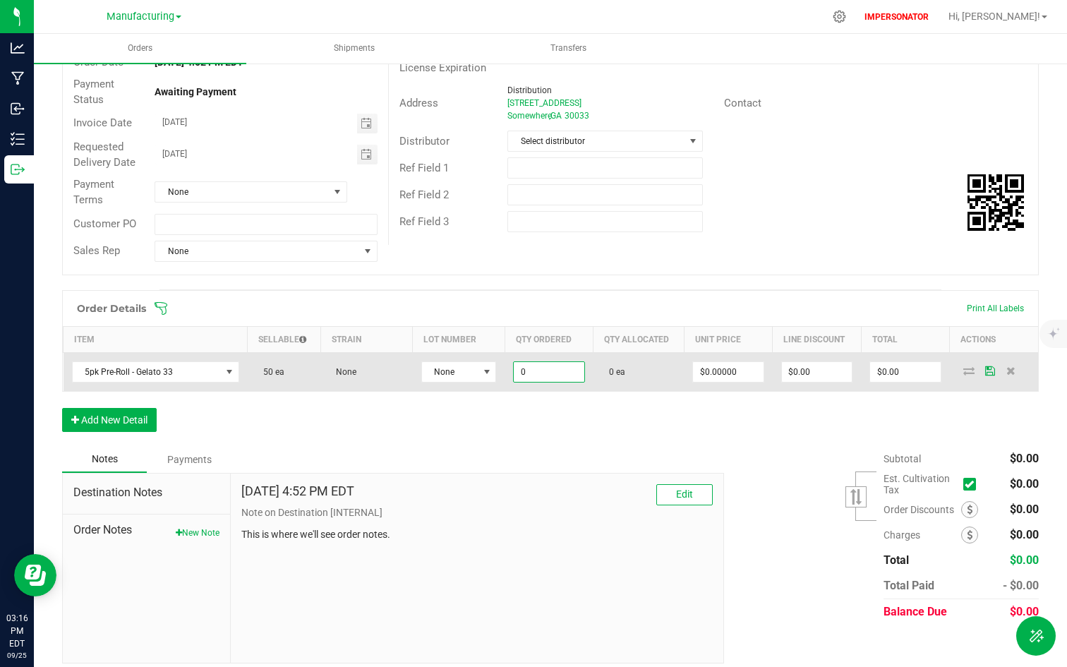
click at [533, 368] on input "0" at bounding box center [549, 372] width 70 height 20
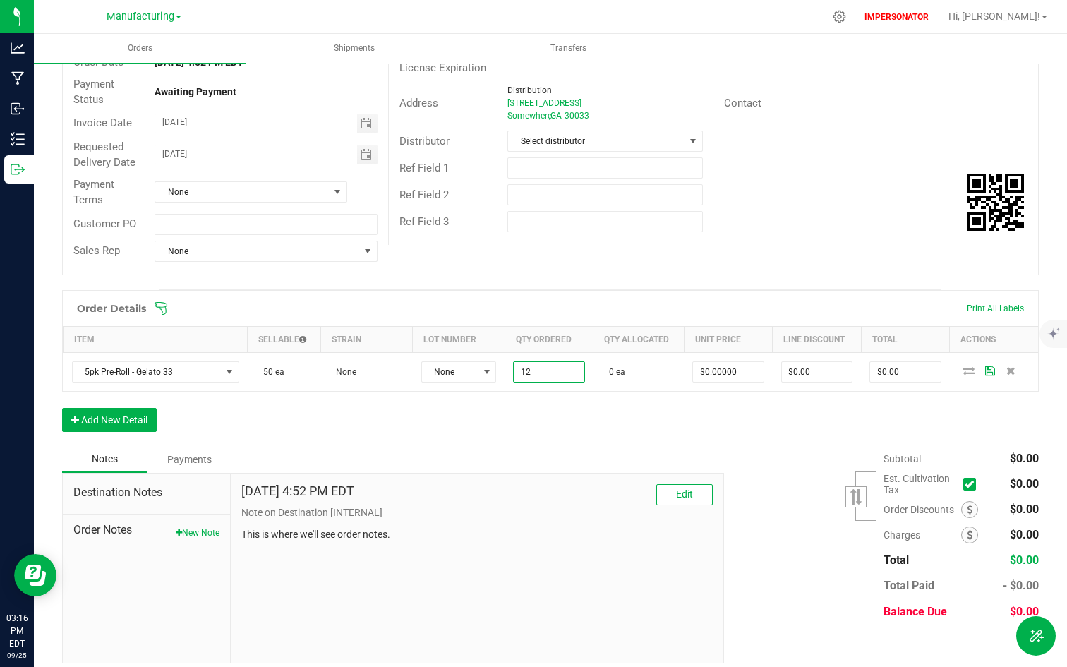
type input "12 ea"
click at [524, 406] on div "Order Details Print All Labels Item Sellable Strain Lot Number Qty Ordered Qty …" at bounding box center [550, 368] width 977 height 156
click at [89, 423] on button "Add New Detail" at bounding box center [109, 420] width 95 height 24
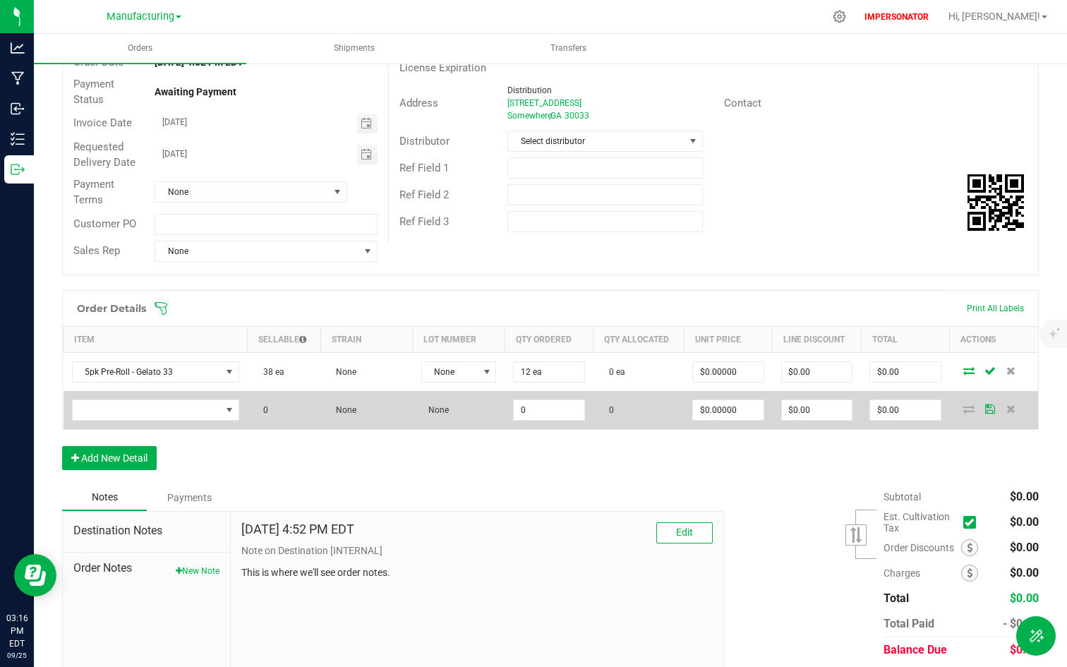
click at [168, 393] on td at bounding box center [156, 410] width 184 height 38
click at [168, 408] on span "NO DATA FOUND" at bounding box center [147, 410] width 148 height 20
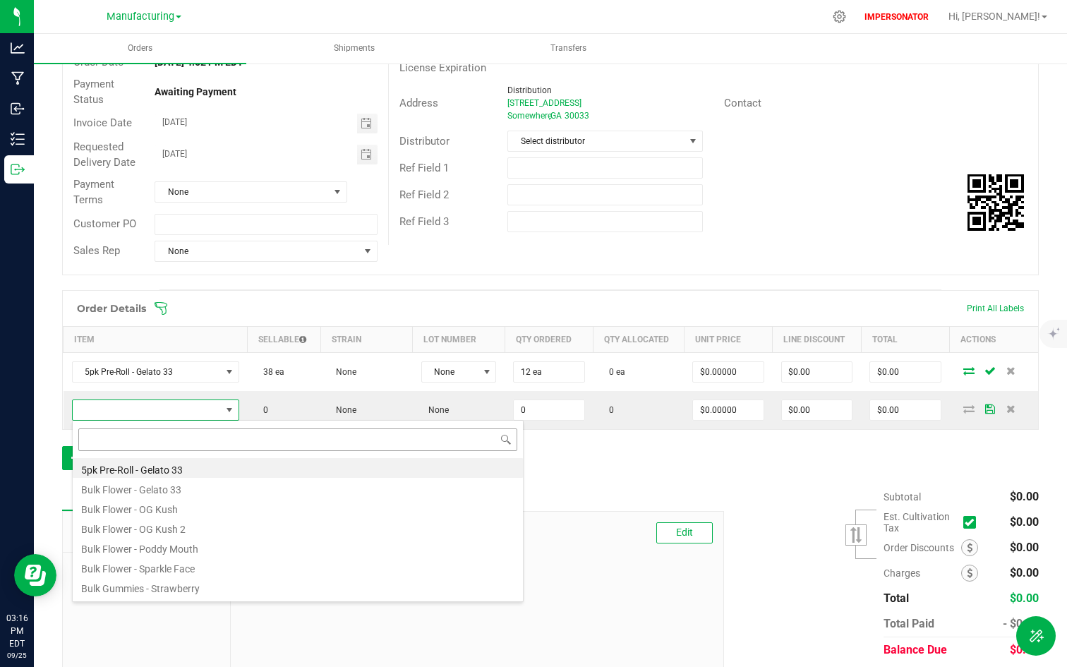
scroll to position [21, 163]
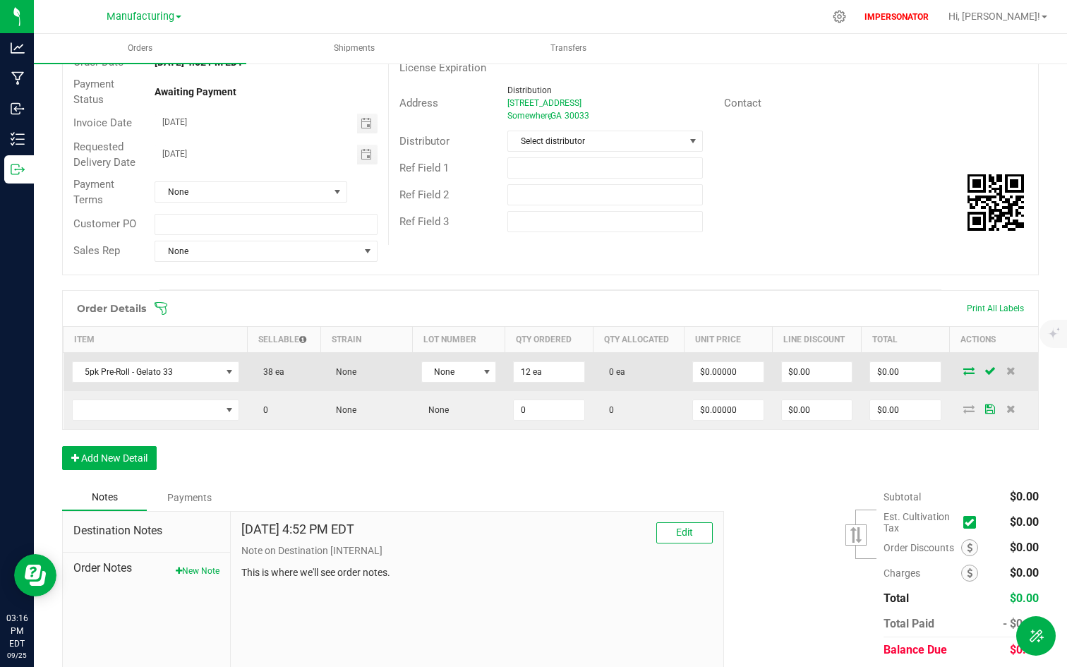
drag, startPoint x: 260, startPoint y: 372, endPoint x: 295, endPoint y: 376, distance: 35.5
click at [295, 376] on td "38 ea" at bounding box center [284, 371] width 73 height 39
drag, startPoint x: 255, startPoint y: 373, endPoint x: 323, endPoint y: 373, distance: 68.4
click at [323, 373] on outbound-order-line-row "5pk Pre-Roll - Gelato 33 38 ea None None 12 ea 0 ea $0.00000 $0.00 $0.00" at bounding box center [551, 371] width 975 height 39
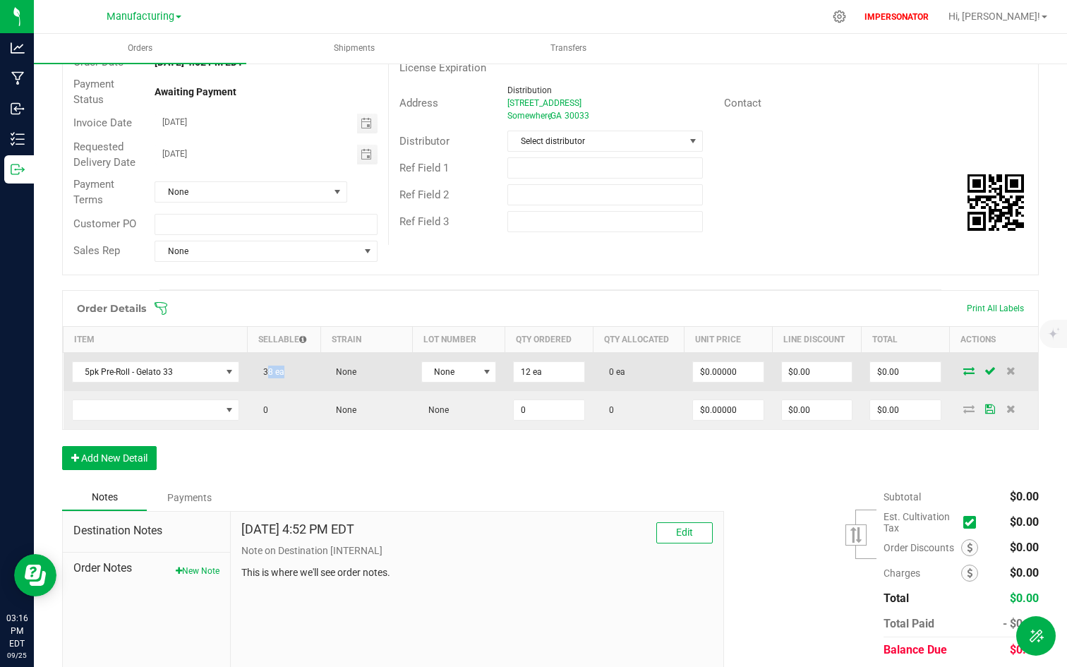
click at [323, 373] on td "None" at bounding box center [366, 371] width 92 height 39
click at [543, 371] on input "12" at bounding box center [549, 372] width 70 height 20
click at [532, 371] on input "12" at bounding box center [549, 372] width 70 height 20
type input "1"
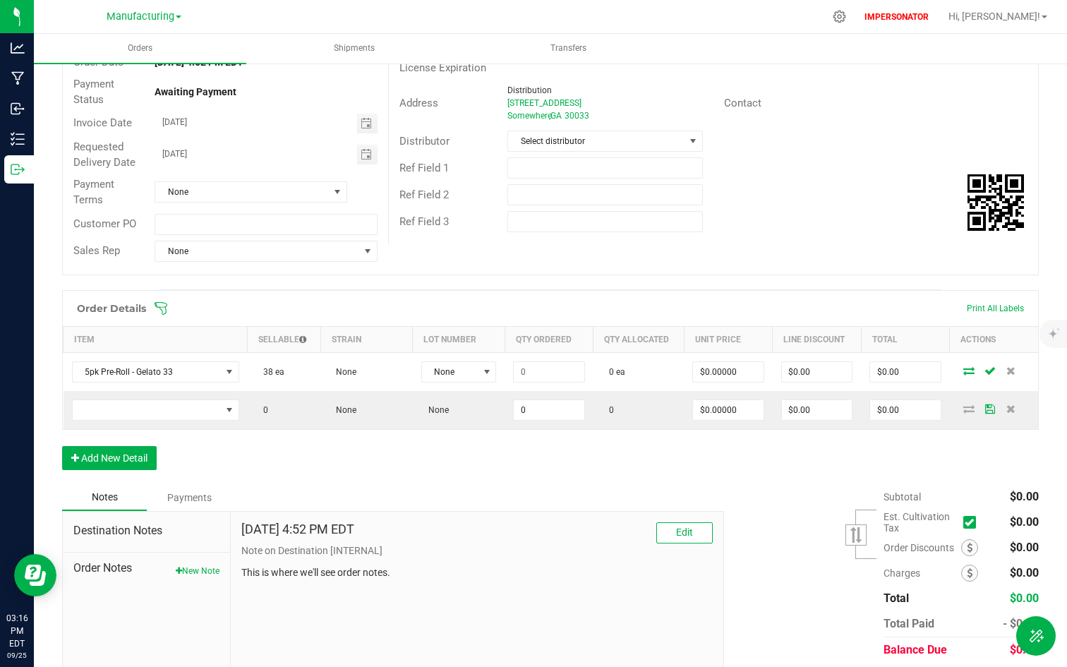
click at [561, 471] on div "Order Details Print All Labels Item Sellable Strain Lot Number Qty Ordered Qty …" at bounding box center [550, 387] width 977 height 194
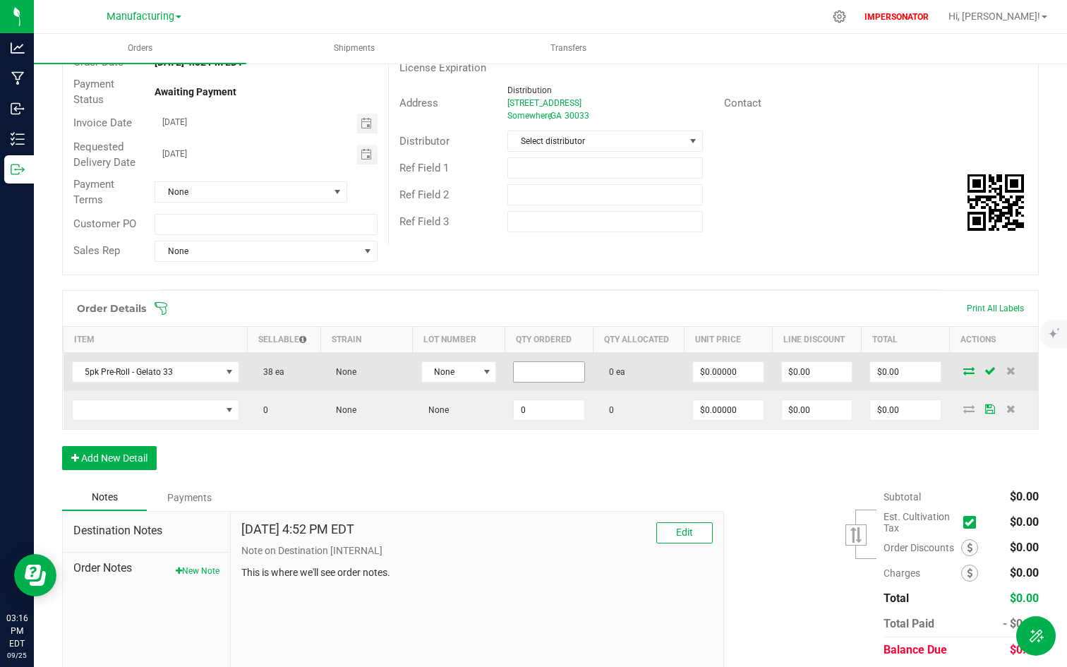
click at [526, 375] on input at bounding box center [549, 372] width 70 height 20
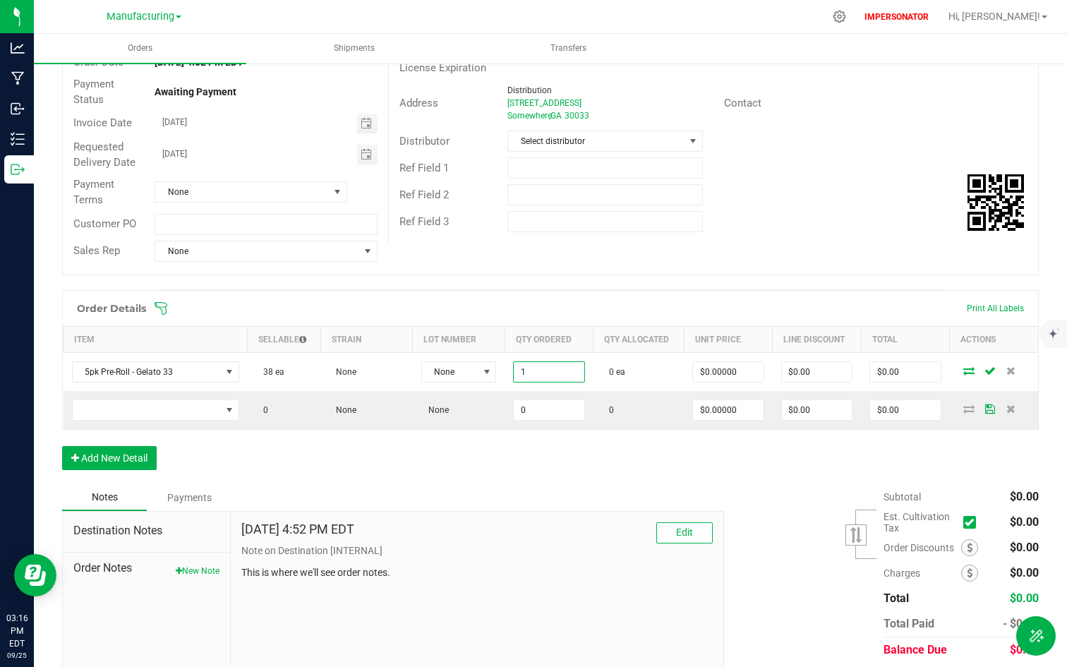
type input "1 ea"
click at [526, 456] on div "Order Details Print All Labels Item Sellable Strain Lot Number Qty Ordered Qty …" at bounding box center [550, 387] width 977 height 194
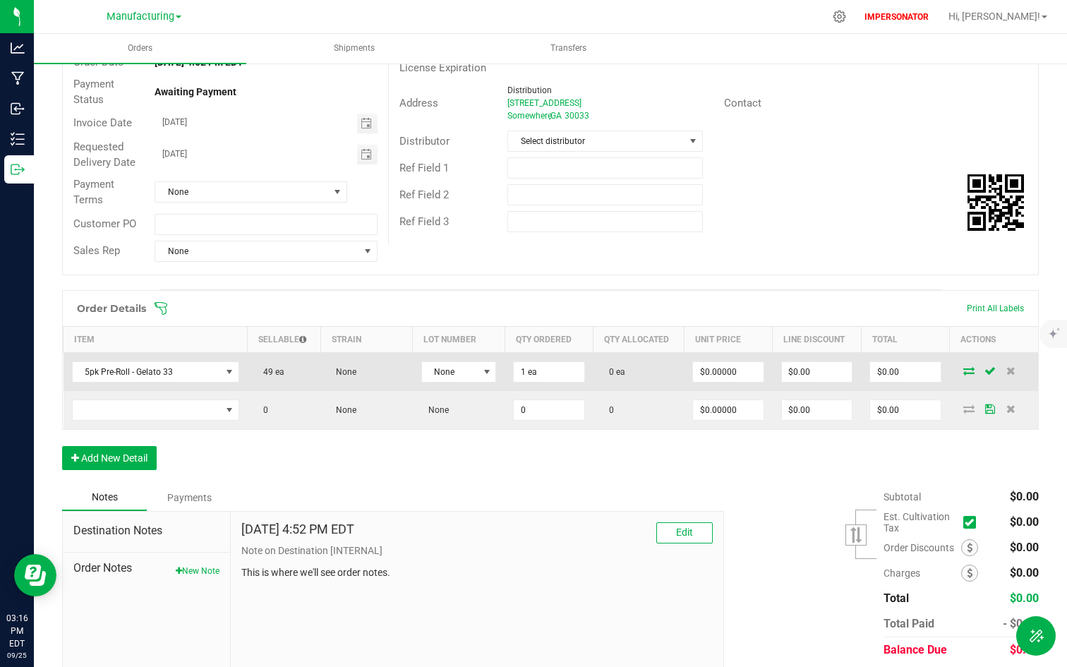
drag, startPoint x: 266, startPoint y: 374, endPoint x: 309, endPoint y: 374, distance: 43.0
click at [309, 374] on td "49 ea" at bounding box center [284, 371] width 73 height 39
click at [288, 374] on td "49 ea" at bounding box center [284, 371] width 73 height 39
click at [557, 375] on input "1" at bounding box center [549, 372] width 70 height 20
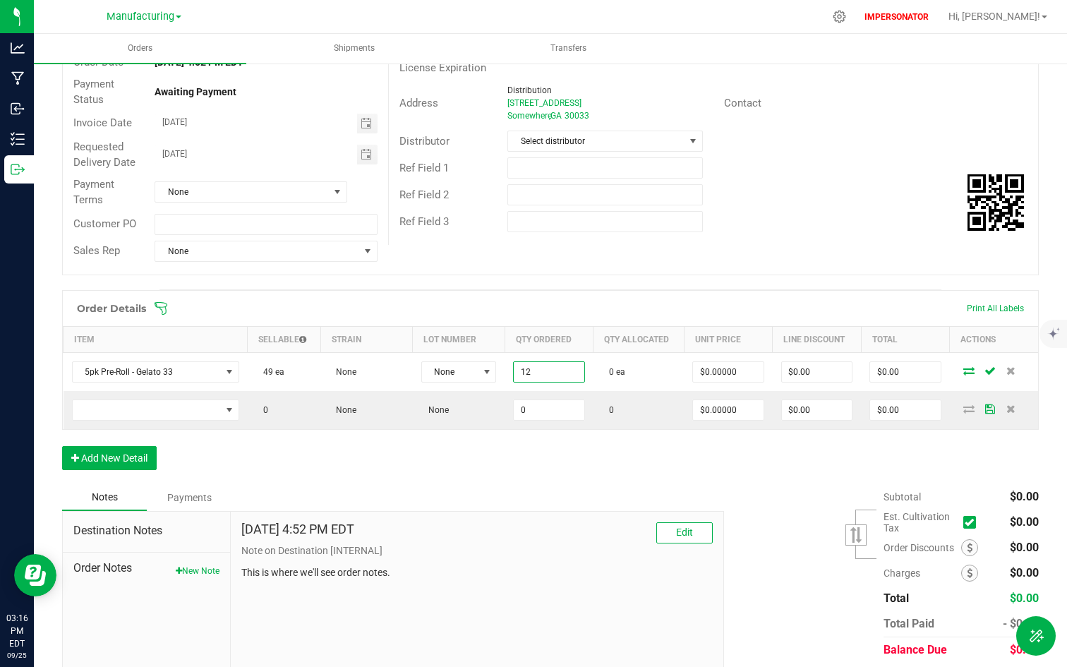
type input "12 ea"
click at [530, 481] on div "Order Details Print All Labels Item Sellable Strain Lot Number Qty Ordered Qty …" at bounding box center [550, 387] width 977 height 194
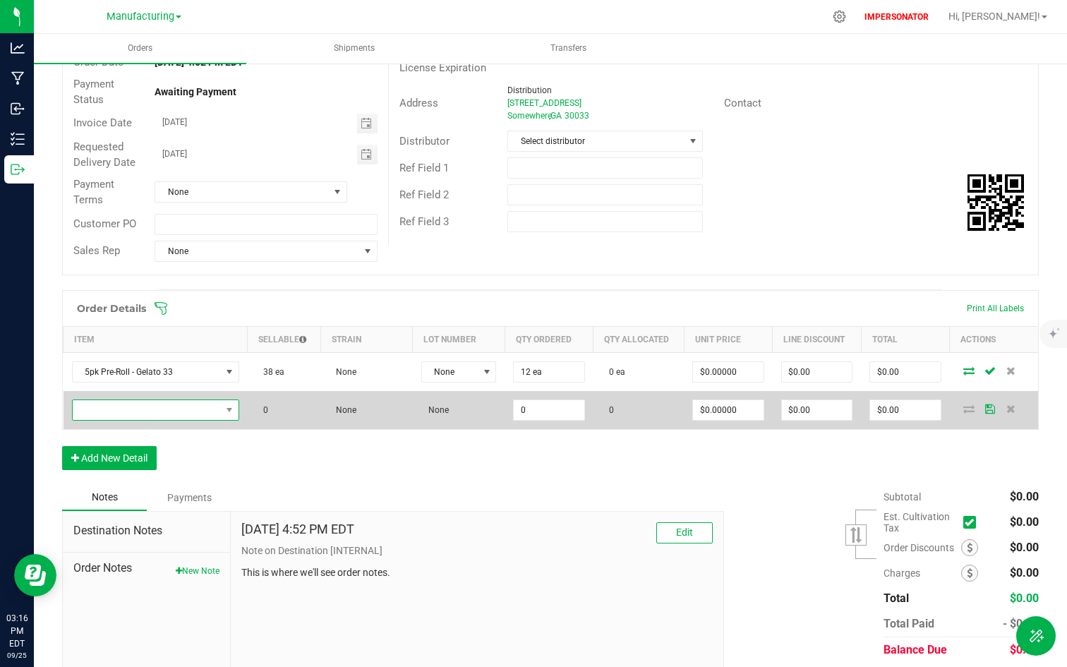
click at [175, 413] on span "NO DATA FOUND" at bounding box center [147, 410] width 148 height 20
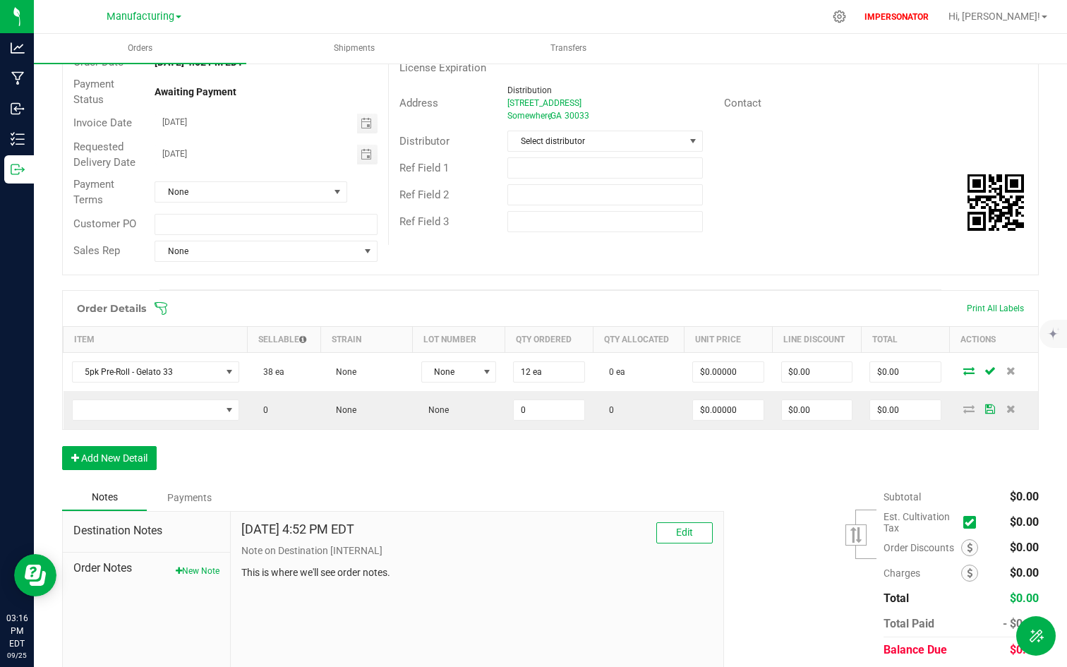
click at [523, 482] on div "Order Details Print All Labels Item Sellable Strain Lot Number Qty Ordered Qty …" at bounding box center [550, 387] width 977 height 194
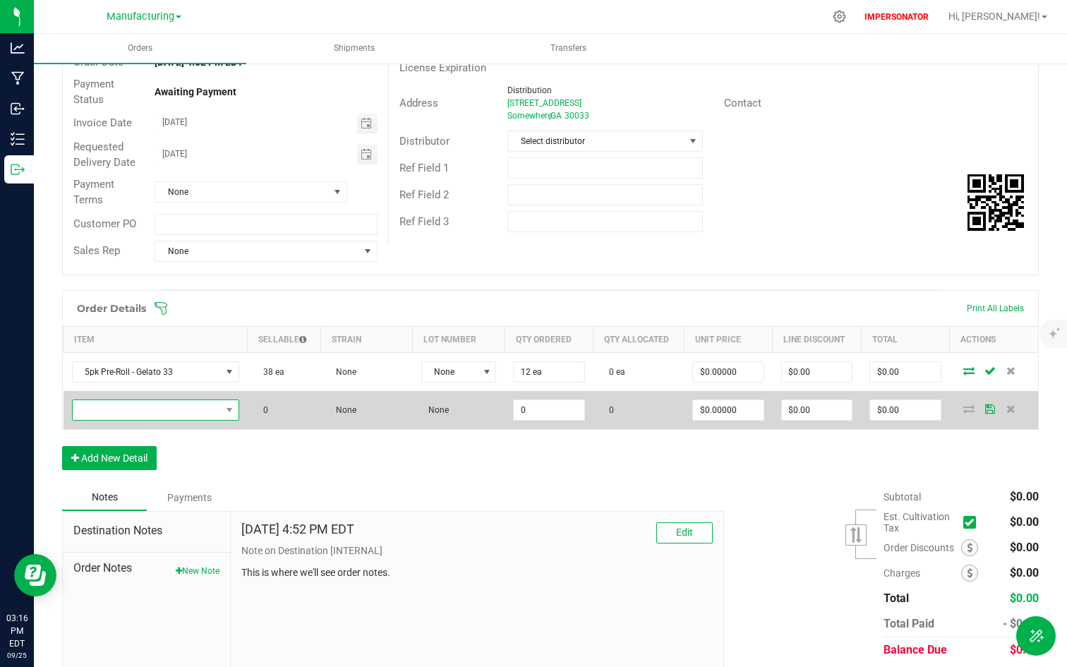
click at [205, 415] on span "NO DATA FOUND" at bounding box center [147, 410] width 148 height 20
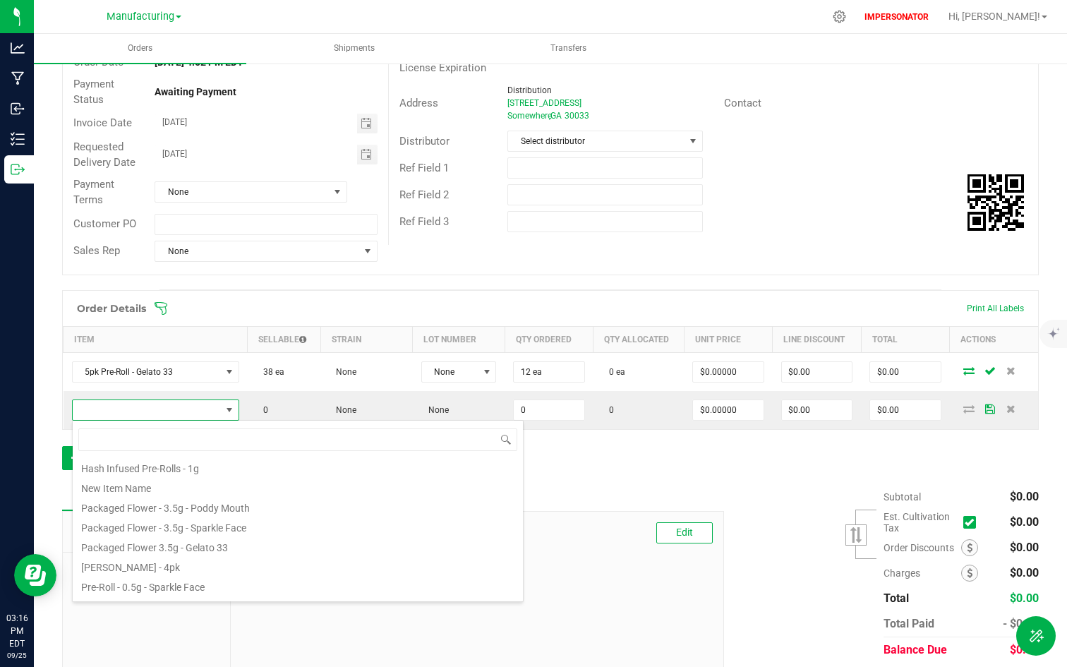
scroll to position [207, 0]
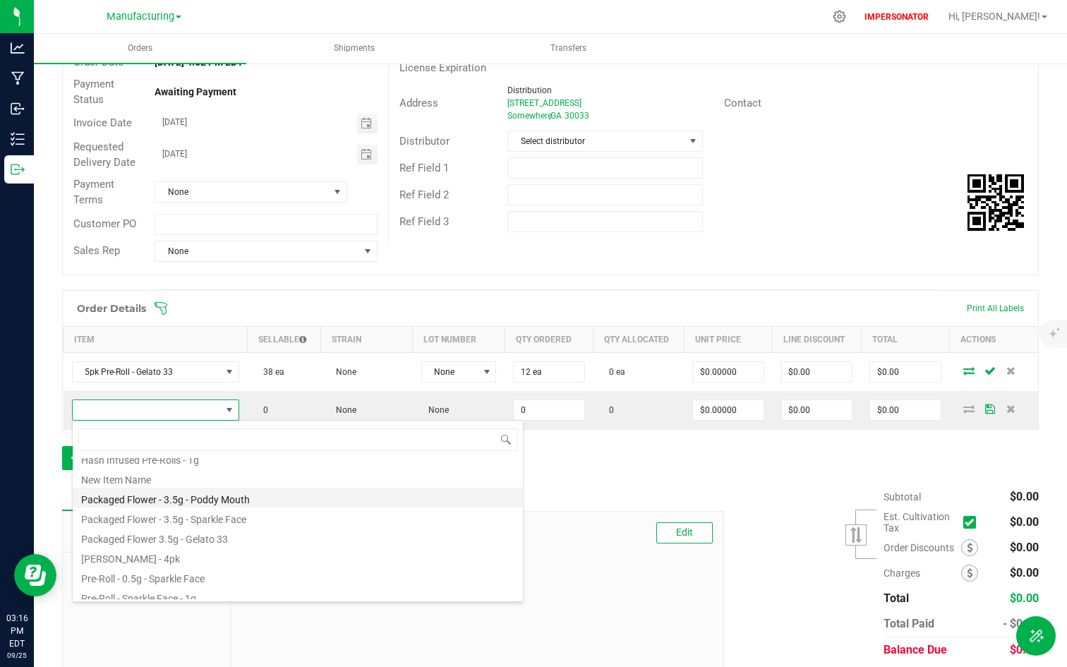
click at [221, 500] on li "Packaged Flower - 3.5g - Poddy Mouth" at bounding box center [298, 498] width 450 height 20
type input "0 ea"
type input "$12.00000"
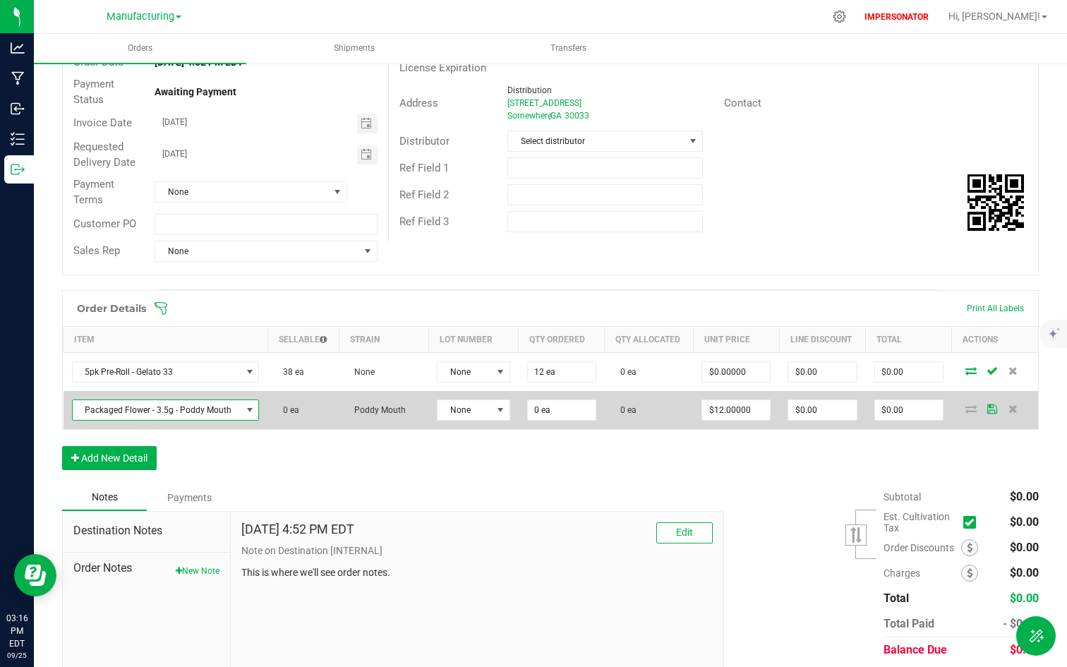
click at [232, 414] on span "Packaged Flower - 3.5g - Poddy Mouth" at bounding box center [157, 410] width 169 height 20
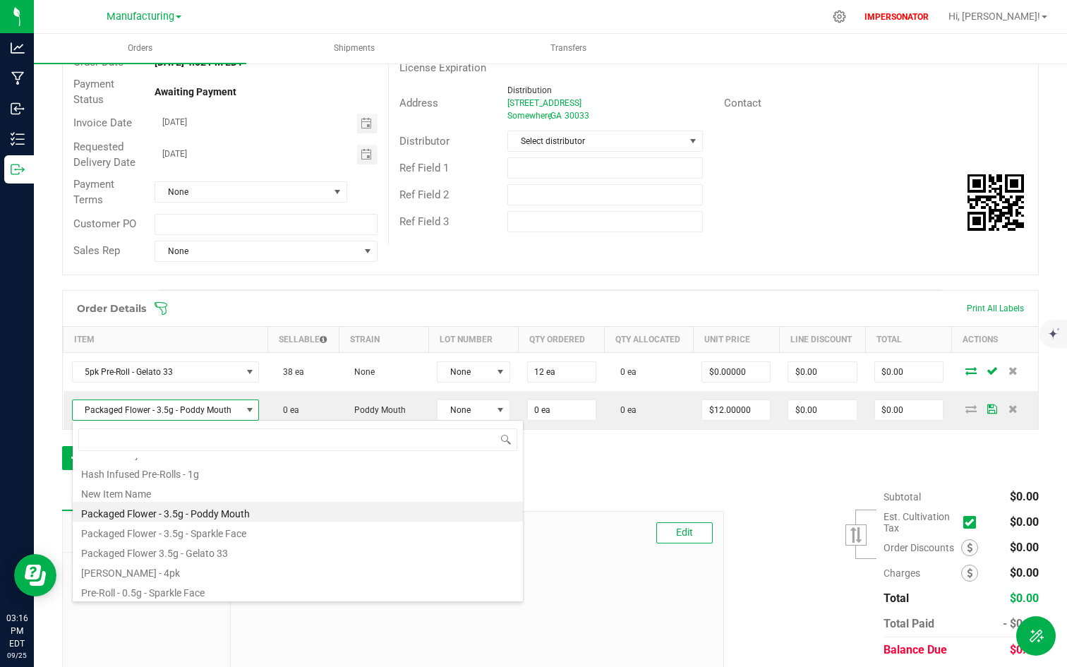
scroll to position [195, 0]
click at [221, 528] on li "Packaged Flower - 3.5g - Sparkle Face" at bounding box center [298, 530] width 450 height 20
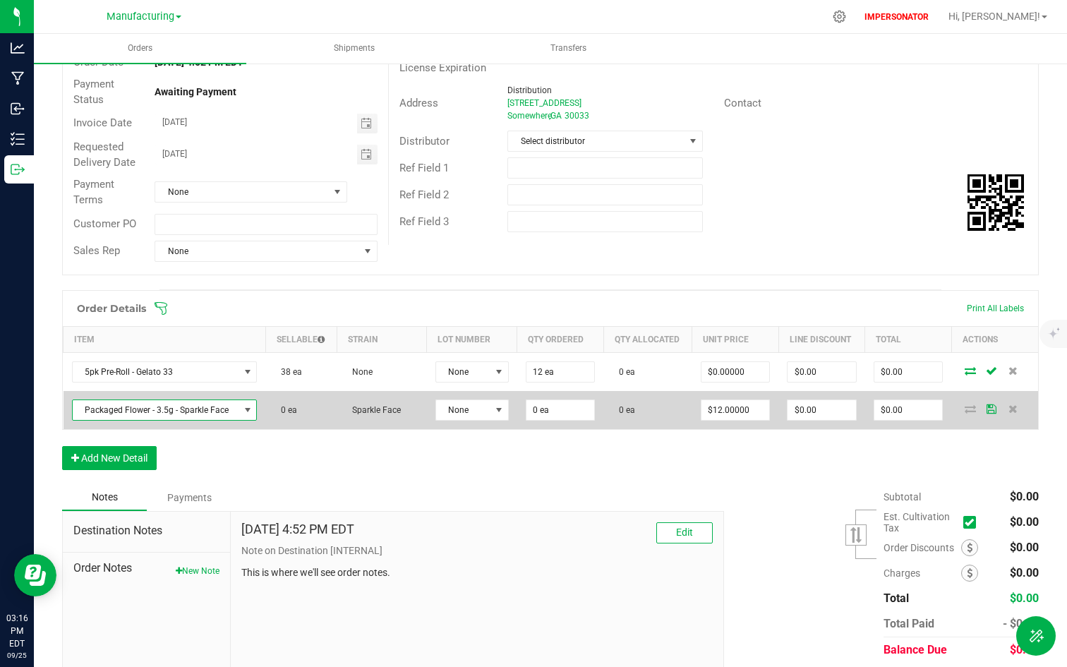
click at [222, 413] on span "Packaged Flower - 3.5g - Sparkle Face" at bounding box center [156, 410] width 167 height 20
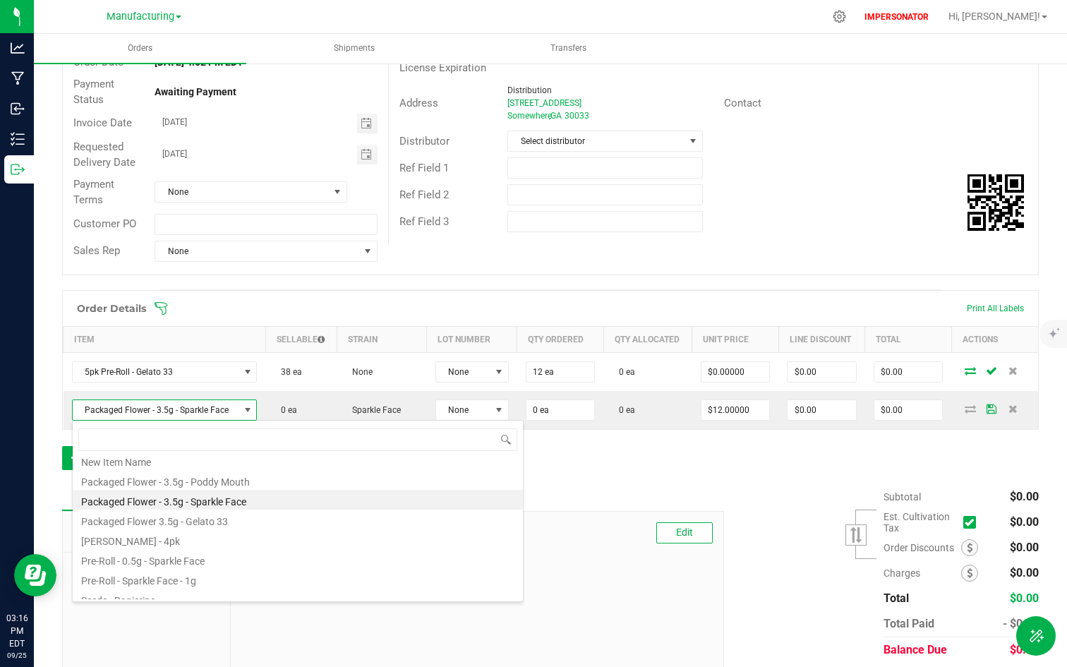
scroll to position [229, 0]
click at [197, 519] on li "Packaged Flower 3.5g - Gelato 33" at bounding box center [298, 515] width 450 height 20
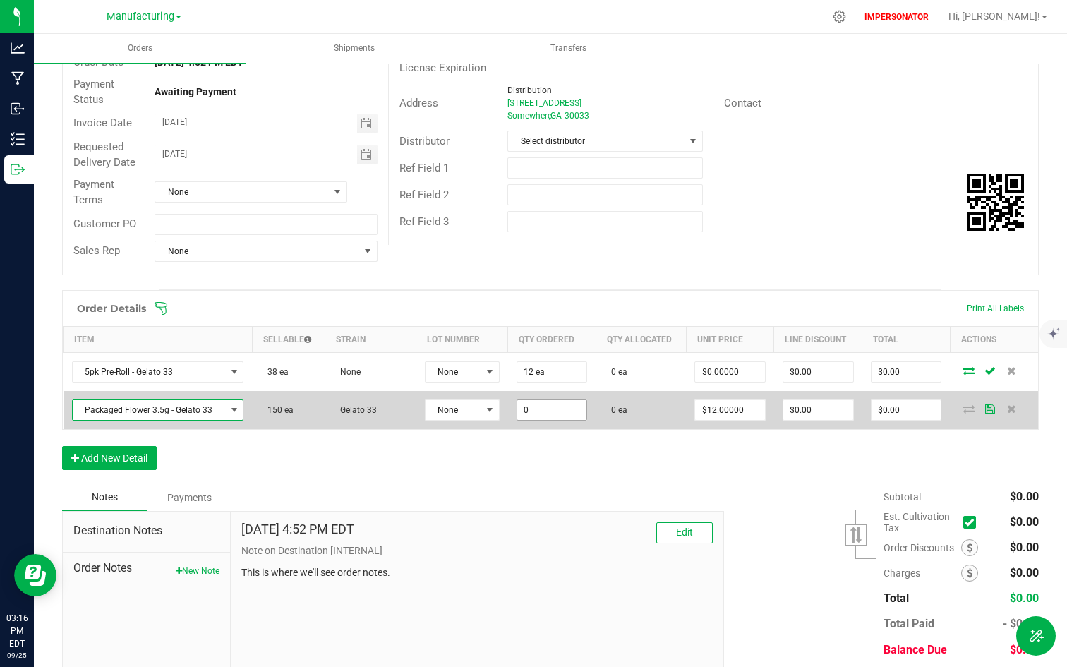
click at [531, 406] on input "0" at bounding box center [552, 410] width 70 height 20
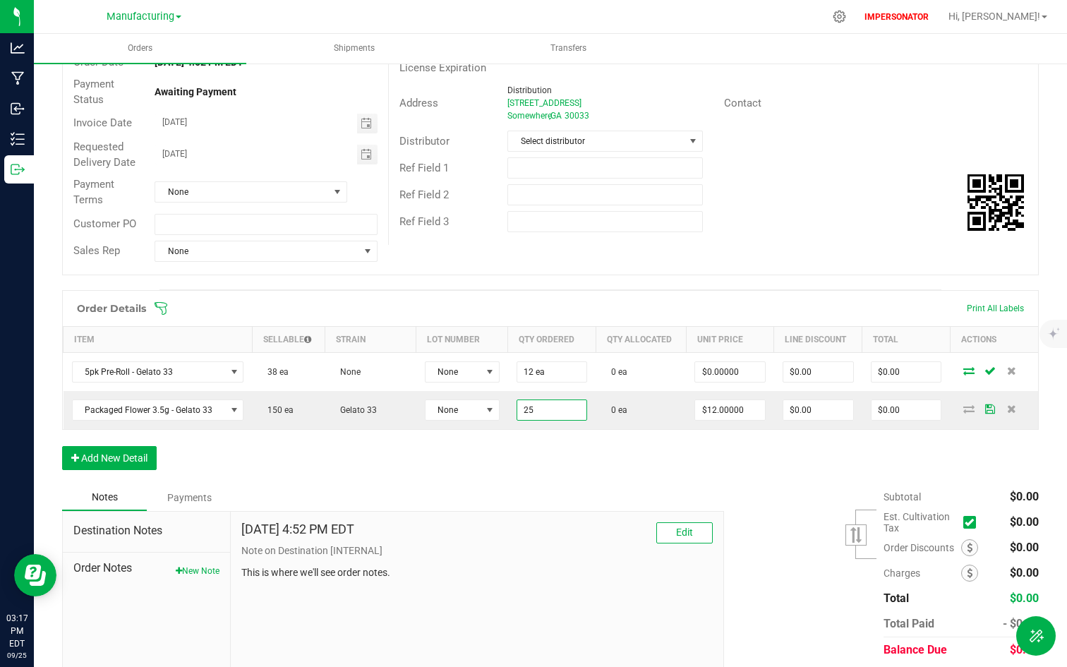
type input "25 ea"
type input "$300.00"
click at [519, 463] on div "Order Details Print All Labels Item Sellable Strain Lot Number Qty Ordered Qty …" at bounding box center [550, 387] width 977 height 194
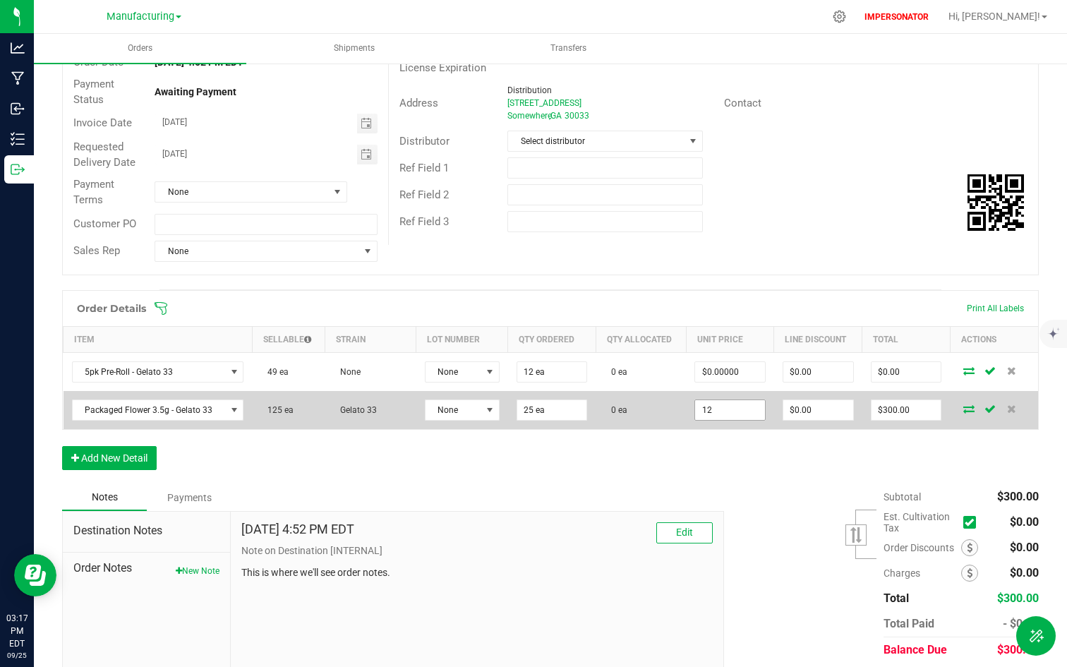
click at [744, 411] on input "12" at bounding box center [730, 410] width 70 height 20
click at [712, 404] on input "12" at bounding box center [730, 410] width 70 height 20
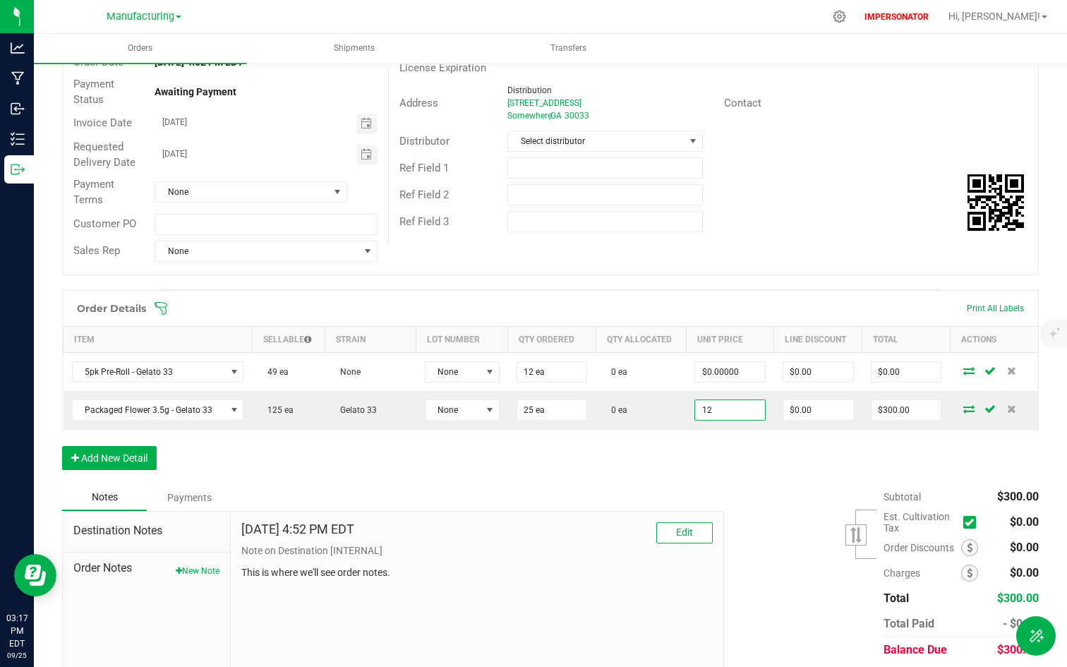
type input "$12.00000"
click at [704, 440] on div "Order Details Print All Labels Item Sellable Strain Lot Number Qty Ordered Qty …" at bounding box center [550, 387] width 977 height 194
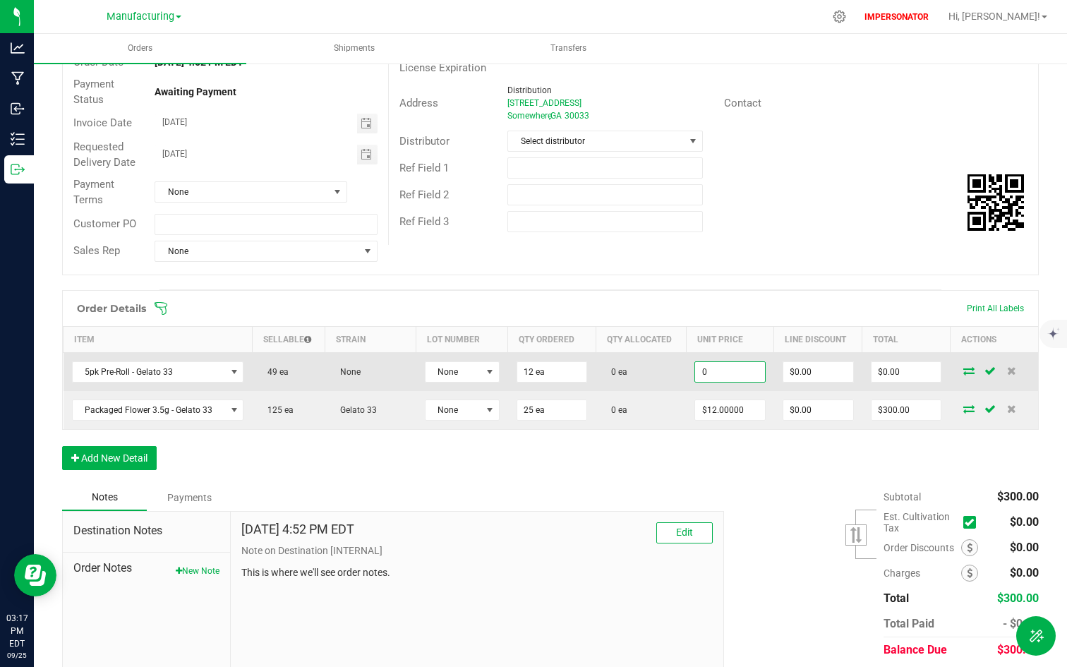
click at [725, 376] on input "0" at bounding box center [730, 372] width 70 height 20
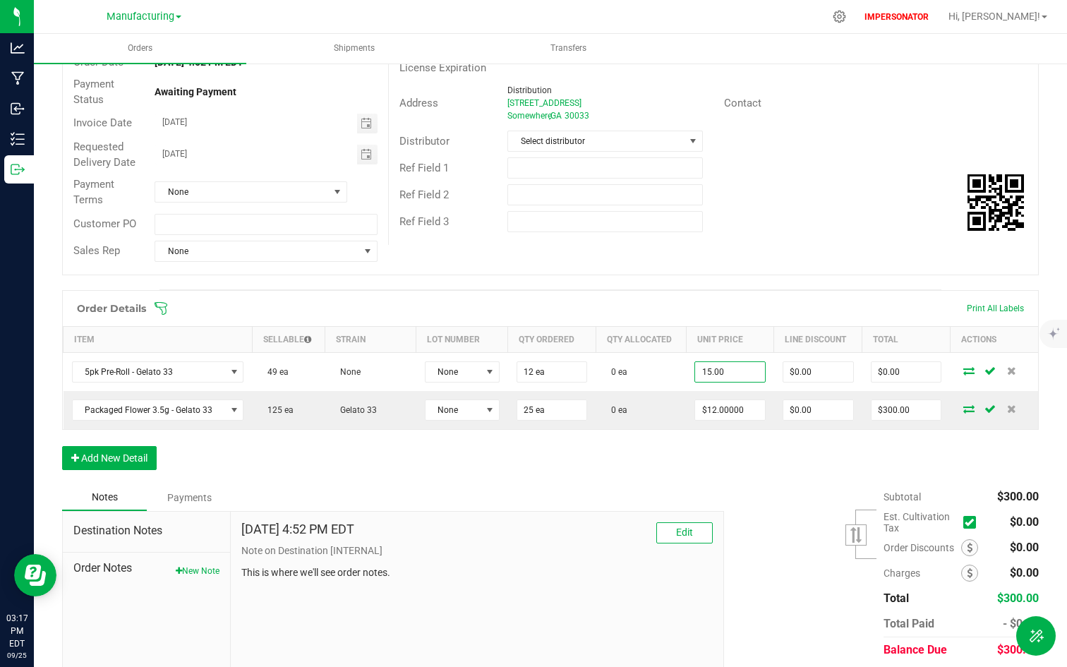
type input "$15.00000"
type input "$180.00"
click at [697, 468] on div "Order Details Print All Labels Item Sellable Strain Lot Number Qty Ordered Qty …" at bounding box center [550, 387] width 977 height 194
click at [962, 545] on span at bounding box center [969, 547] width 17 height 17
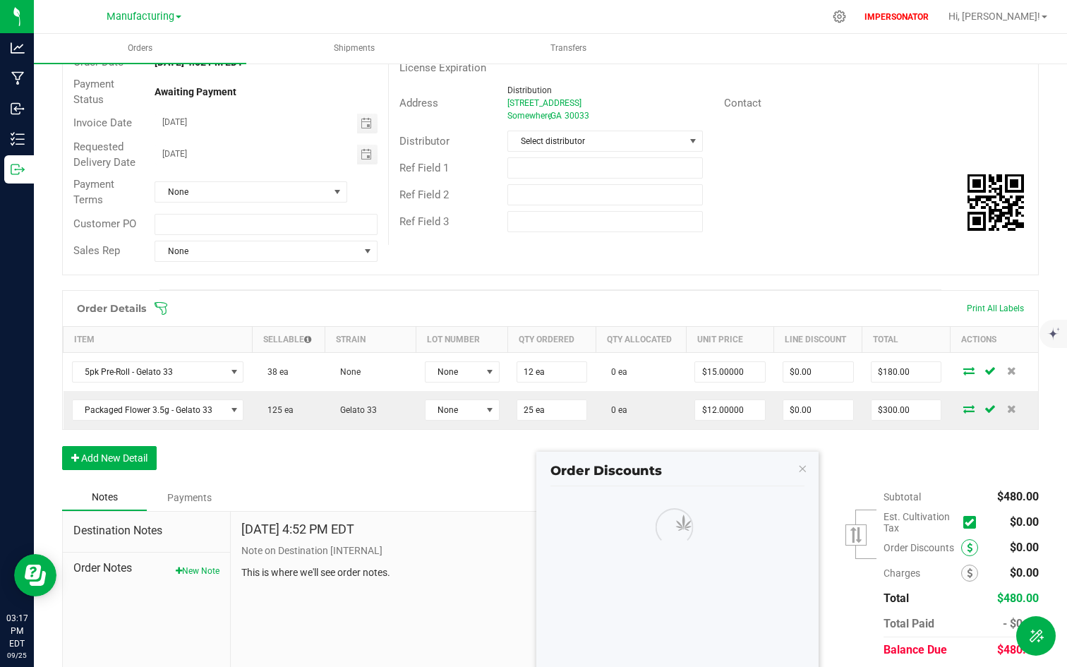
scroll to position [191, 0]
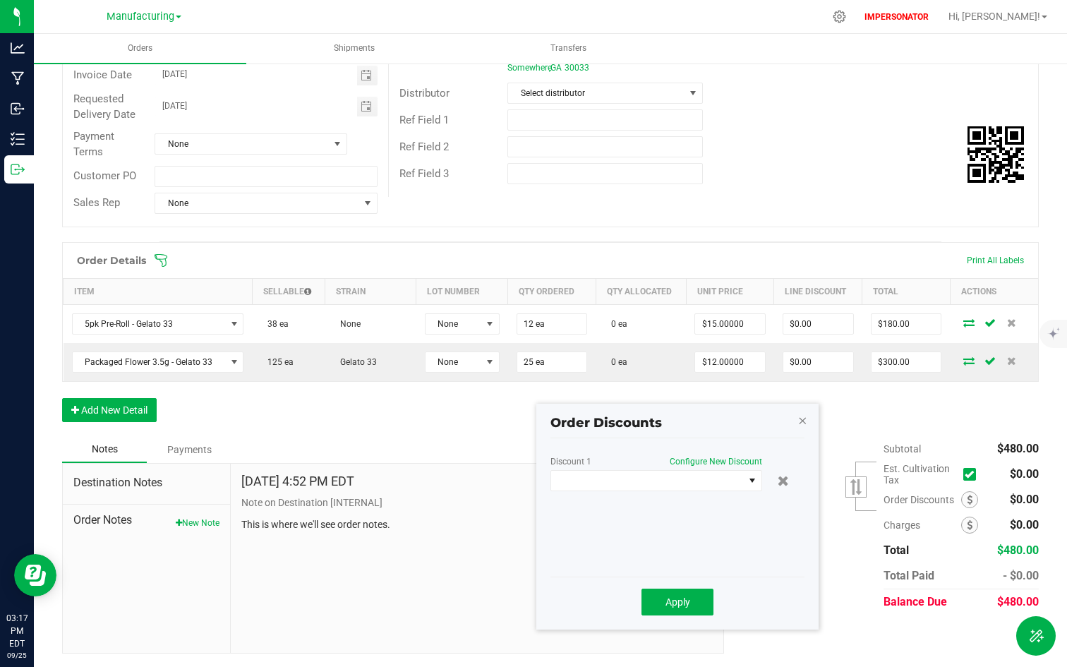
click at [801, 419] on icon "button" at bounding box center [802, 419] width 10 height 17
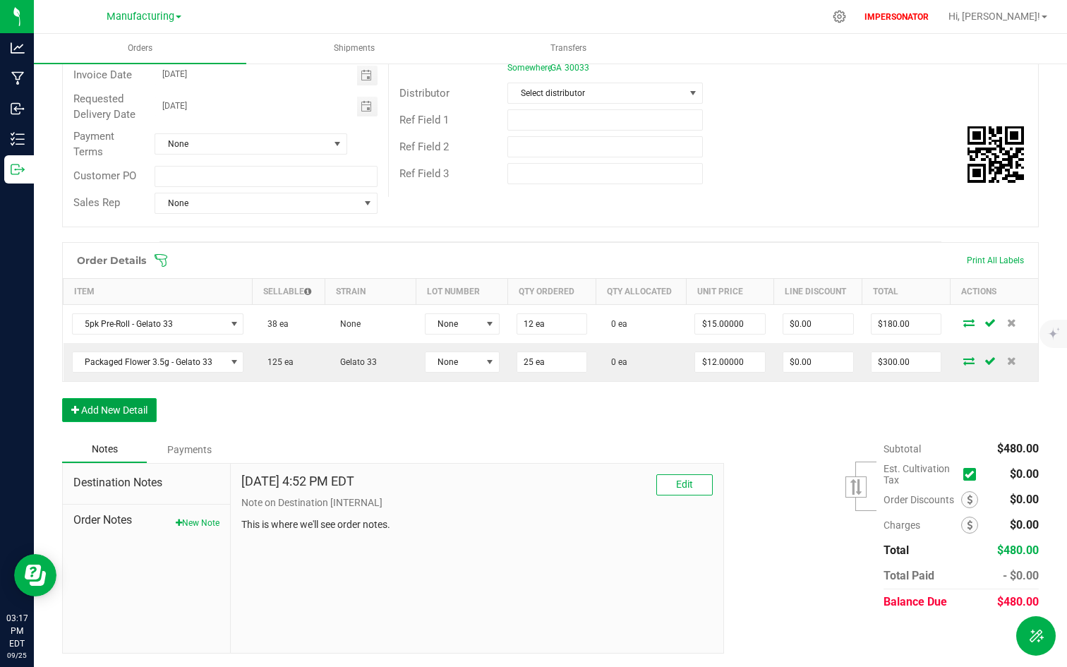
click at [102, 414] on button "Add New Detail" at bounding box center [109, 410] width 95 height 24
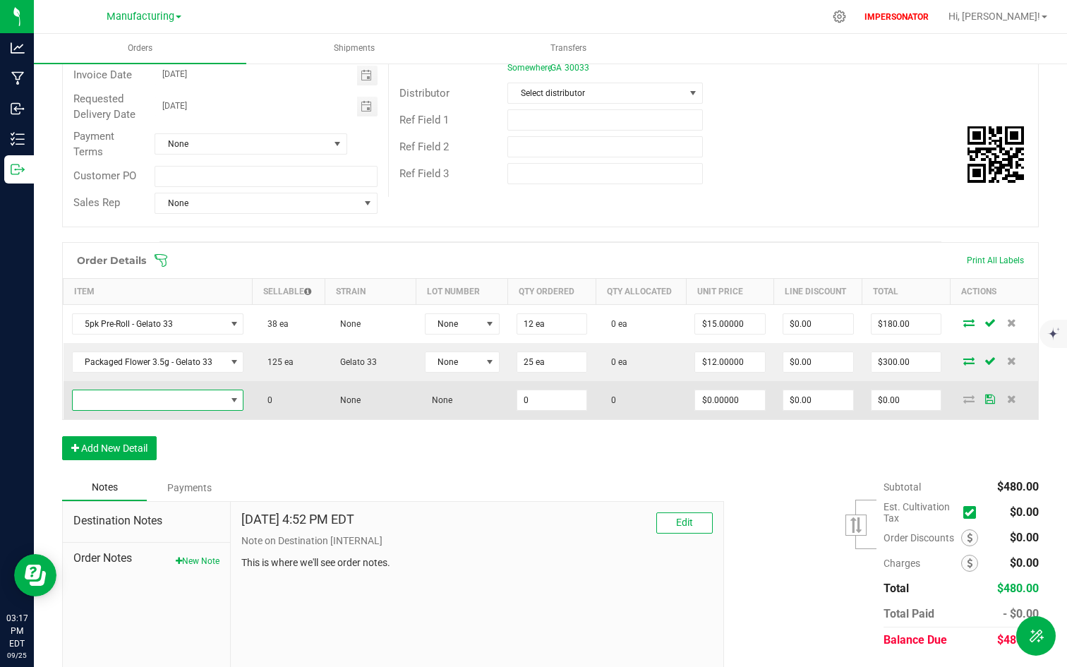
click at [229, 403] on span "NO DATA FOUND" at bounding box center [234, 399] width 11 height 11
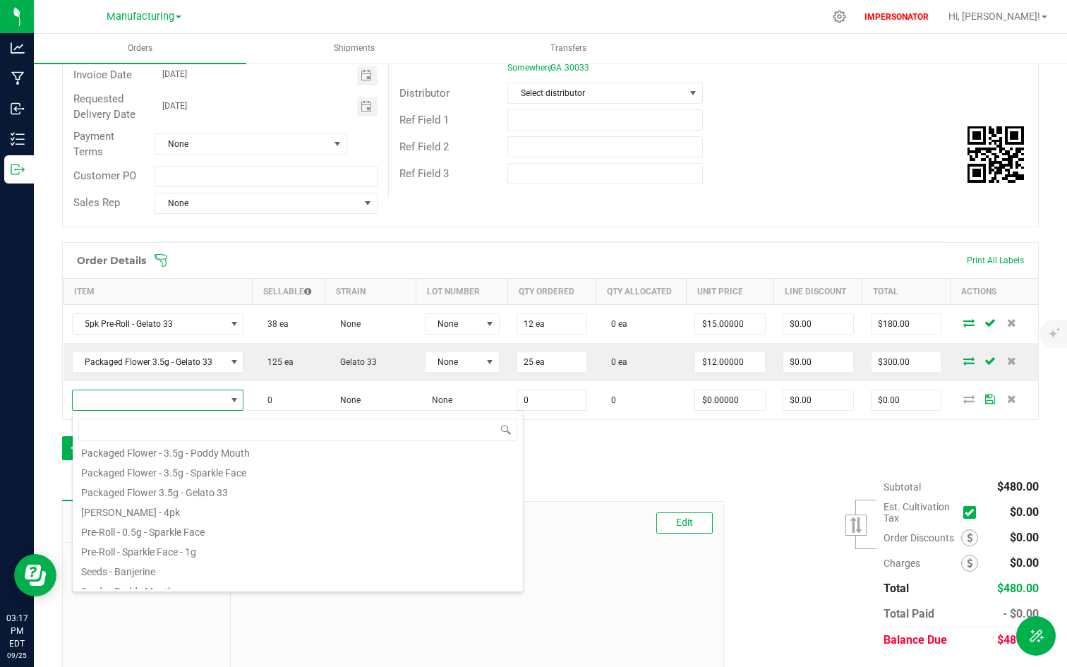
scroll to position [254, 0]
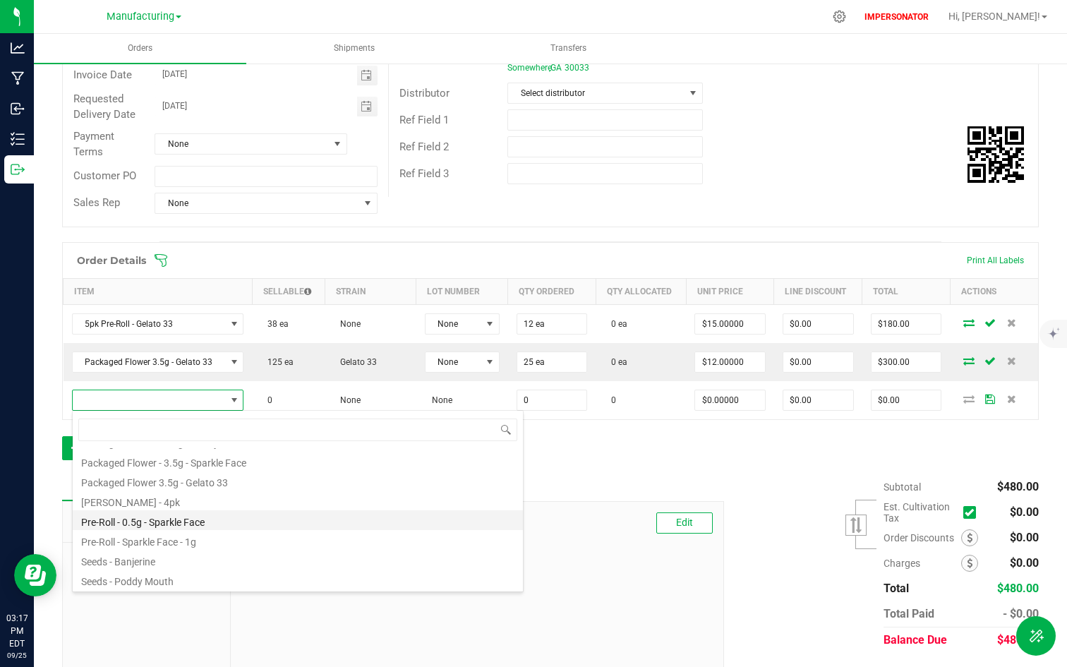
click at [140, 518] on li "Pre-Roll - 0.5g - Sparkle Face" at bounding box center [298, 520] width 450 height 20
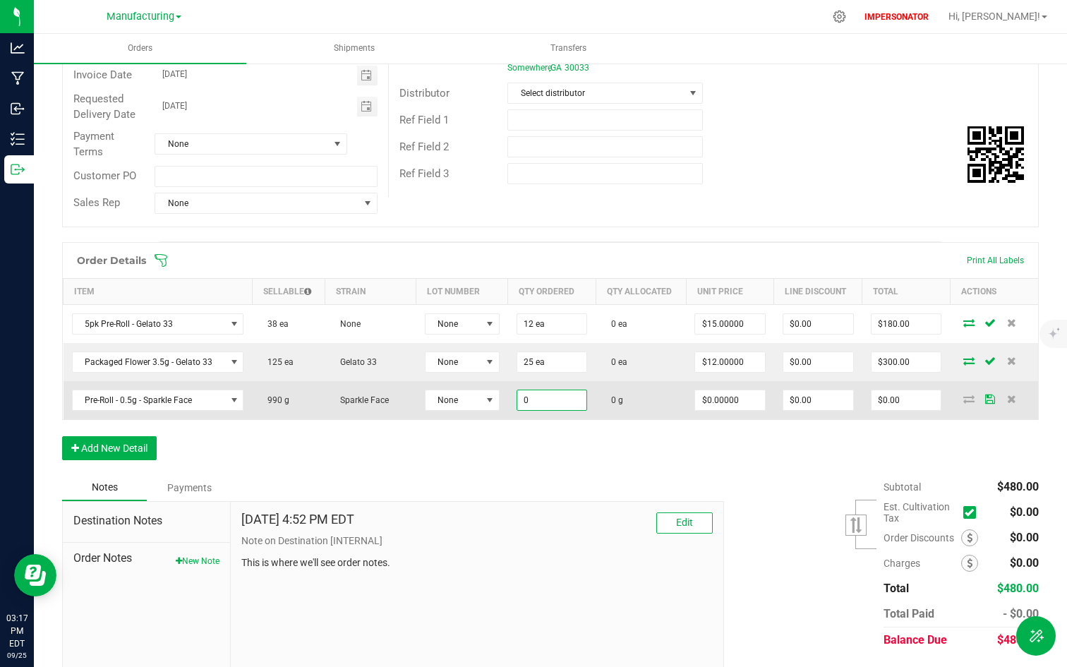
click at [536, 404] on input "0" at bounding box center [552, 400] width 70 height 20
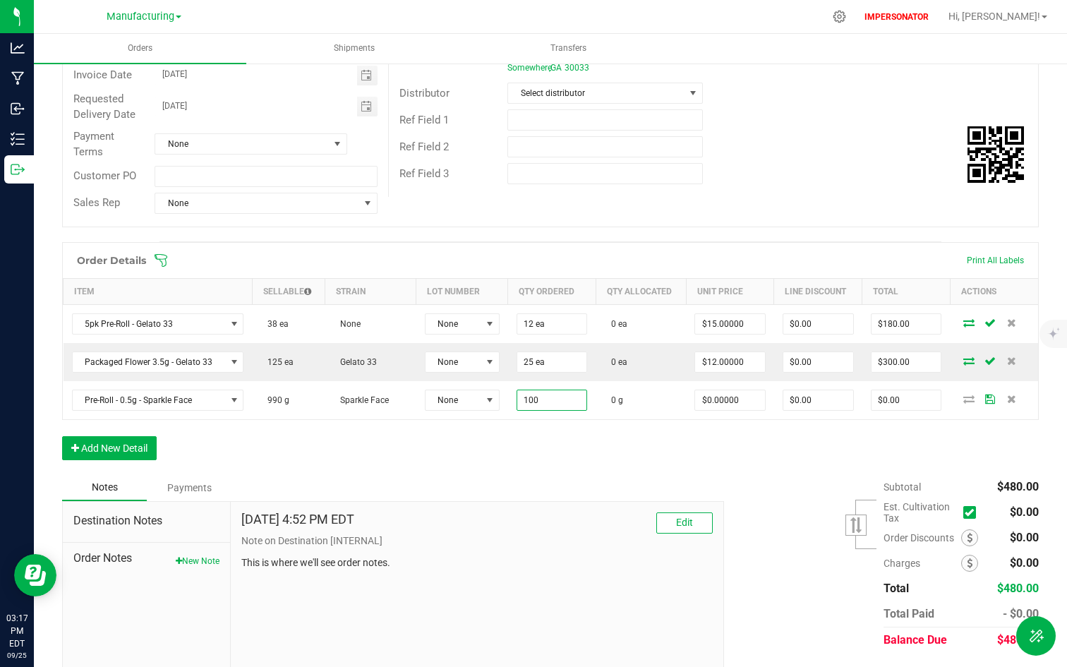
type input "100.0000 g"
click at [488, 457] on div "Order Details Print All Labels Item Sellable Strain Lot Number Qty Ordered Qty …" at bounding box center [550, 358] width 977 height 232
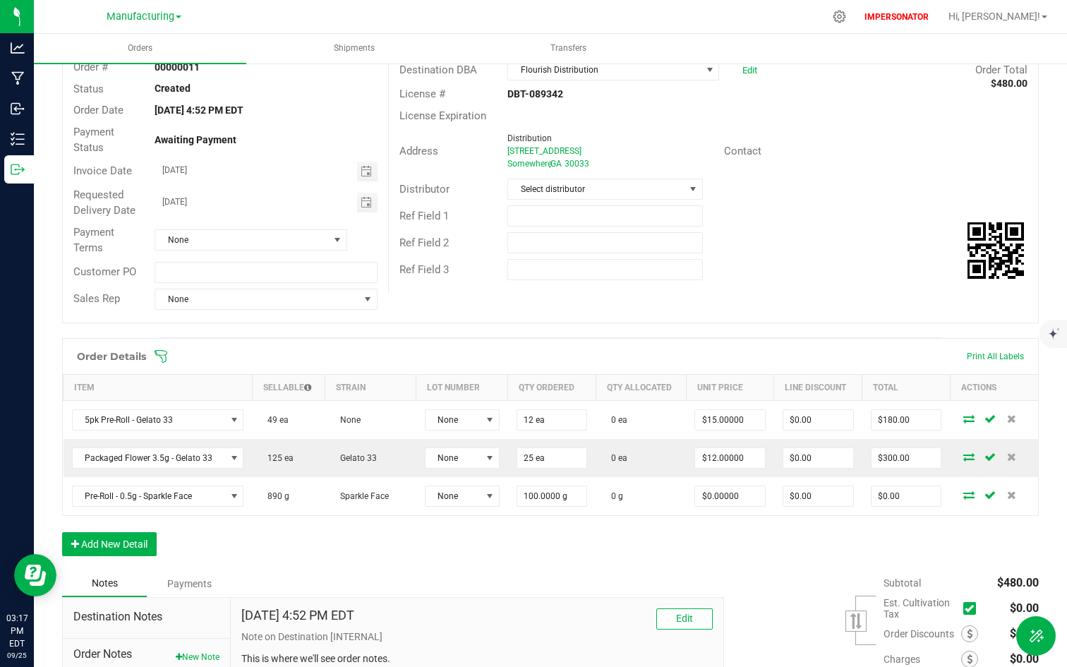
scroll to position [0, 0]
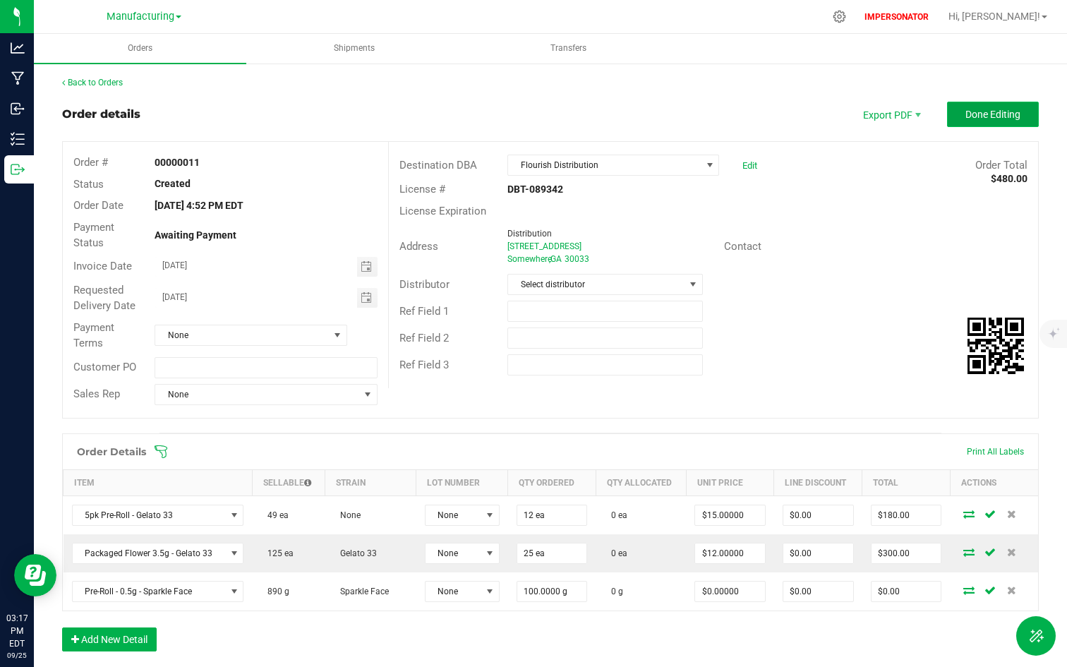
click at [977, 111] on span "Done Editing" at bounding box center [992, 114] width 55 height 11
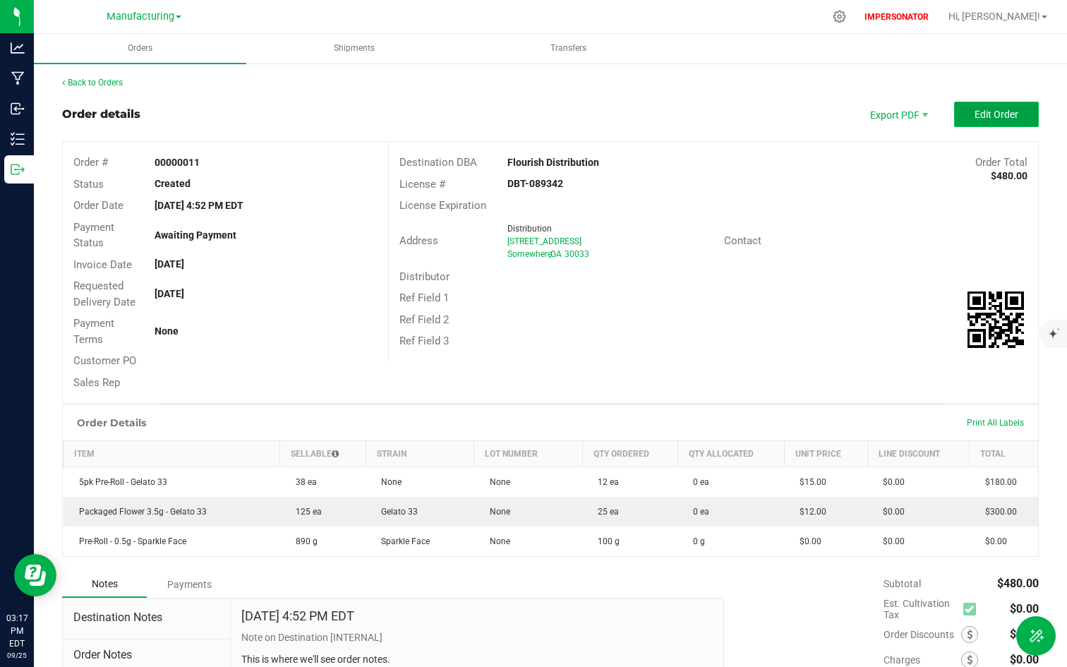
click at [1007, 111] on button "Edit Order" at bounding box center [996, 114] width 85 height 25
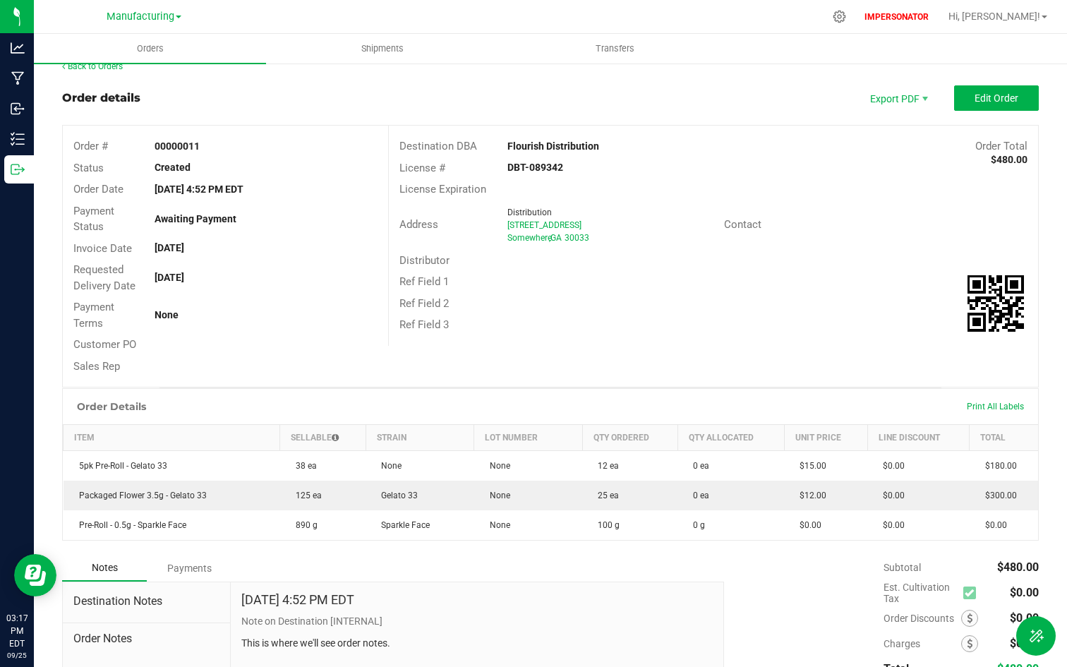
scroll to position [16, 0]
click at [975, 83] on div "Back to Orders Order details Export PDF Edit Order Order # 00000011 Status Crea…" at bounding box center [550, 416] width 977 height 712
click at [975, 99] on span "Edit Order" at bounding box center [997, 97] width 44 height 11
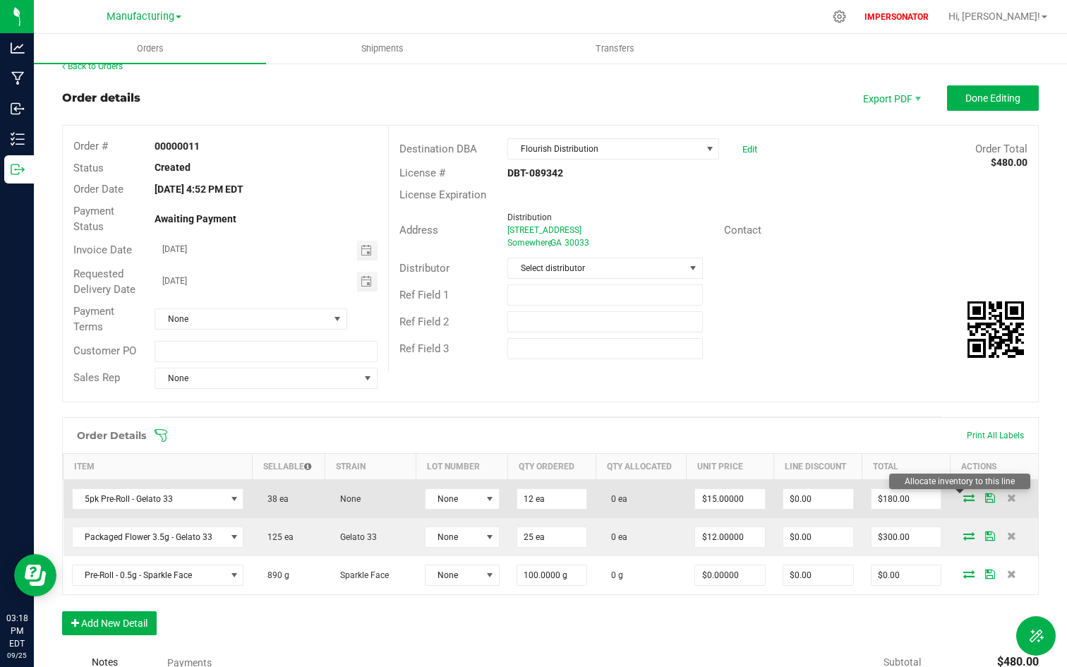
click at [963, 499] on icon at bounding box center [968, 497] width 11 height 8
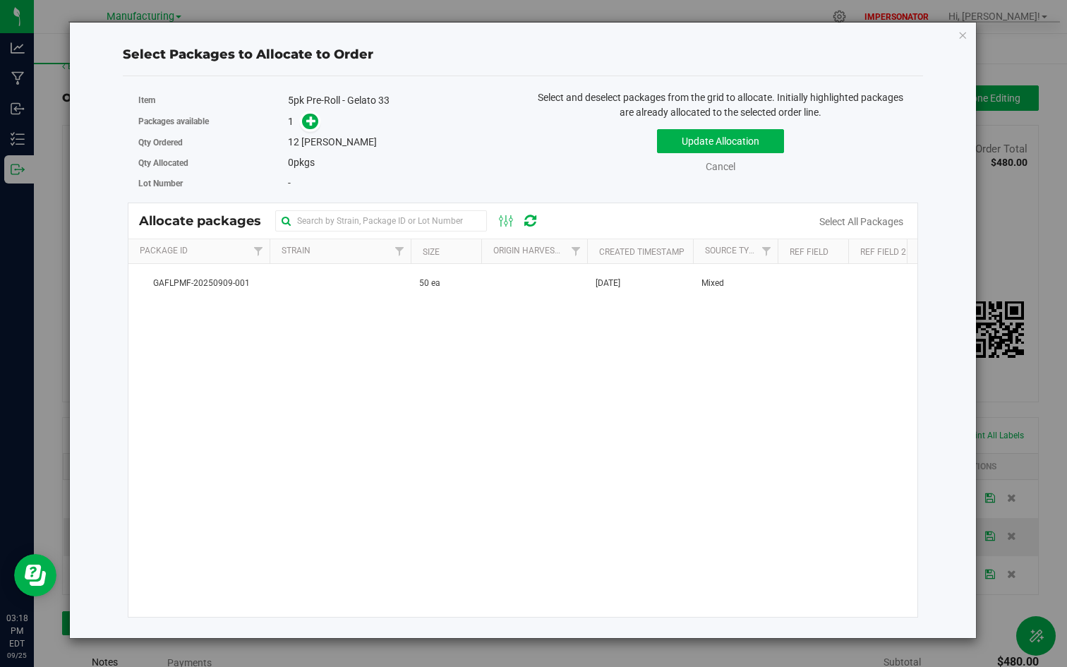
drag, startPoint x: 286, startPoint y: 143, endPoint x: 346, endPoint y: 143, distance: 60.0
click at [347, 143] on div "Qty Ordered 12 eaches" at bounding box center [325, 142] width 374 height 20
click at [346, 143] on div "12 eaches" at bounding box center [400, 142] width 224 height 15
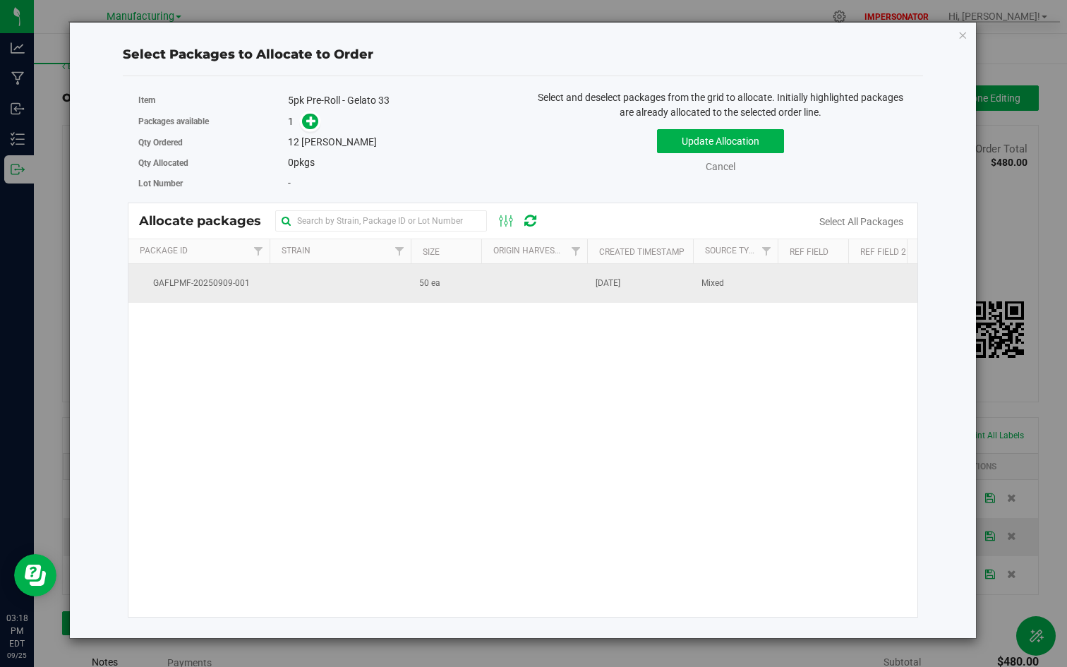
click at [377, 283] on td at bounding box center [340, 283] width 141 height 38
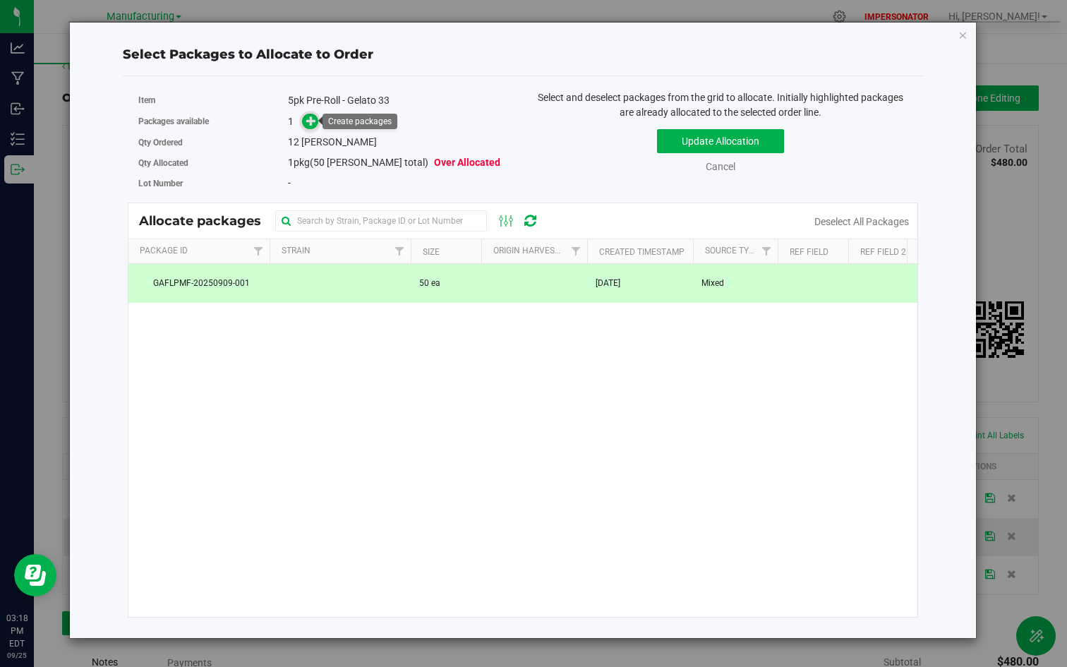
click at [311, 123] on icon at bounding box center [311, 121] width 10 height 10
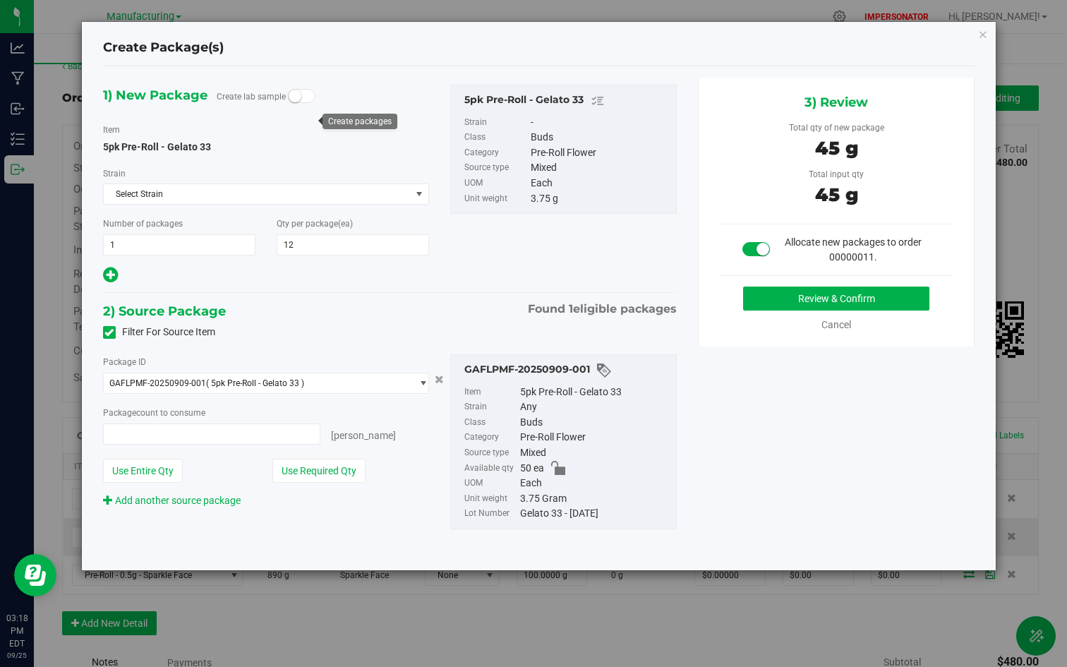
type input "12 ea"
click at [862, 296] on button "Review & Confirm" at bounding box center [836, 298] width 186 height 24
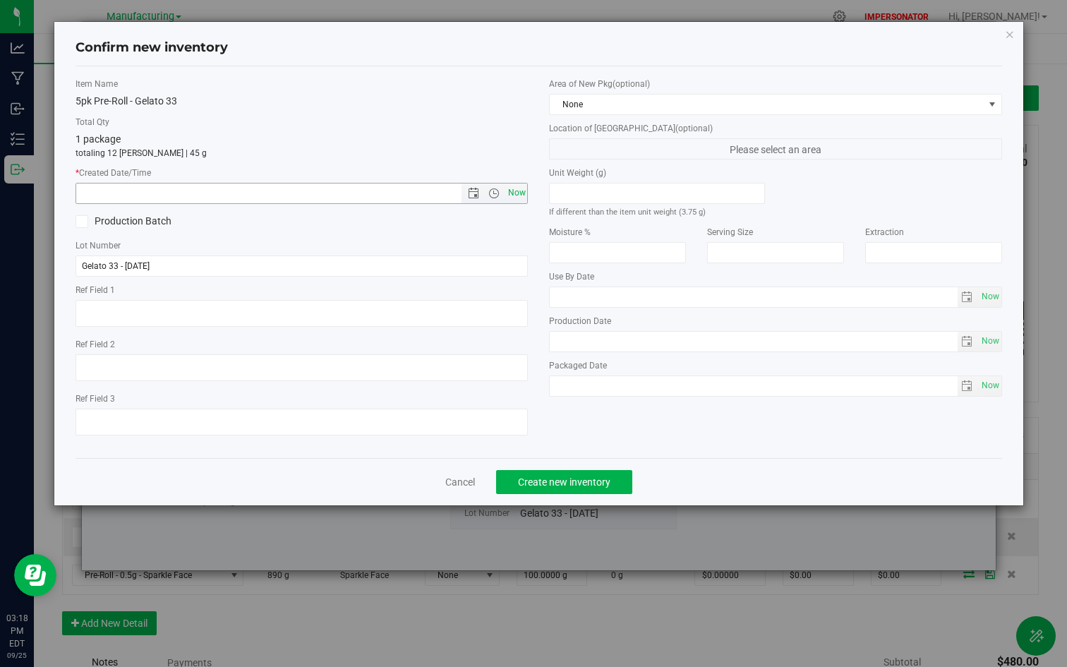
click at [515, 192] on span "Now" at bounding box center [517, 193] width 24 height 20
type input "9/25/2025 3:18 PM"
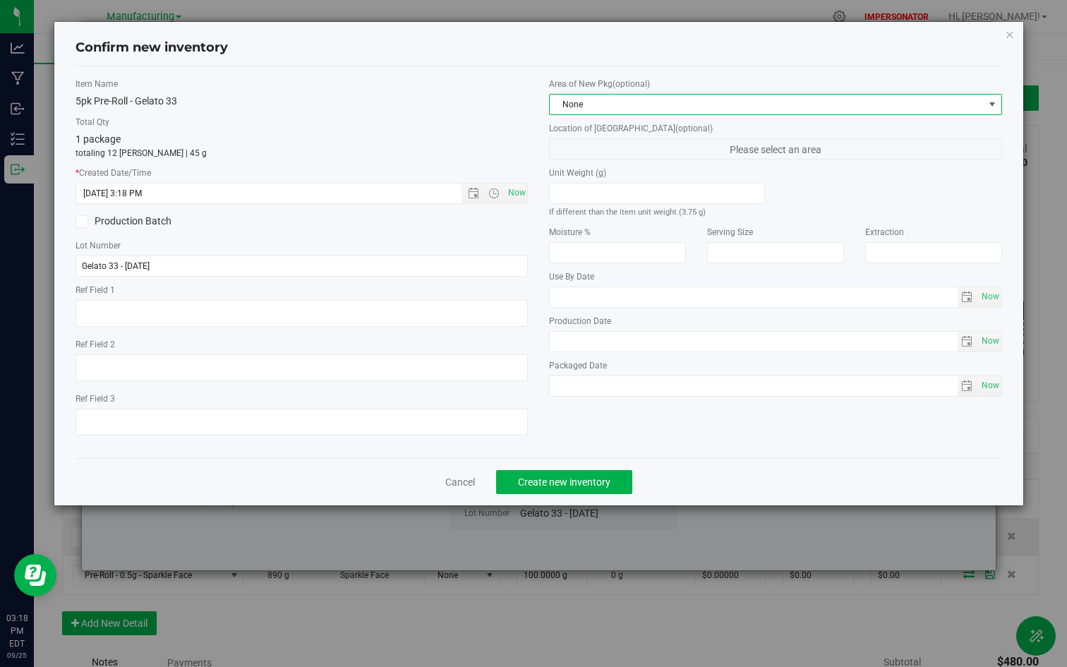
click at [666, 97] on span "None" at bounding box center [766, 105] width 433 height 20
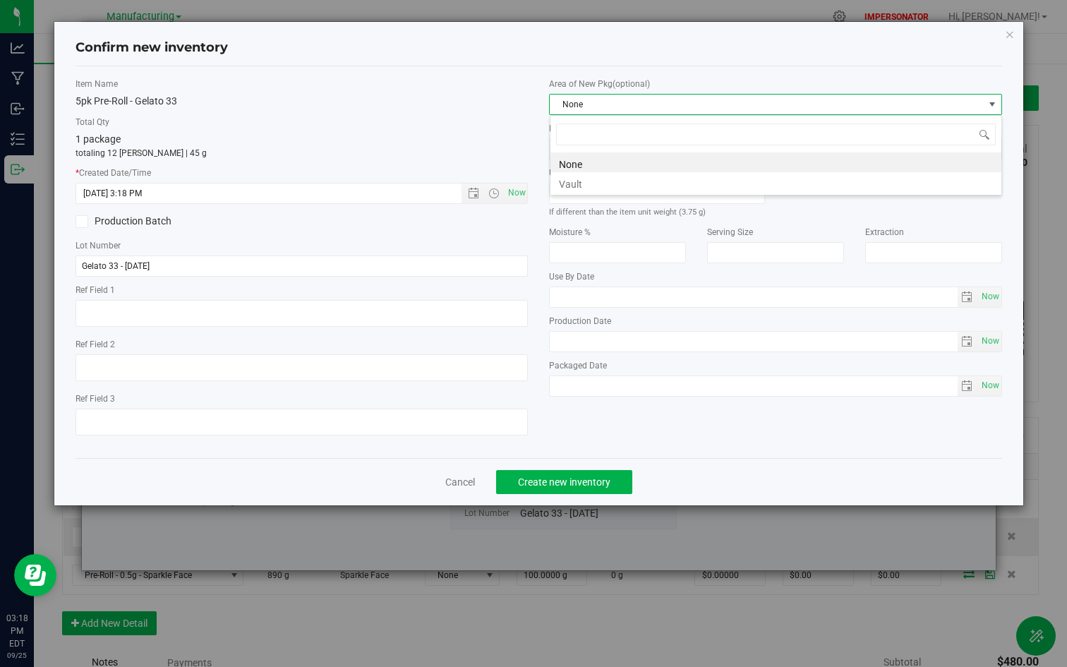
scroll to position [21, 452]
click at [572, 187] on li "Vault" at bounding box center [775, 182] width 451 height 20
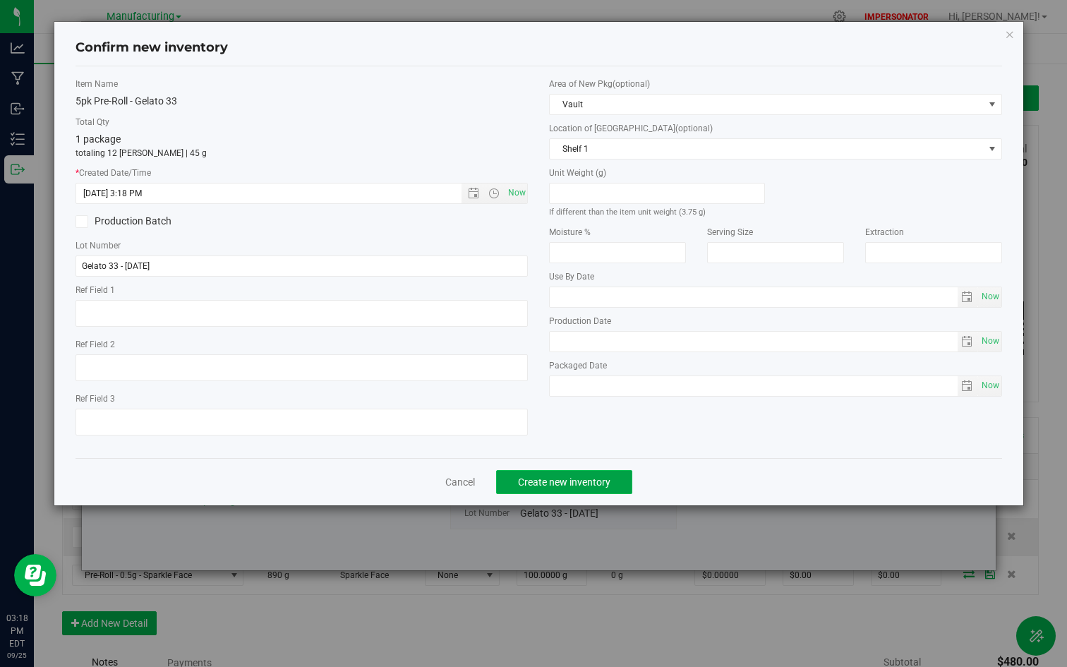
click at [561, 479] on span "Create new inventory" at bounding box center [564, 481] width 92 height 11
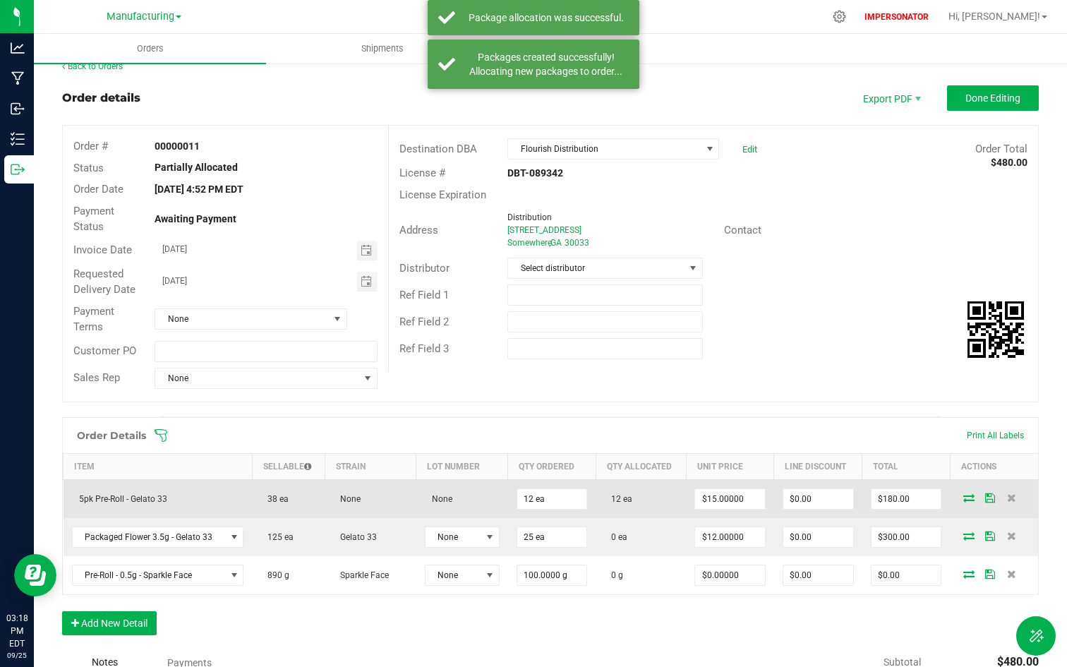
drag, startPoint x: 593, startPoint y: 500, endPoint x: 646, endPoint y: 497, distance: 53.0
click at [646, 498] on td "12 ea" at bounding box center [641, 498] width 90 height 39
click at [646, 497] on td "12 ea" at bounding box center [641, 498] width 90 height 39
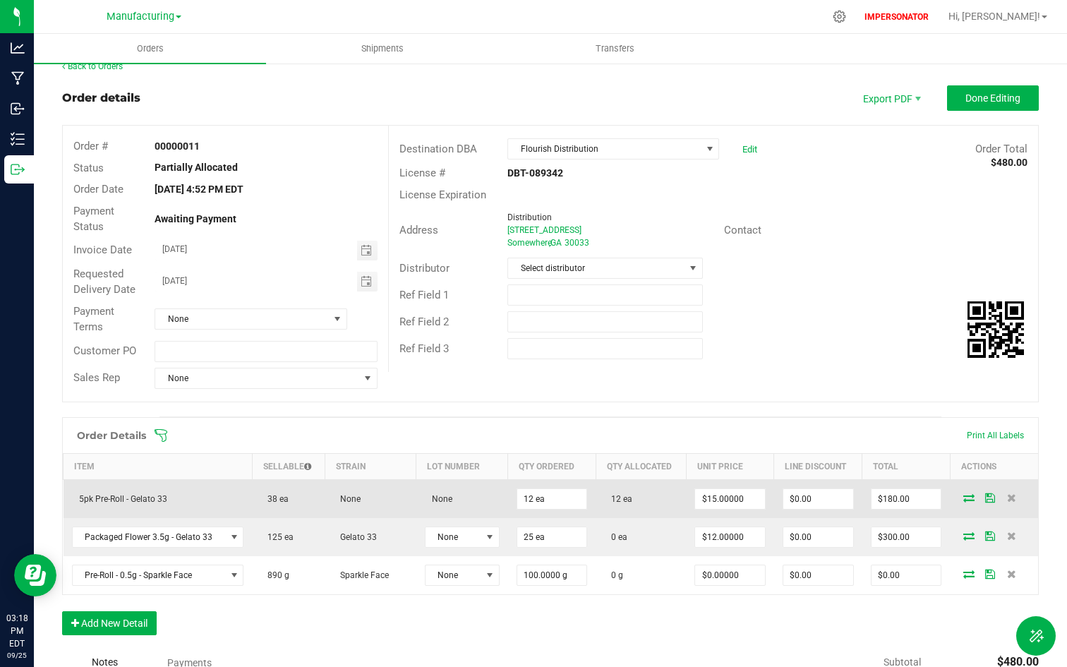
click at [963, 500] on icon at bounding box center [968, 497] width 11 height 8
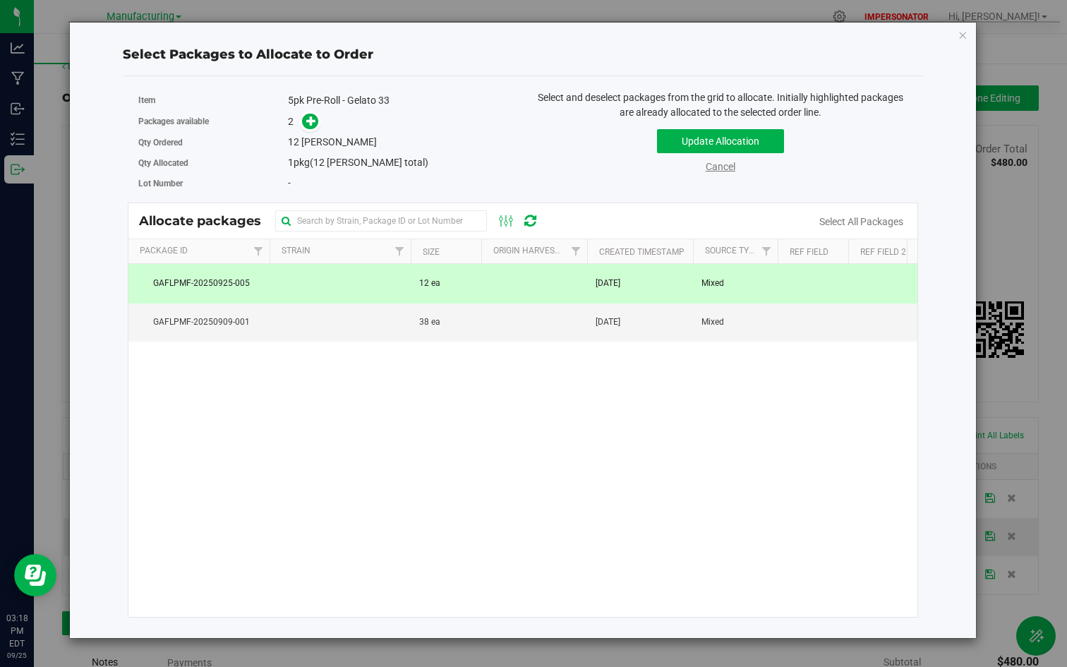
click at [722, 170] on link "Cancel" at bounding box center [721, 166] width 30 height 11
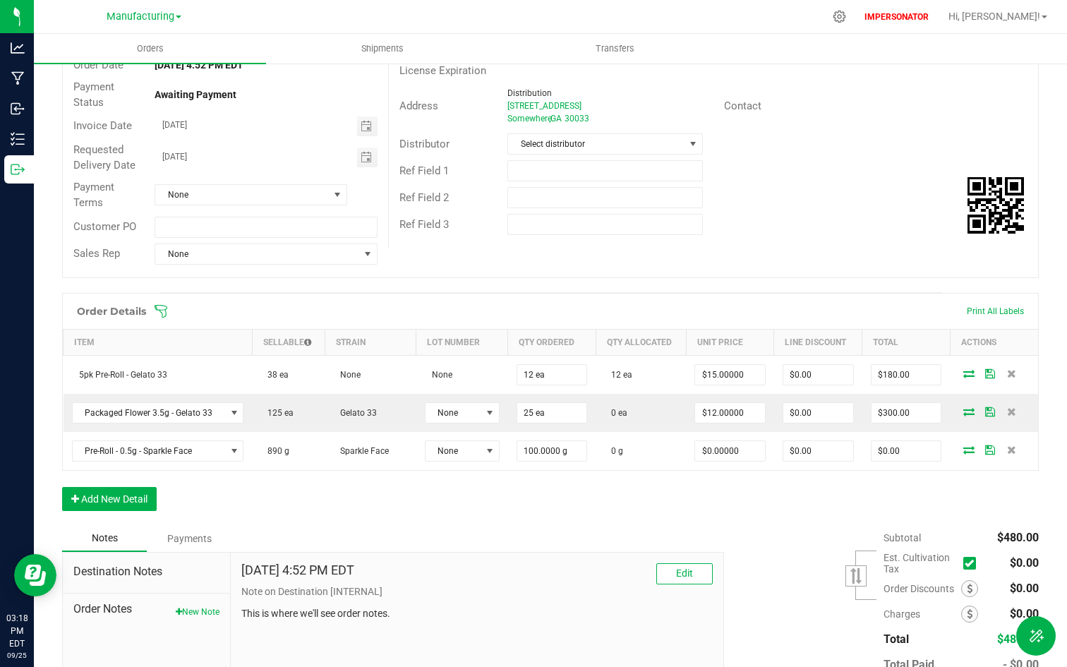
scroll to position [142, 0]
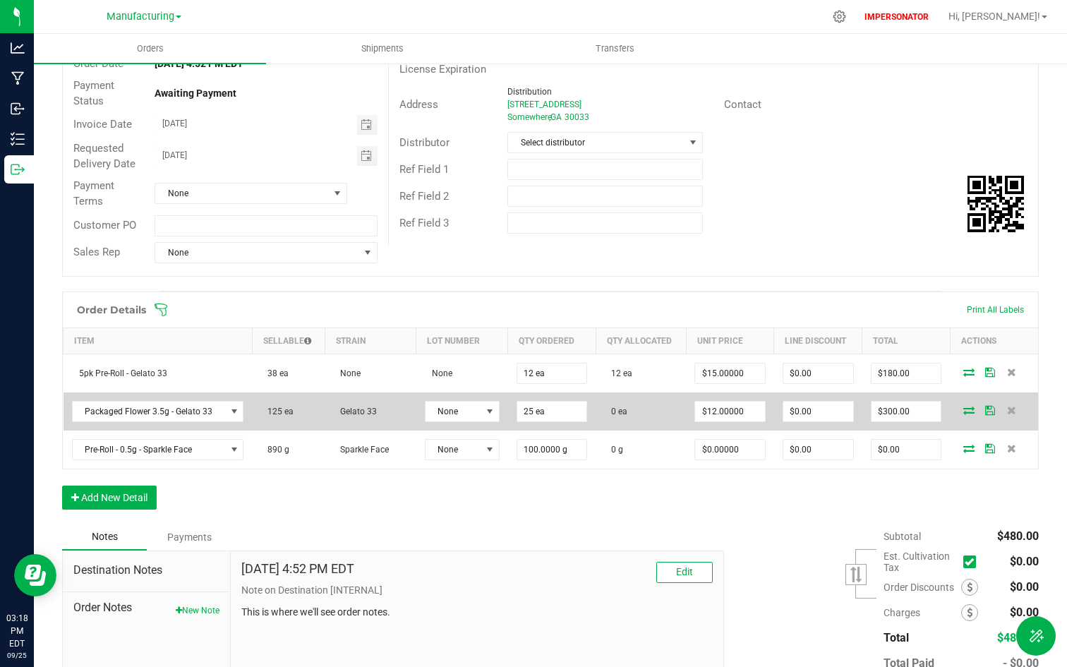
click at [958, 406] on span at bounding box center [968, 410] width 21 height 8
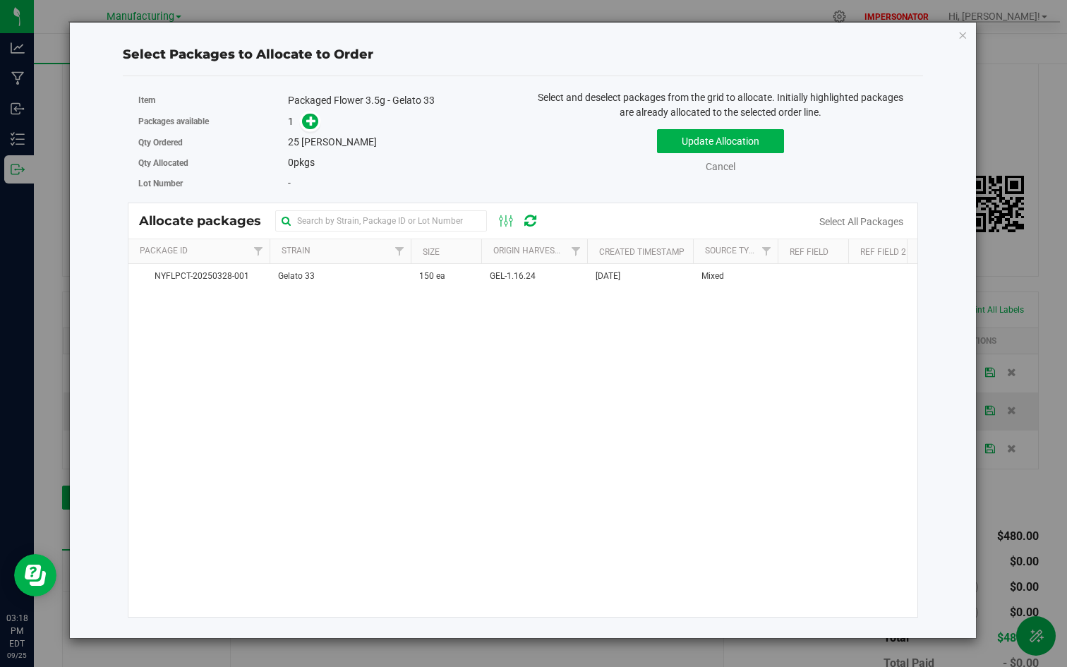
drag, startPoint x: 279, startPoint y: 145, endPoint x: 346, endPoint y: 145, distance: 67.0
click at [346, 145] on div "Qty Ordered 25 eaches" at bounding box center [325, 142] width 374 height 20
click at [346, 145] on div "25 eaches" at bounding box center [400, 142] width 224 height 15
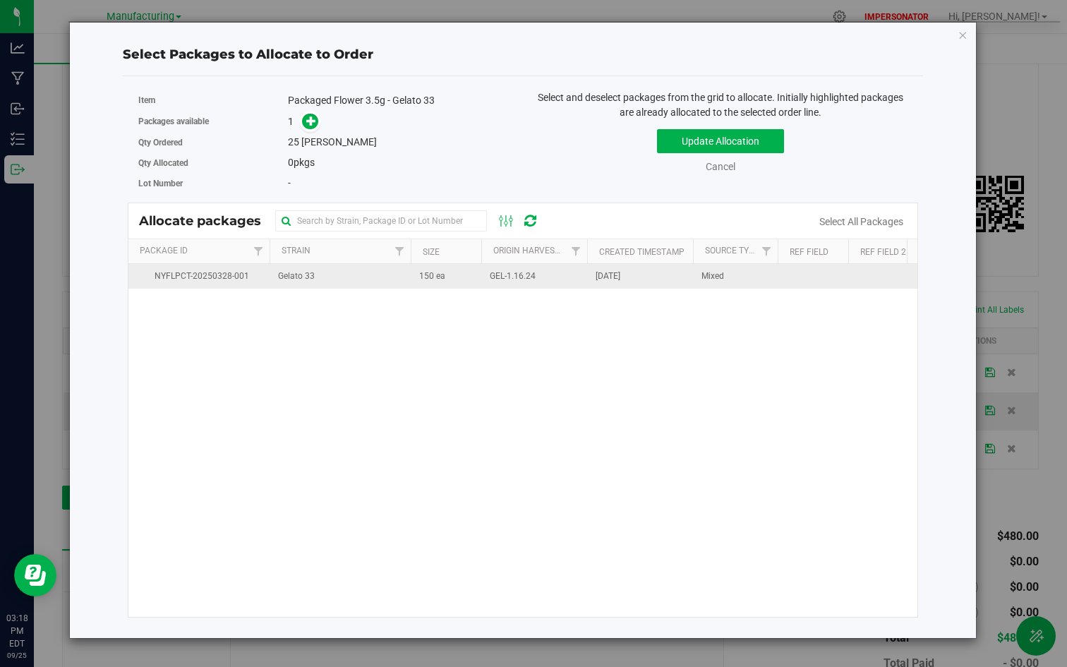
click at [354, 281] on td "Gelato 33" at bounding box center [340, 276] width 141 height 25
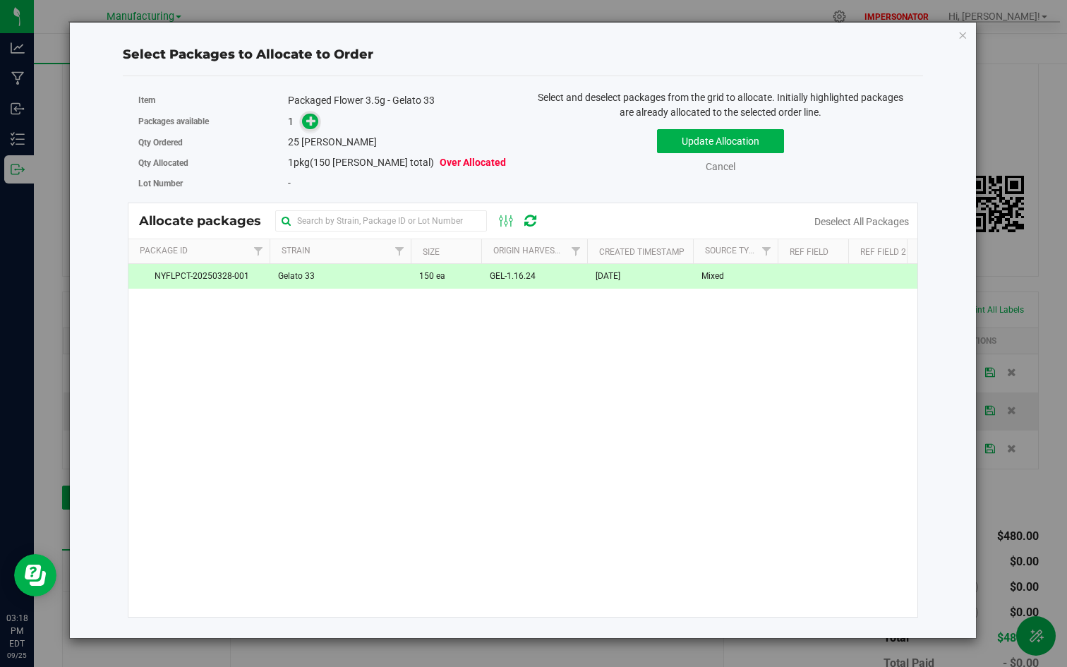
click at [306, 119] on icon at bounding box center [311, 121] width 10 height 10
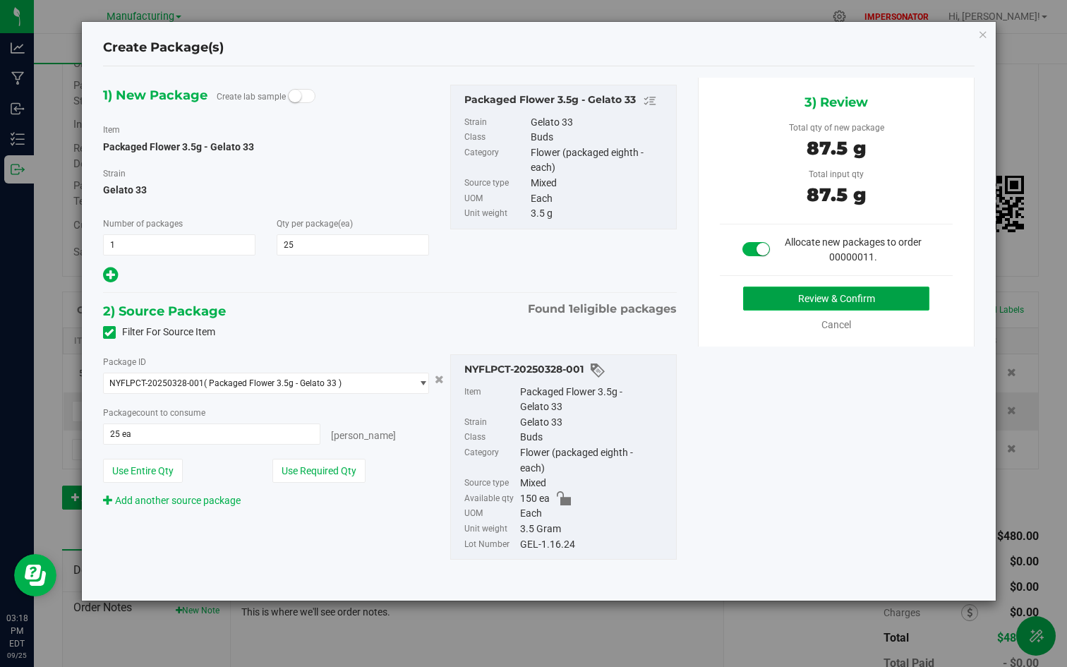
click at [847, 300] on button "Review & Confirm" at bounding box center [836, 298] width 186 height 24
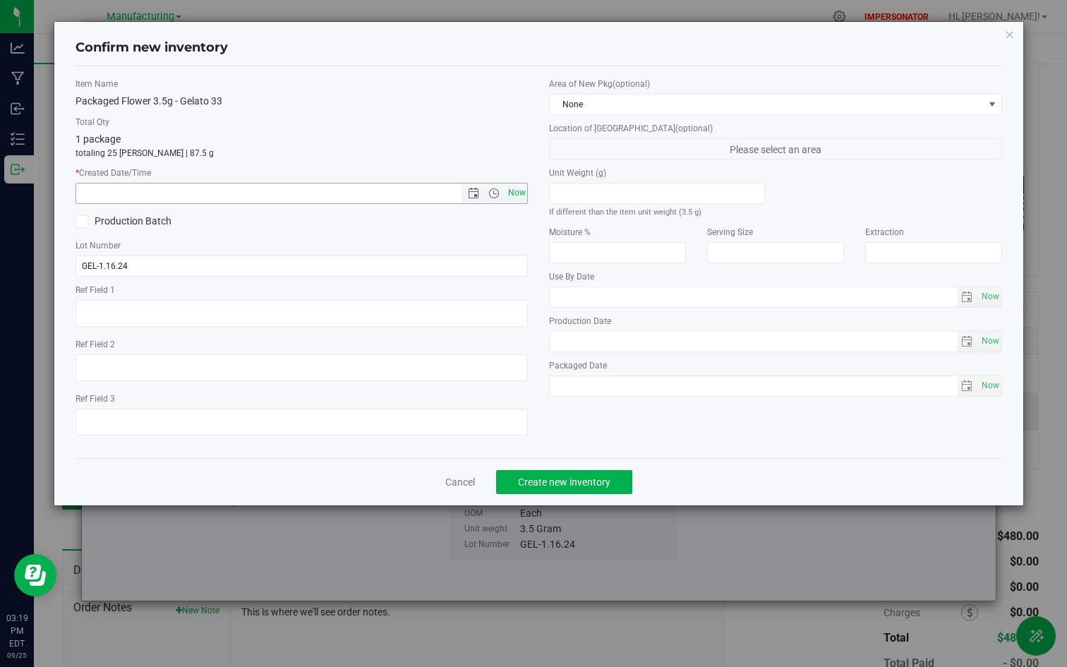
click at [521, 192] on span "Now" at bounding box center [517, 193] width 24 height 20
type input "9/25/2025 3:19 PM"
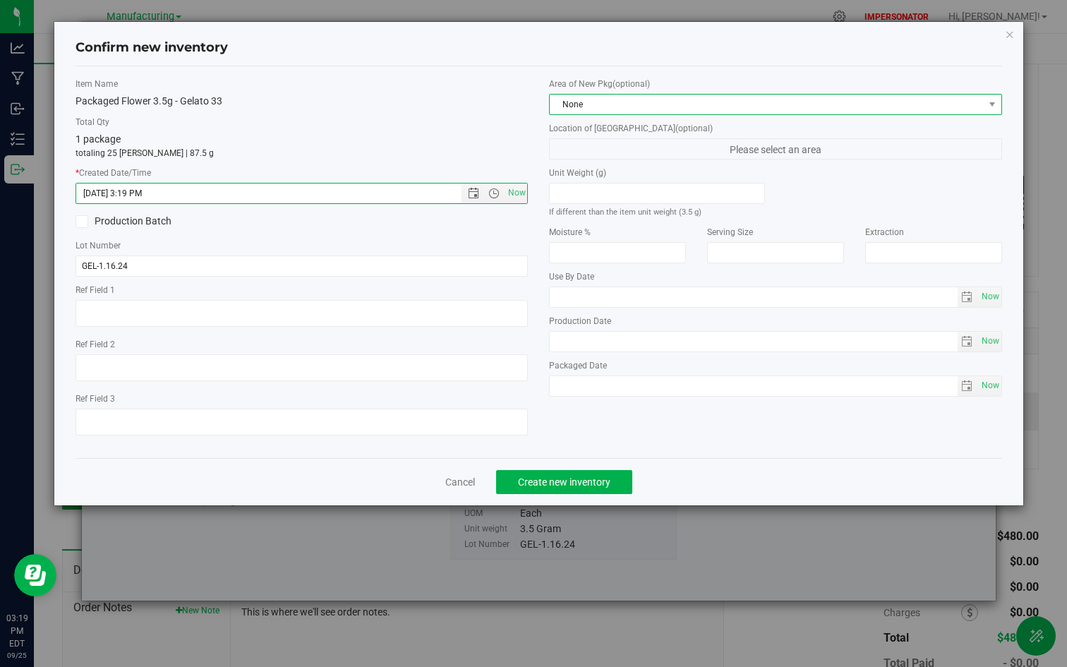
click at [707, 100] on span "None" at bounding box center [766, 105] width 433 height 20
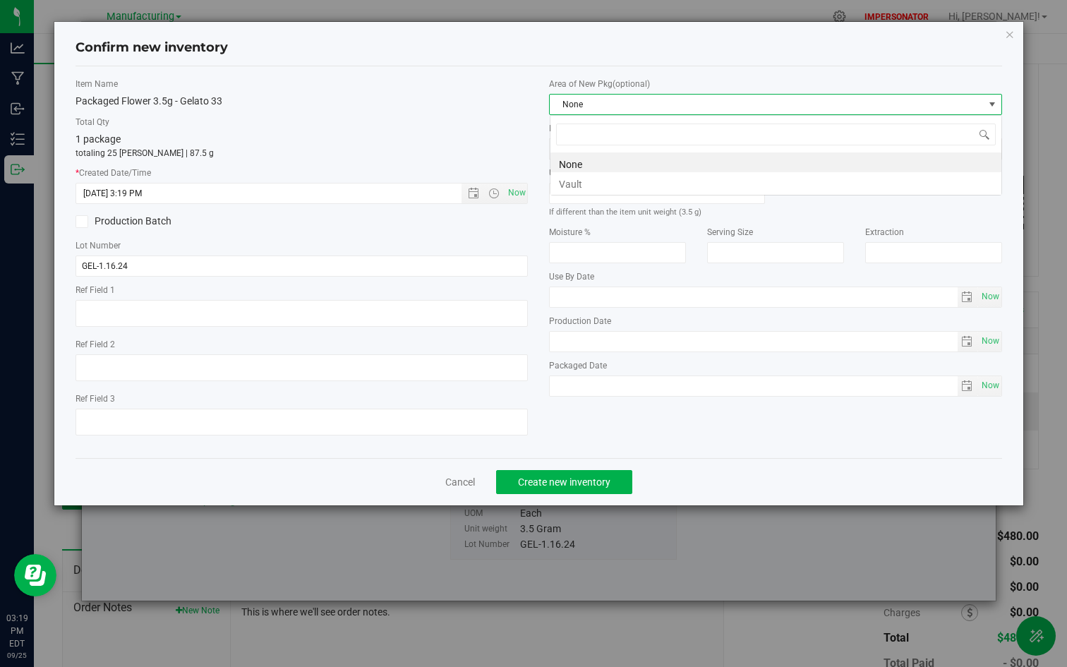
scroll to position [21, 452]
click at [589, 178] on li "Vault" at bounding box center [775, 182] width 451 height 20
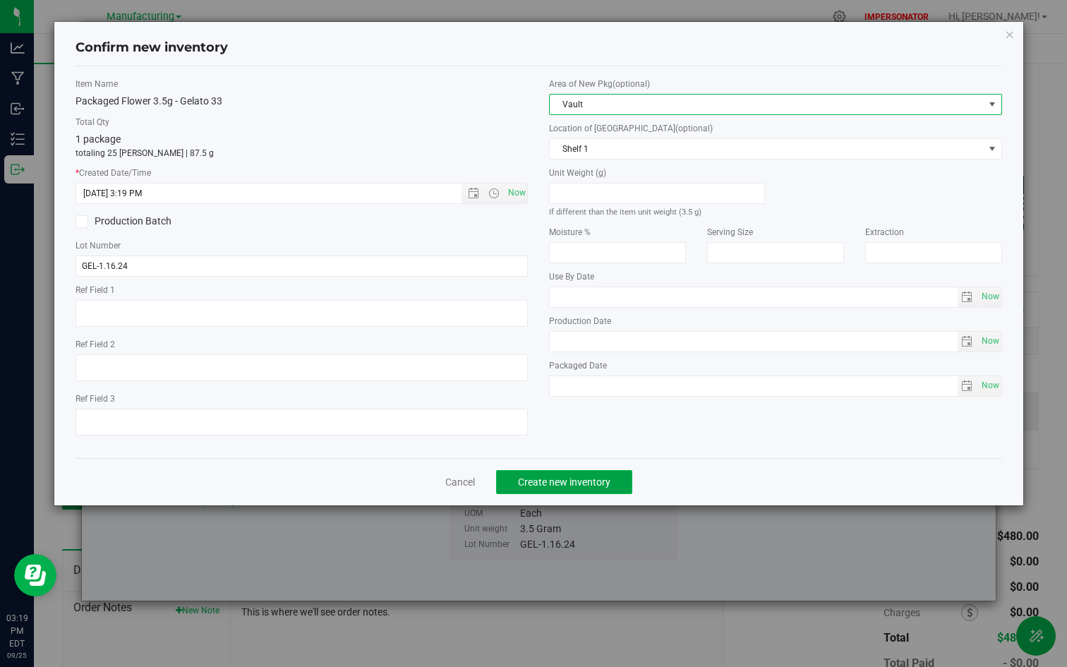
click at [597, 483] on span "Create new inventory" at bounding box center [564, 481] width 92 height 11
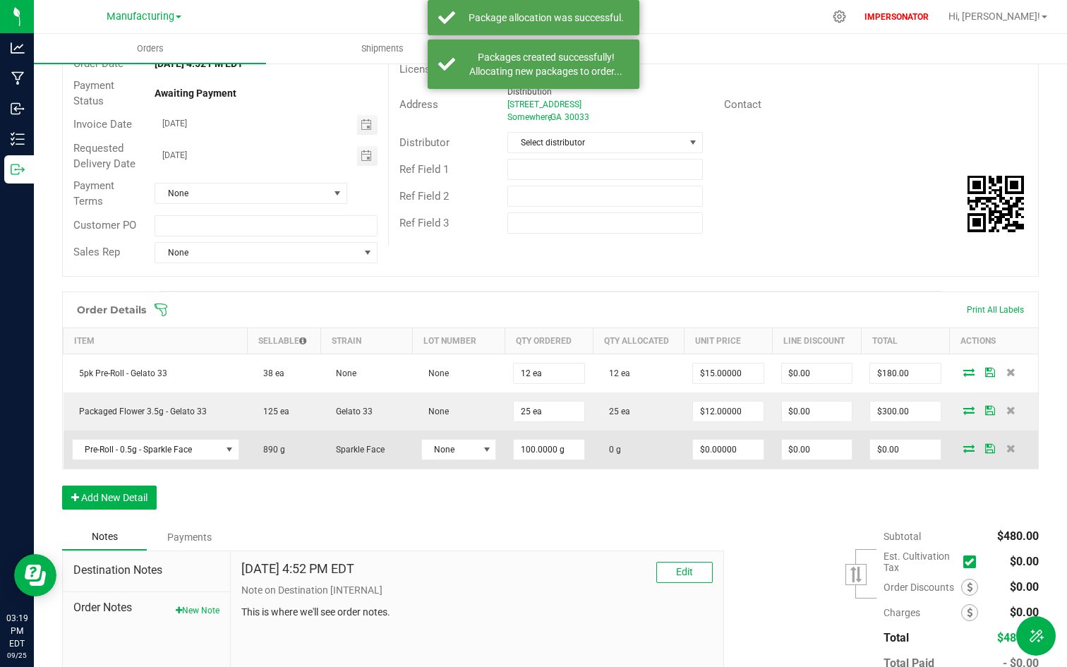
click at [963, 452] on icon at bounding box center [968, 448] width 11 height 8
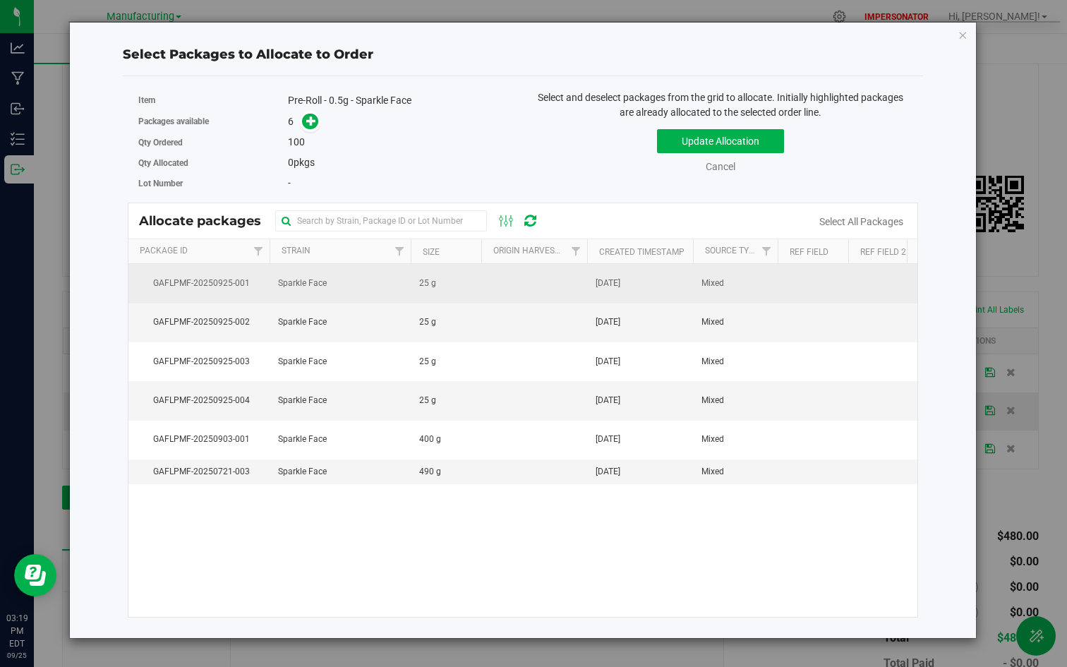
click at [461, 281] on td "25 g" at bounding box center [446, 283] width 71 height 39
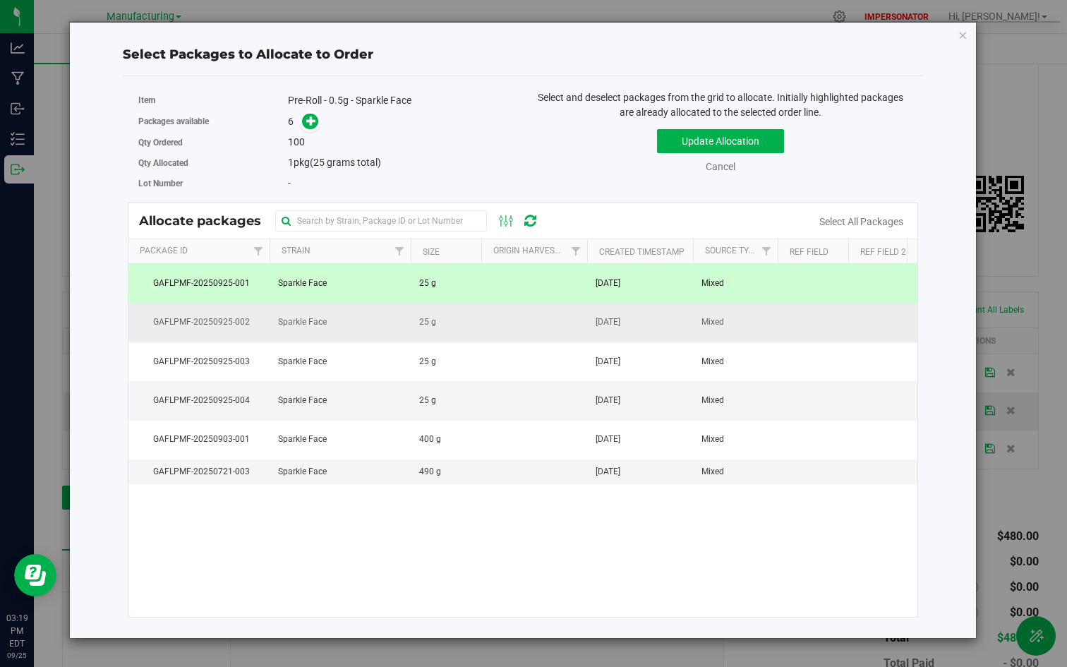
click at [451, 313] on td "25 g" at bounding box center [446, 322] width 71 height 39
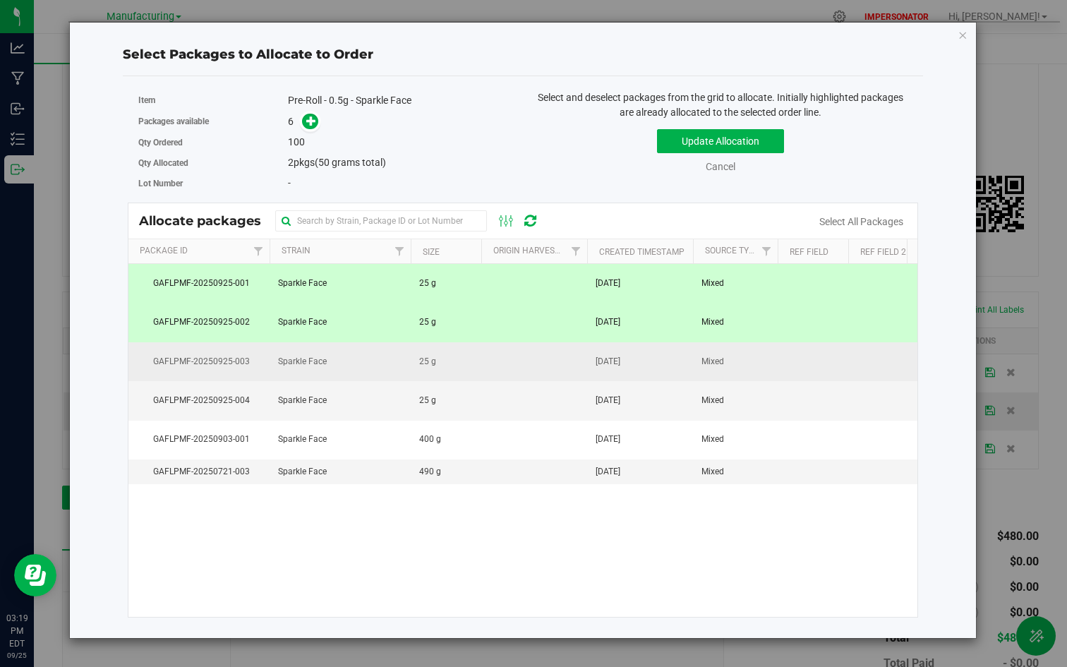
click at [451, 352] on td "25 g" at bounding box center [446, 361] width 71 height 39
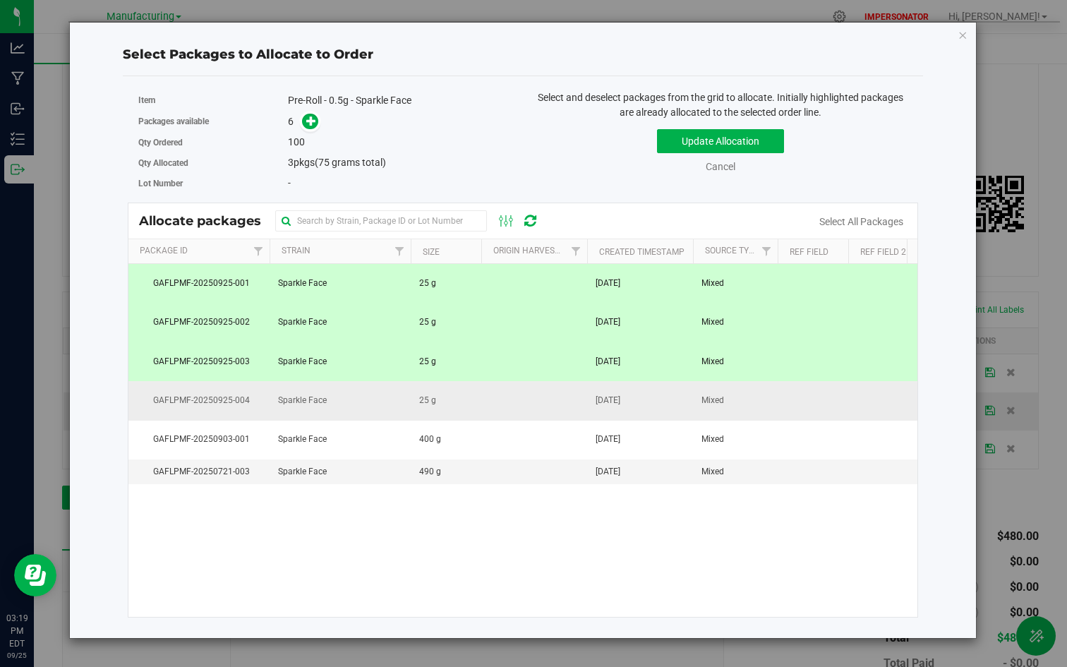
click at [450, 416] on td "25 g" at bounding box center [446, 400] width 71 height 39
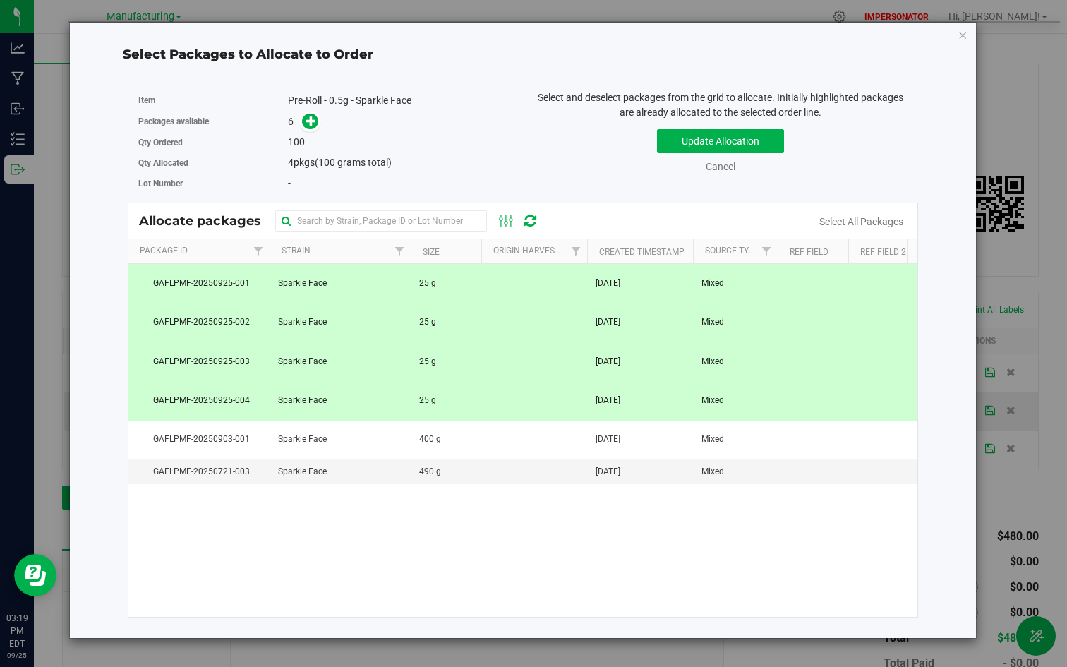
drag, startPoint x: 284, startPoint y: 144, endPoint x: 318, endPoint y: 144, distance: 33.2
click at [318, 144] on div "Qty Ordered 100" at bounding box center [325, 142] width 374 height 20
click at [447, 296] on td "25 g" at bounding box center [446, 283] width 71 height 39
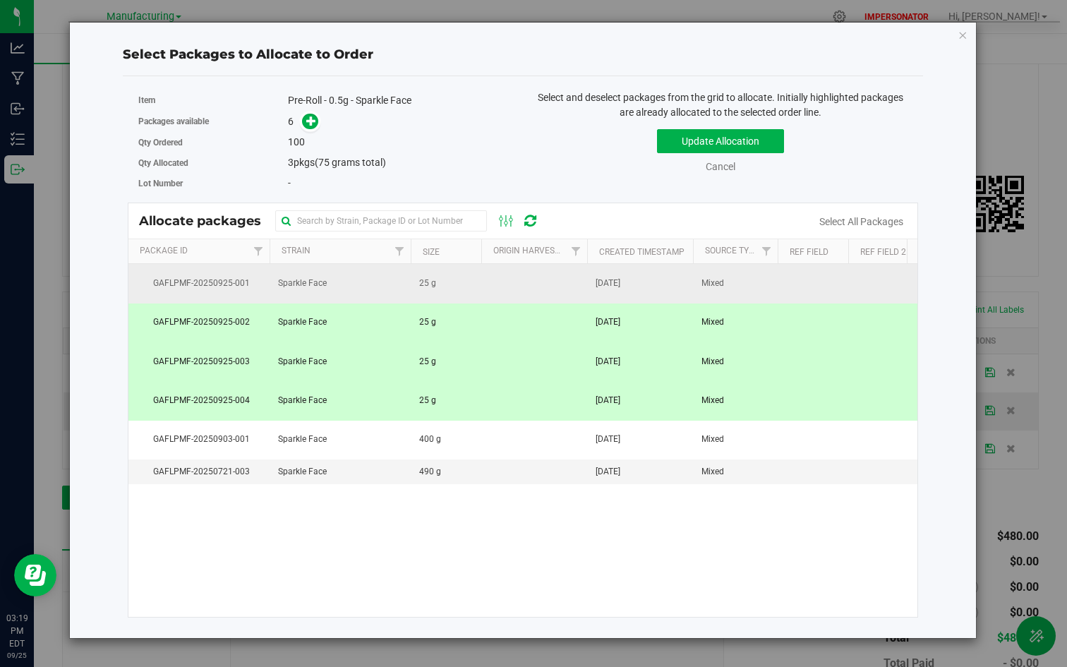
click at [447, 296] on td "25 g" at bounding box center [446, 283] width 71 height 39
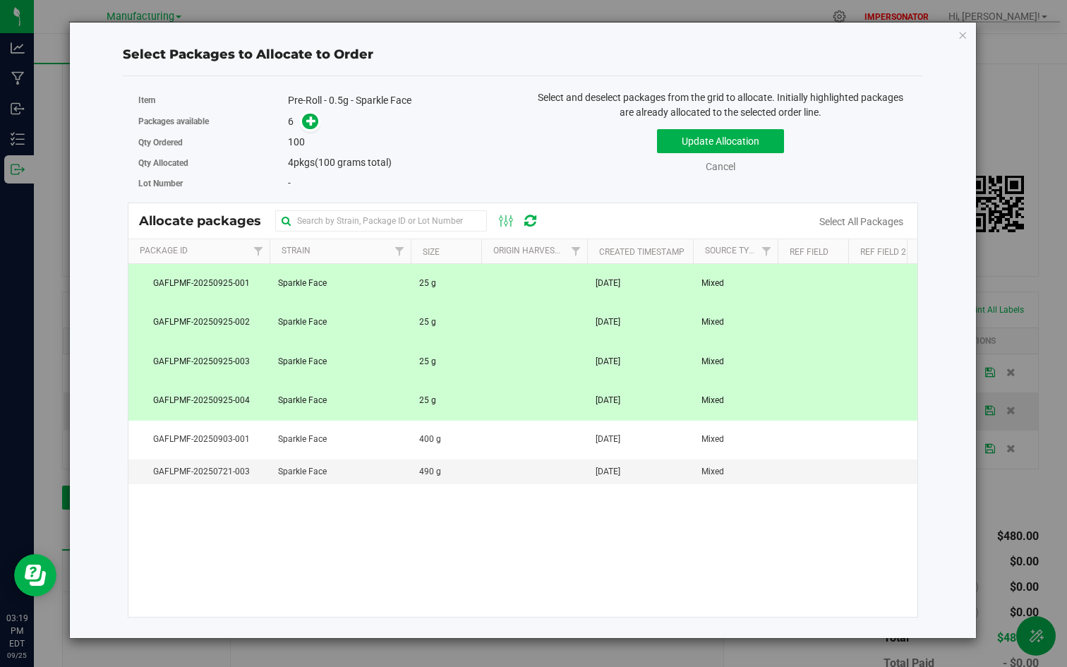
click at [701, 158] on div "Update Allocation Cancel Select All Packages" at bounding box center [720, 149] width 374 height 52
click at [703, 145] on button "Update Allocation" at bounding box center [720, 141] width 127 height 24
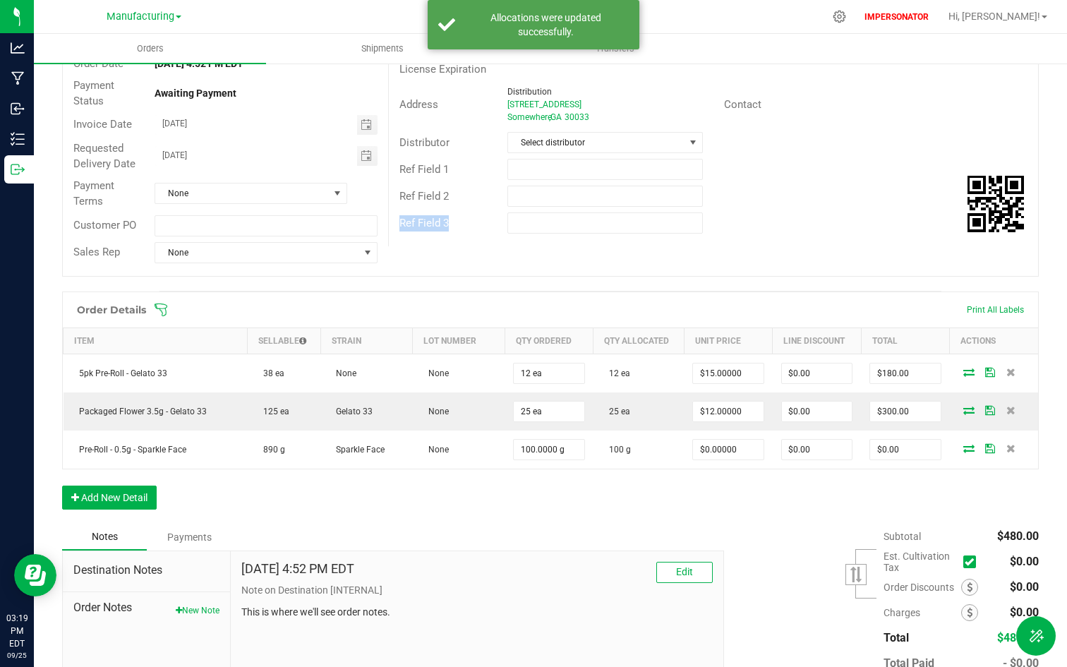
drag, startPoint x: 1054, startPoint y: 255, endPoint x: 1057, endPoint y: 188, distance: 67.8
click at [1057, 188] on div "Orders Shipments Transfers Back to Orders Order details Export PDF Done Editing…" at bounding box center [550, 350] width 1033 height 633
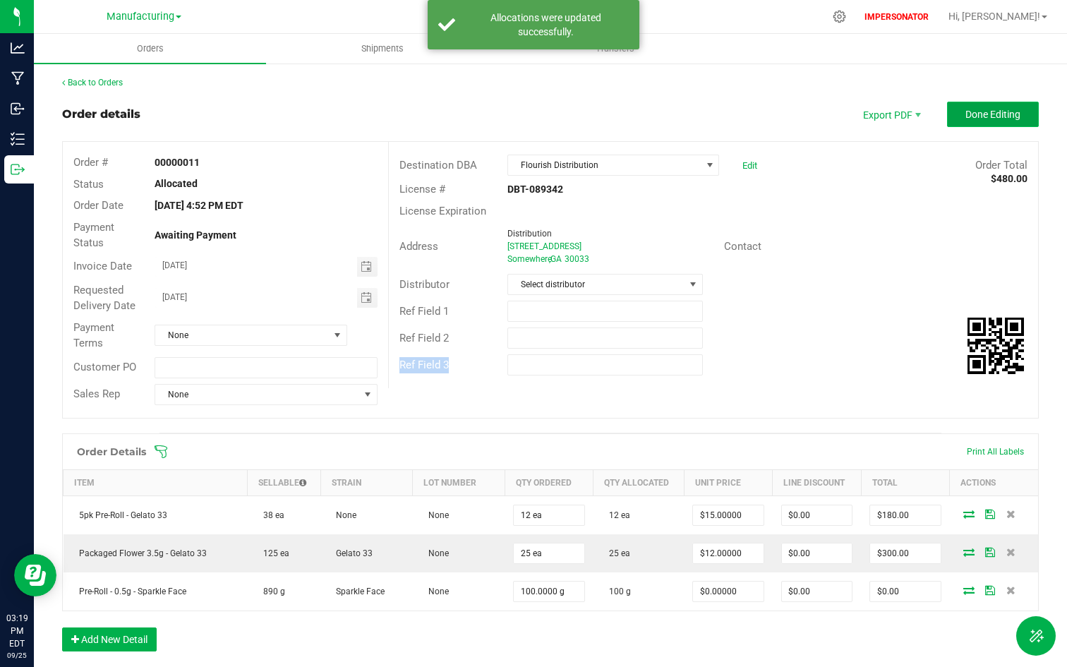
click at [979, 119] on span "Done Editing" at bounding box center [992, 114] width 55 height 11
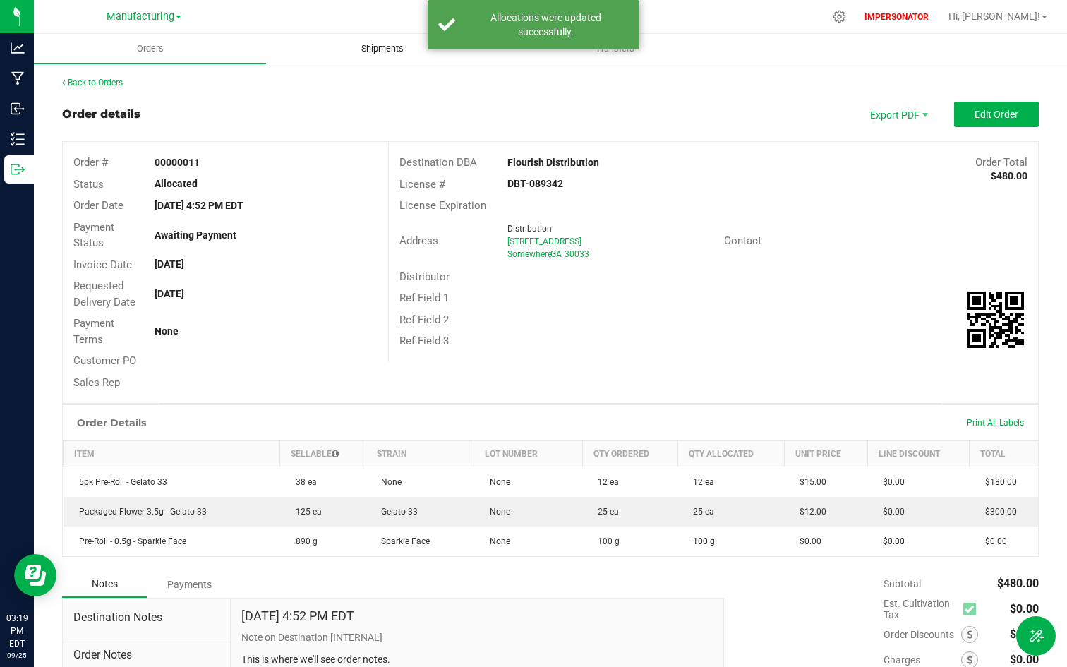
click at [382, 47] on span "Shipments" at bounding box center [382, 48] width 80 height 13
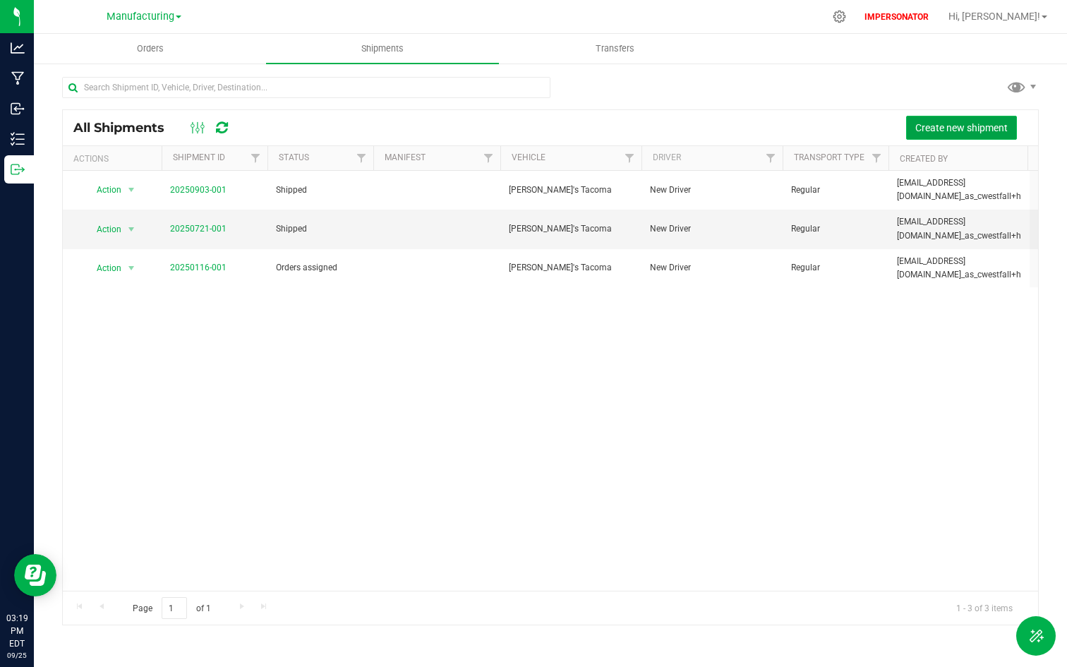
click at [965, 122] on span "Create new shipment" at bounding box center [961, 127] width 92 height 11
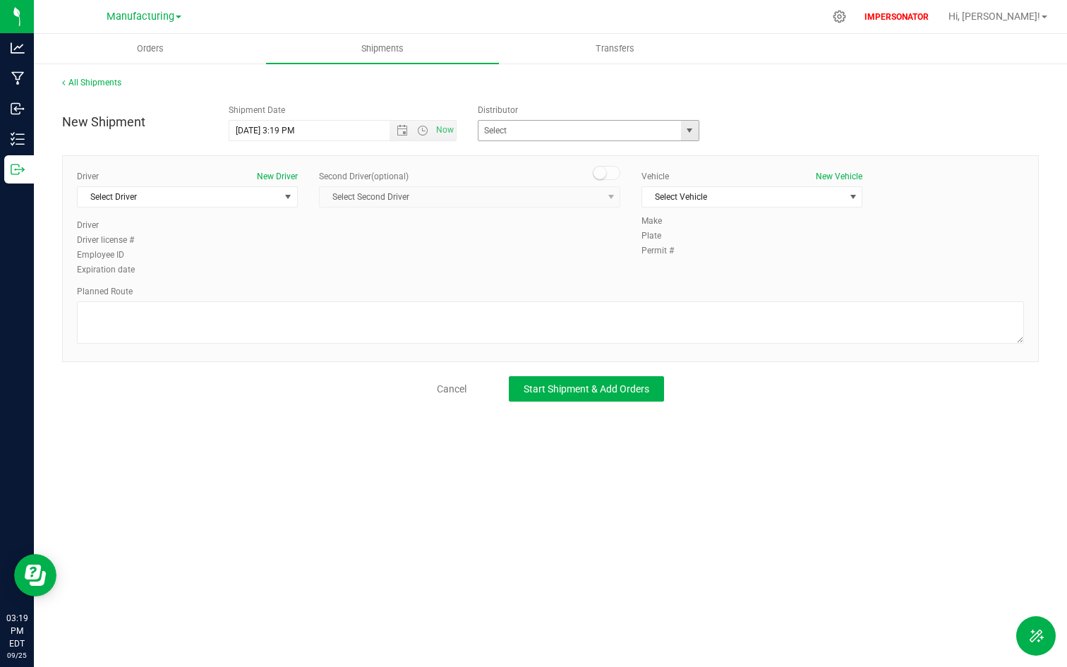
click at [690, 126] on span "select" at bounding box center [689, 130] width 11 height 11
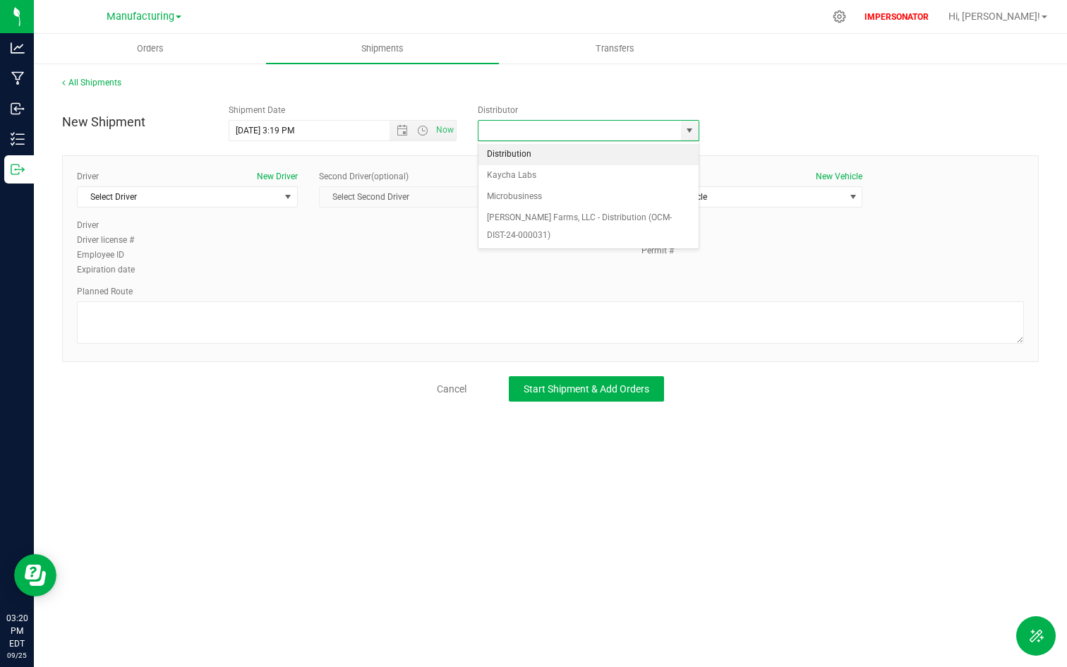
click at [529, 150] on li "Distribution" at bounding box center [588, 154] width 220 height 21
type input "Distribution"
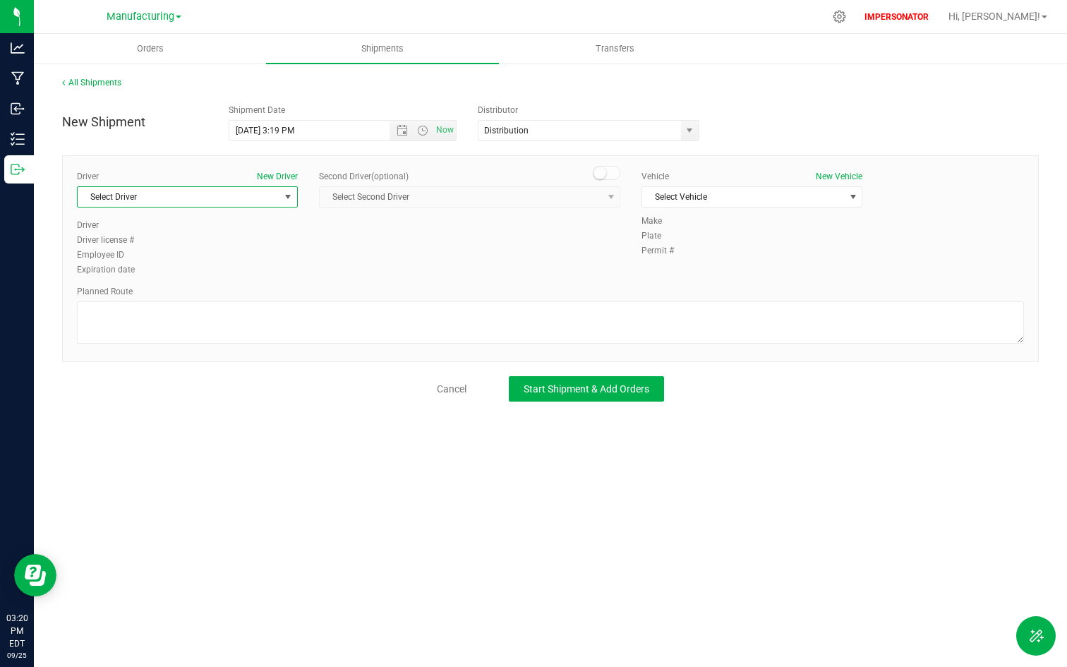
click at [148, 201] on span "Select Driver" at bounding box center [179, 197] width 202 height 20
click at [136, 252] on li "New Driver" at bounding box center [187, 256] width 219 height 21
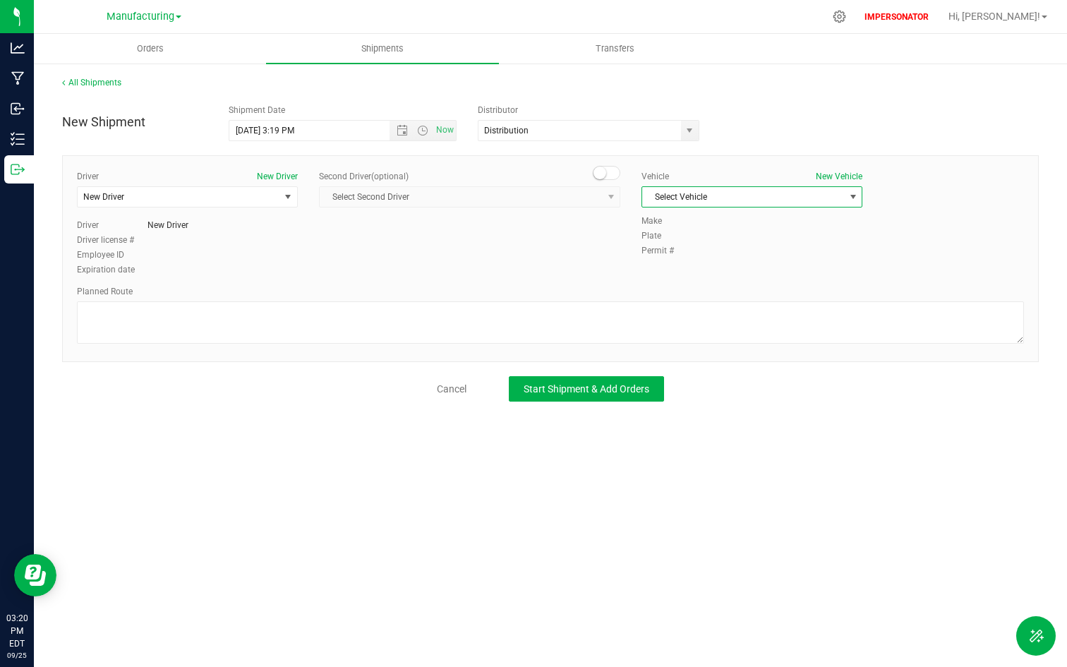
click at [766, 188] on span "Select Vehicle" at bounding box center [743, 197] width 202 height 20
click at [710, 223] on li "Carly's Tacoma" at bounding box center [751, 220] width 219 height 21
click at [401, 129] on span "Open the date view" at bounding box center [402, 130] width 11 height 11
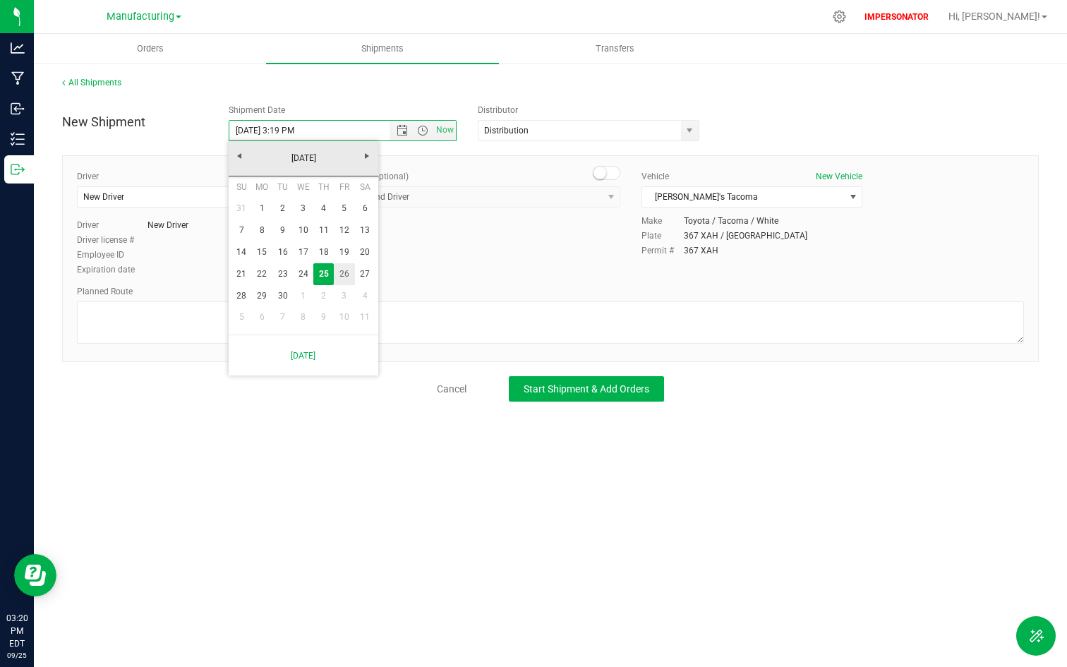
click at [342, 270] on link "26" at bounding box center [344, 274] width 20 height 22
type input "9/26/2025 3:19 PM"
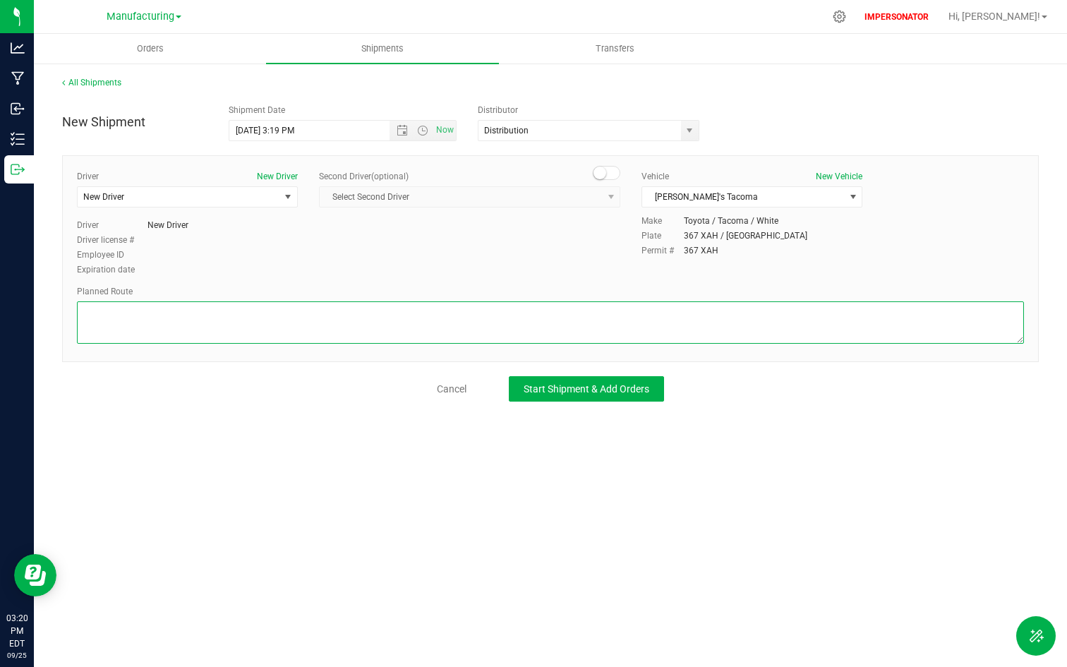
click at [128, 334] on textarea at bounding box center [550, 322] width 947 height 42
type textarea "See map."
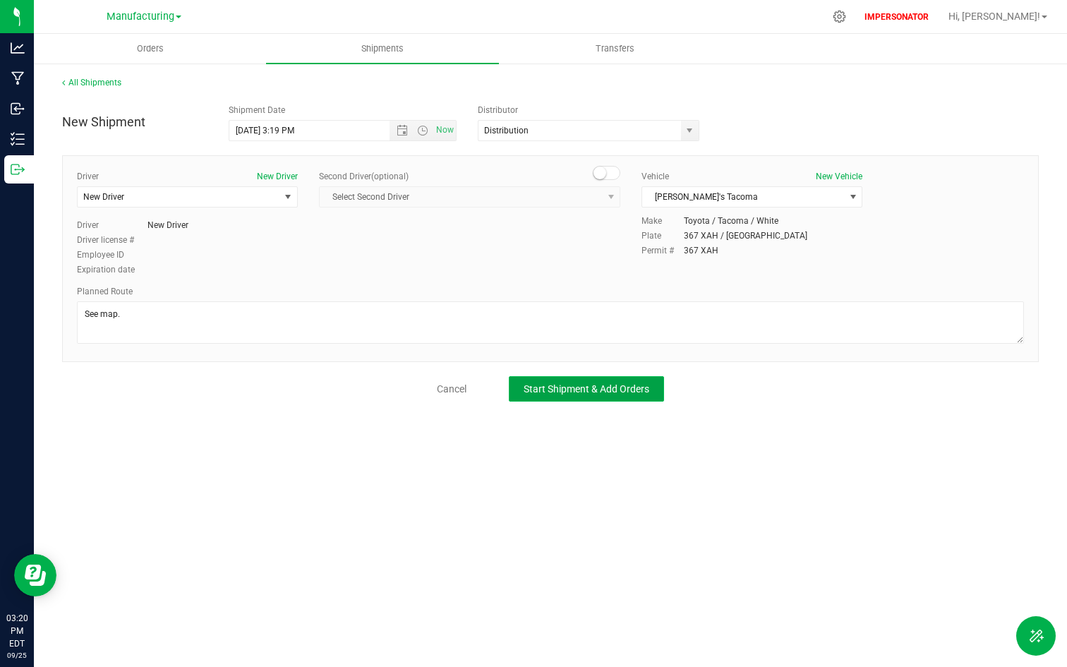
click at [565, 386] on span "Start Shipment & Add Orders" at bounding box center [587, 388] width 126 height 11
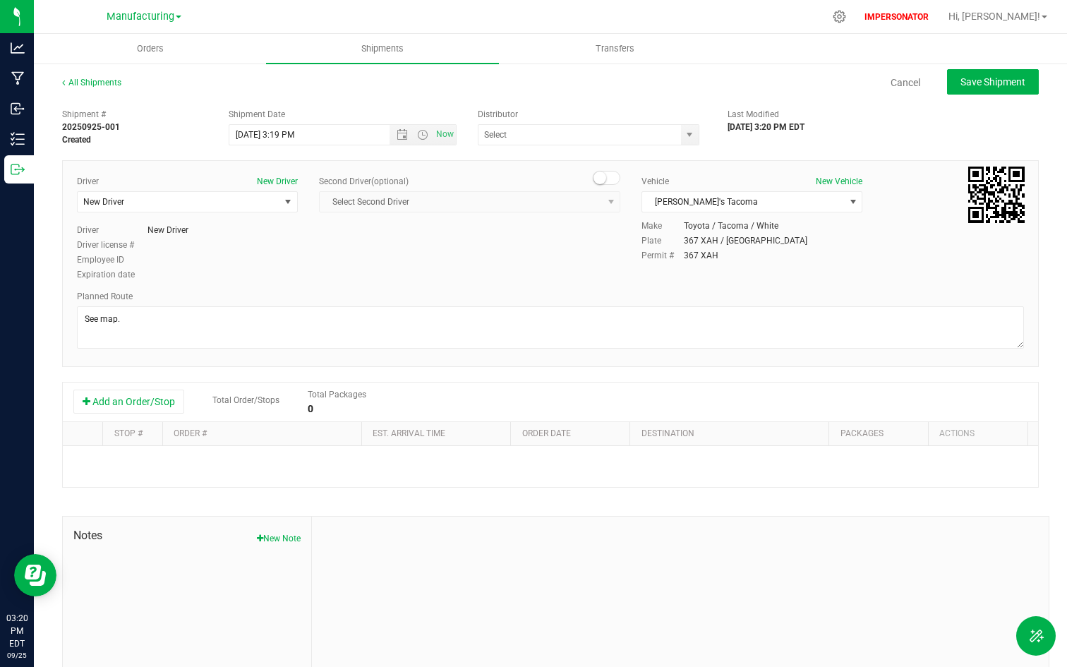
type input "Distribution"
click at [125, 404] on button "Add an Order/Stop" at bounding box center [128, 402] width 111 height 24
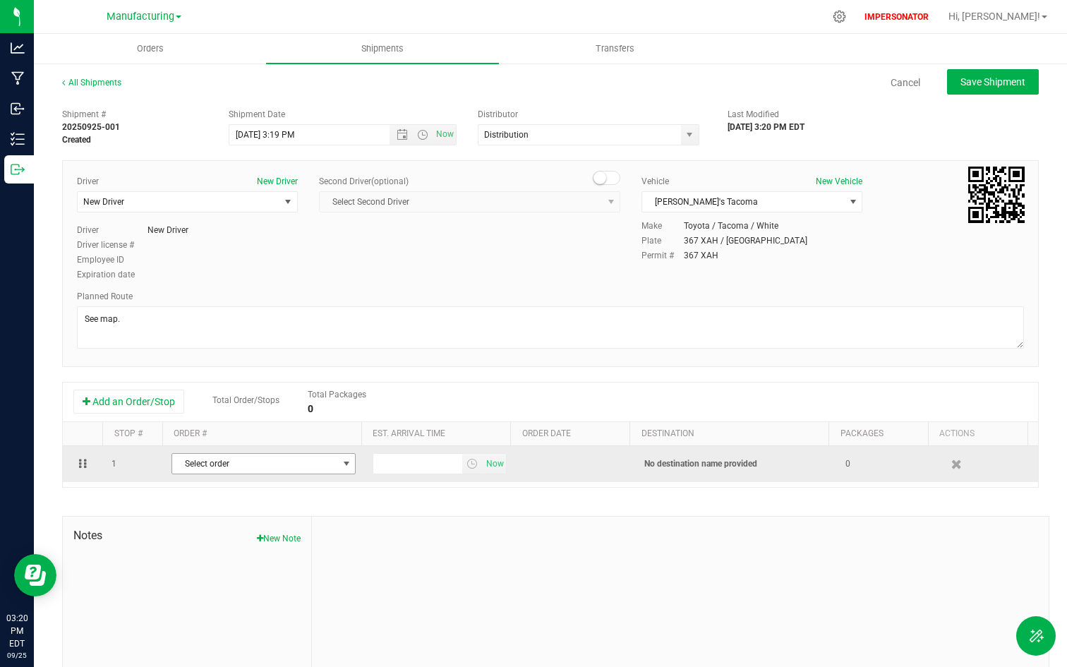
click at [227, 478] on td "Select order 00000011" at bounding box center [263, 464] width 201 height 36
click at [237, 472] on span "Select order" at bounding box center [254, 464] width 165 height 20
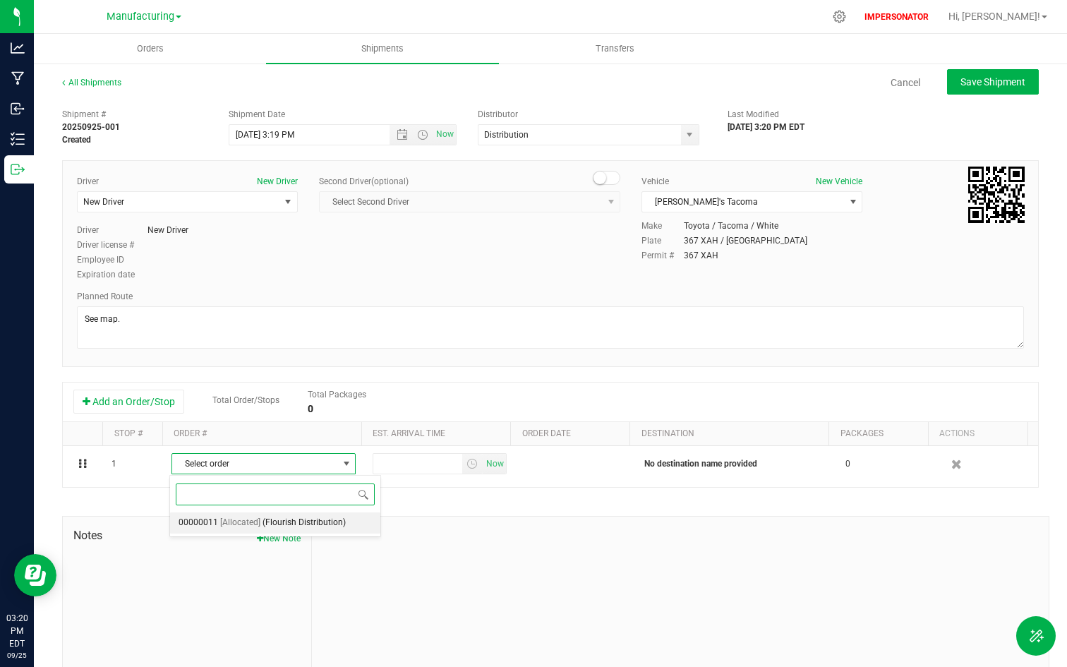
click at [284, 521] on span "(Flourish Distribution)" at bounding box center [304, 523] width 83 height 18
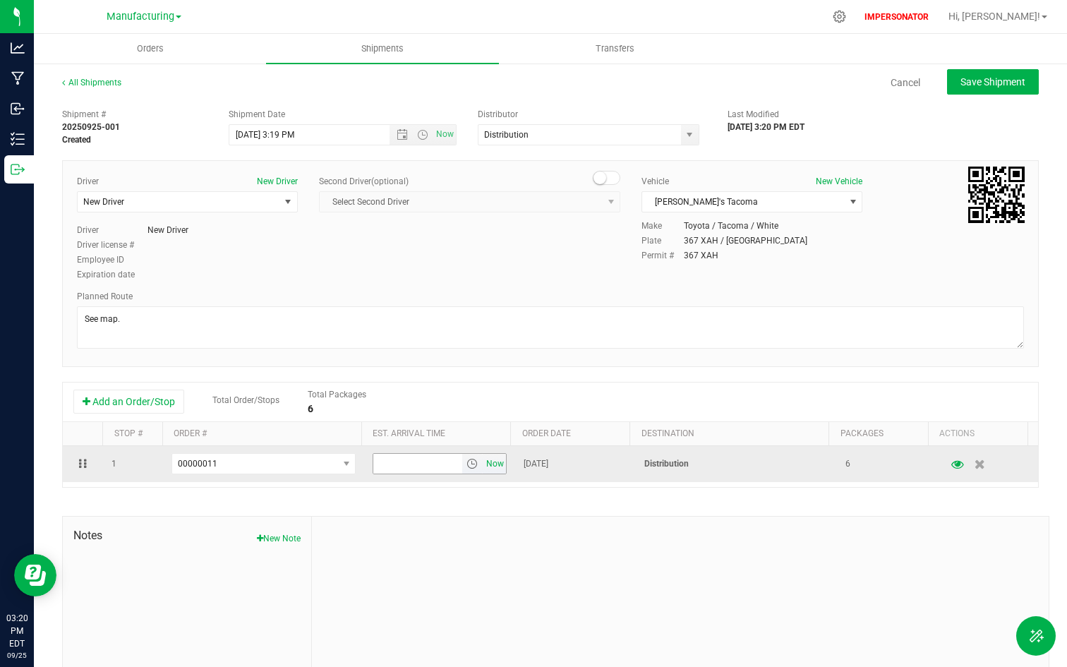
click at [483, 467] on span "Now" at bounding box center [495, 464] width 24 height 20
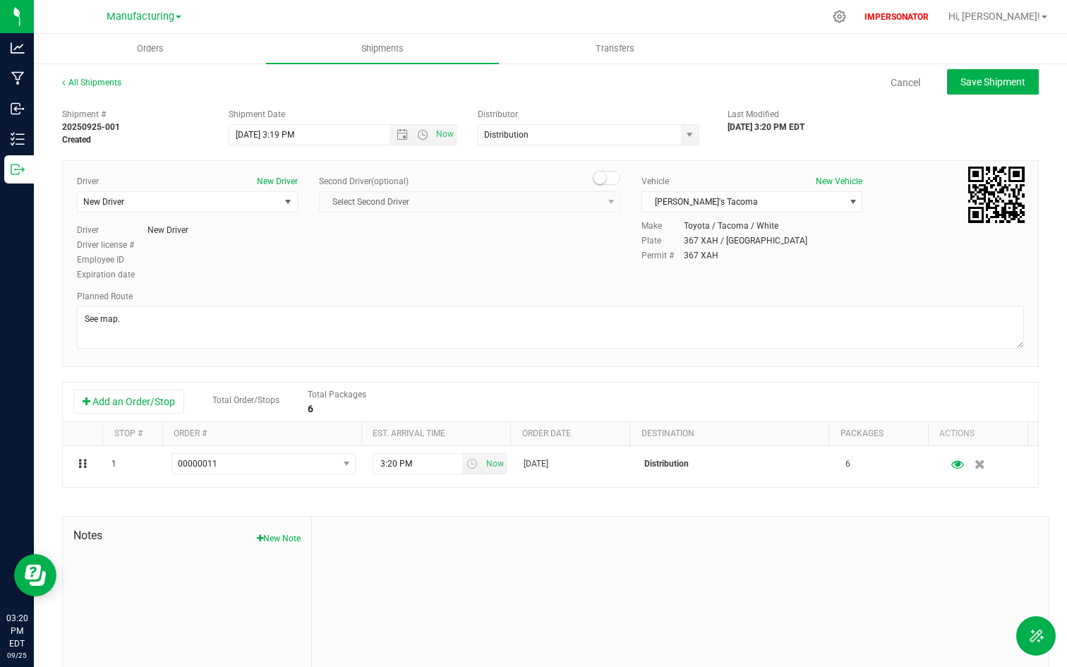
click at [354, 554] on div at bounding box center [680, 611] width 737 height 189
click at [981, 86] on span "Save Shipment" at bounding box center [992, 81] width 65 height 11
type input "9/26/2025 7:19 PM"
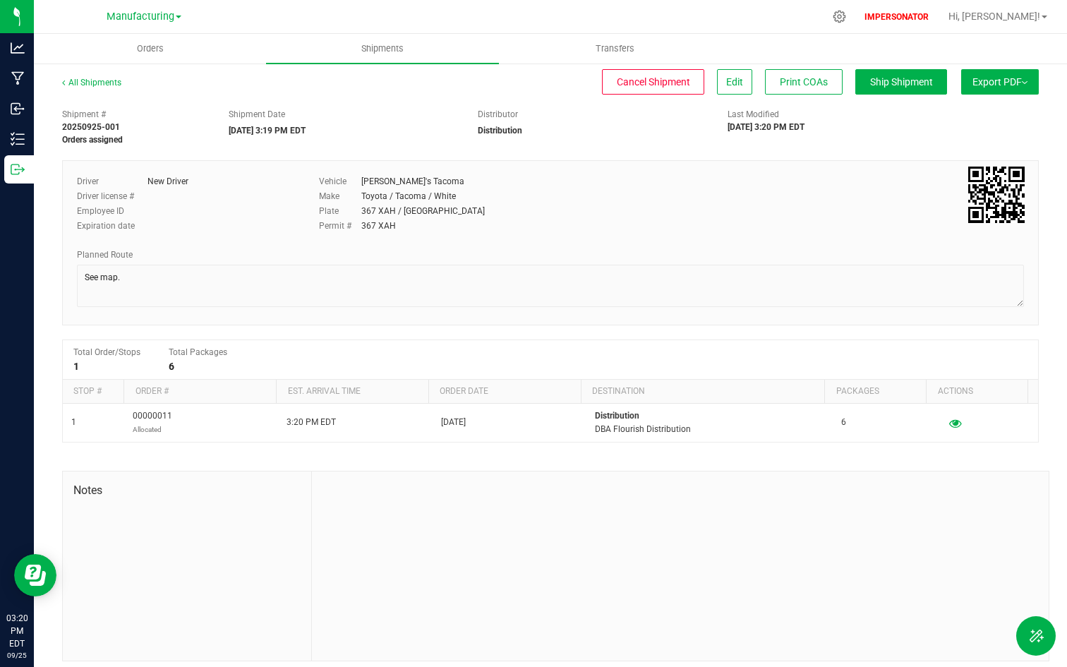
click at [984, 88] on button "Export PDF" at bounding box center [1000, 81] width 78 height 25
click at [979, 119] on li "Manifest by Package ID" at bounding box center [995, 112] width 143 height 21
